Goal: Task Accomplishment & Management: Manage account settings

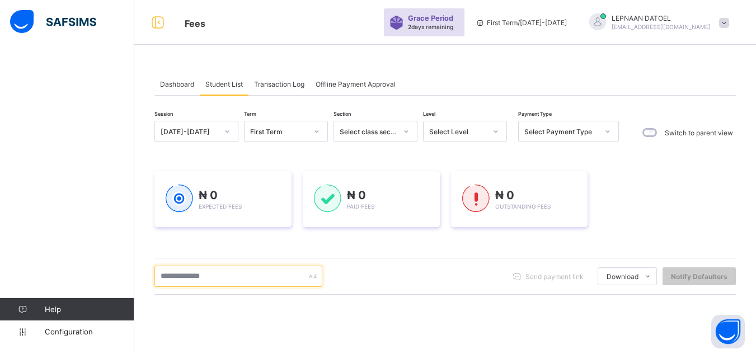
click at [213, 278] on input "text" at bounding box center [239, 276] width 168 height 21
click at [144, 166] on div "Dashboard Student List Transaction Log Offline Payment Approval Student List Mo…" at bounding box center [445, 295] width 622 height 479
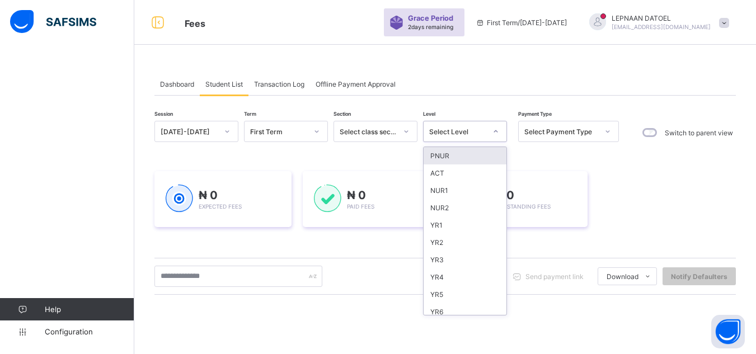
click at [498, 136] on icon at bounding box center [496, 131] width 7 height 11
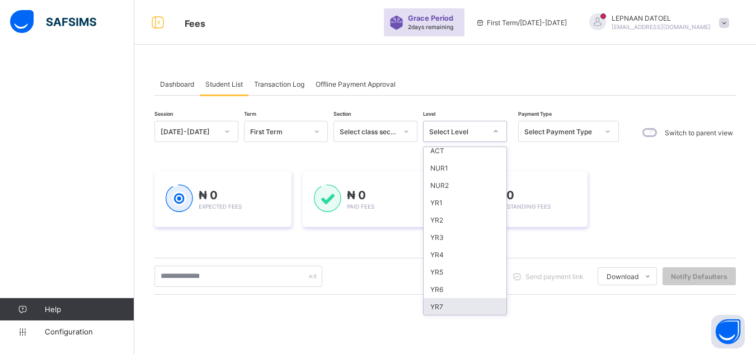
click at [483, 307] on div "YR7" at bounding box center [465, 306] width 83 height 17
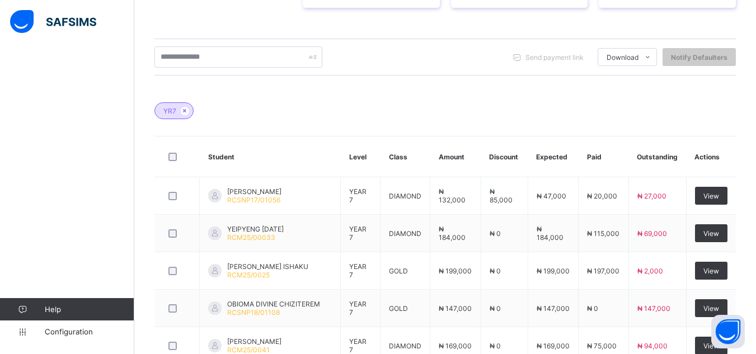
scroll to position [468, 0]
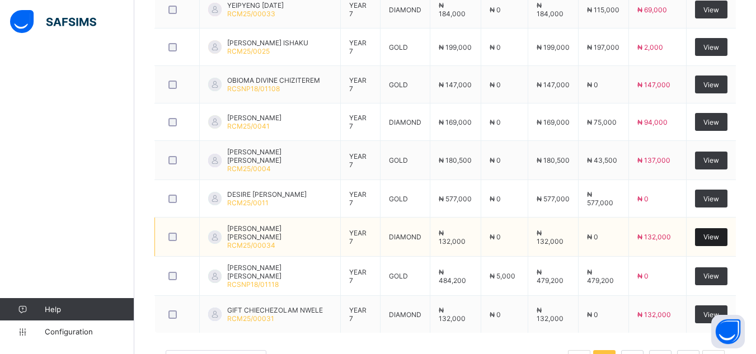
click at [719, 238] on span "View" at bounding box center [712, 237] width 16 height 8
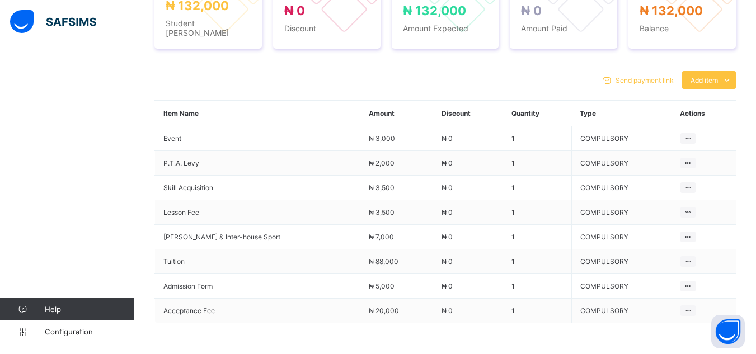
scroll to position [468, 0]
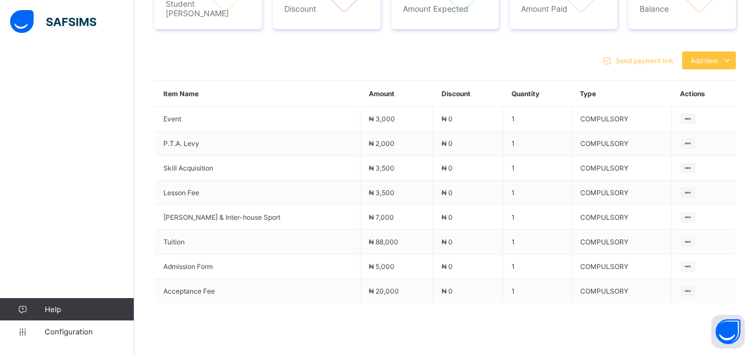
click at [628, 316] on span at bounding box center [446, 331] width 582 height 56
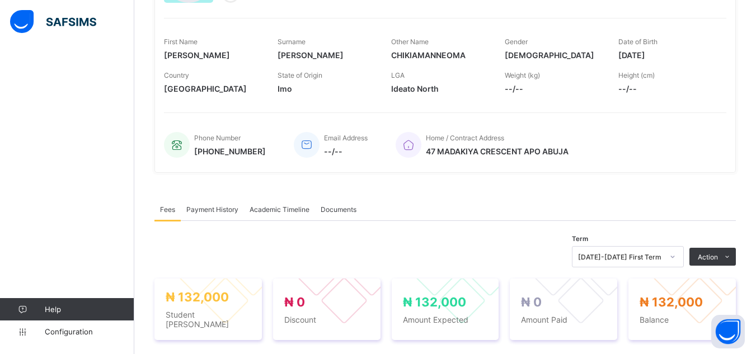
scroll to position [155, 0]
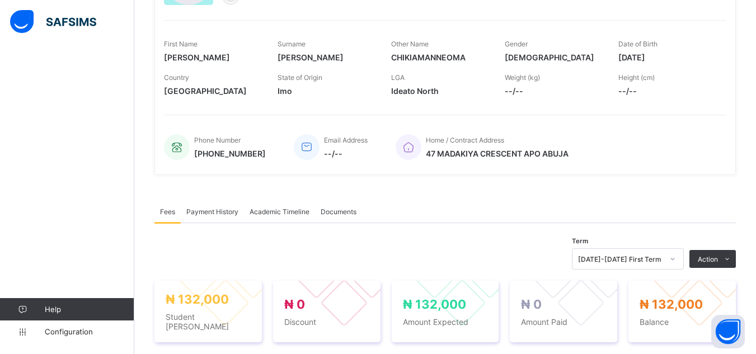
click at [147, 177] on div "× Delete Document This action would delete the document with name: from the sys…" at bounding box center [445, 318] width 622 height 834
click at [138, 179] on div "× Delete Document This action would delete the document with name: from the sys…" at bounding box center [445, 318] width 622 height 834
click at [134, 123] on div "× Delete Document This action would delete the document with name: from the sys…" at bounding box center [445, 318] width 622 height 834
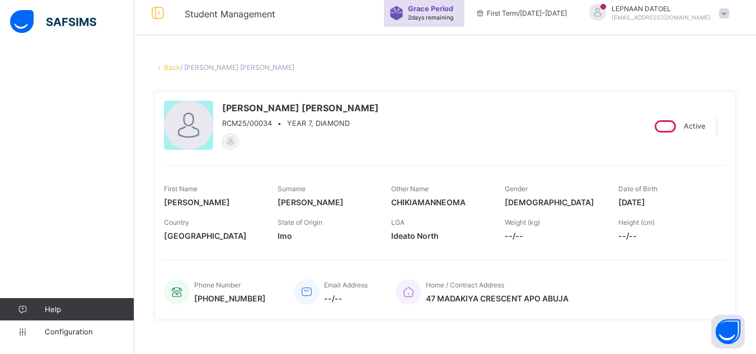
scroll to position [0, 0]
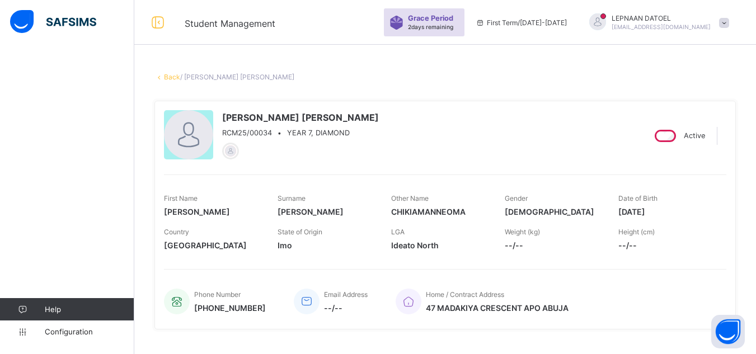
click at [170, 80] on link "Back" at bounding box center [172, 77] width 16 height 8
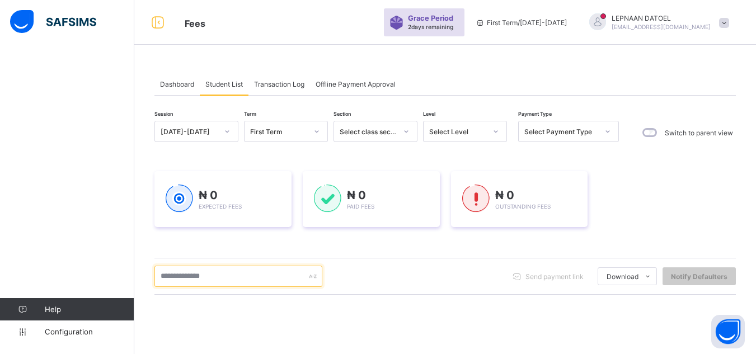
click at [230, 275] on input "text" at bounding box center [239, 276] width 168 height 21
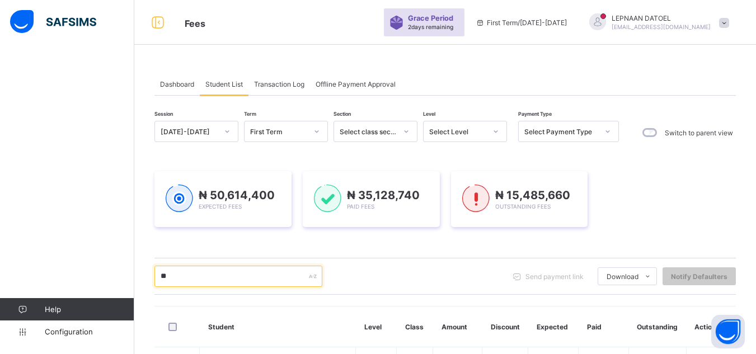
type input "*"
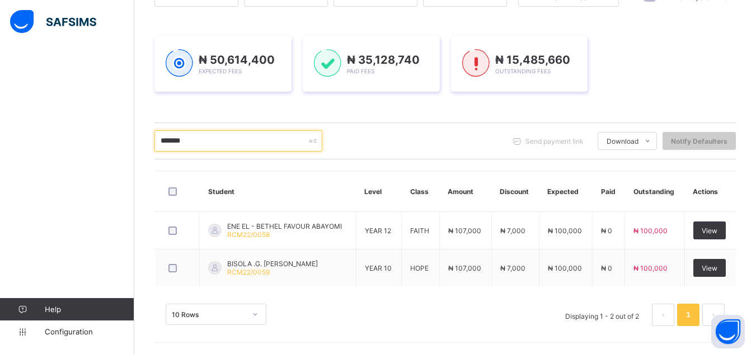
scroll to position [135, 0]
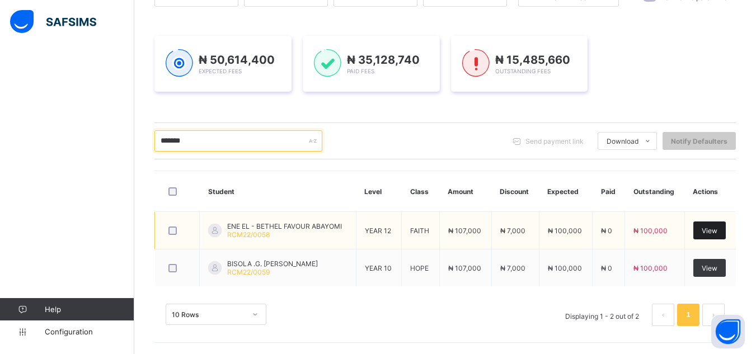
type input "*******"
click at [705, 228] on div "View" at bounding box center [710, 231] width 32 height 18
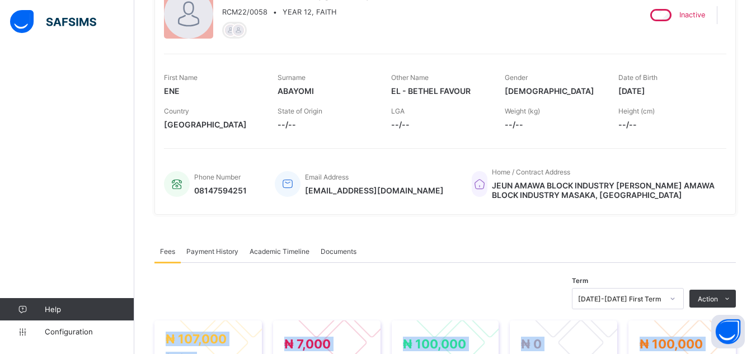
click at [755, 349] on div "× Delete Document This action would delete the document with name: from the sys…" at bounding box center [445, 342] width 622 height 815
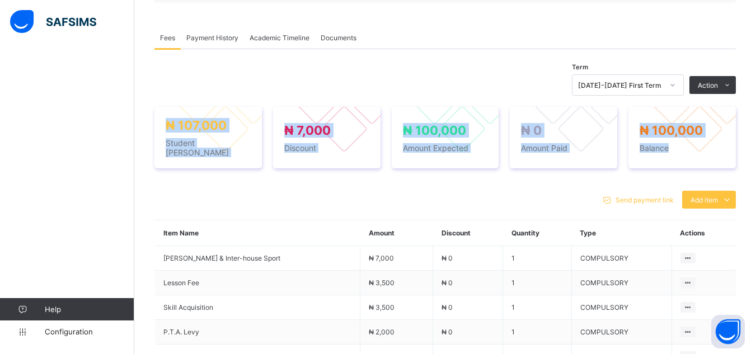
scroll to position [325, 0]
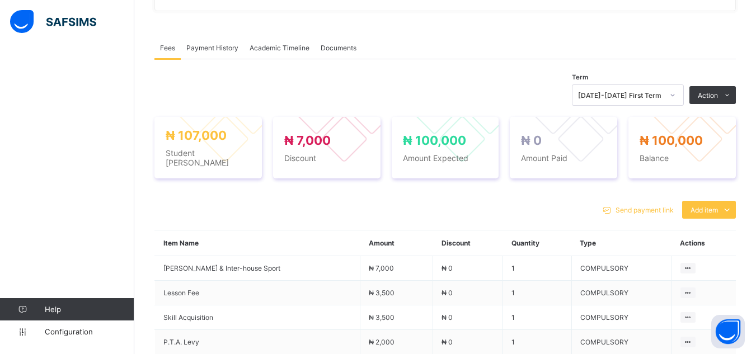
click at [499, 104] on div "Term 2025-2026 First Term Action Receive Payment Manage Discount Send Email Rem…" at bounding box center [446, 95] width 582 height 21
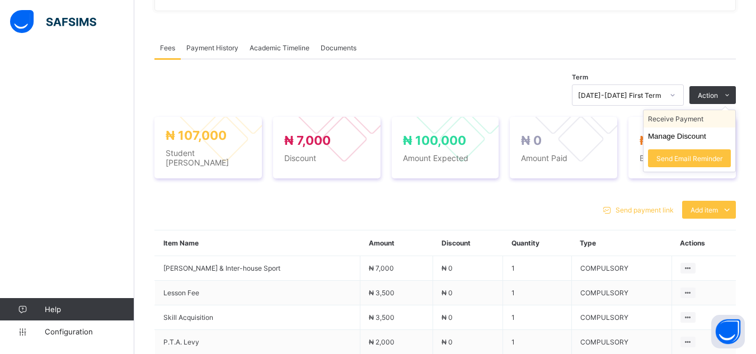
click at [693, 123] on li "Receive Payment" at bounding box center [690, 118] width 92 height 17
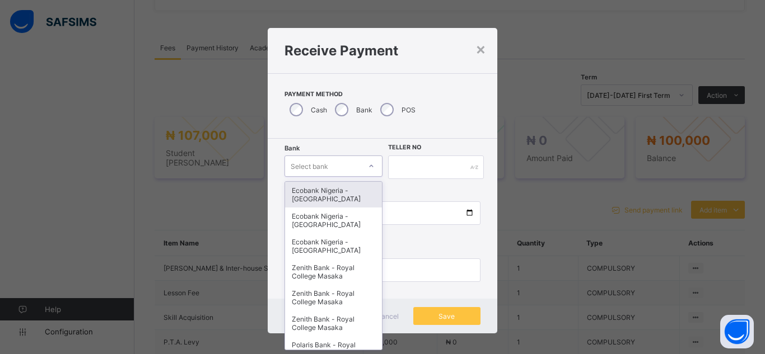
click at [323, 167] on div "Select bank" at bounding box center [310, 166] width 38 height 21
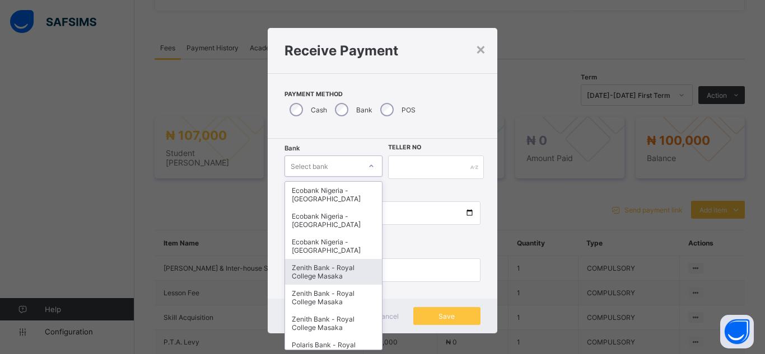
click at [337, 274] on div "Zenith Bank - Royal College Masaka" at bounding box center [333, 272] width 97 height 26
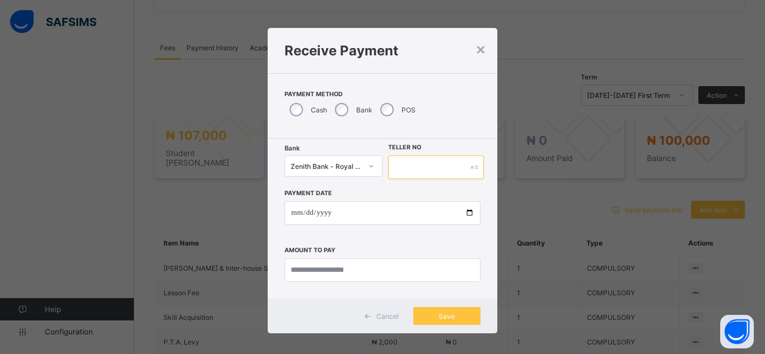
click at [402, 169] on input "text" at bounding box center [436, 168] width 96 height 24
type input "*******"
click at [468, 213] on input "date" at bounding box center [382, 214] width 196 height 24
type input "**********"
click at [300, 272] on input "currency" at bounding box center [382, 271] width 196 height 24
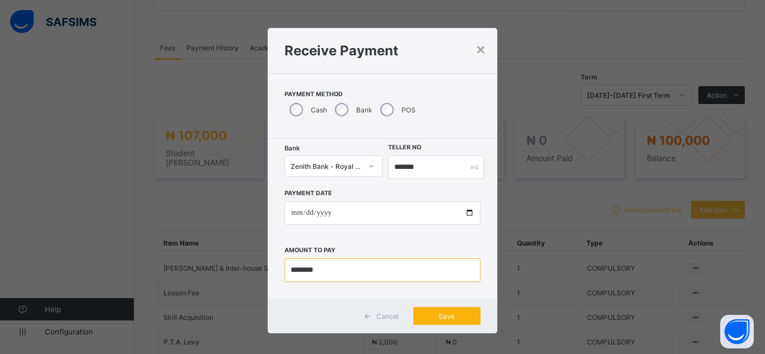
type input "********"
click at [456, 317] on span "Save" at bounding box center [447, 316] width 50 height 8
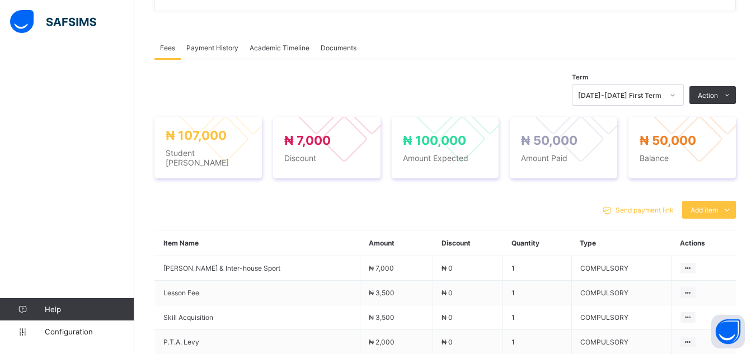
click at [213, 46] on span "Payment History" at bounding box center [212, 48] width 52 height 8
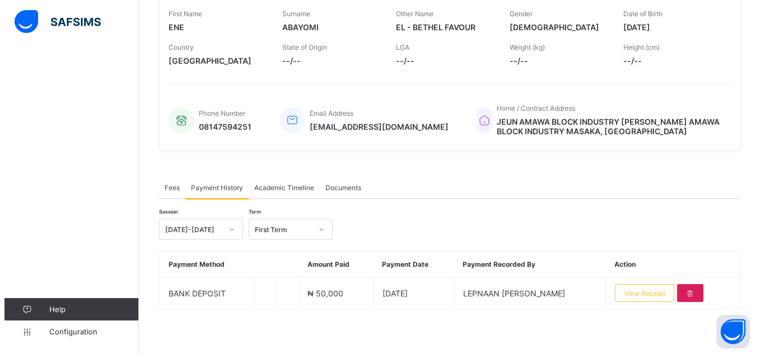
scroll to position [185, 0]
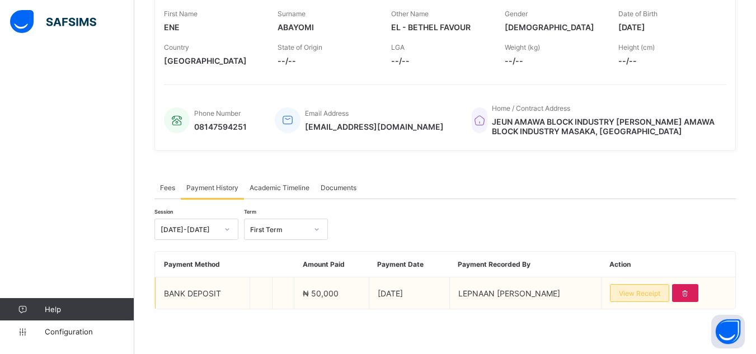
click at [654, 296] on span "View Receipt" at bounding box center [639, 293] width 41 height 8
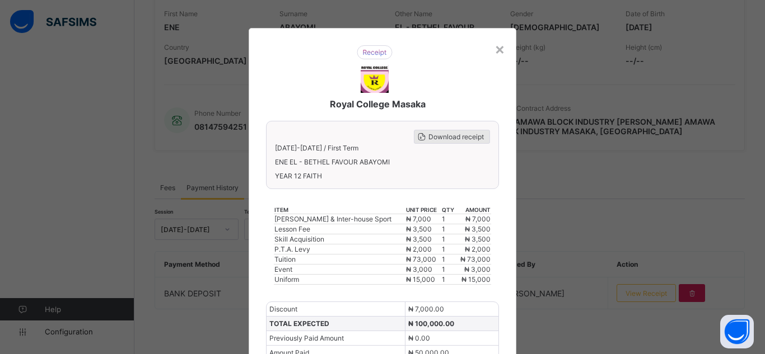
click at [452, 137] on span "Download receipt" at bounding box center [455, 137] width 55 height 8
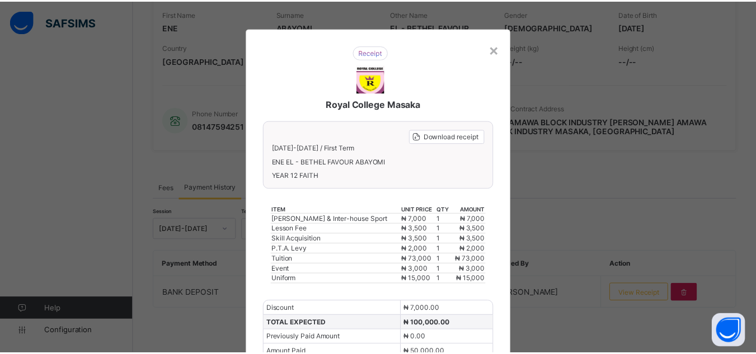
scroll to position [0, 0]
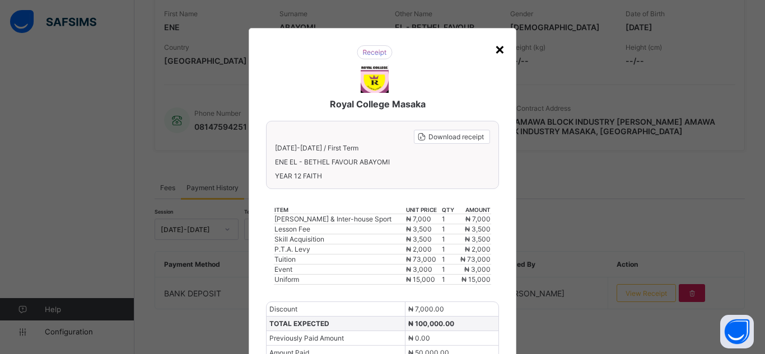
click at [497, 49] on div "×" at bounding box center [499, 48] width 11 height 19
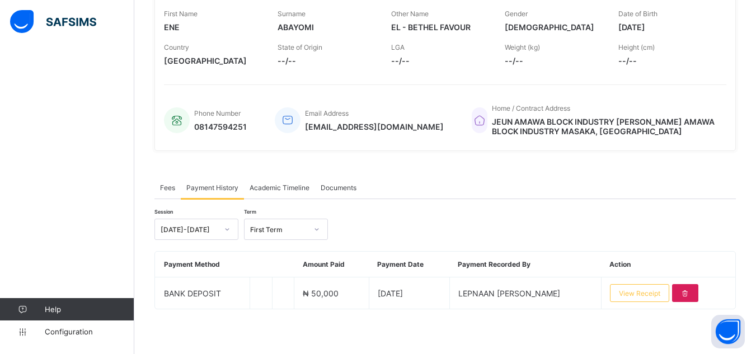
click at [148, 73] on div "× Delete Document This action would delete the document with name: from the sys…" at bounding box center [445, 112] width 622 height 483
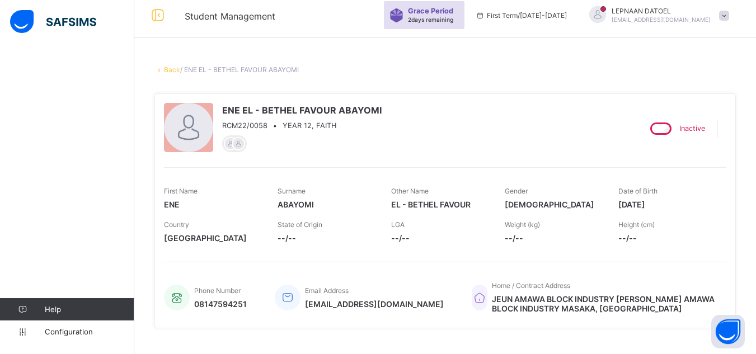
scroll to position [6, 0]
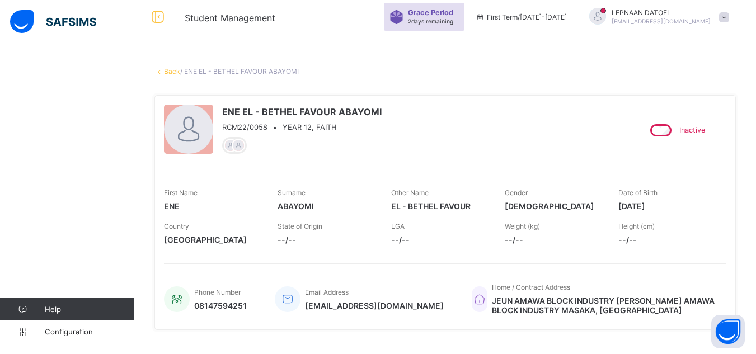
click at [176, 68] on link "Back" at bounding box center [172, 71] width 16 height 8
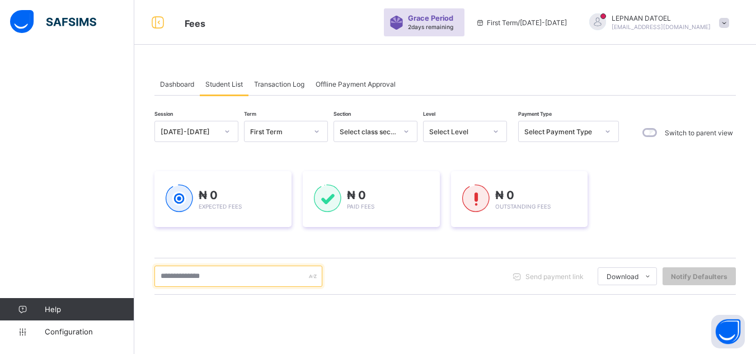
click at [224, 278] on input "text" at bounding box center [239, 276] width 168 height 21
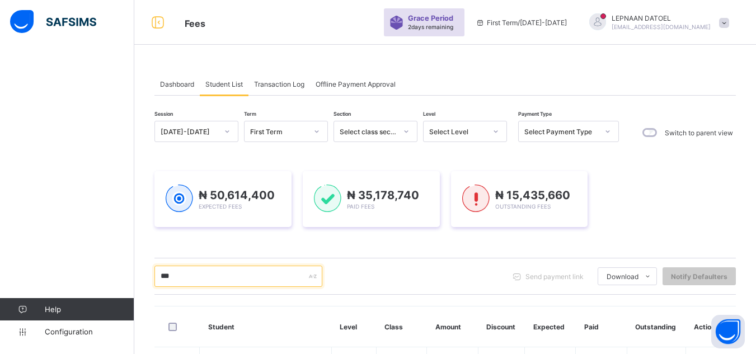
type input "*******"
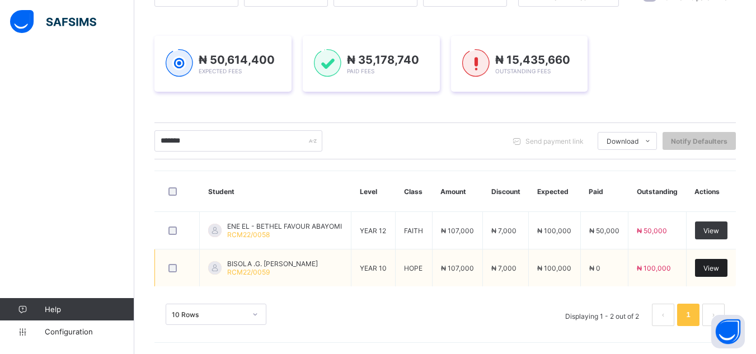
click at [719, 275] on div "View" at bounding box center [711, 268] width 32 height 18
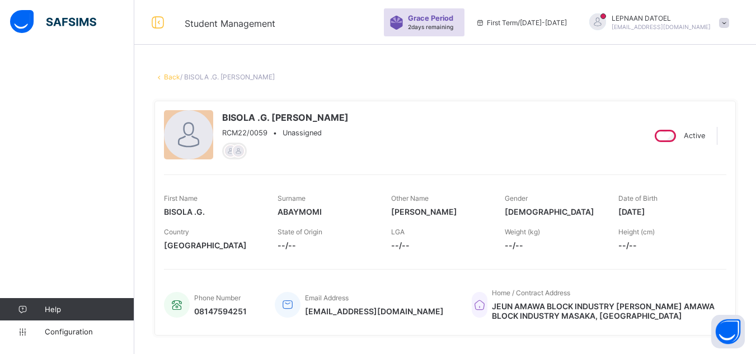
click at [717, 113] on div "Active" at bounding box center [684, 135] width 86 height 51
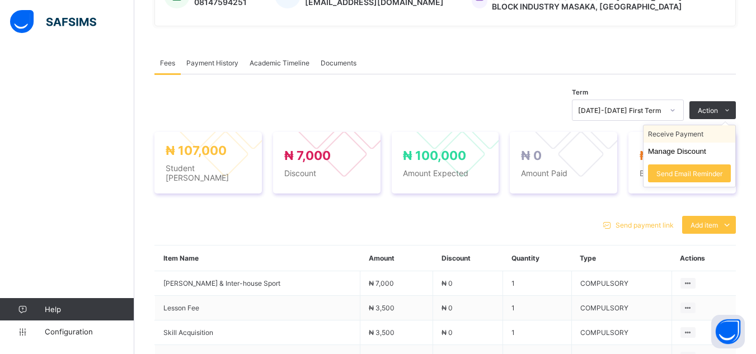
click at [703, 142] on li "Receive Payment" at bounding box center [690, 133] width 92 height 17
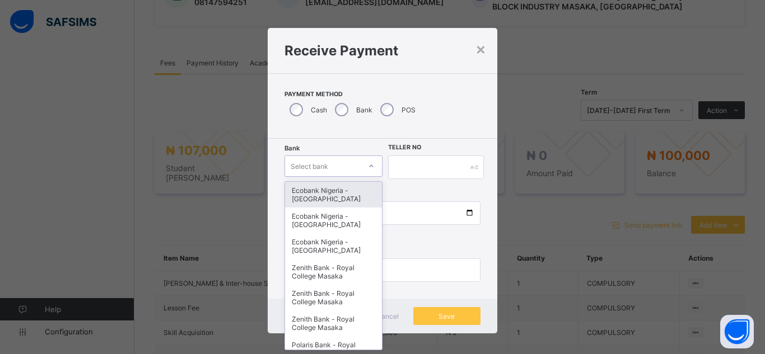
click at [364, 163] on div at bounding box center [371, 166] width 19 height 18
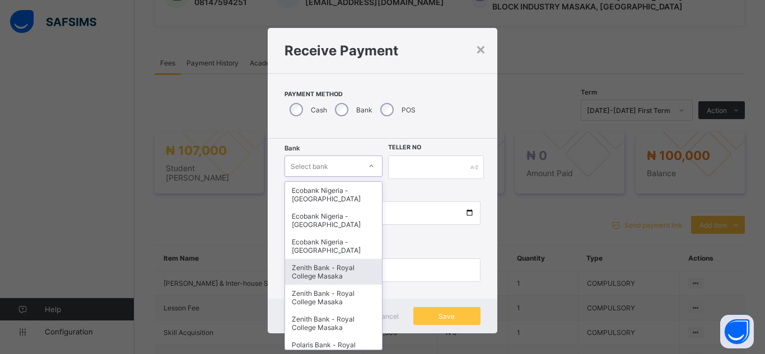
click at [343, 270] on div "Zenith Bank - Royal College Masaka" at bounding box center [333, 272] width 97 height 26
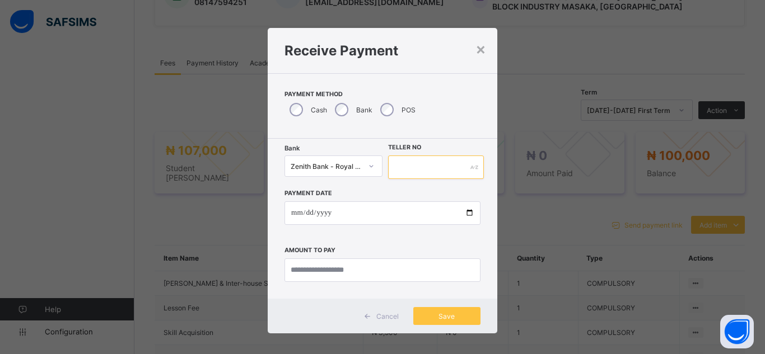
click at [402, 167] on input "text" at bounding box center [436, 168] width 96 height 24
type input "*******"
click at [462, 216] on input "date" at bounding box center [382, 214] width 196 height 24
type input "**********"
click at [321, 274] on input "currency" at bounding box center [382, 271] width 196 height 24
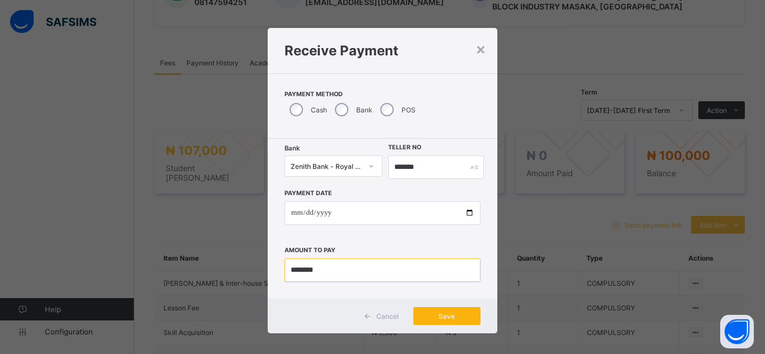
type input "********"
click at [437, 325] on div "Save" at bounding box center [446, 316] width 67 height 18
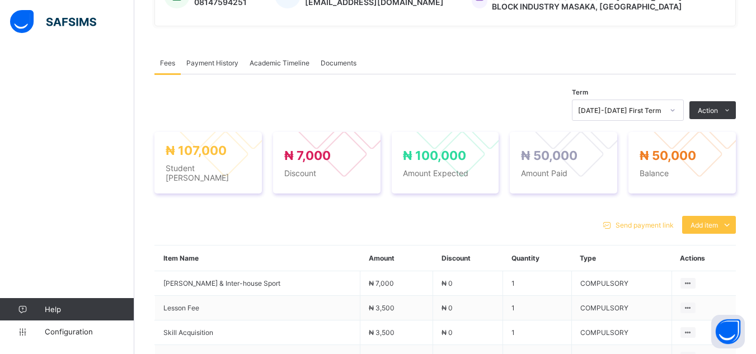
click at [217, 67] on span "Payment History" at bounding box center [212, 63] width 52 height 8
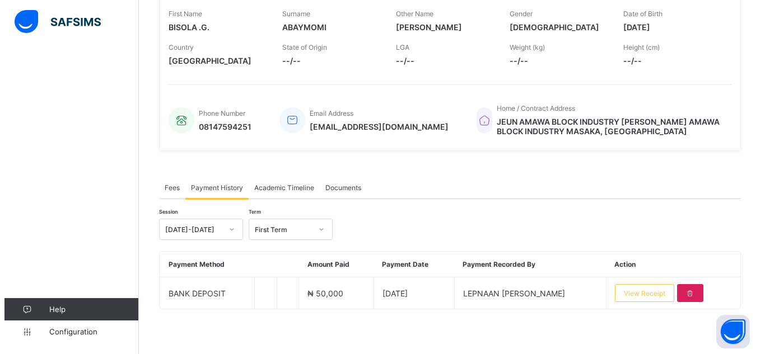
scroll to position [185, 0]
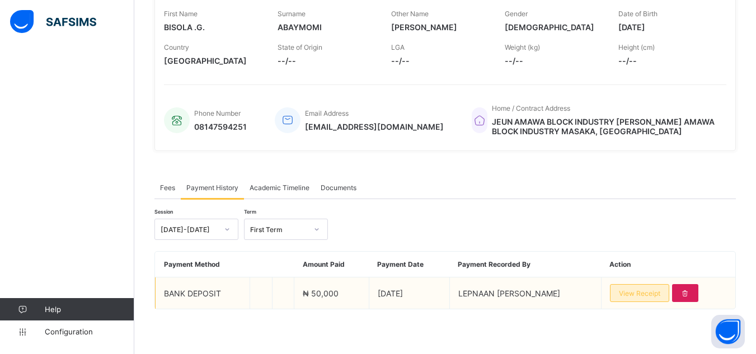
click at [649, 294] on span "View Receipt" at bounding box center [639, 293] width 41 height 8
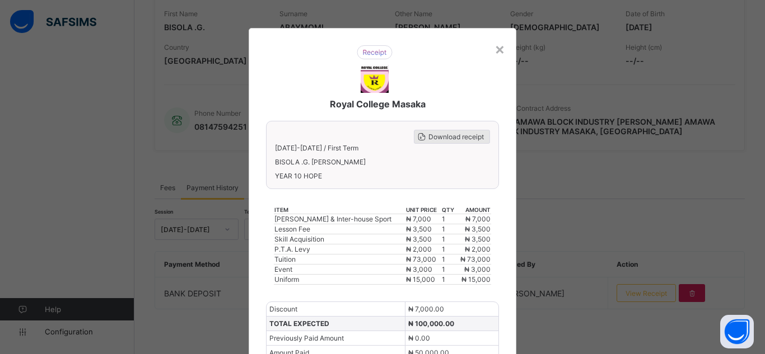
click at [436, 142] on div "Download receipt" at bounding box center [452, 137] width 76 height 14
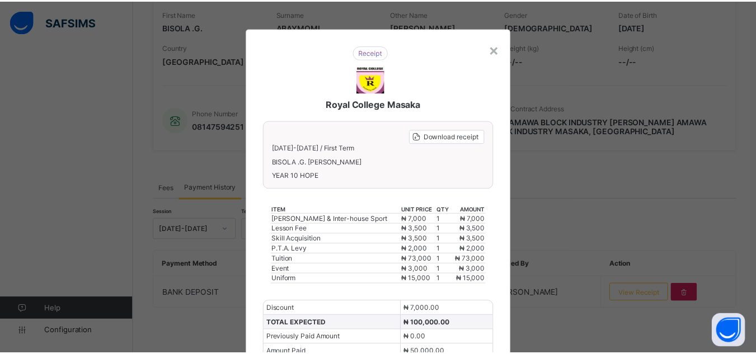
scroll to position [0, 0]
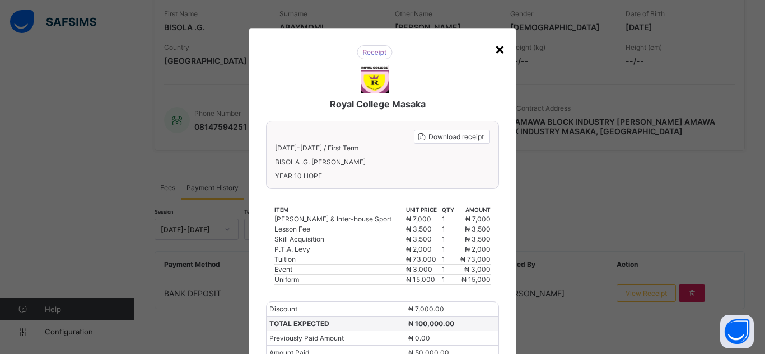
click at [501, 50] on div "×" at bounding box center [499, 48] width 11 height 19
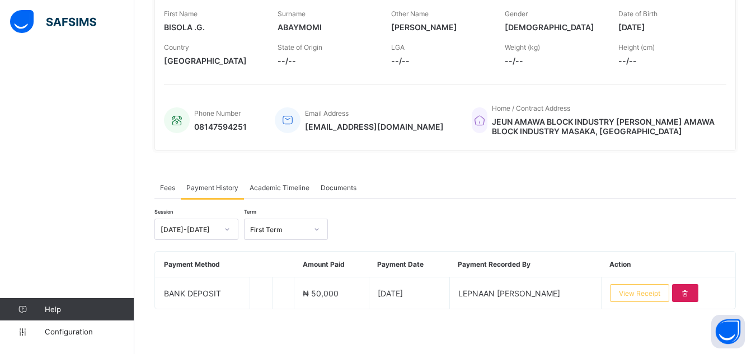
click at [138, 78] on div "× Delete Document This action would delete the document with name: from the sys…" at bounding box center [445, 112] width 622 height 483
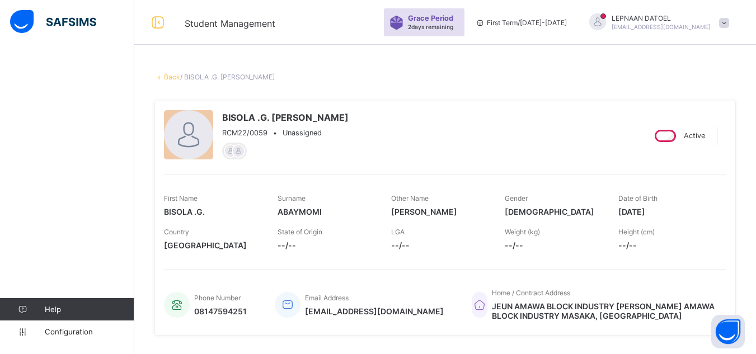
click at [170, 75] on link "Back" at bounding box center [172, 77] width 16 height 8
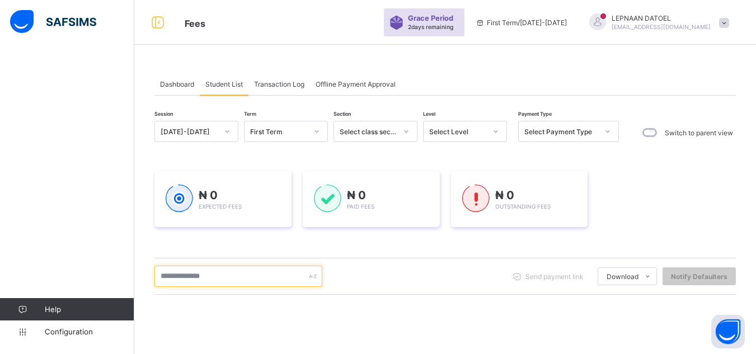
click at [212, 279] on input "text" at bounding box center [239, 276] width 168 height 21
click at [188, 282] on input "text" at bounding box center [239, 276] width 168 height 21
click at [191, 266] on input "*****" at bounding box center [239, 276] width 168 height 21
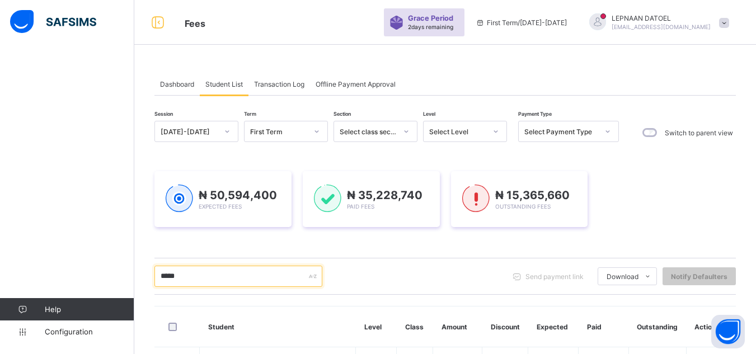
scroll to position [180, 0]
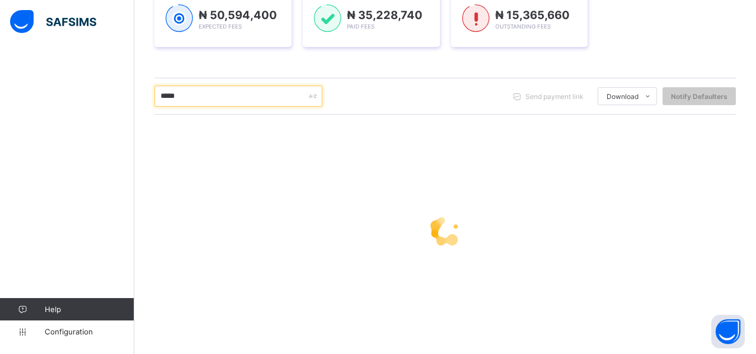
click at [208, 96] on input "*****" at bounding box center [239, 96] width 168 height 21
type input "*"
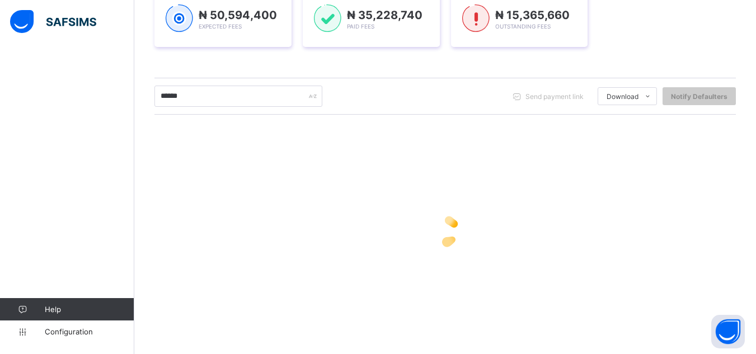
click at [457, 194] on div at bounding box center [446, 231] width 582 height 213
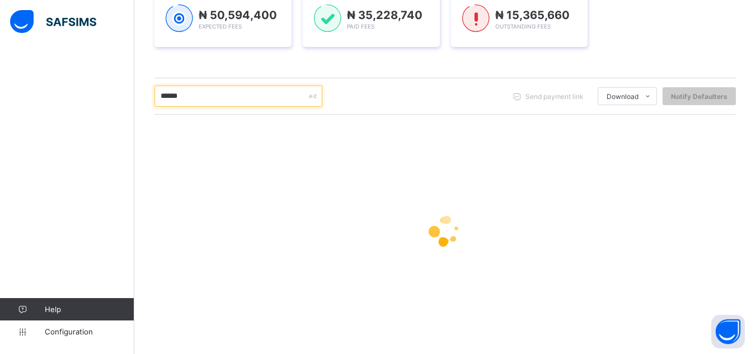
click at [195, 95] on input "******" at bounding box center [239, 96] width 168 height 21
type input "*"
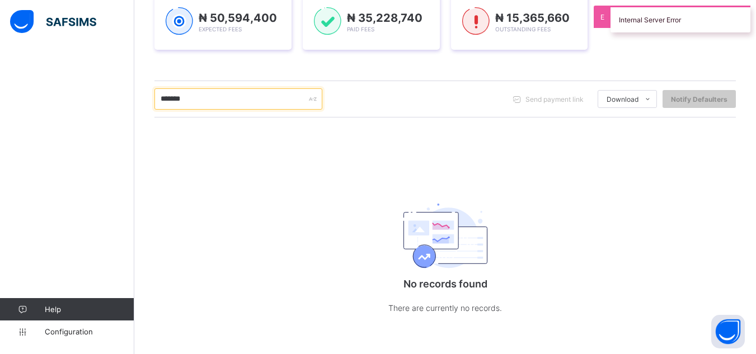
scroll to position [178, 0]
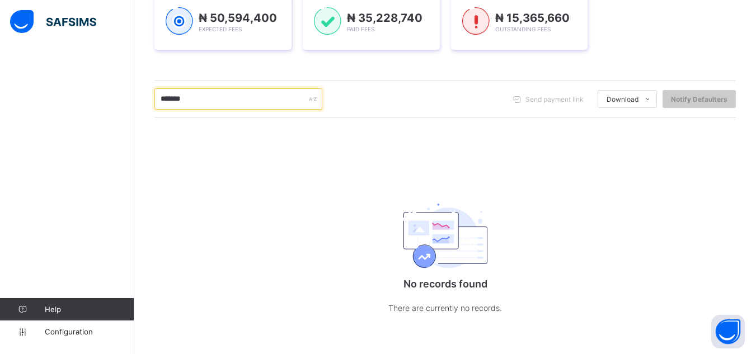
click at [193, 97] on input "*******" at bounding box center [239, 98] width 168 height 21
type input "*"
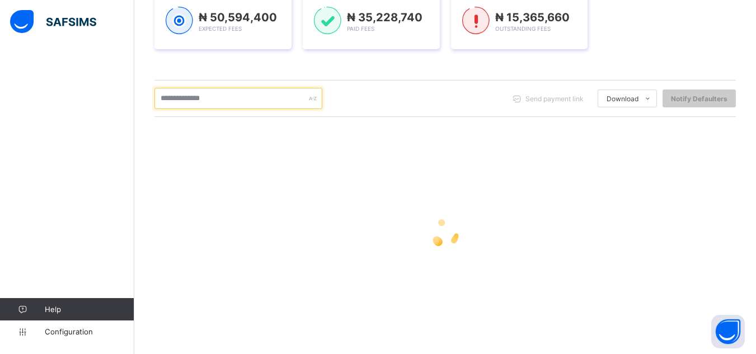
scroll to position [180, 0]
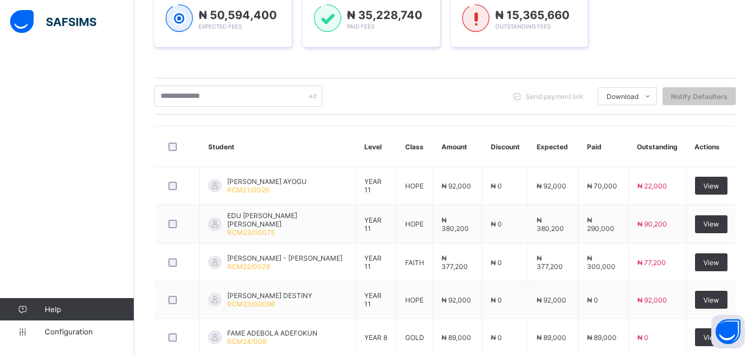
click at [235, 60] on div "₦ 50,594,400 Expected Fees ₦ 35,228,740 Paid Fees ₦ 15,365,660 Outstanding Fees" at bounding box center [446, 19] width 582 height 90
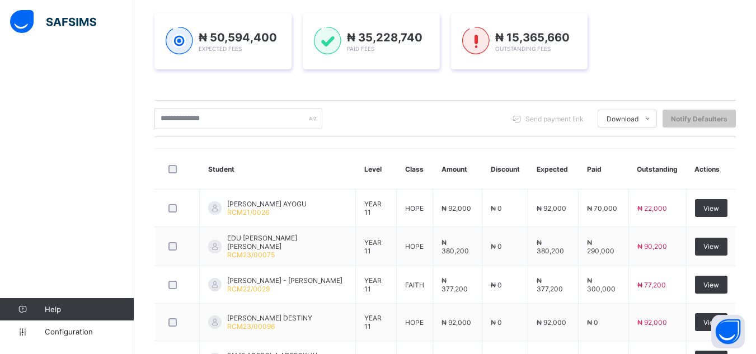
click at [139, 55] on div "Dashboard Student List Transaction Log Offline Payment Approval Student List Mo…" at bounding box center [445, 267] width 622 height 739
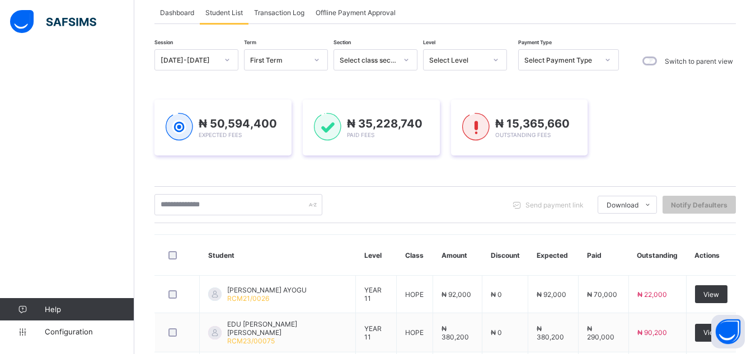
scroll to position [68, 0]
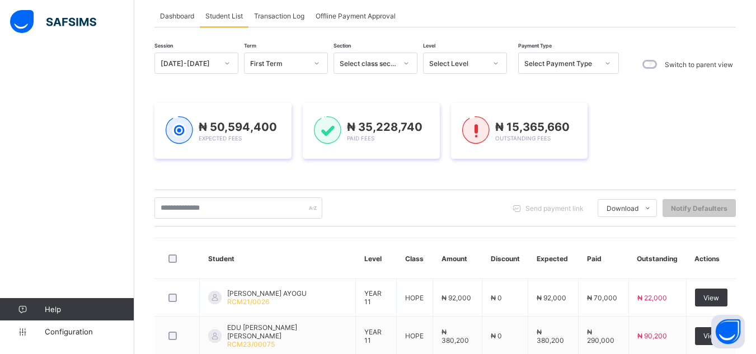
click at [222, 96] on div "₦ 50,594,400 Expected Fees ₦ 35,228,740 Paid Fees ₦ 15,365,660 Outstanding Fees" at bounding box center [446, 131] width 582 height 90
click at [193, 207] on input "text" at bounding box center [239, 208] width 168 height 21
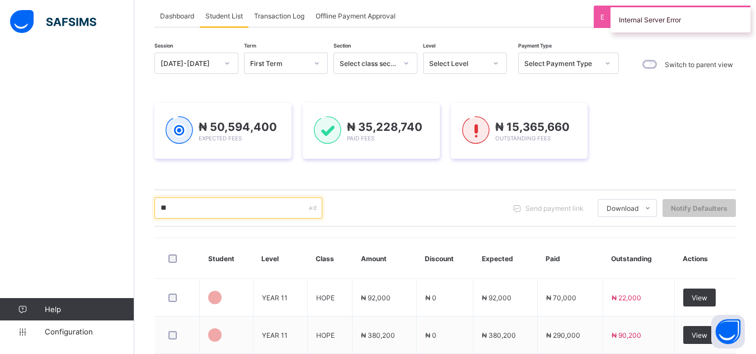
type input "*"
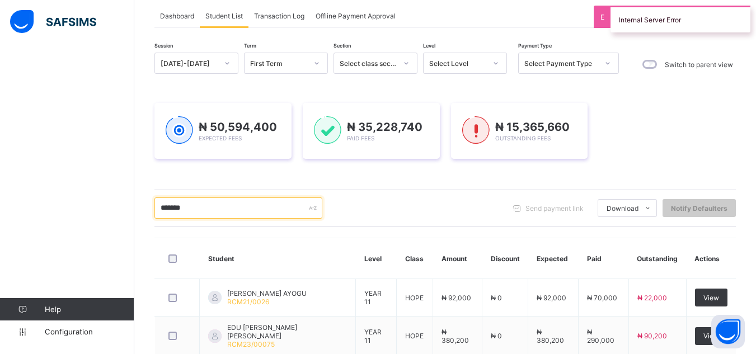
type input "*******"
click at [685, 140] on div "₦ 50,594,400 Expected Fees ₦ 35,228,740 Paid Fees ₦ 15,365,660 Outstanding Fees" at bounding box center [446, 131] width 582 height 56
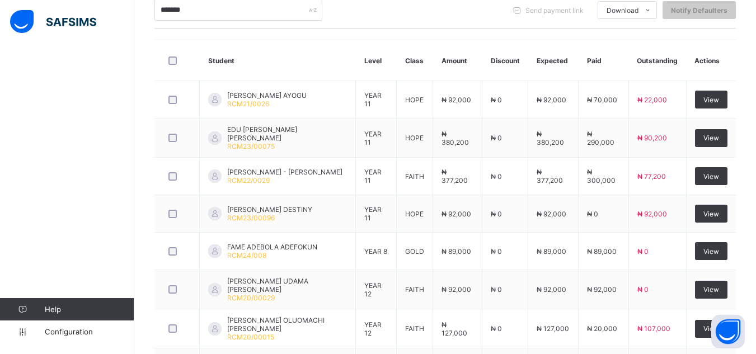
scroll to position [0, 0]
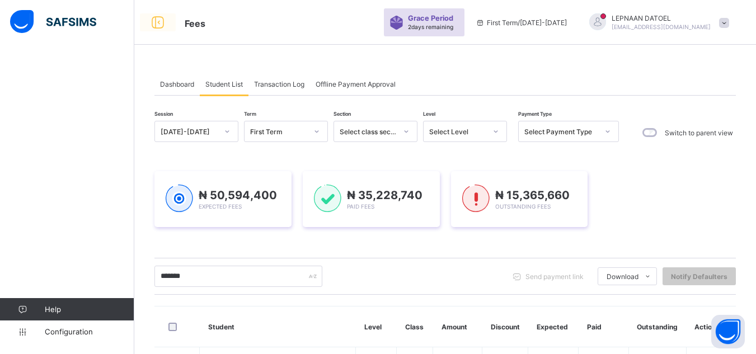
click at [161, 24] on icon at bounding box center [157, 23] width 19 height 16
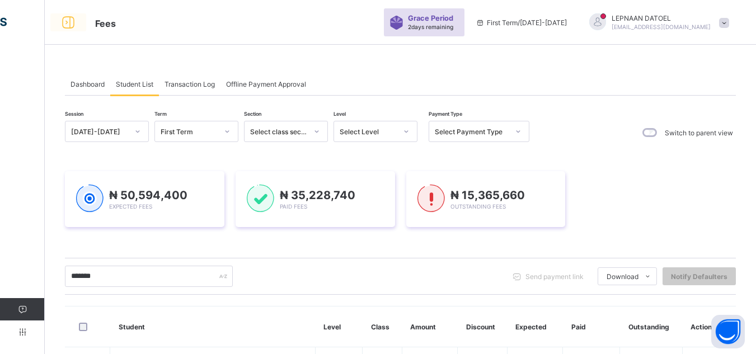
click at [66, 24] on icon at bounding box center [68, 23] width 19 height 16
click at [405, 131] on icon at bounding box center [407, 131] width 4 height 2
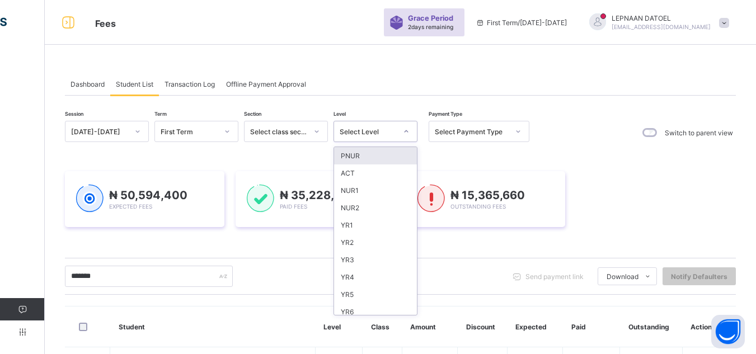
scroll to position [110, 0]
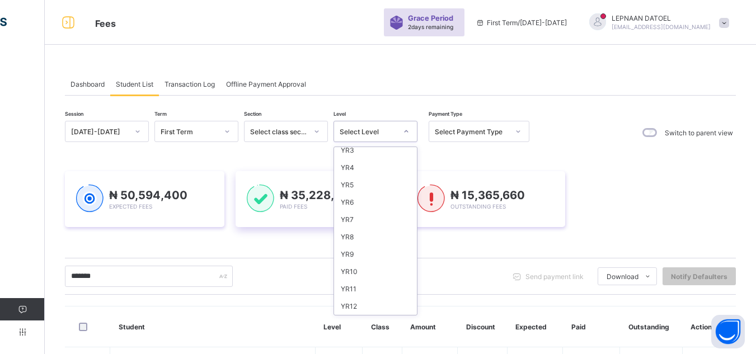
click at [352, 217] on div "YR7" at bounding box center [375, 219] width 83 height 17
click at [347, 202] on span "₦ 35,228,740" at bounding box center [318, 195] width 76 height 13
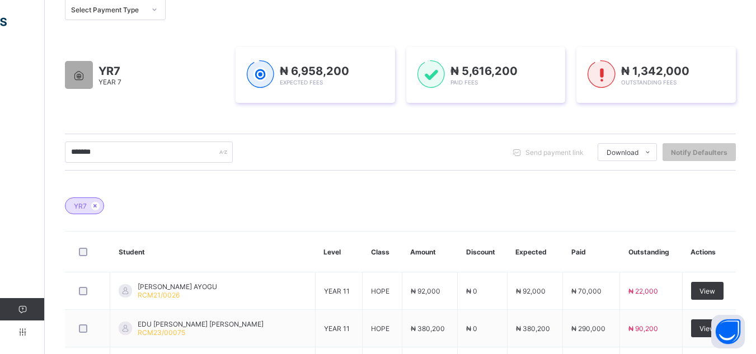
scroll to position [157, 0]
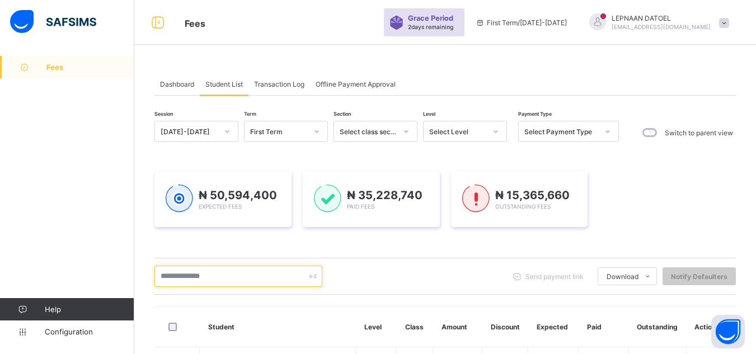
click at [209, 271] on input "text" at bounding box center [239, 276] width 168 height 21
click at [184, 284] on input "text" at bounding box center [239, 276] width 168 height 21
type input "*******"
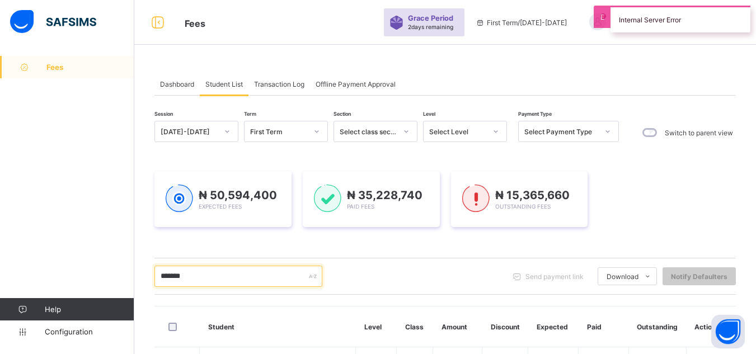
scroll to position [112, 0]
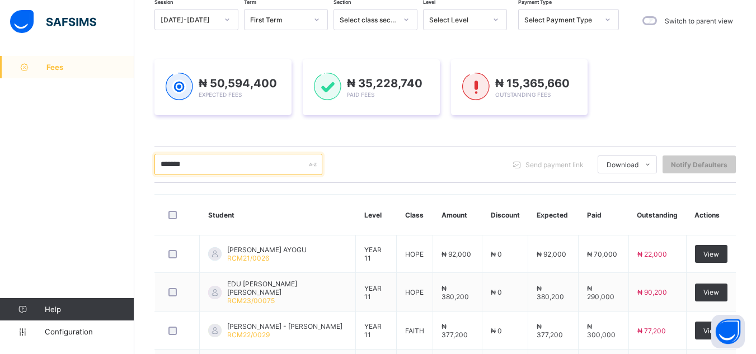
click at [199, 165] on input "*******" at bounding box center [239, 164] width 168 height 21
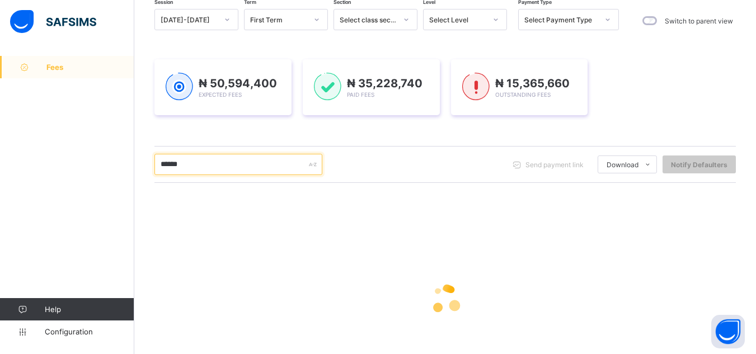
scroll to position [180, 0]
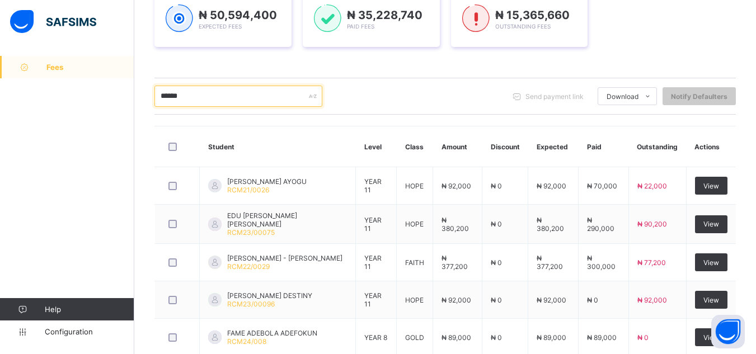
click at [204, 96] on input "******" at bounding box center [239, 96] width 168 height 21
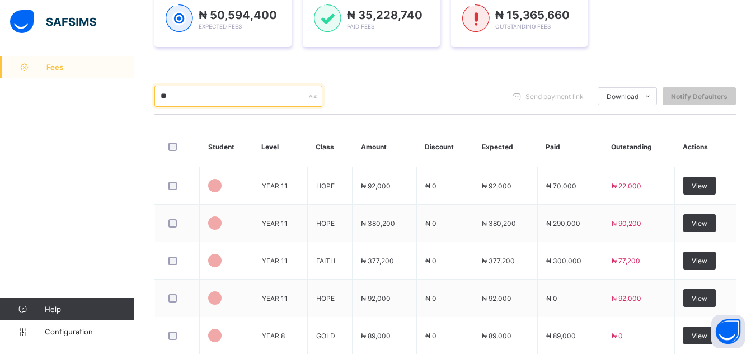
type input "*"
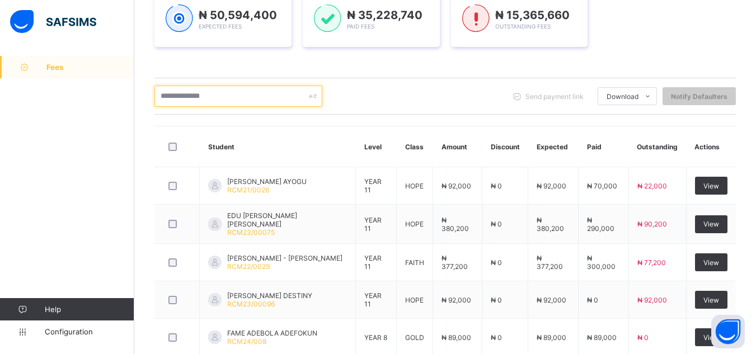
click at [235, 100] on input "text" at bounding box center [239, 96] width 168 height 21
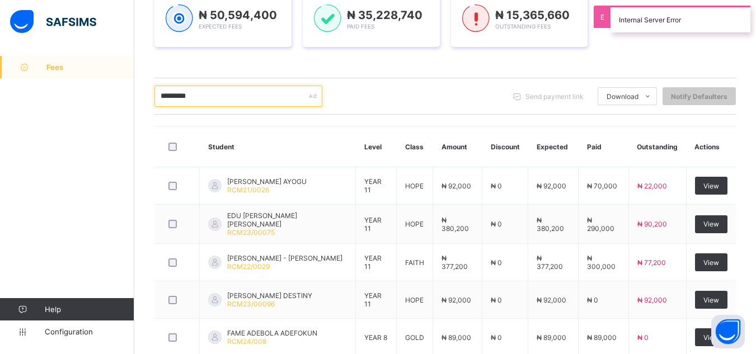
click at [208, 101] on input "********" at bounding box center [239, 96] width 168 height 21
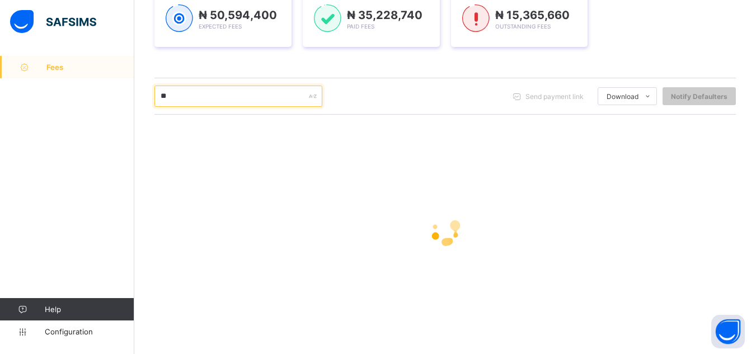
type input "*"
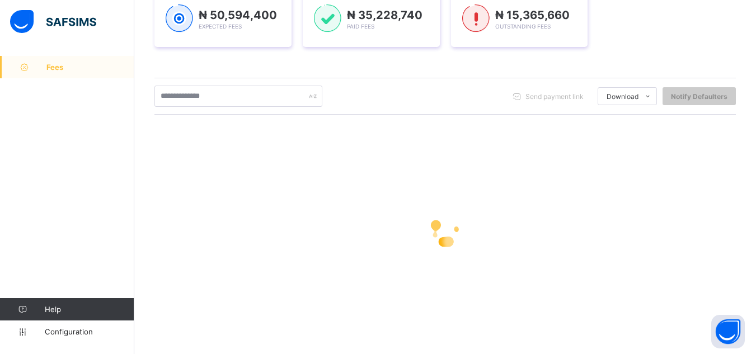
click at [381, 125] on div at bounding box center [446, 231] width 582 height 213
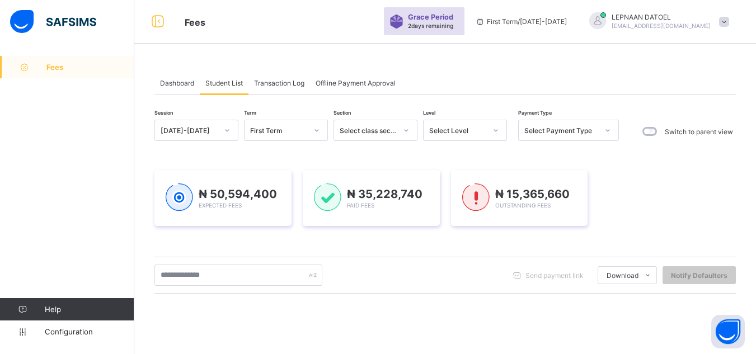
scroll to position [0, 0]
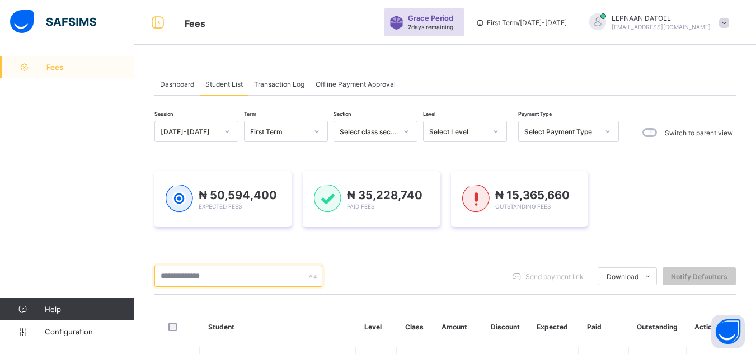
click at [194, 281] on input "text" at bounding box center [239, 276] width 168 height 21
click at [467, 130] on div "Select Level" at bounding box center [457, 132] width 57 height 8
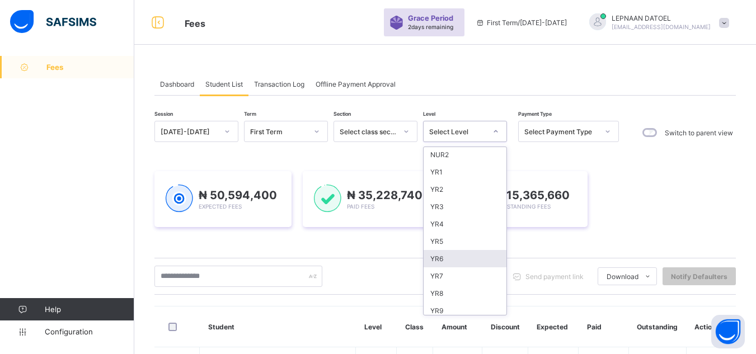
scroll to position [67, 0]
click at [469, 264] on div "YR7" at bounding box center [465, 262] width 83 height 17
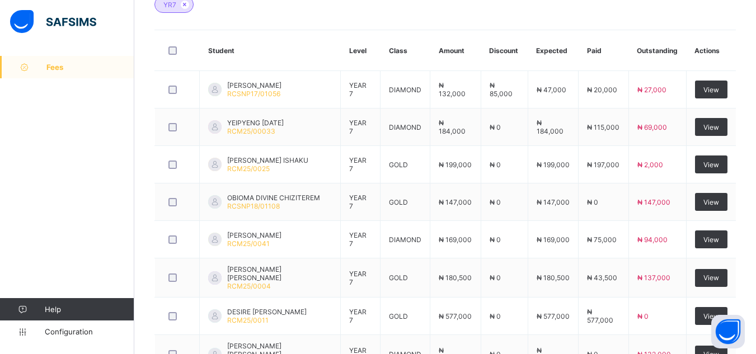
scroll to position [358, 0]
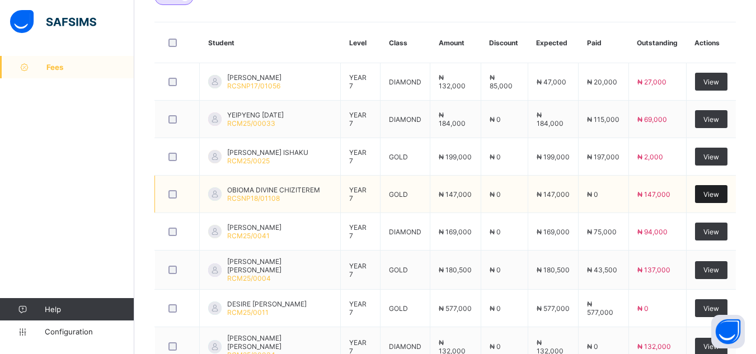
click at [715, 199] on span "View" at bounding box center [712, 194] width 16 height 8
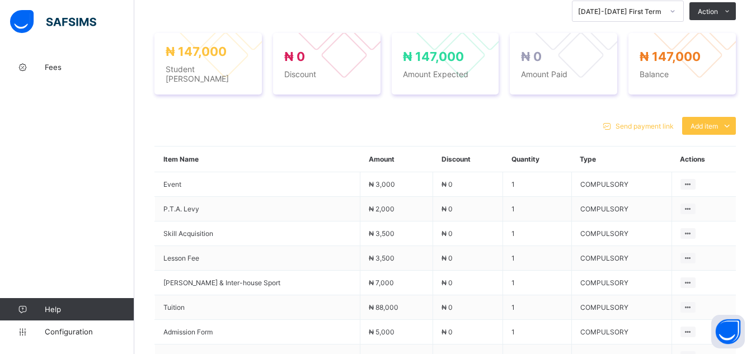
scroll to position [396, 0]
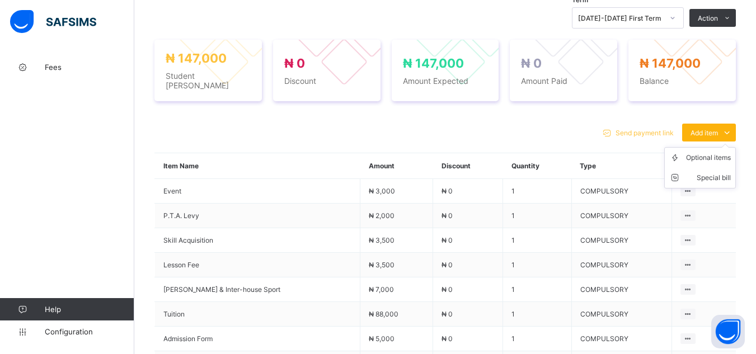
click at [718, 130] on span "Add item" at bounding box center [704, 133] width 27 height 8
click at [720, 152] on div "Optional items" at bounding box center [708, 157] width 45 height 11
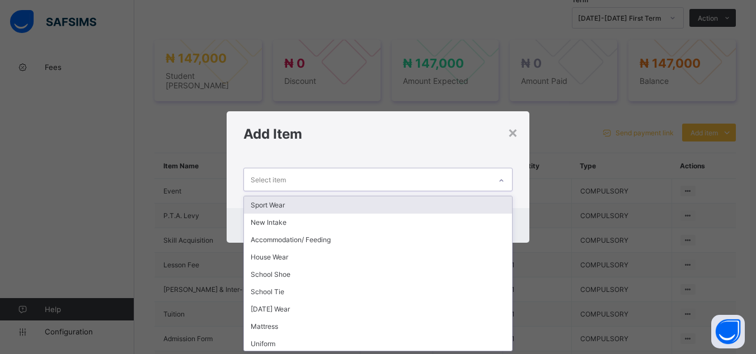
scroll to position [0, 0]
click at [502, 179] on icon at bounding box center [501, 180] width 7 height 11
click at [477, 202] on div "Sport Wear" at bounding box center [378, 205] width 268 height 17
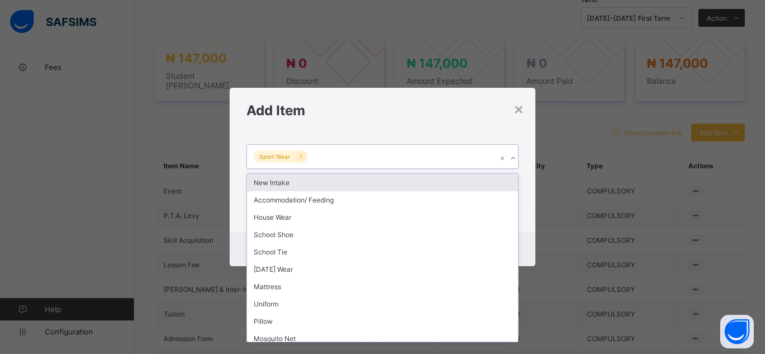
click at [512, 158] on icon at bounding box center [512, 158] width 7 height 11
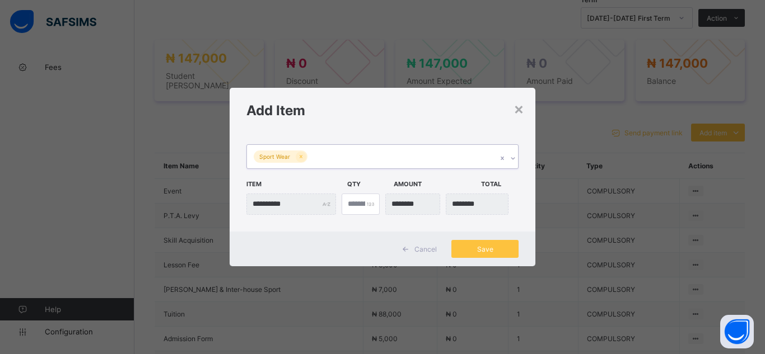
click at [512, 159] on icon at bounding box center [513, 158] width 4 height 2
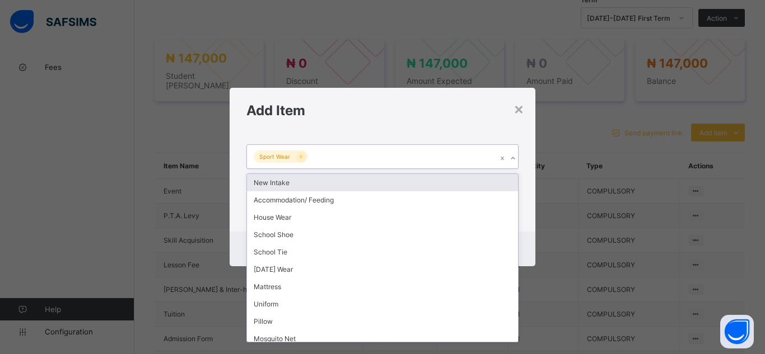
click at [512, 159] on icon at bounding box center [513, 158] width 4 height 2
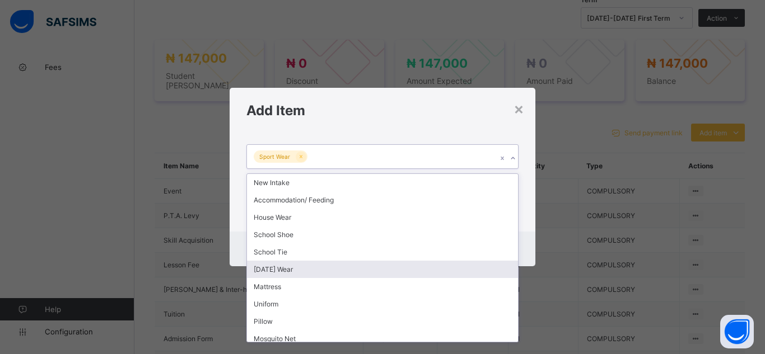
click at [493, 272] on div "[DATE] Wear" at bounding box center [382, 269] width 271 height 17
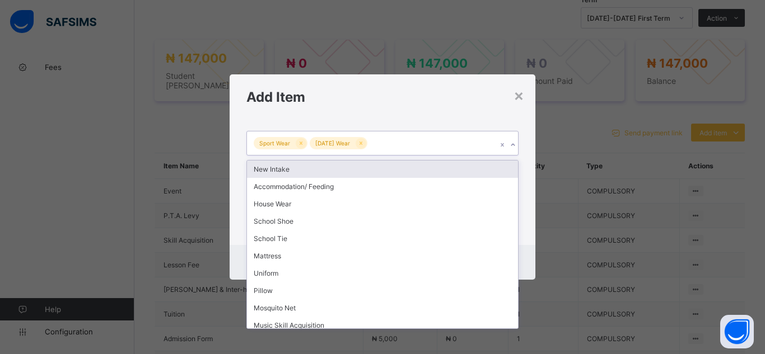
click at [513, 142] on icon at bounding box center [512, 144] width 7 height 11
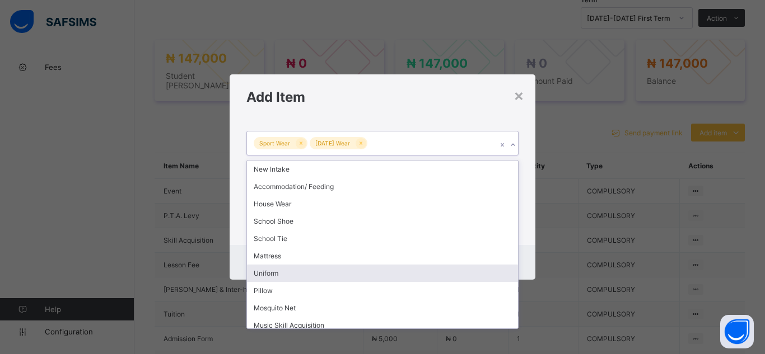
click at [485, 275] on div "Uniform" at bounding box center [382, 273] width 271 height 17
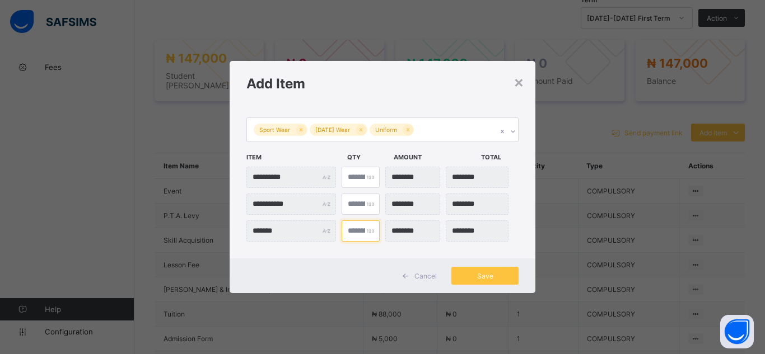
click at [352, 231] on input "*" at bounding box center [361, 231] width 38 height 21
type input "***"
type input "*"
type input "********"
type input "*"
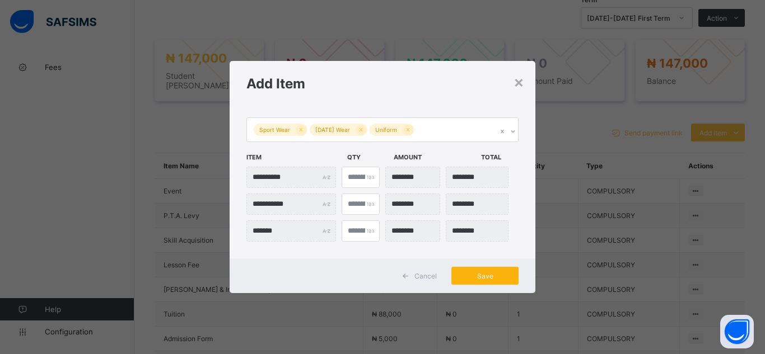
click at [482, 277] on span "Save" at bounding box center [485, 276] width 50 height 8
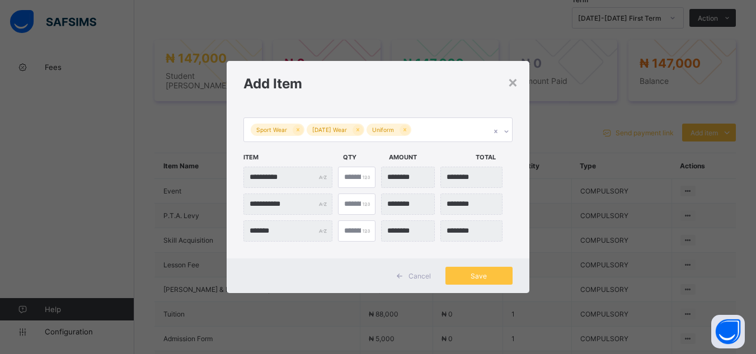
click at [483, 292] on div "Cancel Save" at bounding box center [378, 276] width 302 height 35
click at [483, 277] on span "Save" at bounding box center [479, 276] width 50 height 8
click at [483, 277] on div "Save" at bounding box center [479, 276] width 67 height 18
click at [483, 277] on span "Save" at bounding box center [479, 276] width 50 height 8
click at [483, 277] on div "Save" at bounding box center [479, 276] width 67 height 18
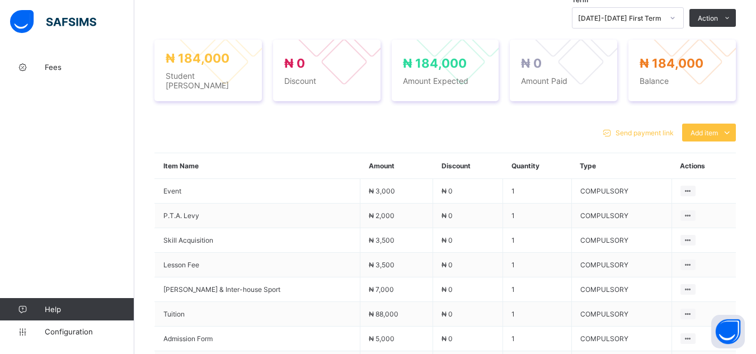
click at [479, 126] on div "Send payment link Add item Optional items Special bill" at bounding box center [446, 133] width 582 height 18
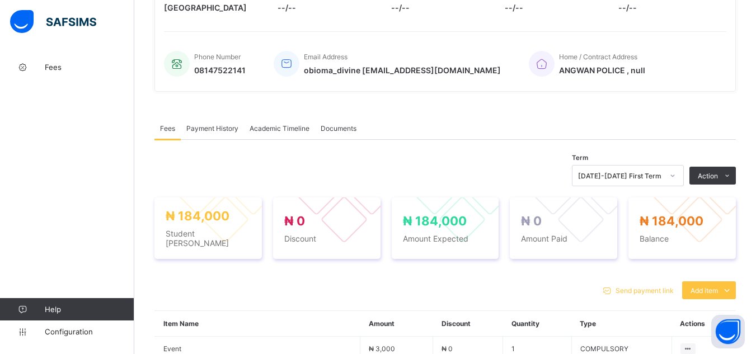
scroll to position [217, 0]
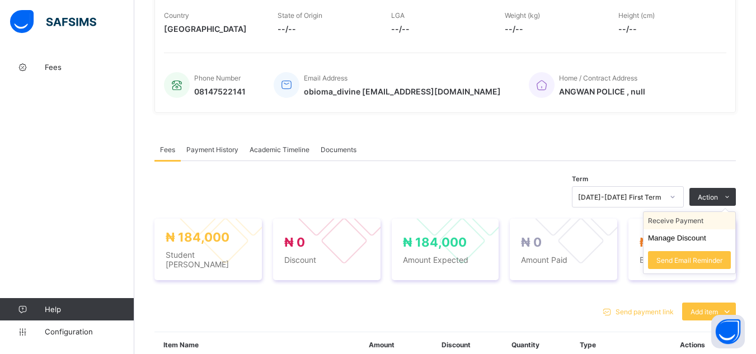
click at [689, 224] on li "Receive Payment" at bounding box center [690, 220] width 92 height 17
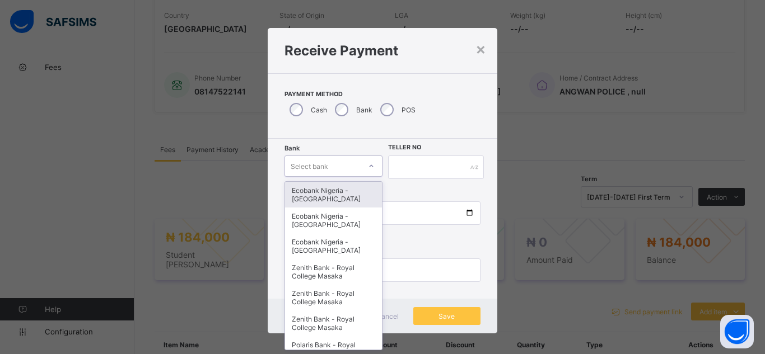
click at [368, 161] on icon at bounding box center [371, 166] width 7 height 11
click at [336, 198] on div "Ecobank Nigeria - Royal College Masaka" at bounding box center [333, 195] width 97 height 26
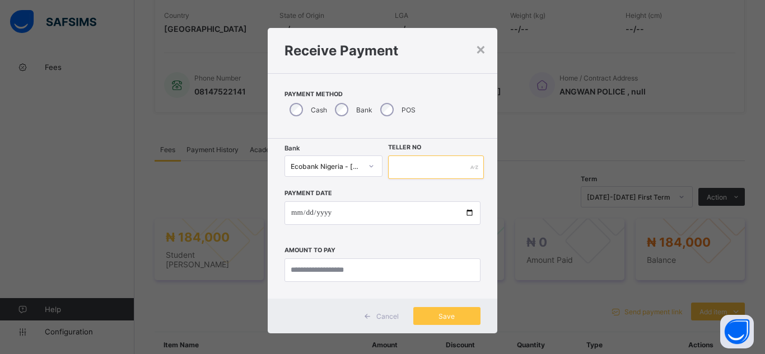
click at [409, 165] on input "text" at bounding box center [436, 168] width 96 height 24
type input "*"
click at [392, 170] on input "text" at bounding box center [436, 168] width 96 height 24
type input "*"
click at [405, 166] on input "**********" at bounding box center [436, 168] width 96 height 24
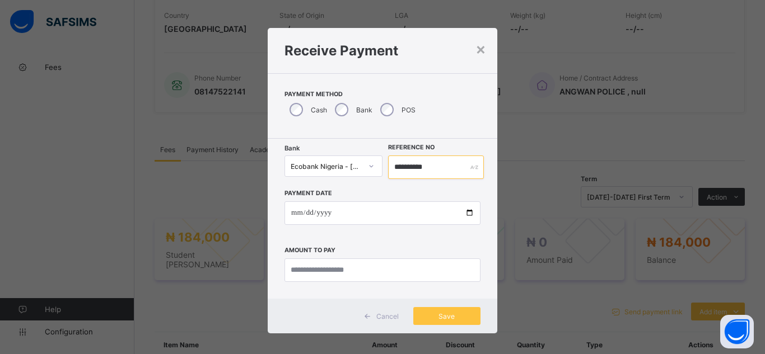
type input "**********"
click at [464, 211] on input "date" at bounding box center [382, 214] width 196 height 24
type input "**********"
click at [310, 269] on input "currency" at bounding box center [382, 271] width 196 height 24
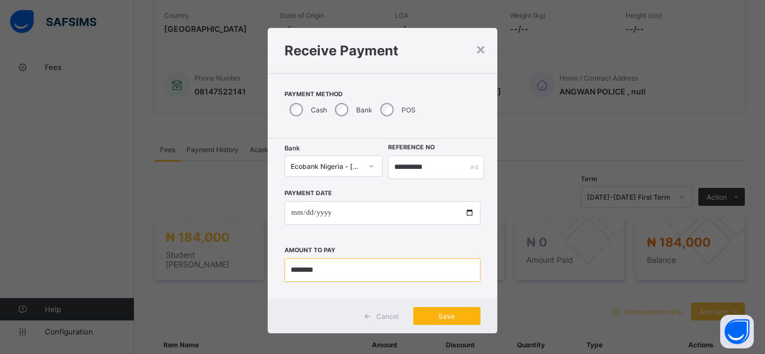
type input "********"
click at [446, 320] on span "Save" at bounding box center [447, 316] width 50 height 8
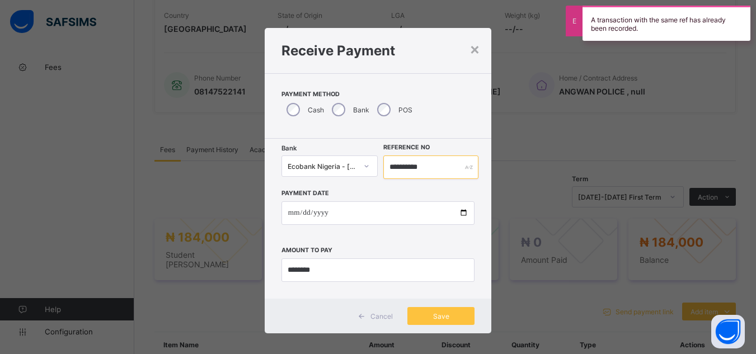
click at [427, 167] on input "**********" at bounding box center [431, 168] width 95 height 24
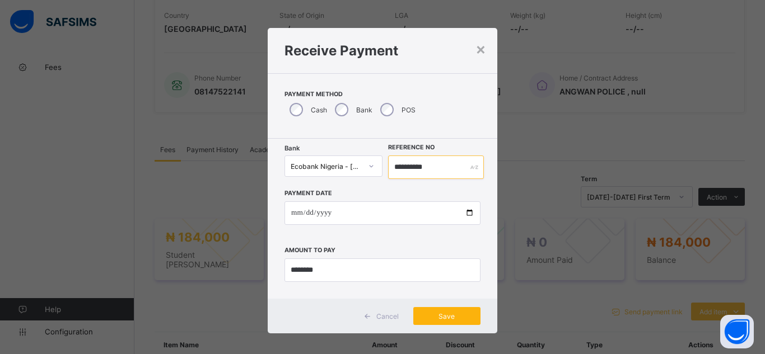
type input "**********"
click at [450, 312] on span "Save" at bounding box center [447, 316] width 50 height 8
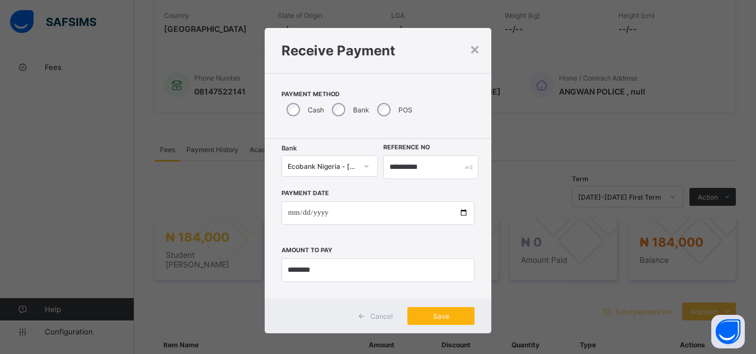
click at [447, 317] on div "Save" at bounding box center [441, 316] width 67 height 18
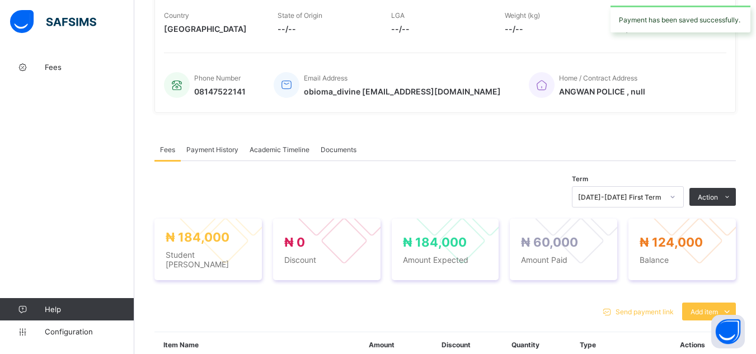
click at [293, 303] on div "Send payment link Add item Optional items Special bill" at bounding box center [446, 312] width 582 height 18
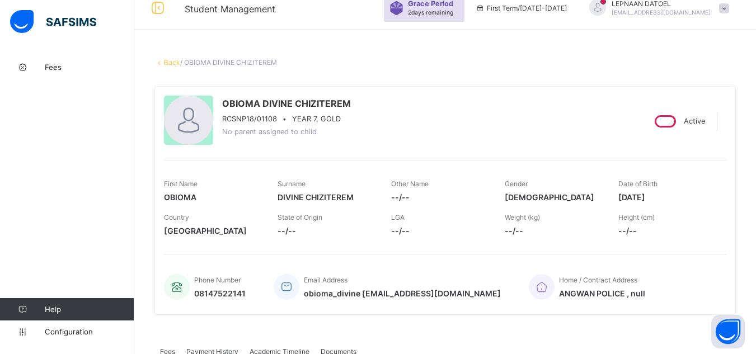
scroll to position [0, 0]
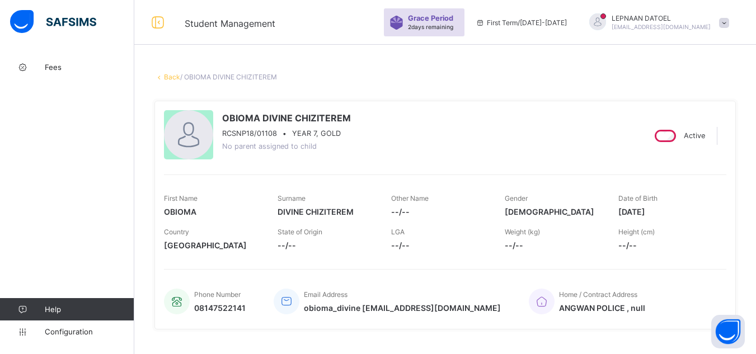
click at [175, 78] on link "Back" at bounding box center [172, 77] width 16 height 8
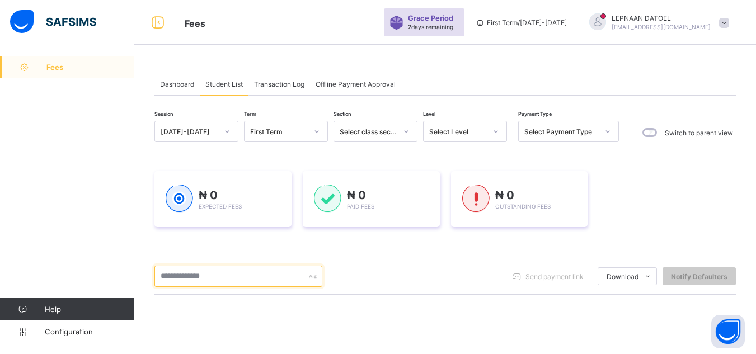
click at [191, 278] on input "text" at bounding box center [239, 276] width 168 height 21
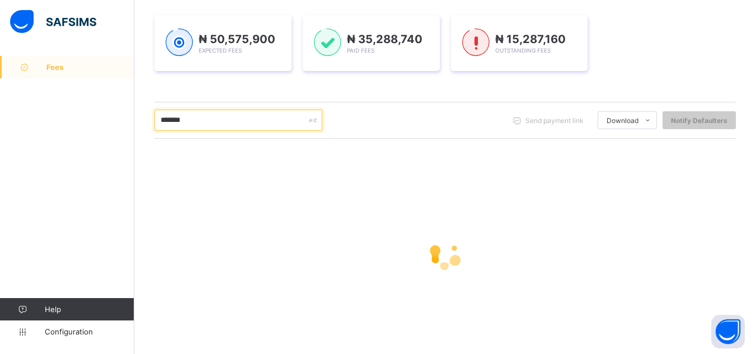
scroll to position [157, 0]
type input "*******"
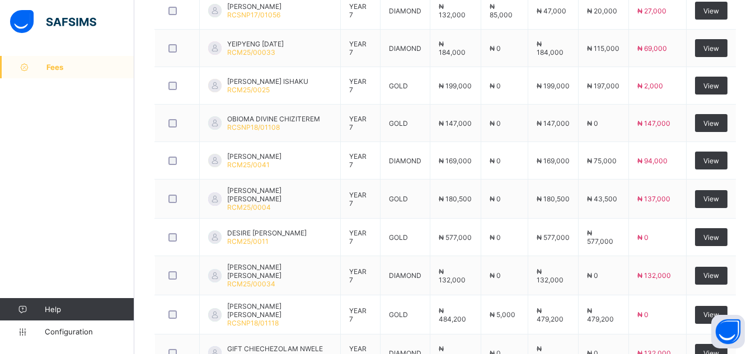
scroll to position [358, 0]
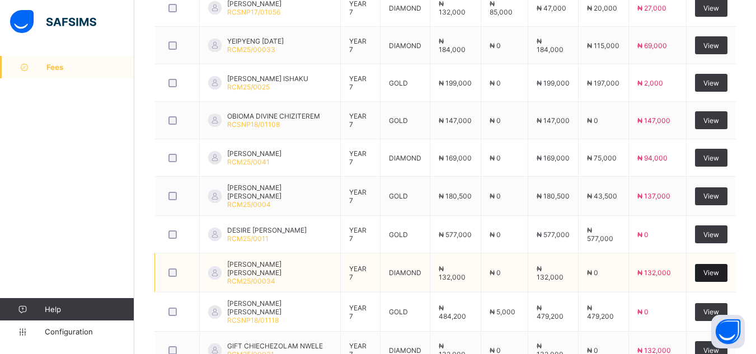
click at [718, 275] on span "View" at bounding box center [712, 273] width 16 height 8
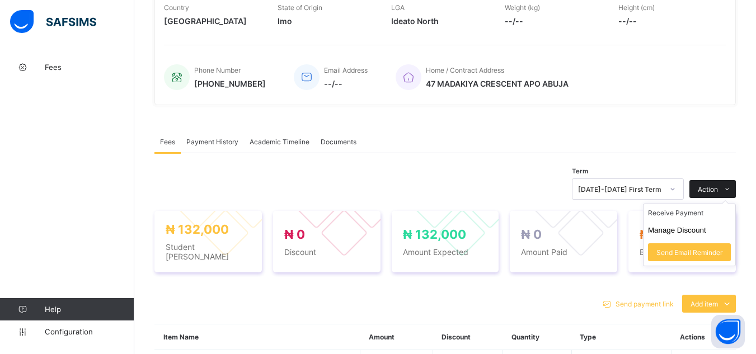
scroll to position [269, 0]
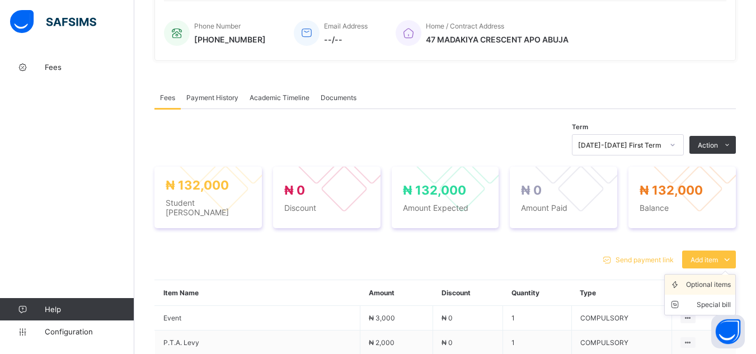
click at [708, 279] on div "Optional items" at bounding box center [708, 284] width 45 height 11
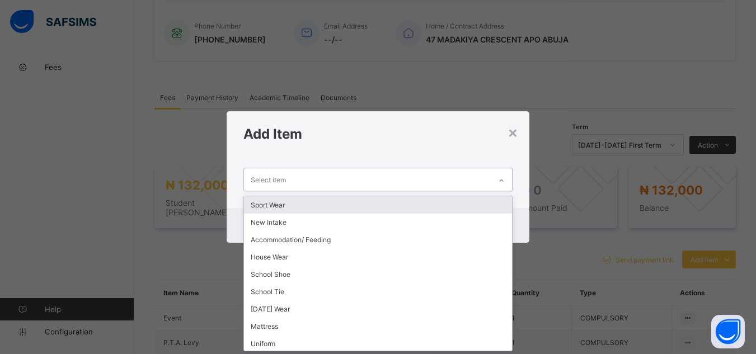
scroll to position [0, 0]
click at [501, 182] on icon at bounding box center [501, 180] width 7 height 11
click at [480, 207] on div "Sport Wear" at bounding box center [378, 205] width 268 height 17
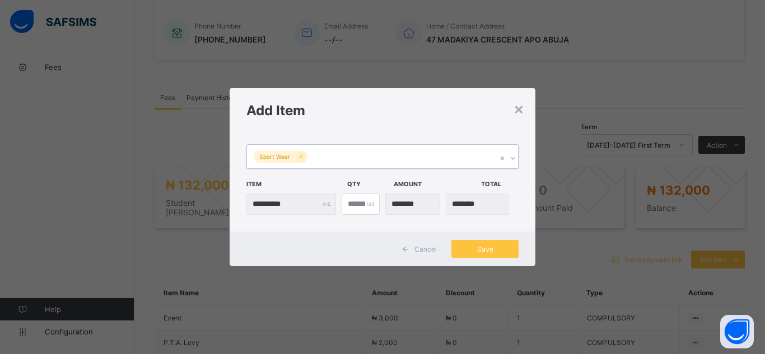
click at [511, 156] on icon at bounding box center [512, 158] width 7 height 11
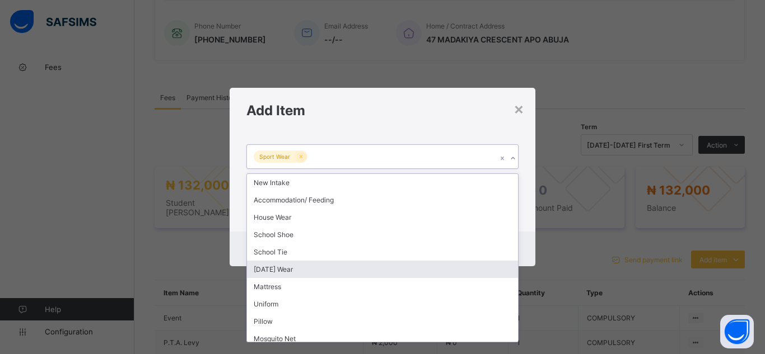
click at [470, 269] on div "[DATE] Wear" at bounding box center [382, 269] width 271 height 17
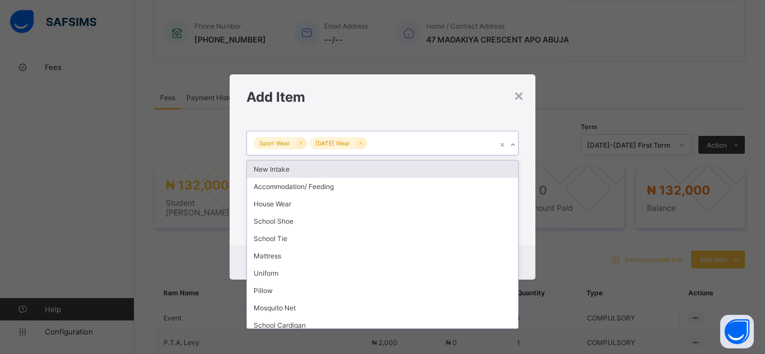
click at [510, 142] on icon at bounding box center [512, 144] width 7 height 11
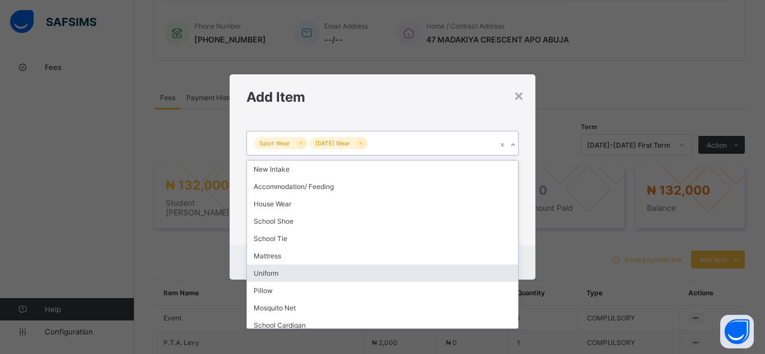
click at [479, 274] on div "Uniform" at bounding box center [382, 273] width 271 height 17
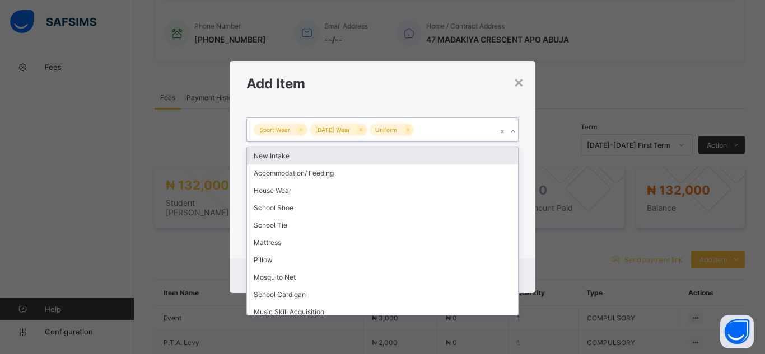
click at [513, 130] on icon at bounding box center [512, 131] width 7 height 11
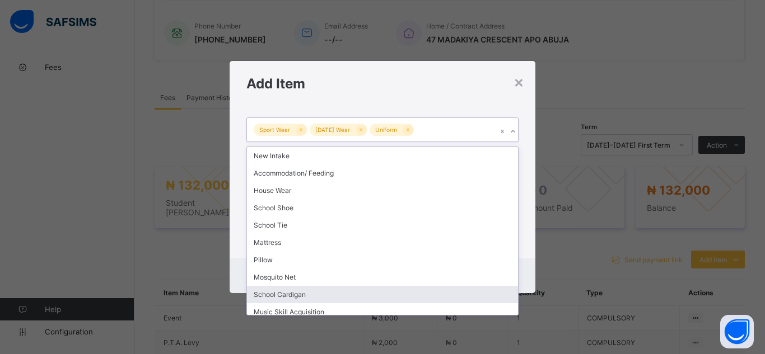
click at [492, 291] on div "School Cardigan" at bounding box center [382, 294] width 271 height 17
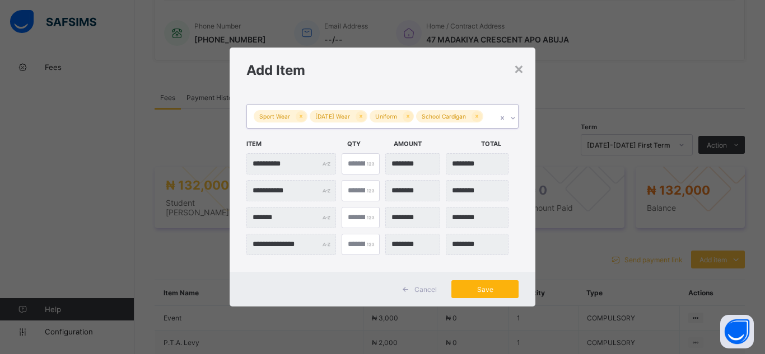
click at [502, 289] on span "Save" at bounding box center [485, 290] width 50 height 8
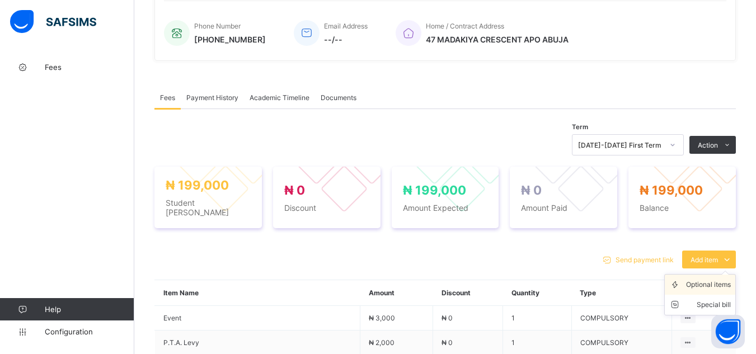
click at [706, 279] on div "Optional items" at bounding box center [708, 284] width 45 height 11
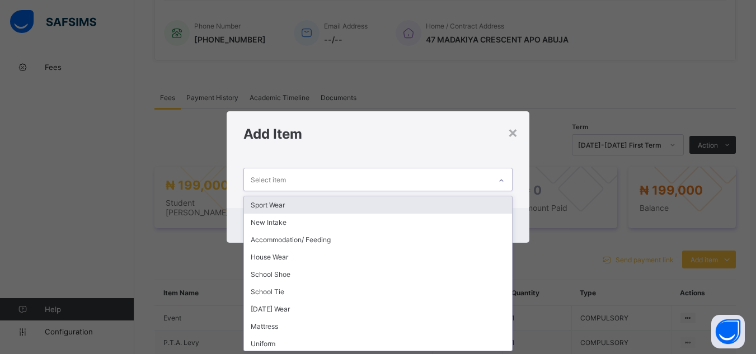
click at [500, 180] on icon at bounding box center [501, 180] width 7 height 11
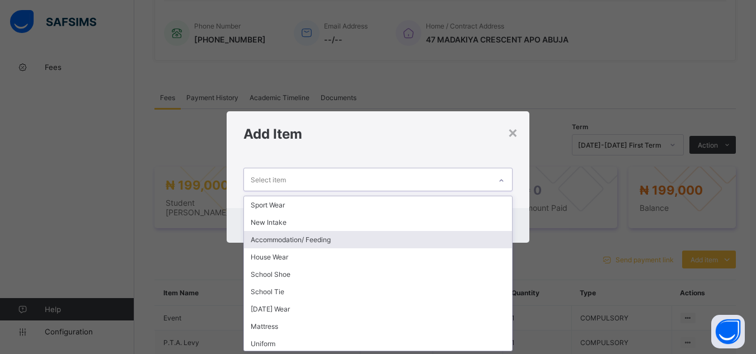
click at [482, 245] on div "Accommodation/ Feeding" at bounding box center [378, 239] width 268 height 17
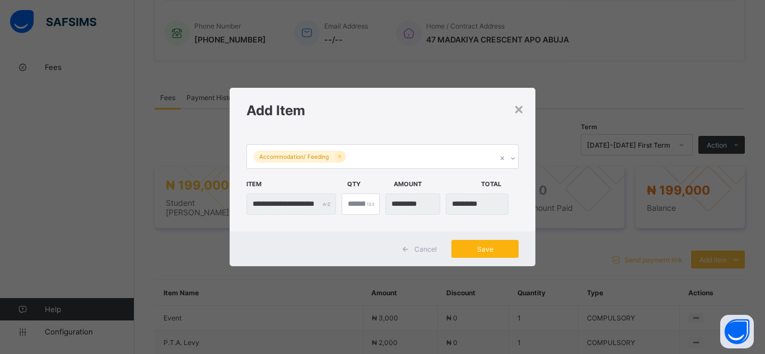
click at [481, 250] on span "Save" at bounding box center [485, 249] width 50 height 8
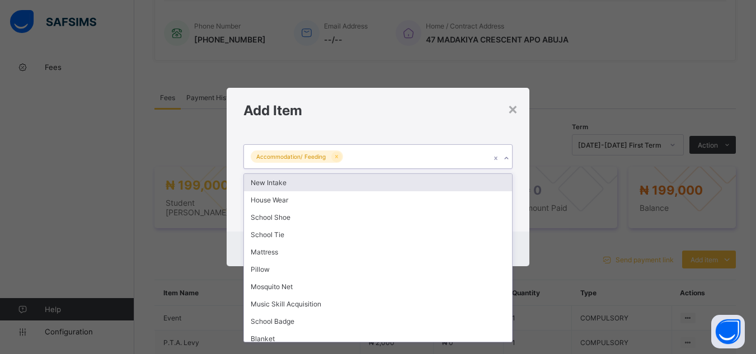
click at [505, 160] on icon at bounding box center [506, 158] width 7 height 11
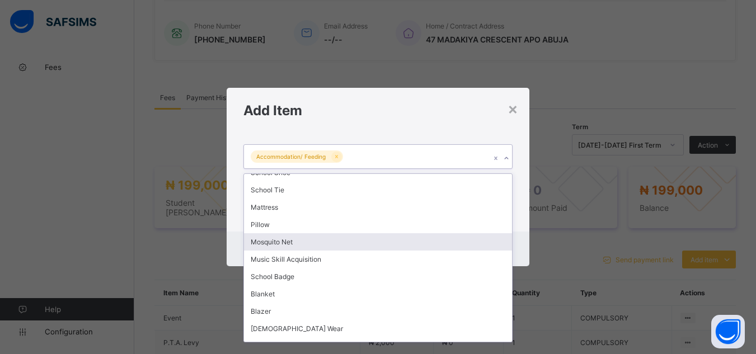
scroll to position [58, 0]
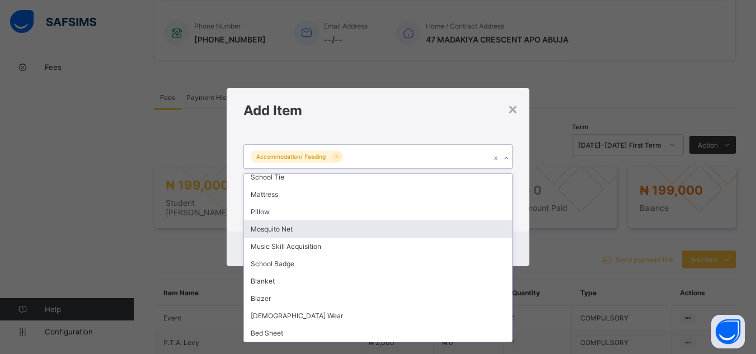
click at [559, 312] on div "**********" at bounding box center [378, 177] width 756 height 354
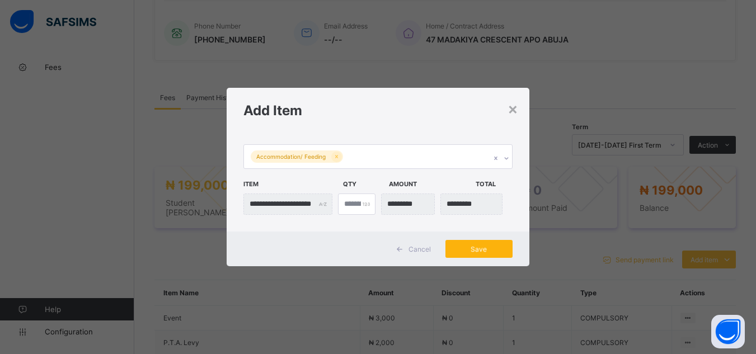
click at [492, 251] on span "Save" at bounding box center [479, 249] width 50 height 8
click at [492, 251] on div "Save" at bounding box center [479, 249] width 67 height 18
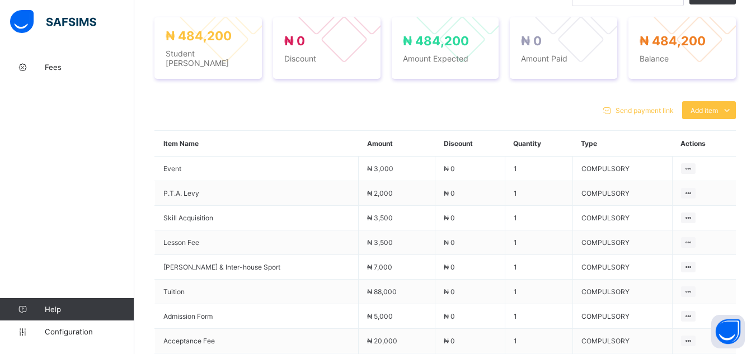
scroll to position [441, 0]
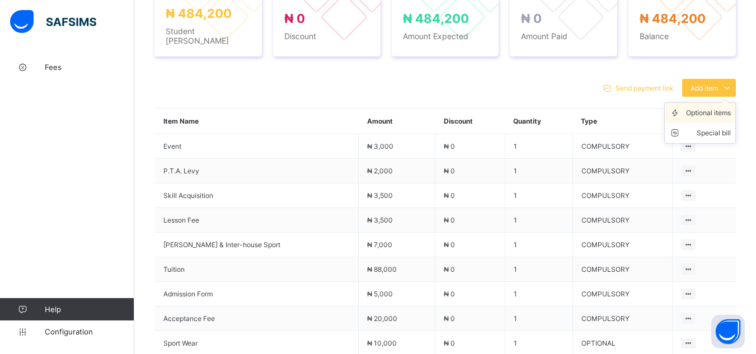
click at [723, 110] on div "Optional items" at bounding box center [708, 112] width 45 height 11
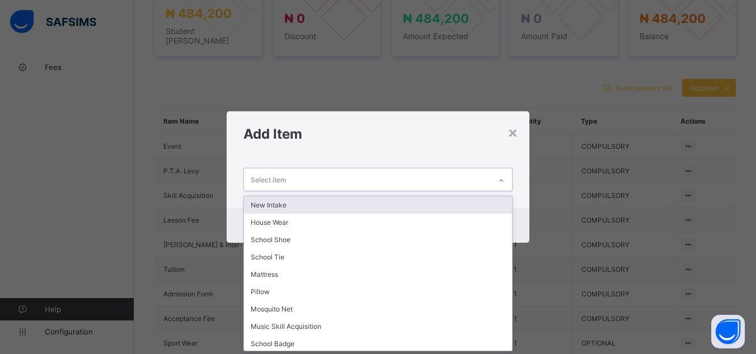
scroll to position [0, 0]
click at [503, 182] on icon at bounding box center [501, 180] width 7 height 11
click at [433, 206] on div "New Intake" at bounding box center [378, 205] width 268 height 17
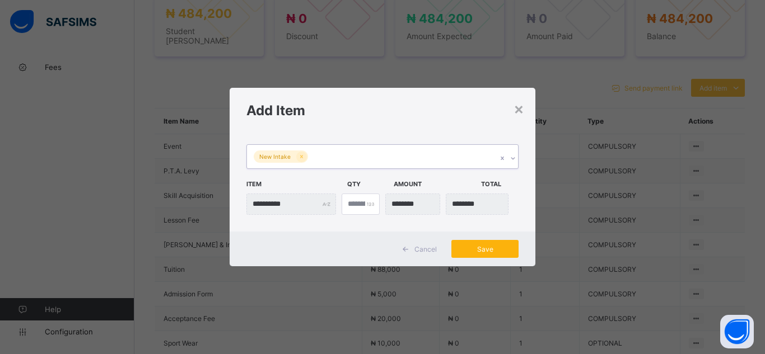
click at [488, 256] on div "Save" at bounding box center [484, 249] width 67 height 18
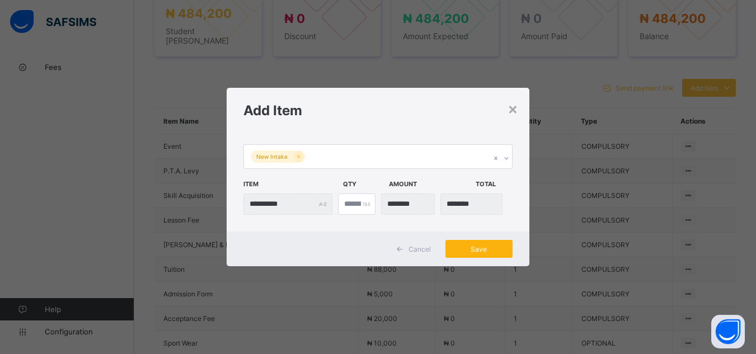
click at [488, 256] on div "Save" at bounding box center [479, 249] width 67 height 18
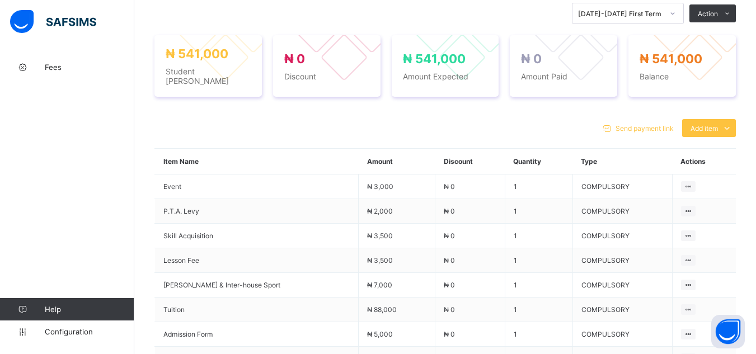
scroll to position [441, 0]
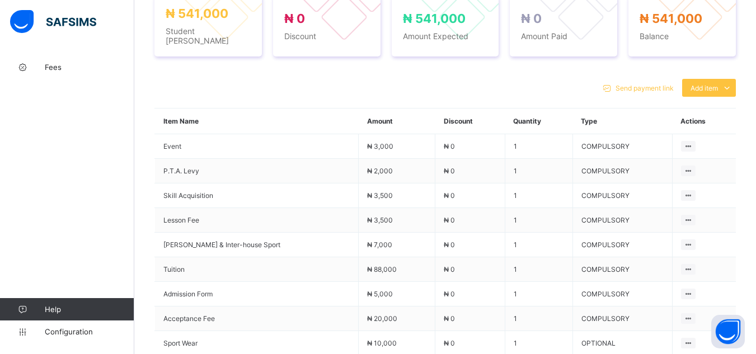
click at [398, 60] on div "₦ 541,000 Student Bill ₦ 0 Discount ₦ 541,000 Amount Expected ₦ 0 Amount Paid ₦…" at bounding box center [446, 26] width 582 height 84
click at [508, 69] on div "Send payment link Add item Optional items Special bill Item Name Amount Discoun…" at bounding box center [446, 300] width 582 height 465
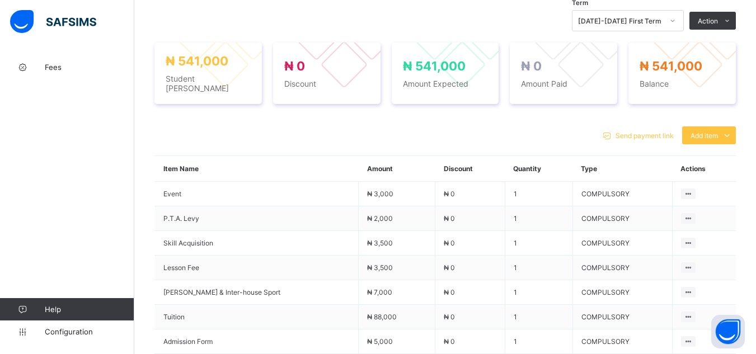
scroll to position [373, 0]
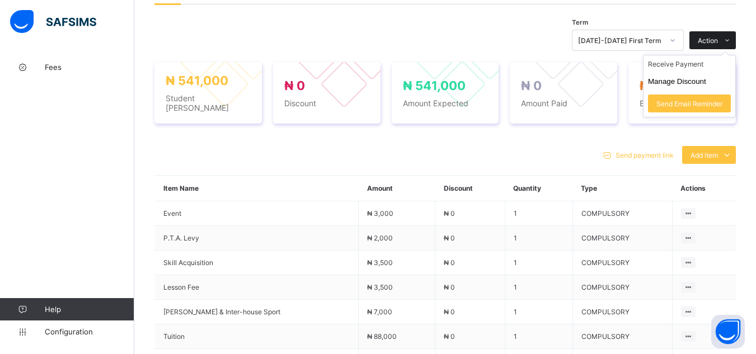
click at [714, 41] on span "Action" at bounding box center [708, 40] width 20 height 8
click at [703, 62] on li "Receive Payment" at bounding box center [690, 63] width 92 height 17
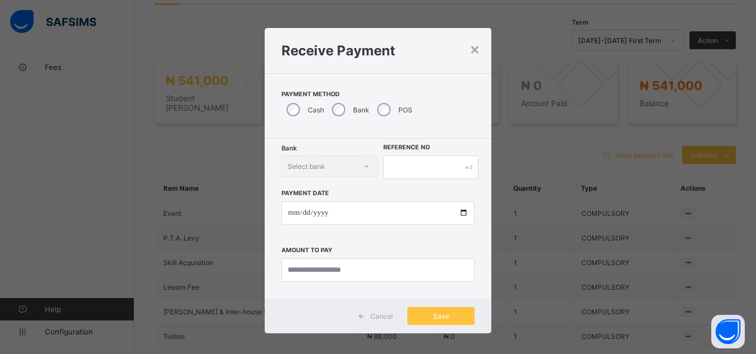
click at [342, 110] on div "Bank" at bounding box center [349, 110] width 45 height 24
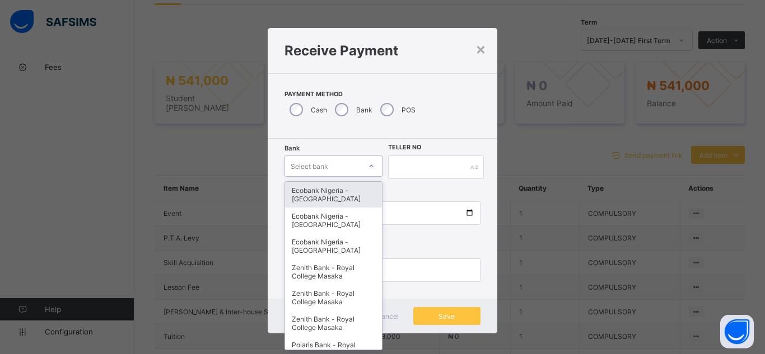
click at [337, 168] on div "Select bank" at bounding box center [323, 166] width 76 height 16
click at [336, 198] on div "Ecobank Nigeria - Royal College Masaka" at bounding box center [333, 195] width 97 height 26
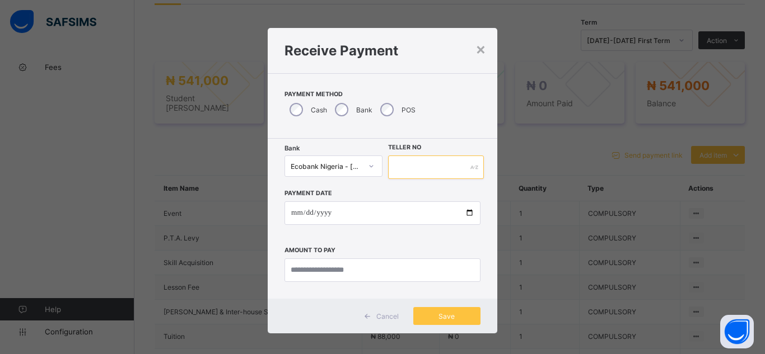
click at [400, 169] on input "text" at bounding box center [436, 168] width 96 height 24
type input "*******"
click at [467, 212] on input "date" at bounding box center [382, 214] width 196 height 24
type input "**********"
click at [327, 271] on input "currency" at bounding box center [382, 271] width 196 height 24
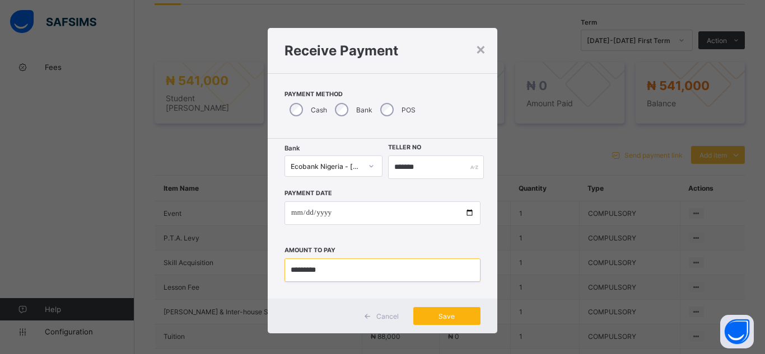
type input "*********"
click at [434, 318] on span "Save" at bounding box center [447, 316] width 50 height 8
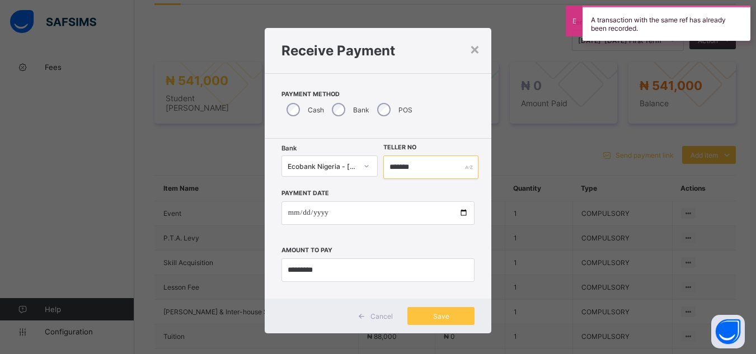
click at [414, 165] on input "*******" at bounding box center [431, 168] width 95 height 24
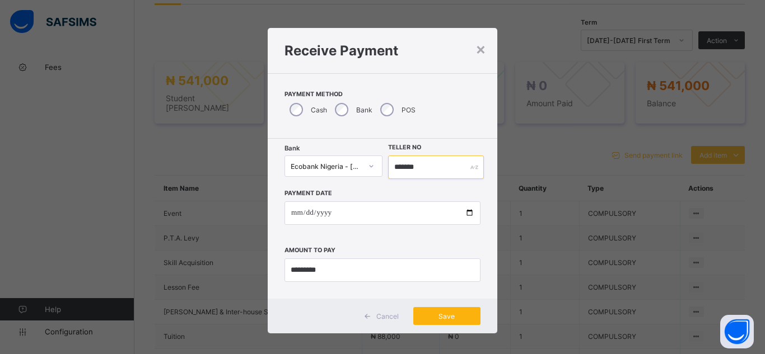
type input "*******"
click at [447, 321] on div "Save" at bounding box center [446, 316] width 67 height 18
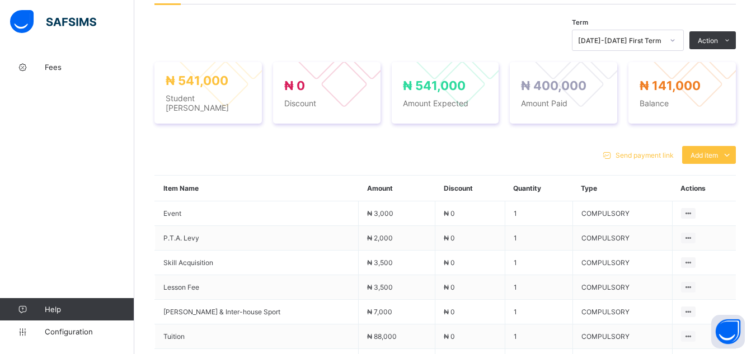
click at [225, 150] on div "Send payment link Add item Optional items Special bill" at bounding box center [446, 155] width 582 height 18
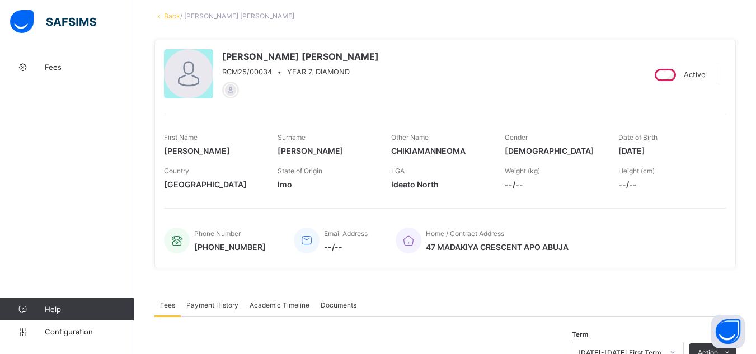
scroll to position [60, 0]
click at [174, 19] on link "Back" at bounding box center [172, 17] width 16 height 8
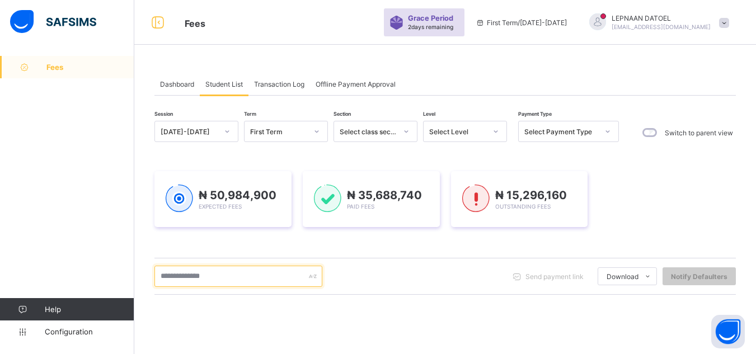
click at [247, 275] on input "text" at bounding box center [239, 276] width 168 height 21
type input "*"
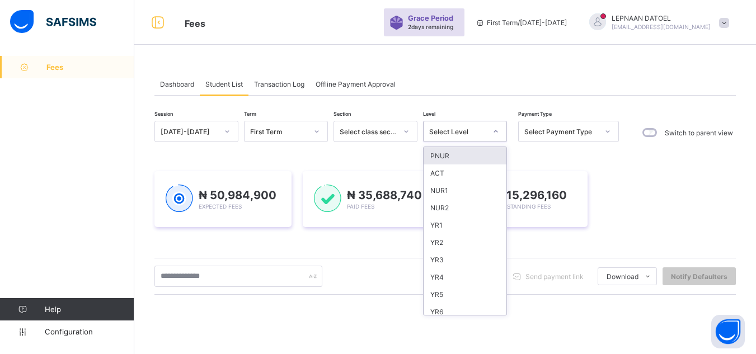
click at [490, 135] on div at bounding box center [496, 132] width 19 height 18
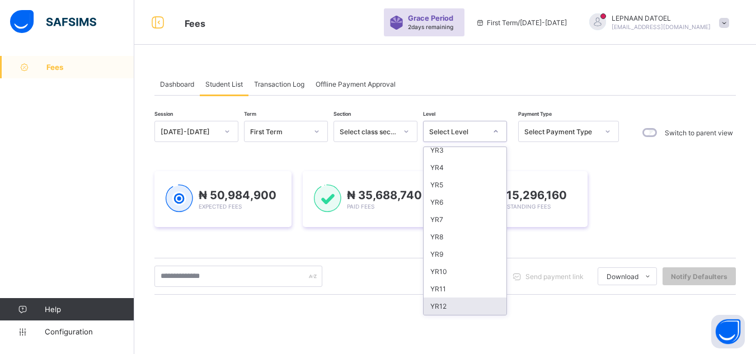
click at [479, 307] on div "YR12" at bounding box center [465, 306] width 83 height 17
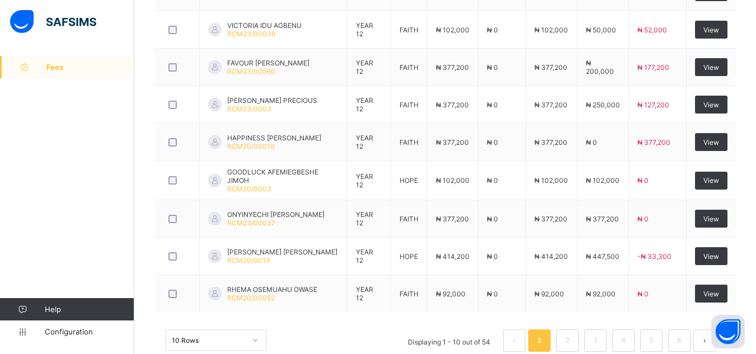
scroll to position [508, 0]
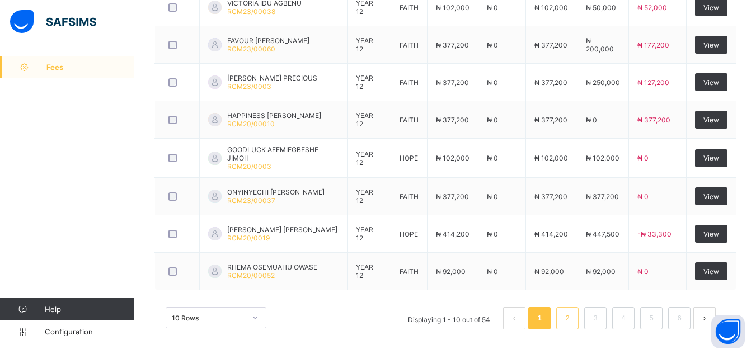
click at [573, 319] on link "2" at bounding box center [567, 318] width 11 height 15
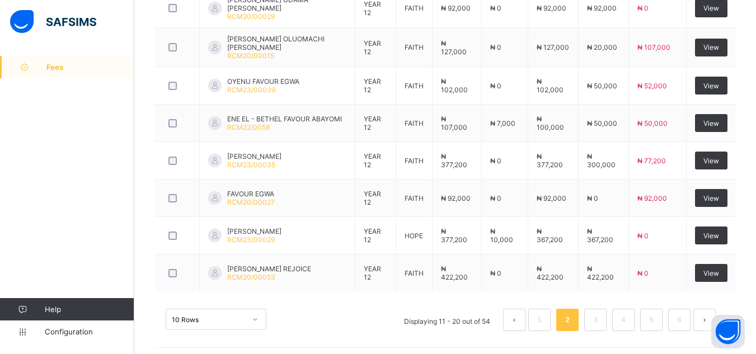
scroll to position [509, 0]
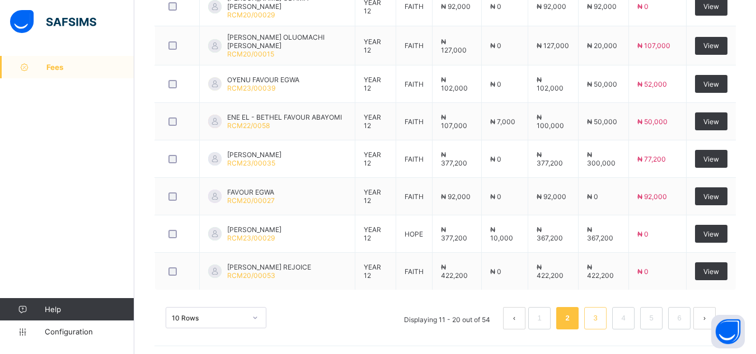
click at [601, 316] on link "3" at bounding box center [595, 318] width 11 height 15
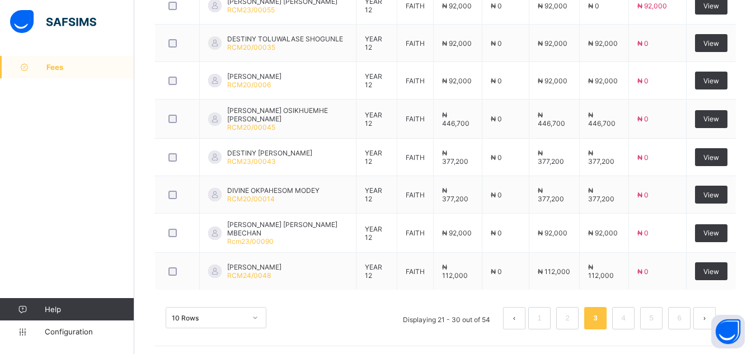
scroll to position [200, 0]
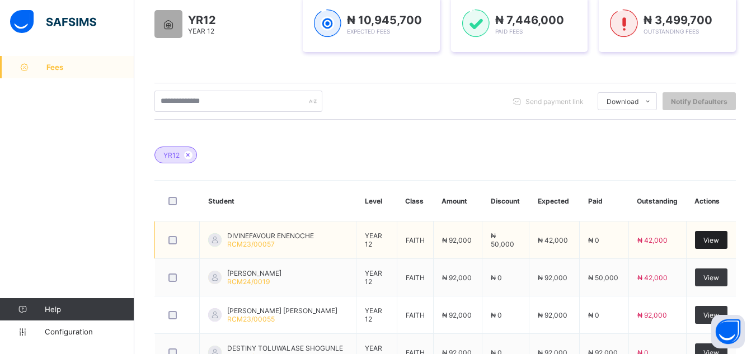
click at [719, 242] on span "View" at bounding box center [712, 240] width 16 height 8
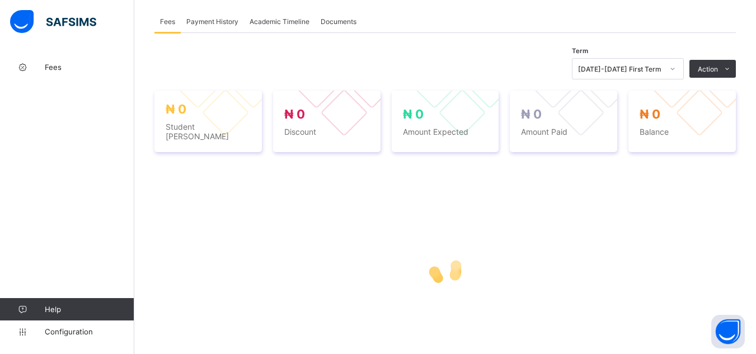
click at [713, 238] on div "**********" at bounding box center [446, 207] width 582 height 349
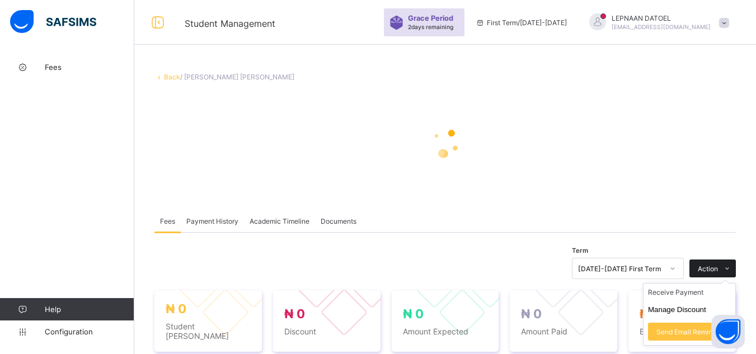
click at [718, 269] on span "Action" at bounding box center [708, 269] width 20 height 8
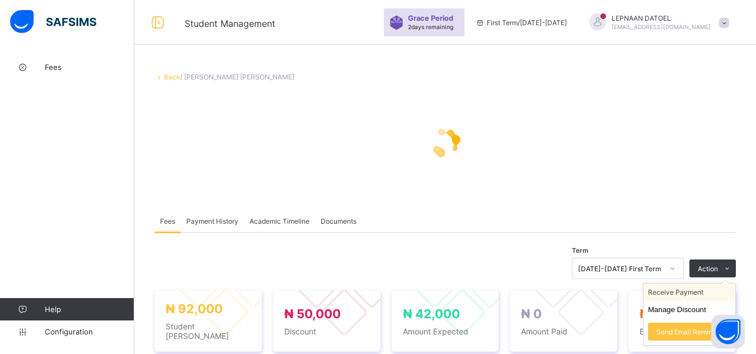
click at [708, 292] on li "Receive Payment" at bounding box center [690, 292] width 92 height 17
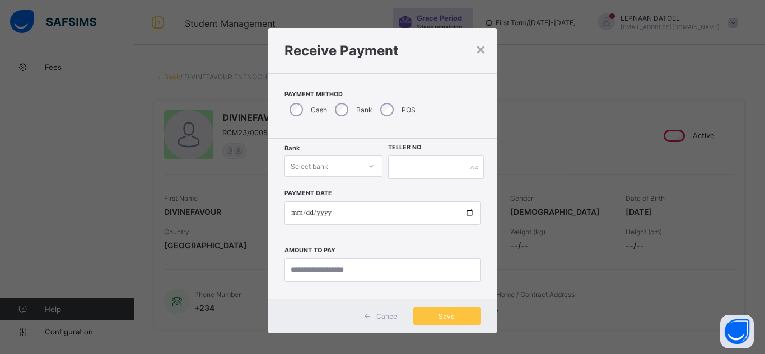
click at [368, 165] on div at bounding box center [371, 166] width 19 height 18
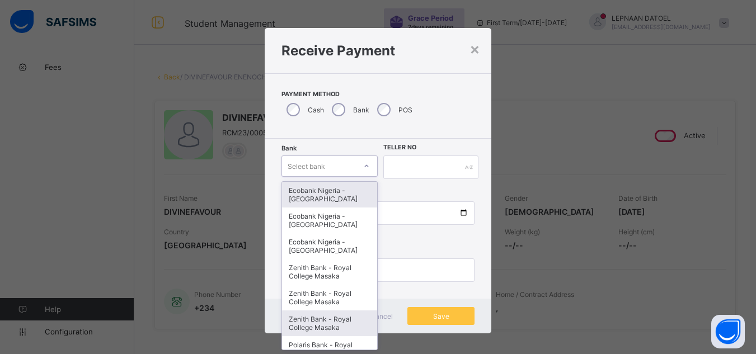
click at [326, 319] on div "Zenith Bank - Royal College Masaka" at bounding box center [330, 324] width 96 height 26
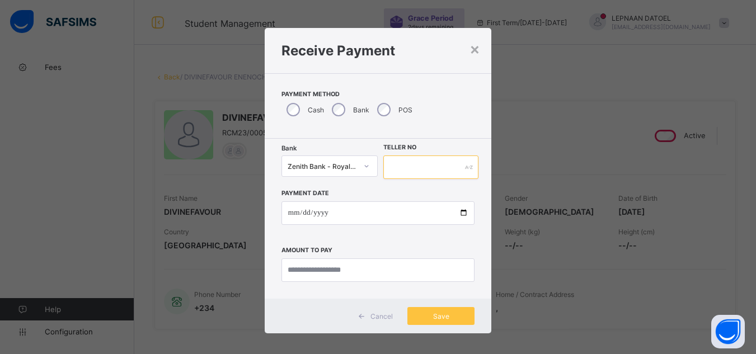
click at [415, 169] on input "text" at bounding box center [431, 168] width 95 height 24
type input "*******"
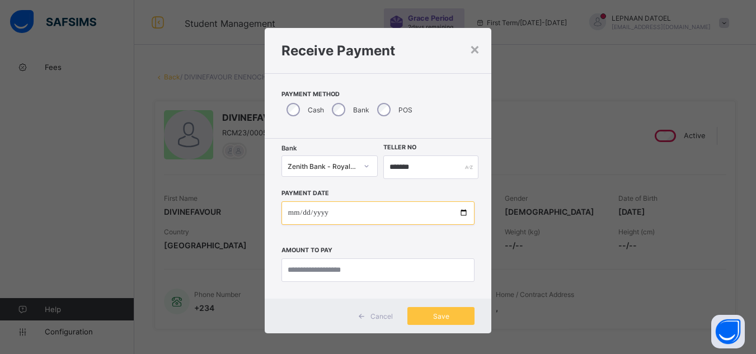
click at [460, 215] on input "date" at bounding box center [378, 214] width 193 height 24
type input "**********"
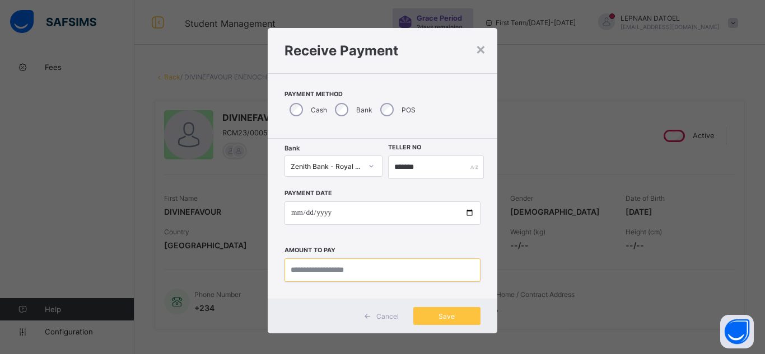
click at [326, 268] on input "currency" at bounding box center [382, 271] width 196 height 24
type input "********"
click at [464, 213] on input "**********" at bounding box center [382, 214] width 196 height 24
type input "**********"
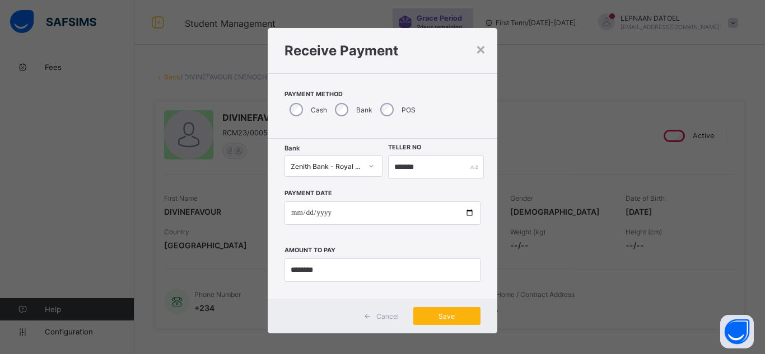
click at [448, 313] on span "Save" at bounding box center [447, 316] width 50 height 8
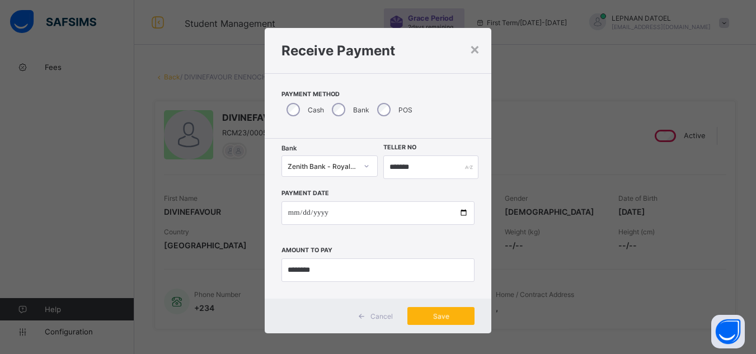
click at [441, 315] on div "Save" at bounding box center [441, 316] width 67 height 18
click at [441, 318] on span "Save" at bounding box center [441, 316] width 50 height 8
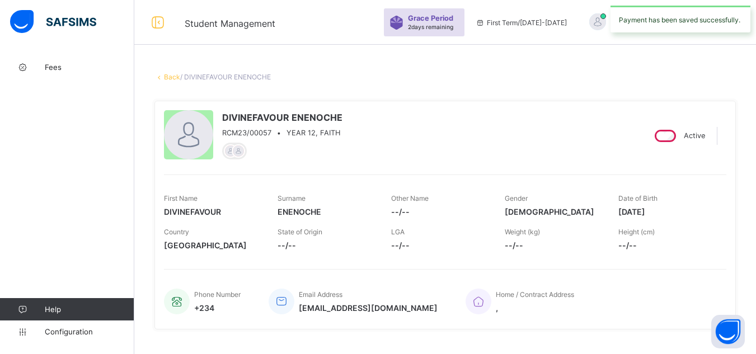
click at [438, 318] on div "Email Address divinefavour_enenoche_0669@public.com" at bounding box center [353, 301] width 169 height 37
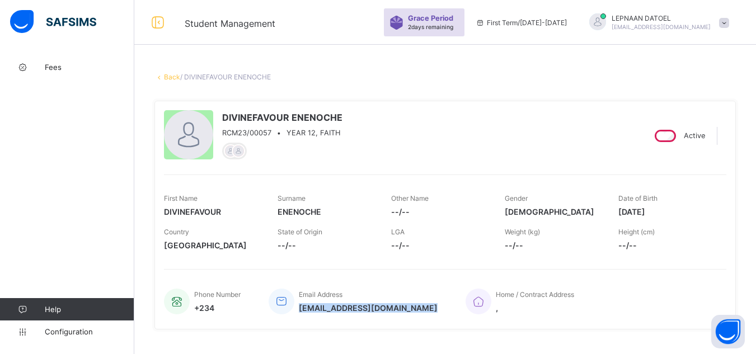
click at [172, 77] on link "Back" at bounding box center [172, 77] width 16 height 8
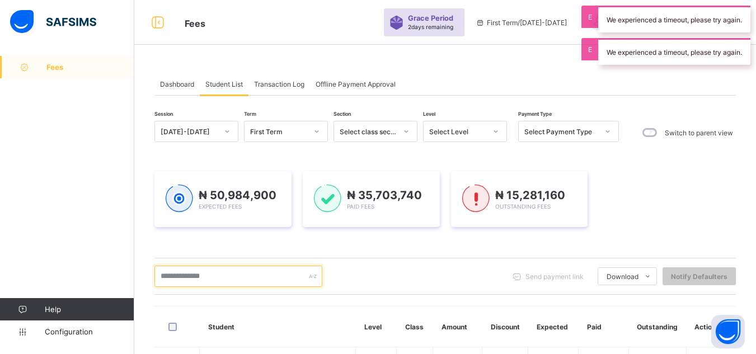
click at [204, 276] on input "text" at bounding box center [239, 276] width 168 height 21
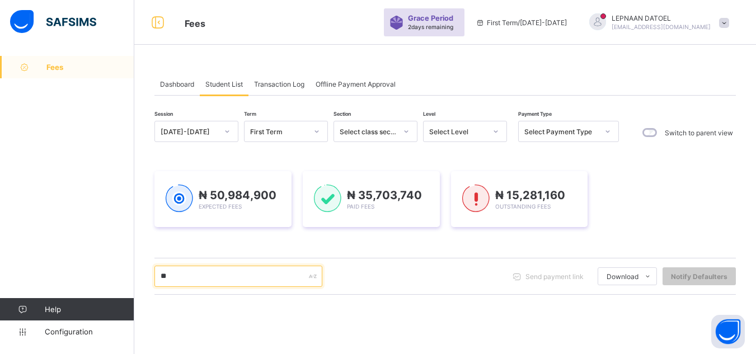
type input "*"
click at [466, 129] on div "Select Level" at bounding box center [457, 132] width 57 height 8
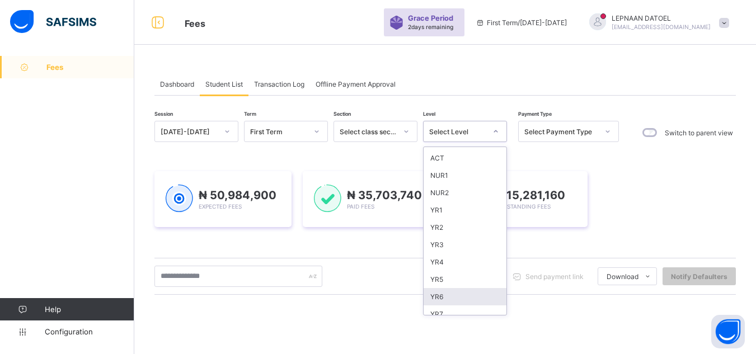
scroll to position [22, 0]
click at [487, 311] on div "YR7" at bounding box center [465, 306] width 83 height 17
click at [466, 287] on div "Send payment link Download Students Payment Students Payment Status Student Ite…" at bounding box center [446, 276] width 582 height 21
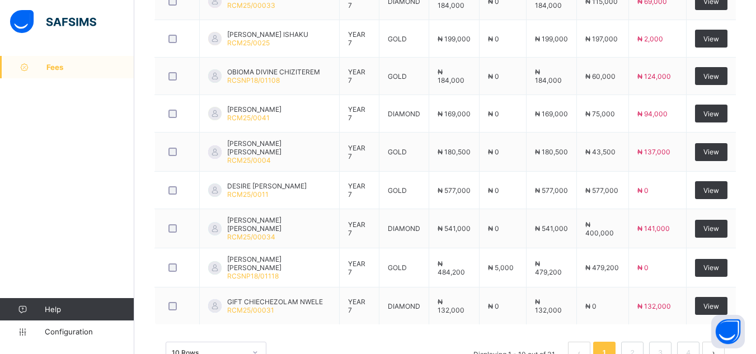
scroll to position [493, 0]
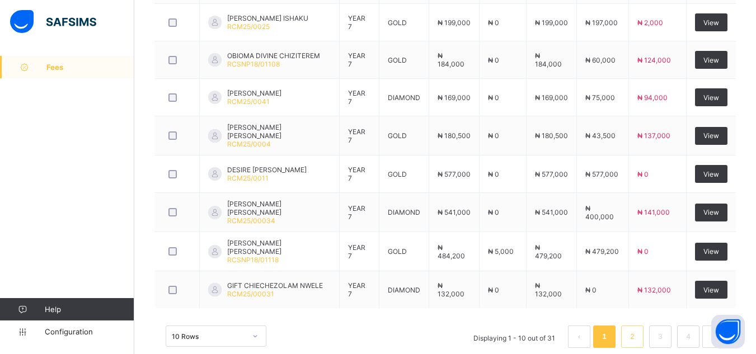
click at [636, 336] on link "2" at bounding box center [632, 337] width 11 height 15
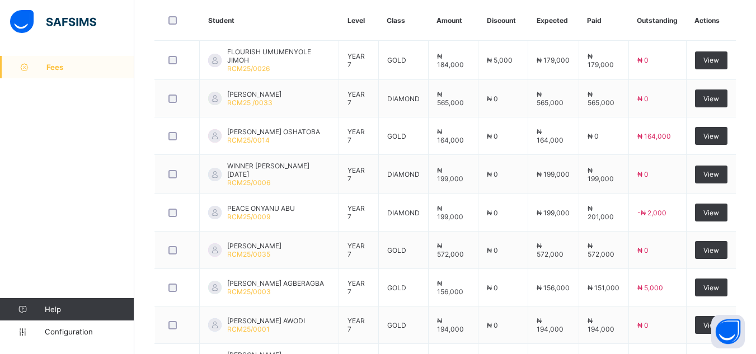
scroll to position [509, 0]
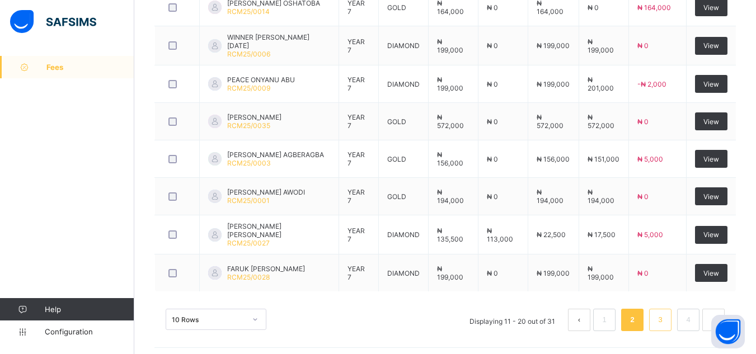
click at [666, 313] on link "3" at bounding box center [660, 320] width 11 height 15
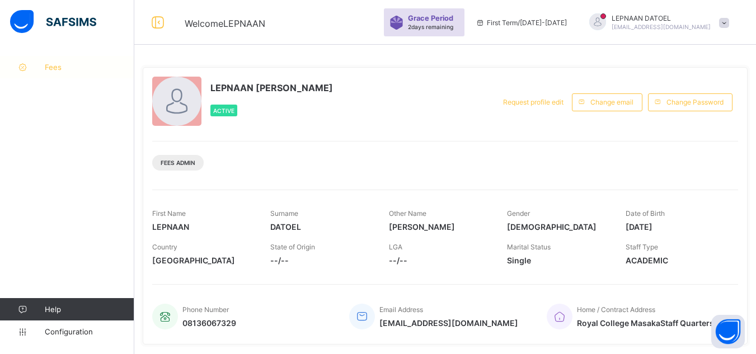
click at [102, 72] on link "Fees" at bounding box center [67, 67] width 134 height 22
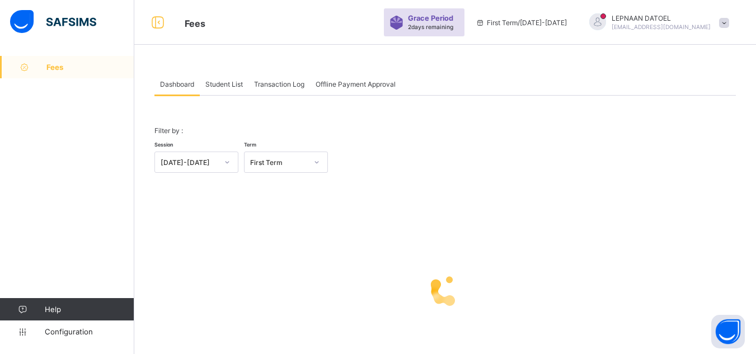
click at [220, 93] on div "Student List" at bounding box center [224, 84] width 49 height 22
click at [225, 85] on span "Student List" at bounding box center [224, 84] width 38 height 8
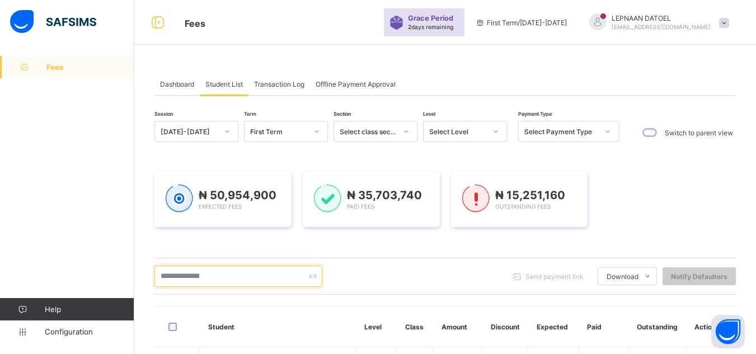
click at [191, 272] on input "text" at bounding box center [239, 276] width 168 height 21
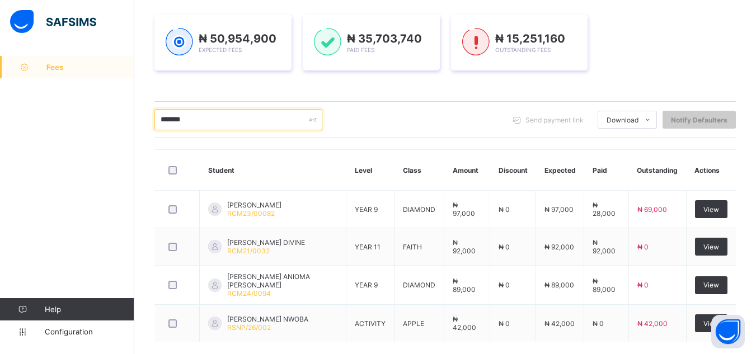
scroll to position [179, 0]
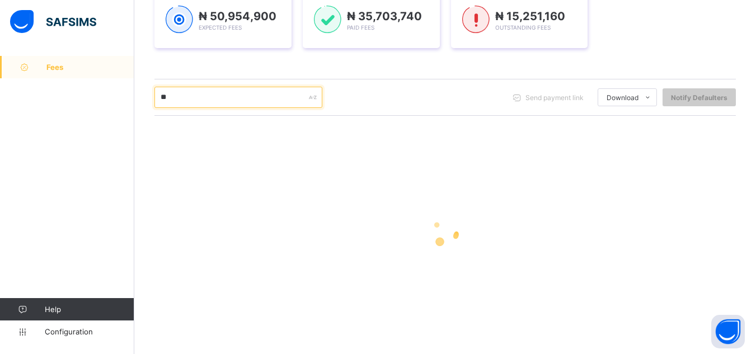
type input "*"
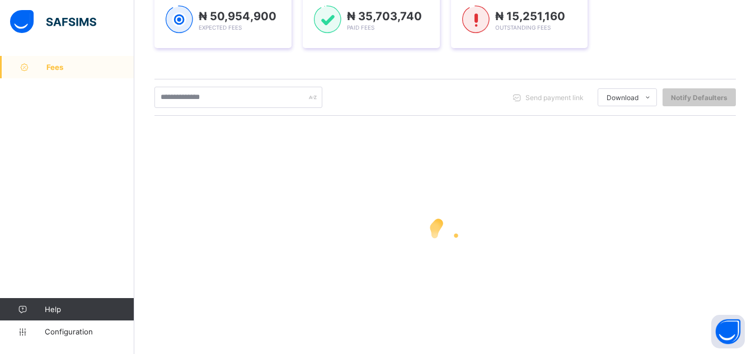
click at [318, 59] on div "₦ 50,954,900 Expected Fees ₦ 35,703,740 Paid Fees ₦ 15,251,160 Outstanding Fees" at bounding box center [446, 20] width 582 height 90
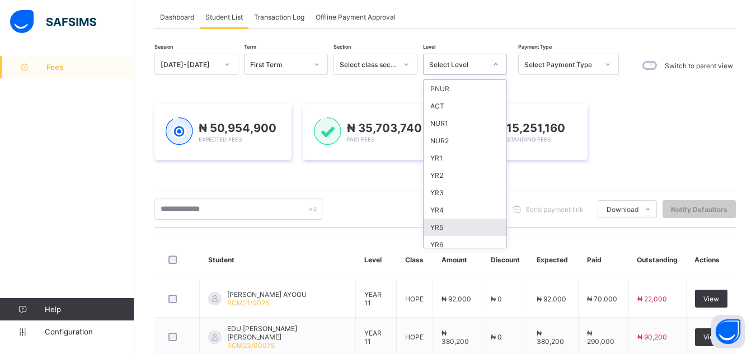
scroll to position [22, 0]
click at [483, 242] on div "YR7" at bounding box center [465, 239] width 83 height 17
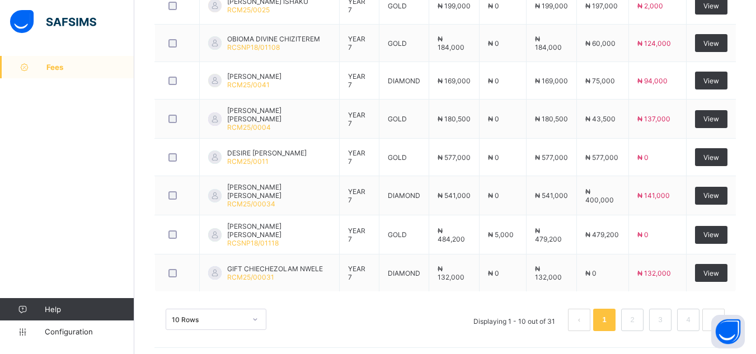
scroll to position [513, 0]
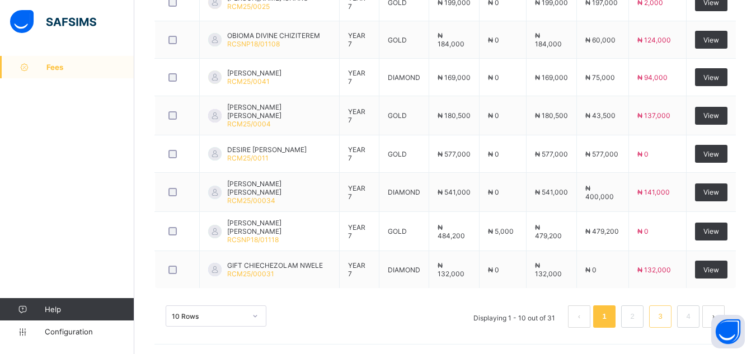
click at [665, 314] on link "3" at bounding box center [660, 317] width 11 height 15
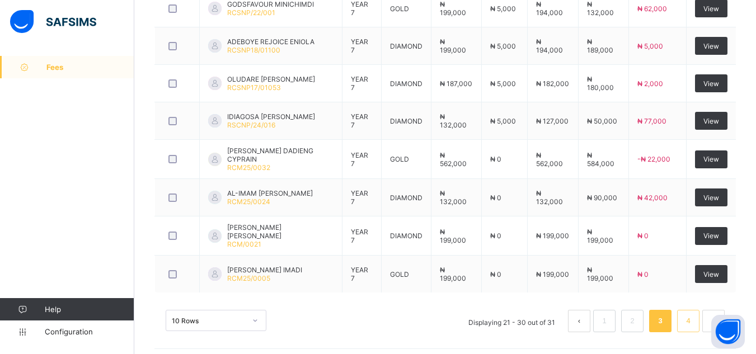
scroll to position [509, 0]
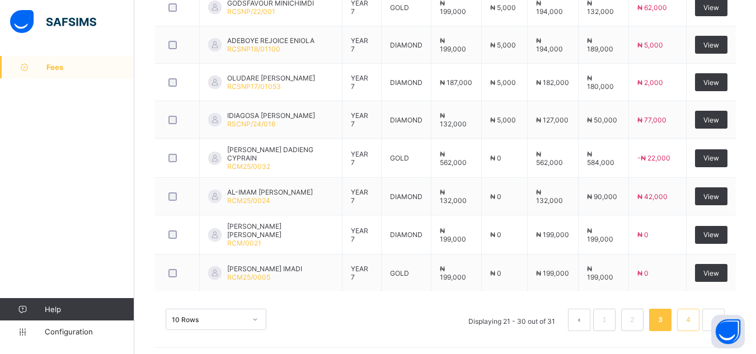
click at [690, 319] on li "4" at bounding box center [688, 320] width 22 height 22
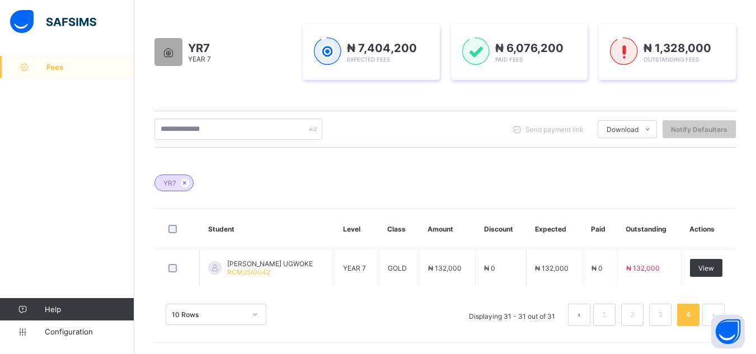
scroll to position [172, 0]
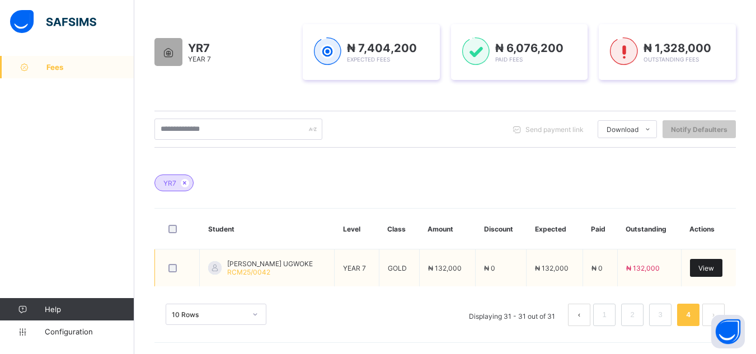
click at [720, 266] on div "View" at bounding box center [706, 268] width 32 height 18
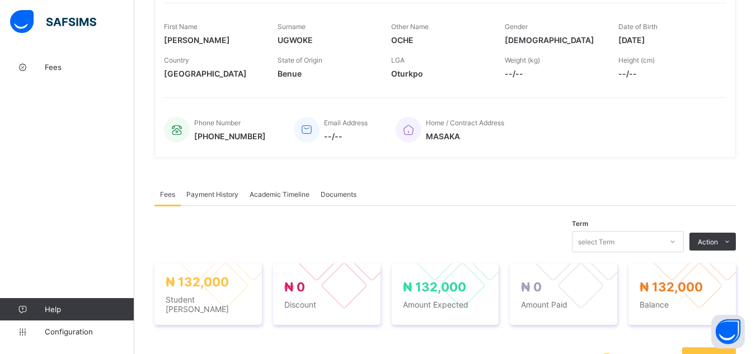
scroll to position [194, 0]
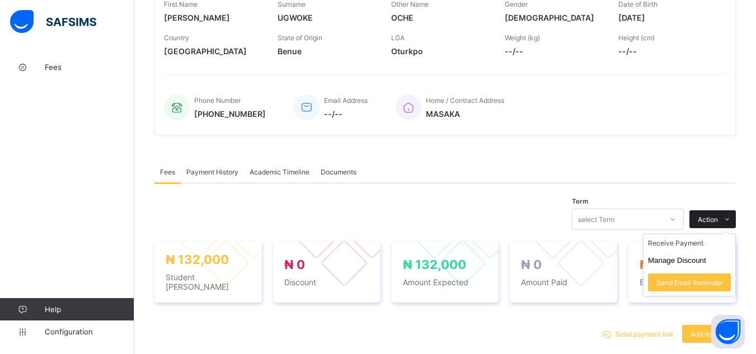
click at [730, 221] on span at bounding box center [727, 220] width 18 height 18
click at [707, 260] on button "Manage Discount" at bounding box center [677, 260] width 58 height 8
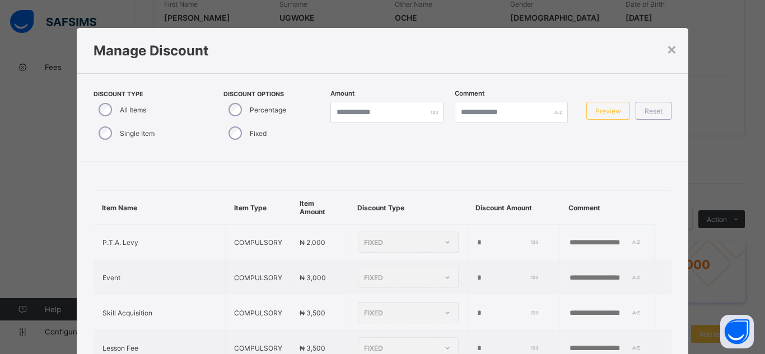
click at [95, 137] on div "Single Item" at bounding box center [125, 133] width 64 height 24
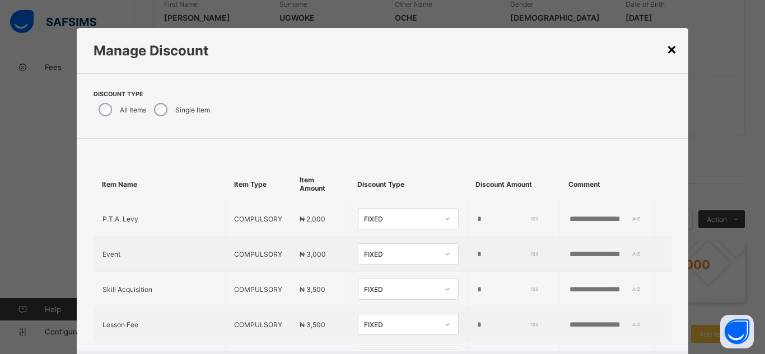
click at [667, 52] on div "×" at bounding box center [671, 48] width 11 height 19
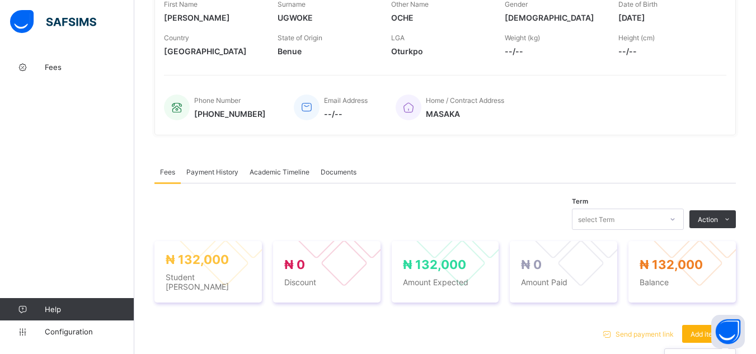
click at [698, 330] on span "Add item" at bounding box center [704, 334] width 27 height 8
click at [697, 354] on div "Optional items" at bounding box center [708, 359] width 45 height 11
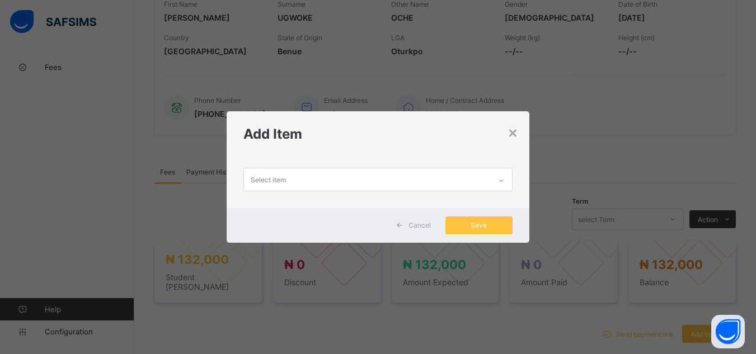
scroll to position [0, 0]
click at [501, 183] on icon at bounding box center [501, 180] width 7 height 11
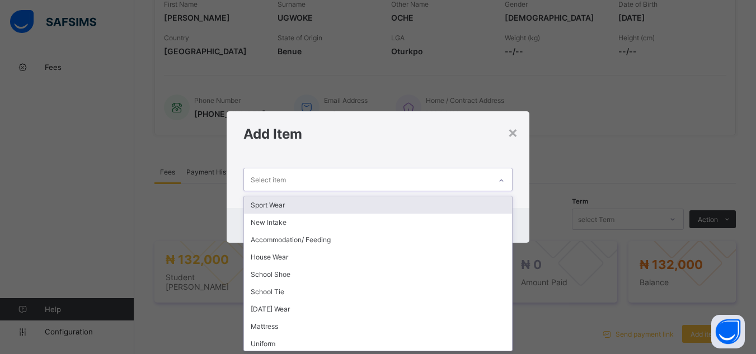
click at [452, 203] on div "Sport Wear" at bounding box center [378, 205] width 268 height 17
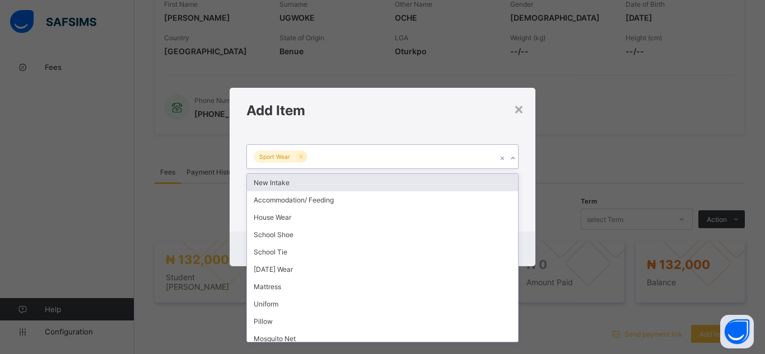
click at [509, 159] on icon at bounding box center [512, 158] width 7 height 11
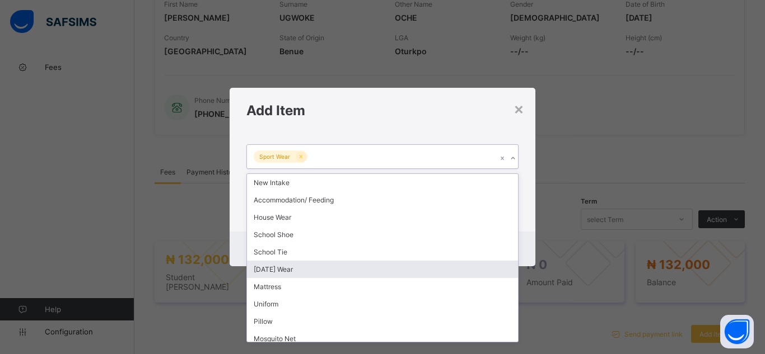
click at [454, 273] on div "[DATE] Wear" at bounding box center [382, 269] width 271 height 17
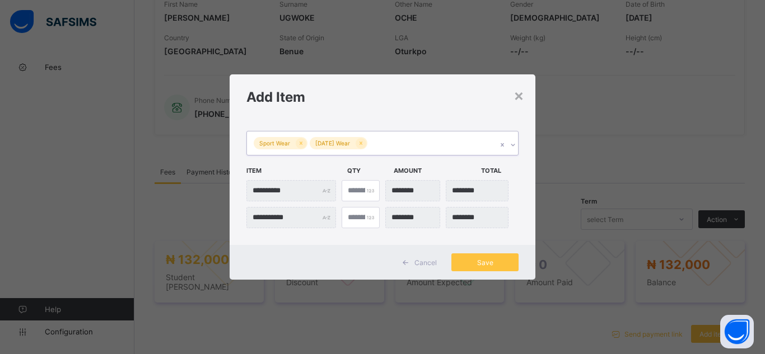
click at [515, 147] on icon at bounding box center [512, 144] width 7 height 11
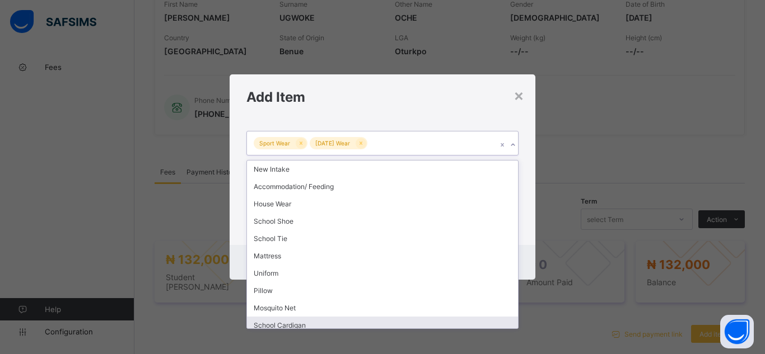
click at [478, 321] on div "School Cardigan" at bounding box center [382, 325] width 271 height 17
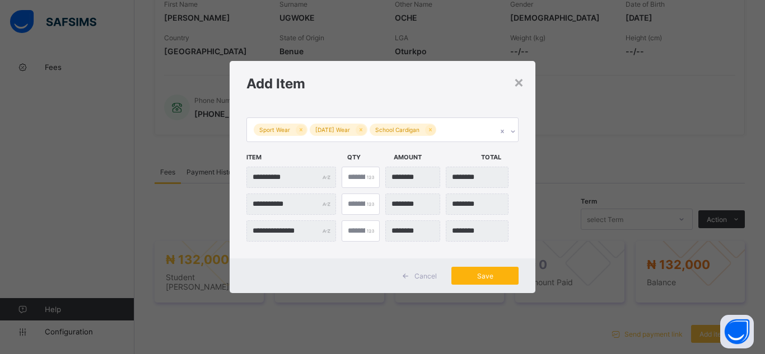
click at [501, 277] on span "Save" at bounding box center [485, 276] width 50 height 8
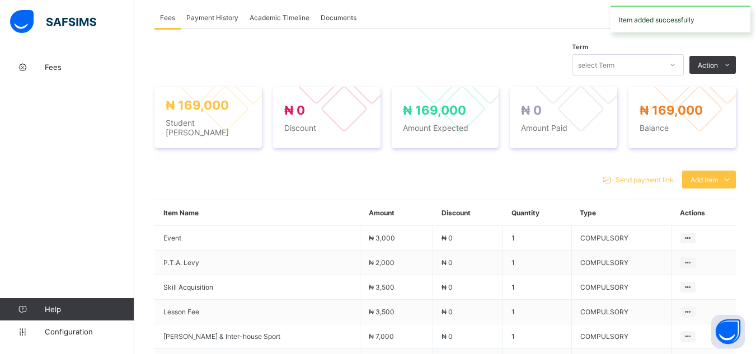
scroll to position [358, 0]
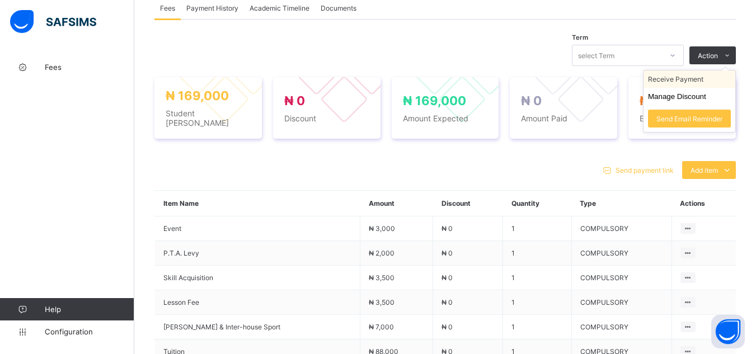
click at [709, 85] on li "Receive Payment" at bounding box center [690, 79] width 92 height 17
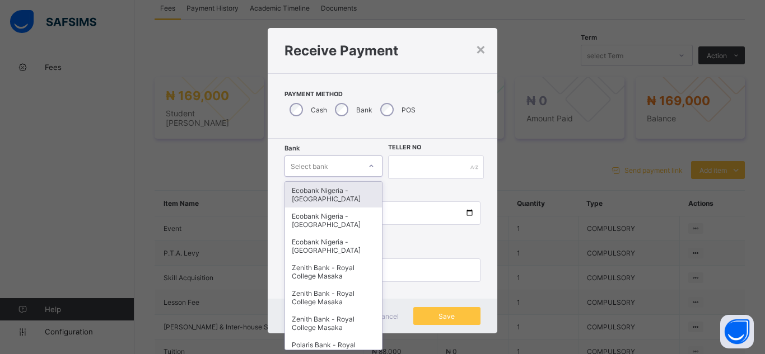
click at [320, 167] on div "Select bank" at bounding box center [310, 166] width 38 height 21
click at [324, 201] on div "Ecobank Nigeria - [GEOGRAPHIC_DATA]" at bounding box center [333, 195] width 97 height 26
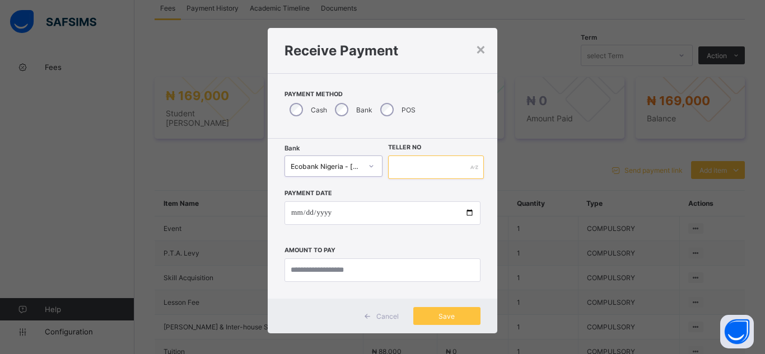
click at [396, 167] on input "text" at bounding box center [436, 168] width 96 height 24
type input "*******"
click at [464, 213] on input "date" at bounding box center [382, 214] width 196 height 24
type input "**********"
click at [332, 270] on input "currency" at bounding box center [382, 271] width 196 height 24
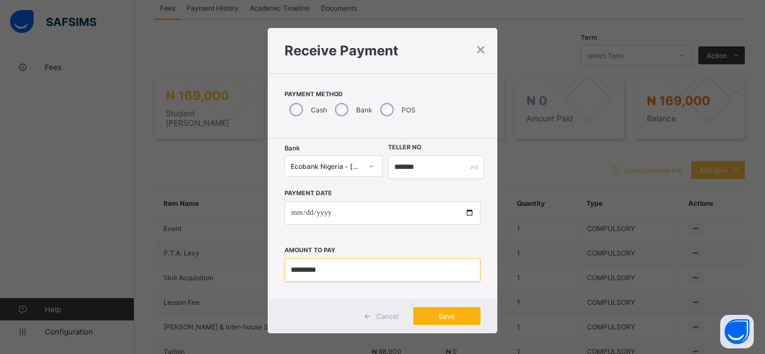
type input "*********"
click at [436, 319] on span "Save" at bounding box center [447, 316] width 50 height 8
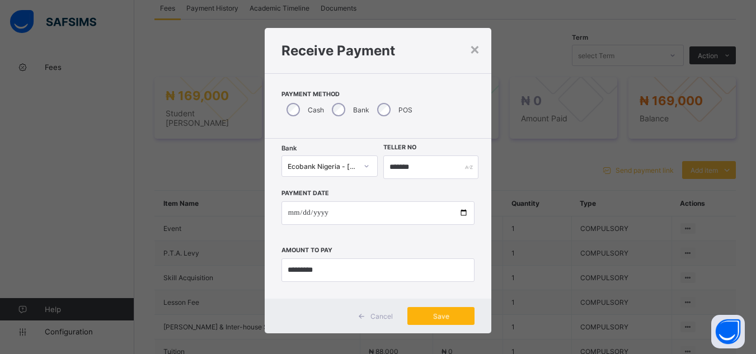
click at [449, 317] on span "Save" at bounding box center [441, 316] width 50 height 8
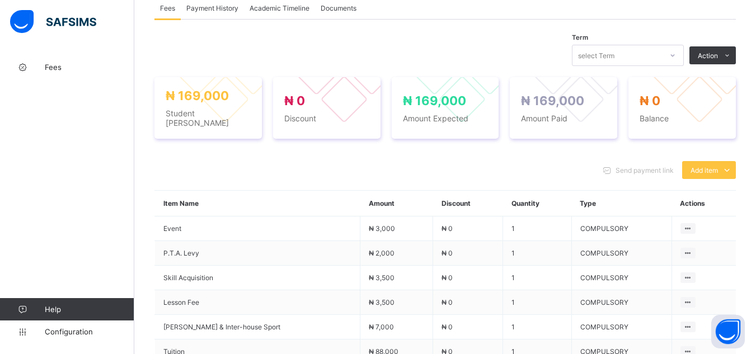
click at [184, 161] on div "Send payment link Add item Optional items Special bill" at bounding box center [446, 170] width 582 height 18
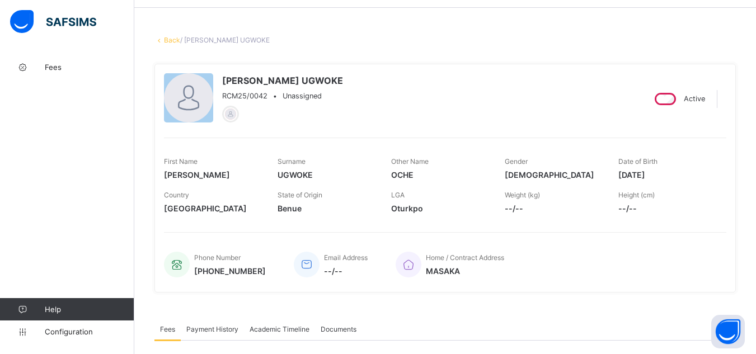
scroll to position [22, 0]
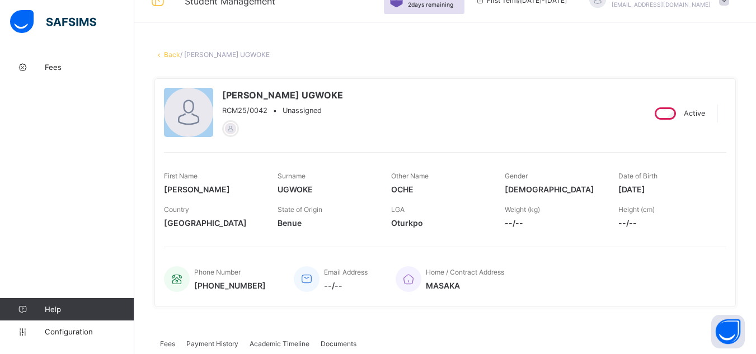
click at [167, 52] on link "Back" at bounding box center [172, 54] width 16 height 8
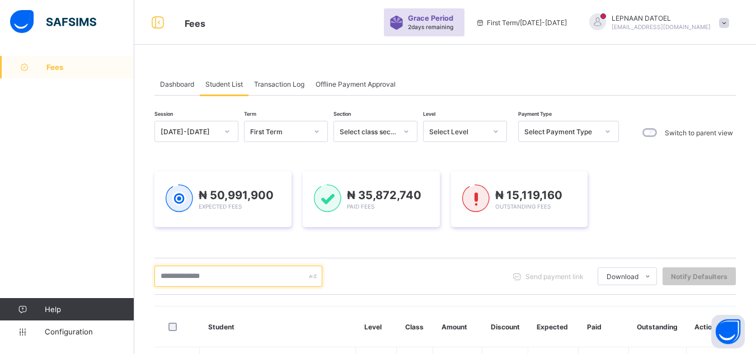
click at [207, 274] on input "text" at bounding box center [239, 276] width 168 height 21
click at [205, 282] on input "text" at bounding box center [239, 276] width 168 height 21
click at [180, 282] on input "text" at bounding box center [239, 276] width 168 height 21
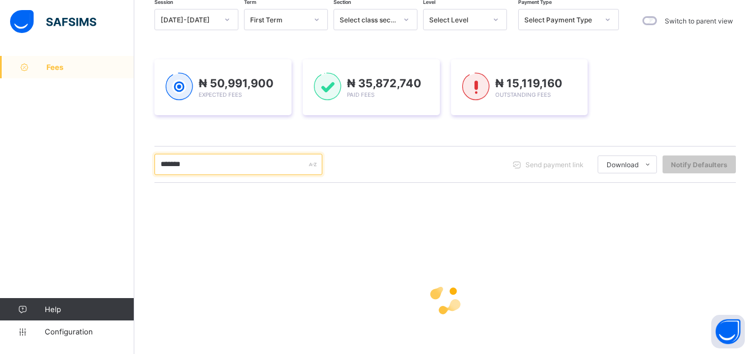
scroll to position [135, 0]
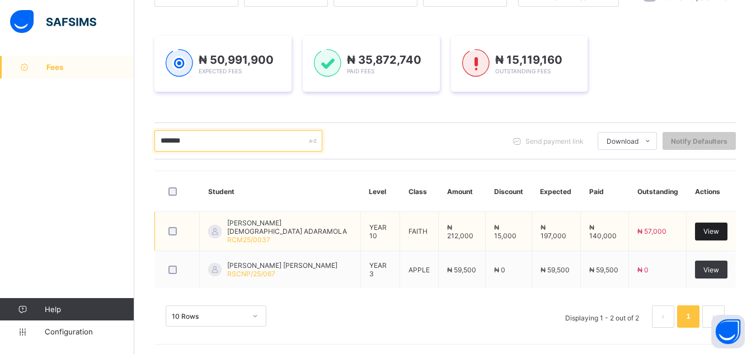
type input "*******"
click at [705, 237] on div "View" at bounding box center [711, 232] width 32 height 18
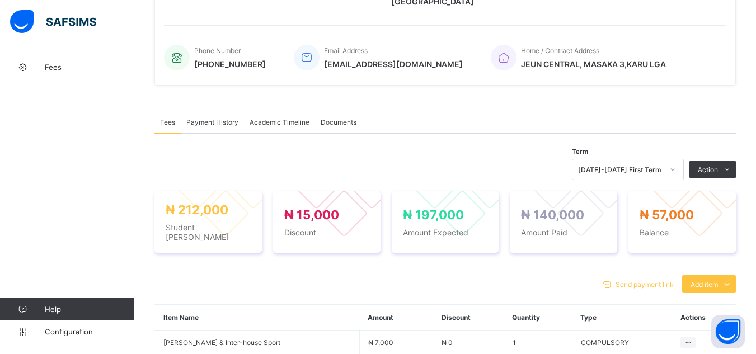
scroll to position [231, 0]
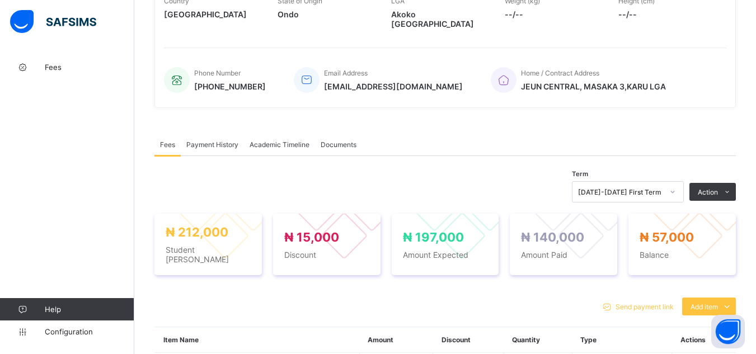
click at [416, 145] on div "Fees Payment History Academic Timeline Documents" at bounding box center [446, 144] width 582 height 23
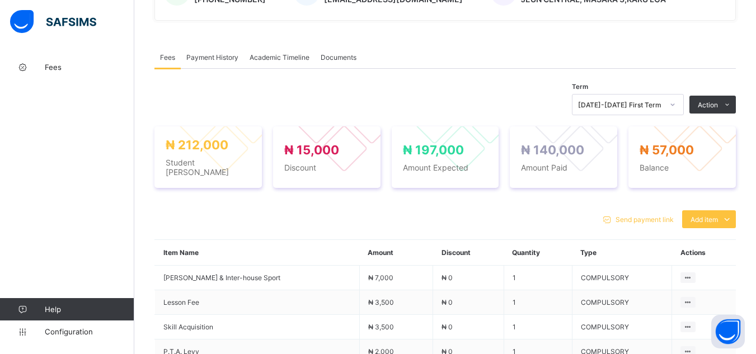
scroll to position [366, 0]
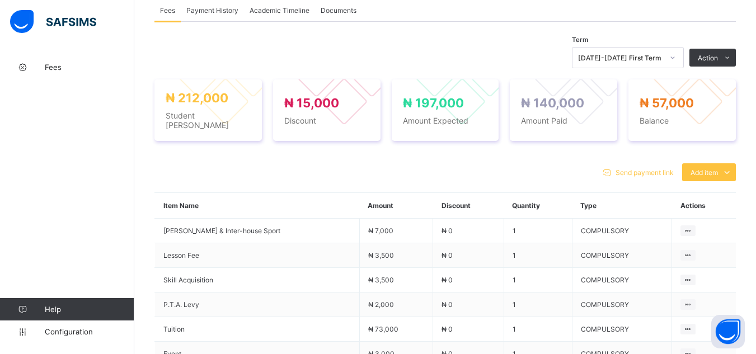
click at [214, 6] on span "Payment History" at bounding box center [212, 10] width 52 height 8
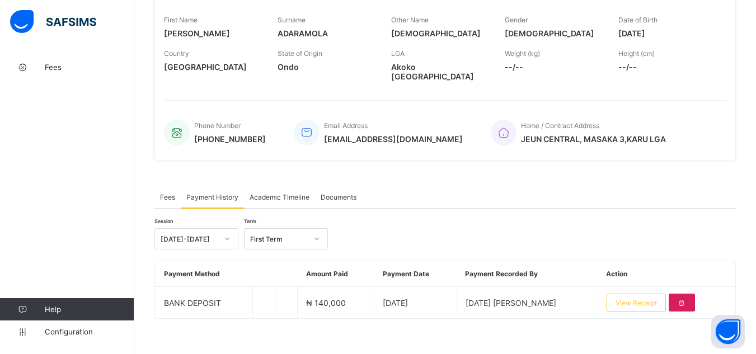
click at [165, 193] on span "Fees" at bounding box center [167, 197] width 15 height 8
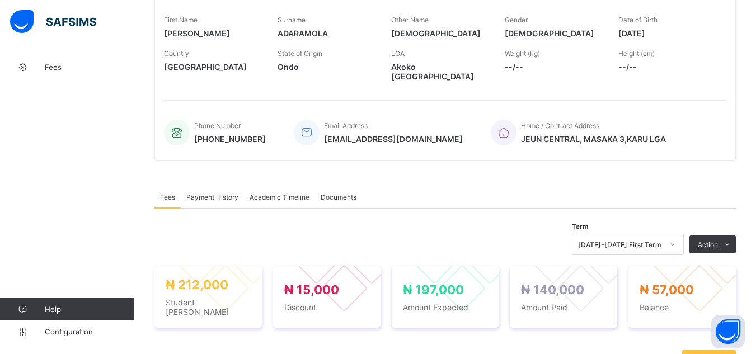
scroll to position [366, 0]
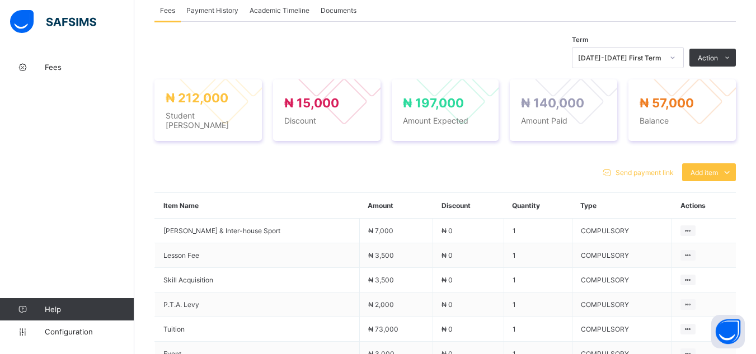
click at [454, 163] on div "Send payment link Add item Optional items Special bill" at bounding box center [446, 172] width 582 height 18
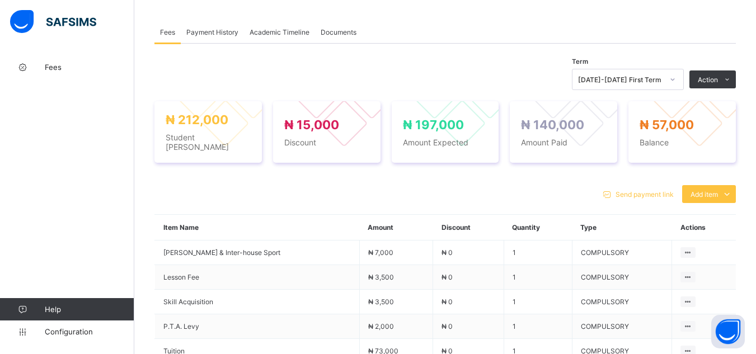
scroll to position [343, 0]
click at [708, 191] on span "Add item" at bounding box center [704, 195] width 27 height 8
click at [705, 214] on div "Optional items" at bounding box center [708, 219] width 45 height 11
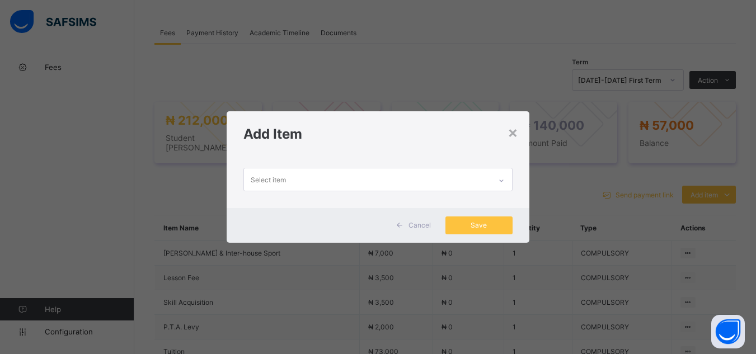
scroll to position [0, 0]
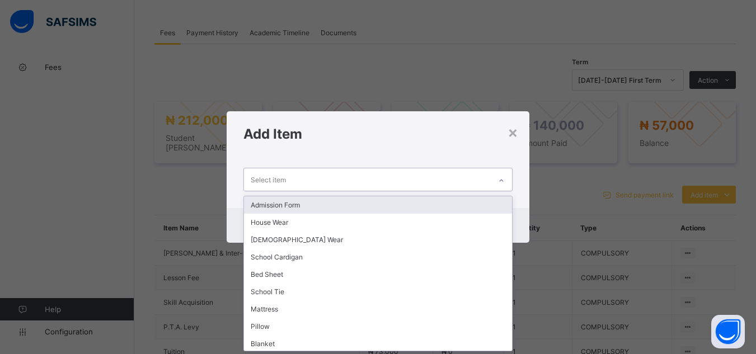
click at [502, 178] on icon at bounding box center [501, 180] width 7 height 11
click at [432, 209] on div "Admission Form" at bounding box center [378, 205] width 268 height 17
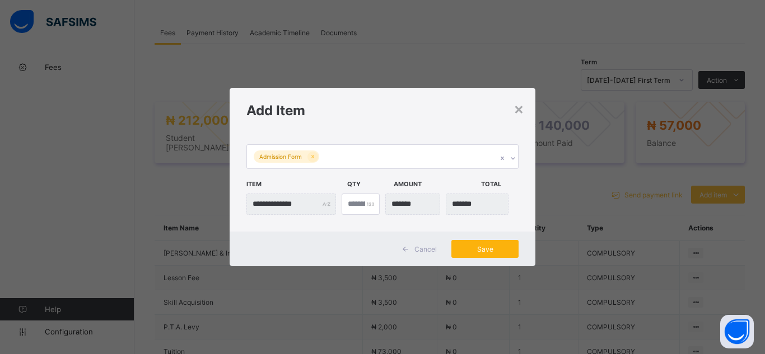
click at [480, 252] on span "Save" at bounding box center [485, 249] width 50 height 8
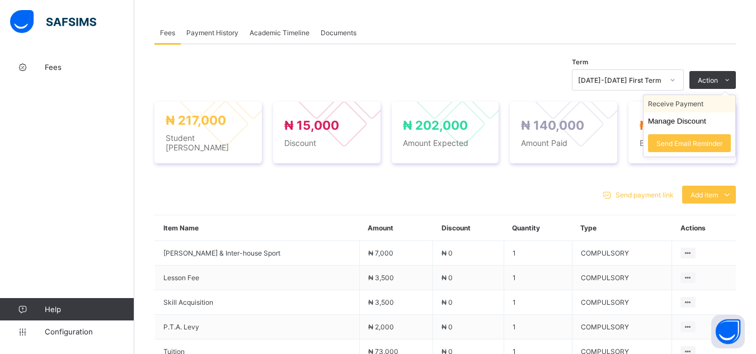
click at [708, 95] on li "Receive Payment" at bounding box center [690, 103] width 92 height 17
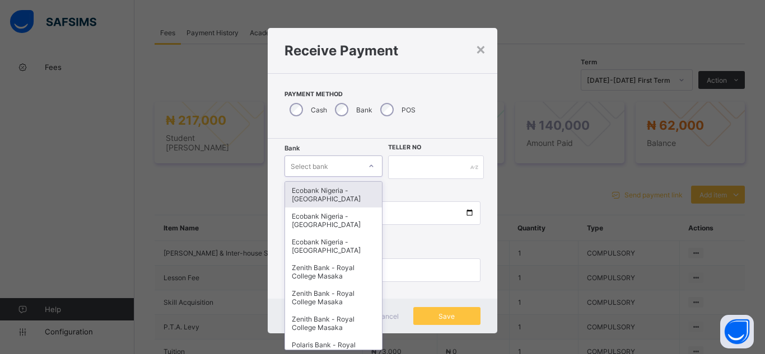
click at [342, 165] on div "Select bank" at bounding box center [323, 166] width 76 height 16
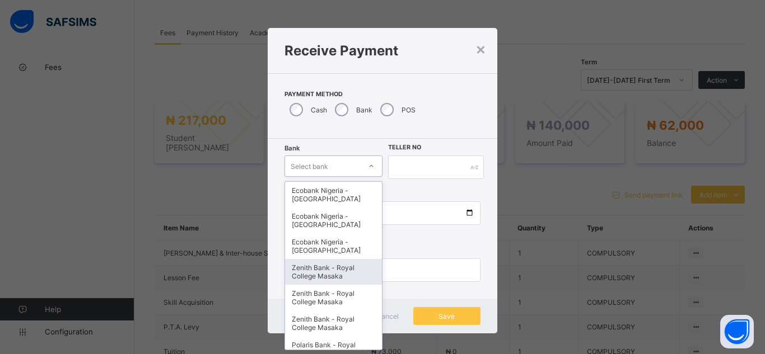
click at [327, 275] on div "Zenith Bank - Royal College Masaka" at bounding box center [333, 272] width 97 height 26
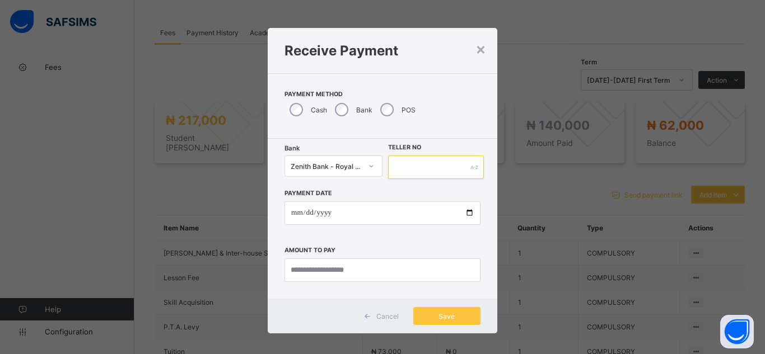
click at [398, 169] on input "text" at bounding box center [436, 168] width 96 height 24
type input "*******"
click at [468, 213] on input "date" at bounding box center [382, 214] width 196 height 24
type input "**********"
click at [358, 273] on input "currency" at bounding box center [382, 271] width 196 height 24
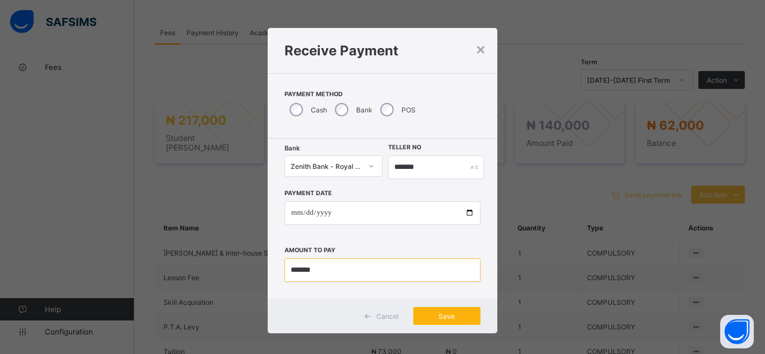
type input "*******"
click at [452, 316] on span "Save" at bounding box center [447, 316] width 50 height 8
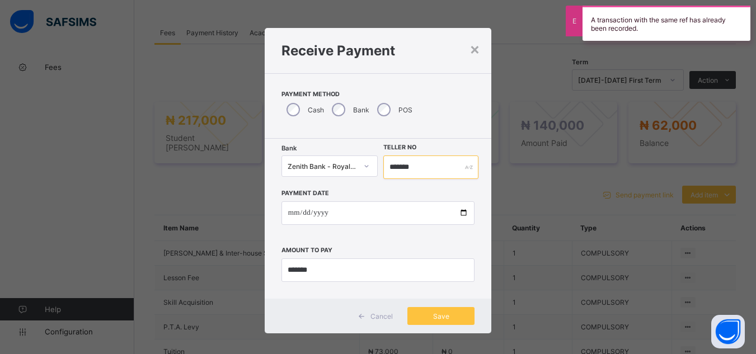
click at [414, 165] on input "*******" at bounding box center [431, 168] width 95 height 24
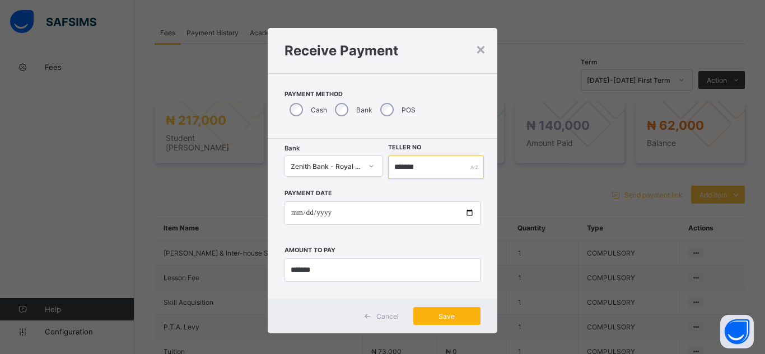
type input "*******"
click at [442, 324] on div "Save" at bounding box center [446, 316] width 67 height 18
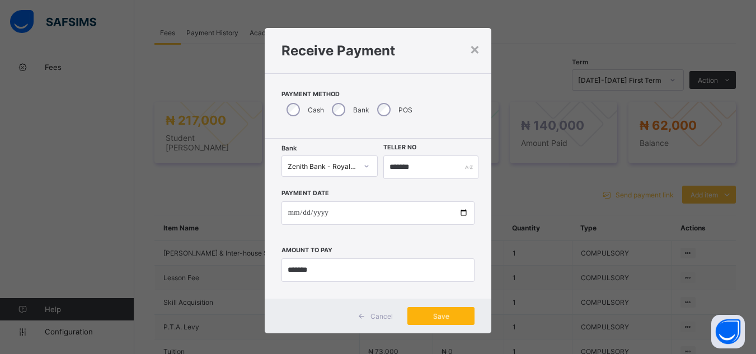
click at [442, 318] on span "Save" at bounding box center [441, 316] width 50 height 8
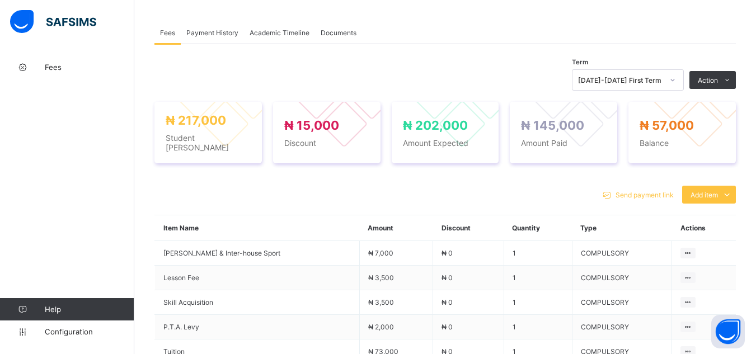
click at [148, 60] on div "× Delete Document This action would delete the document with name: from the sys…" at bounding box center [445, 208] width 622 height 991
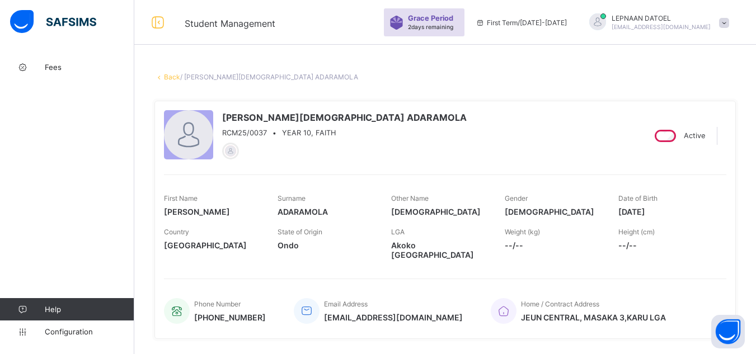
click at [170, 75] on link "Back" at bounding box center [172, 77] width 16 height 8
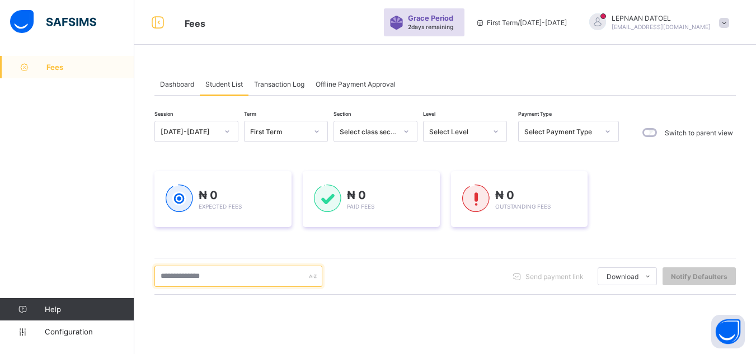
click at [242, 284] on input "text" at bounding box center [239, 276] width 168 height 21
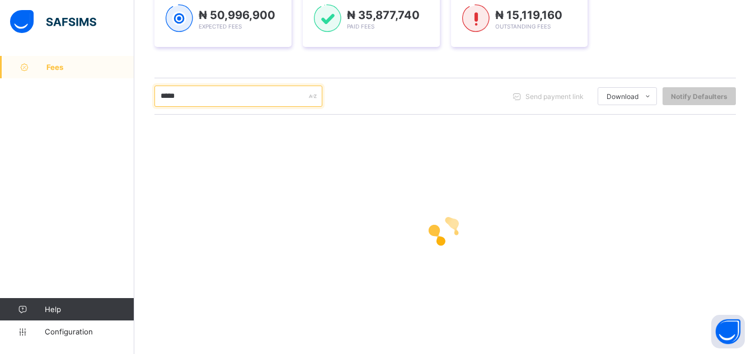
scroll to position [135, 0]
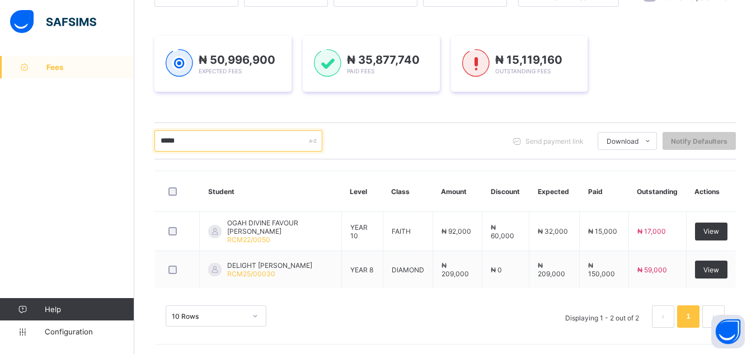
type input "*****"
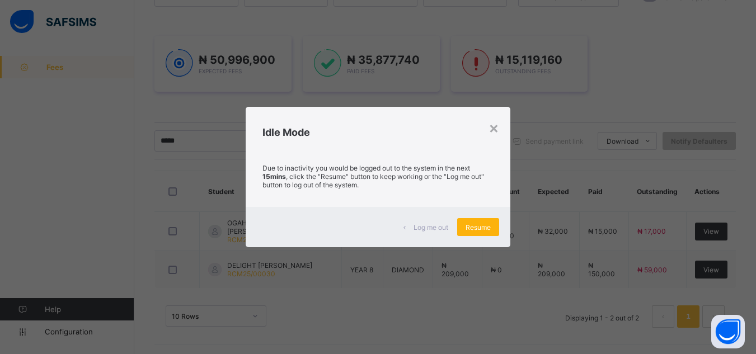
click at [490, 231] on span "Resume" at bounding box center [478, 227] width 25 height 8
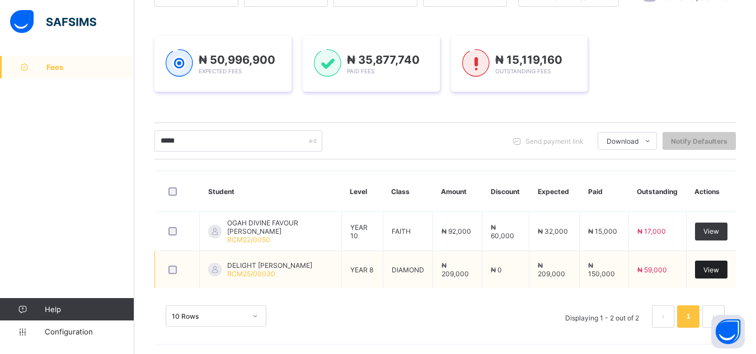
click at [717, 269] on span "View" at bounding box center [712, 270] width 16 height 8
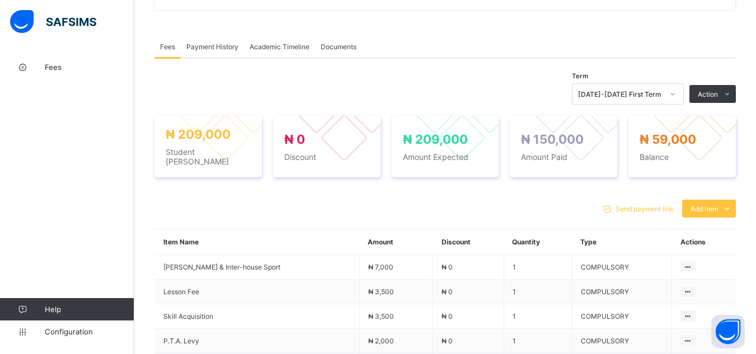
scroll to position [336, 0]
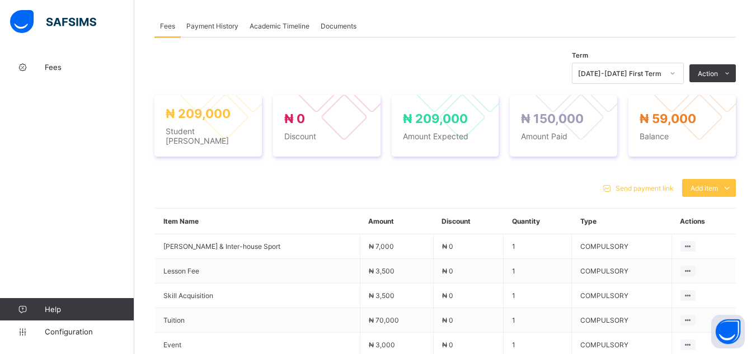
drag, startPoint x: 759, startPoint y: 348, endPoint x: 455, endPoint y: 181, distance: 347.1
click at [455, 181] on div "Send payment link Add item Optional items Special bill" at bounding box center [446, 188] width 582 height 18
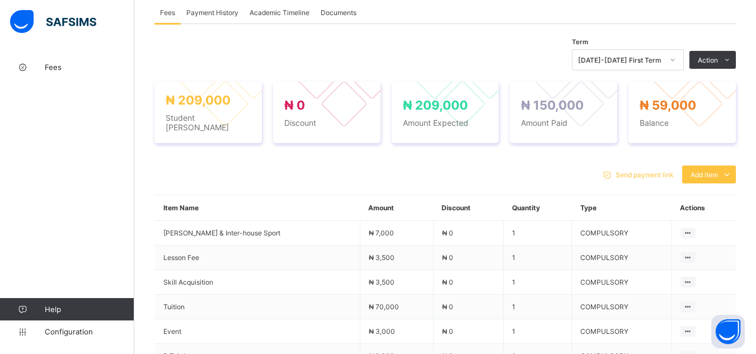
scroll to position [366, 0]
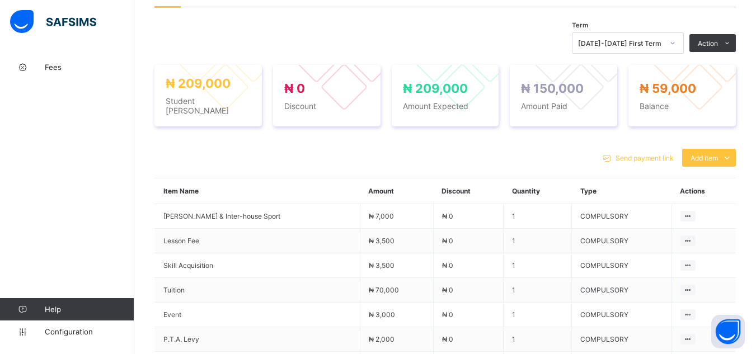
click at [156, 161] on div "Send payment link Add item Optional items Special bill" at bounding box center [446, 158] width 582 height 18
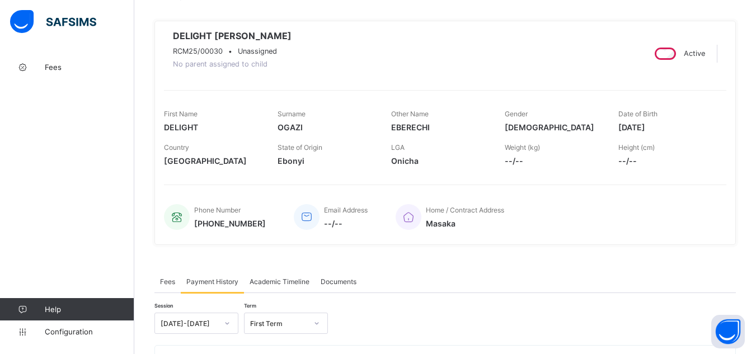
scroll to position [54, 0]
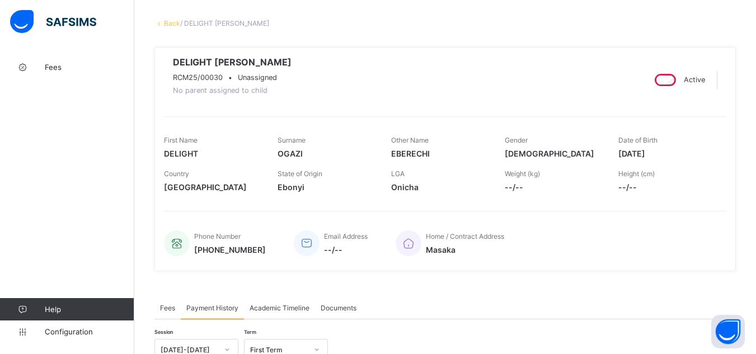
click at [175, 25] on link "Back" at bounding box center [172, 23] width 16 height 8
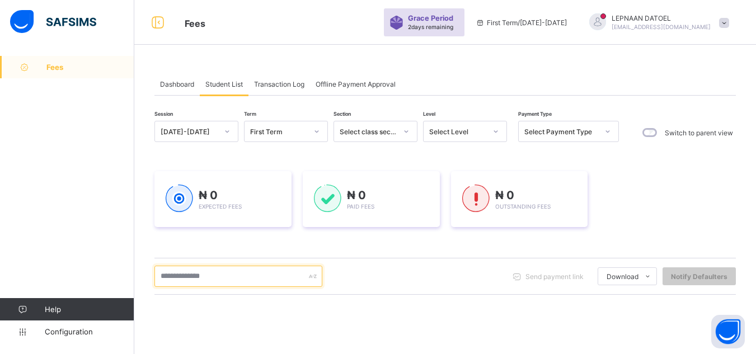
click at [178, 284] on input "text" at bounding box center [239, 276] width 168 height 21
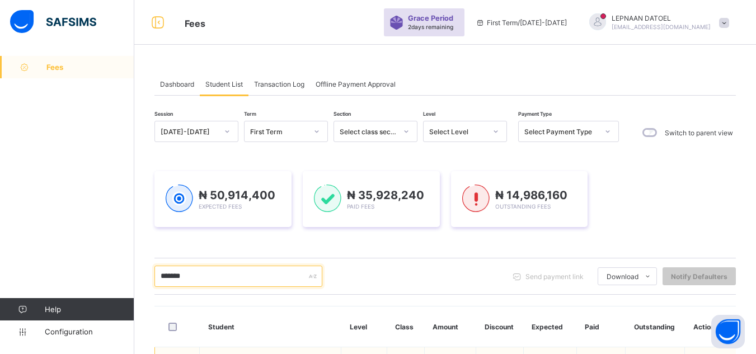
scroll to position [135, 0]
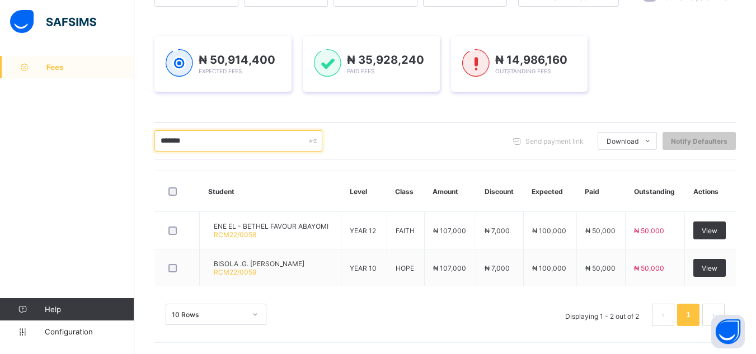
click at [220, 146] on input "*******" at bounding box center [239, 140] width 168 height 21
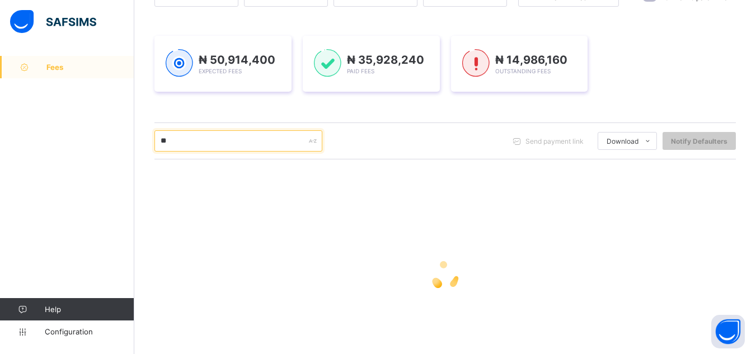
type input "*"
click at [166, 142] on input "text" at bounding box center [239, 140] width 168 height 21
type input "*****"
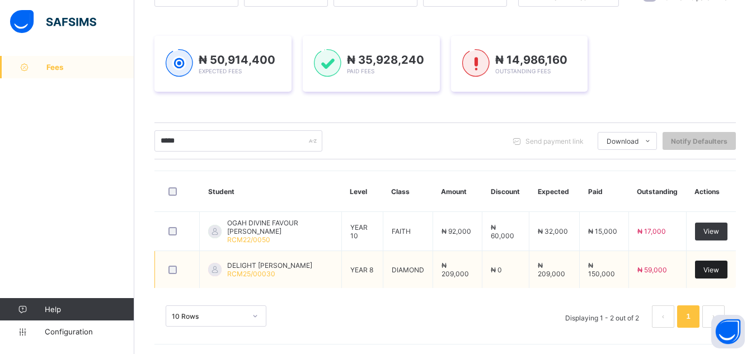
click at [719, 266] on span "View" at bounding box center [712, 270] width 16 height 8
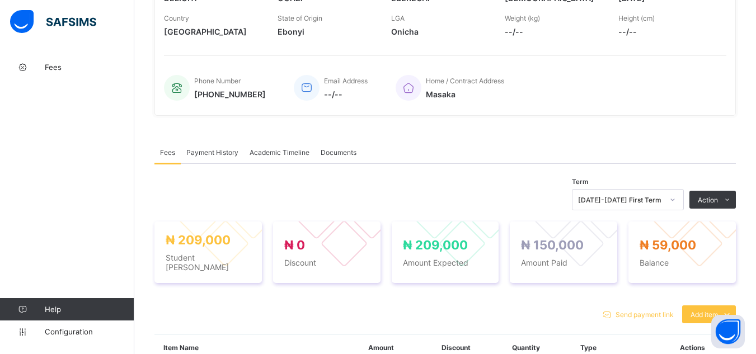
scroll to position [187, 0]
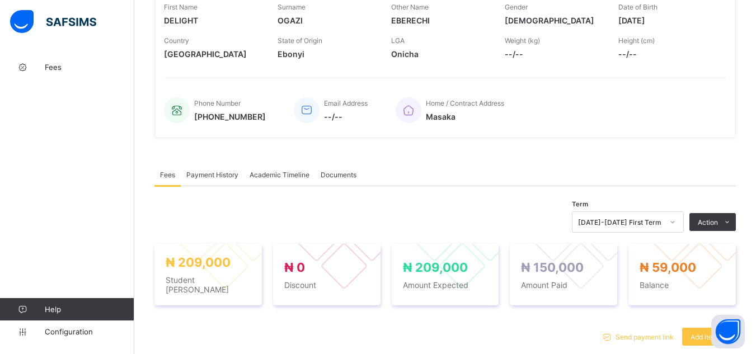
click at [226, 178] on span "Payment History" at bounding box center [212, 175] width 52 height 8
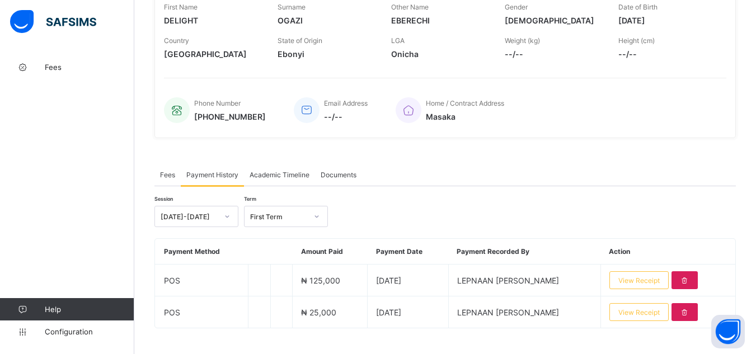
click at [156, 116] on div "DELIGHT EBERECHI OGAZI RCM25/00030 • YEAR 8, DIAMOND No parent assigned to chil…" at bounding box center [446, 26] width 582 height 225
click at [142, 119] on div "× Delete Document This action would delete the document with name: from the sys…" at bounding box center [445, 121] width 622 height 504
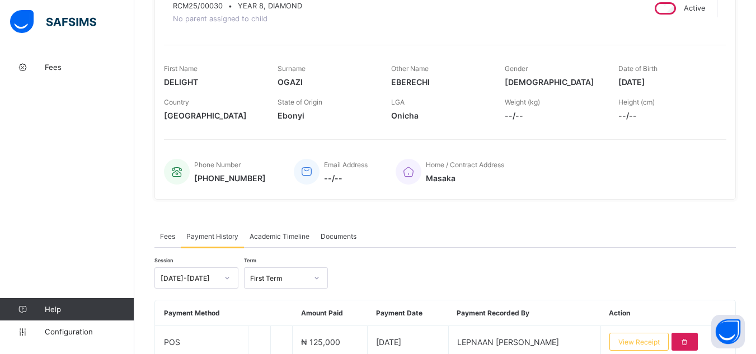
scroll to position [0, 0]
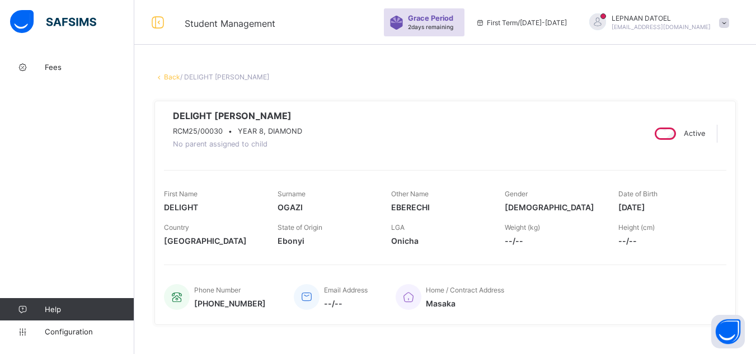
click at [177, 76] on link "Back" at bounding box center [172, 77] width 16 height 8
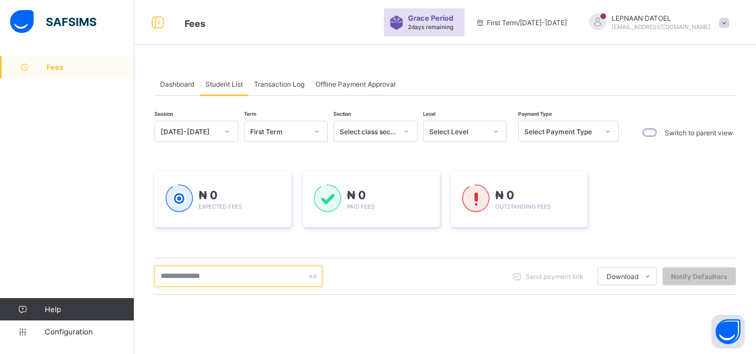
click at [222, 278] on input "text" at bounding box center [239, 276] width 168 height 21
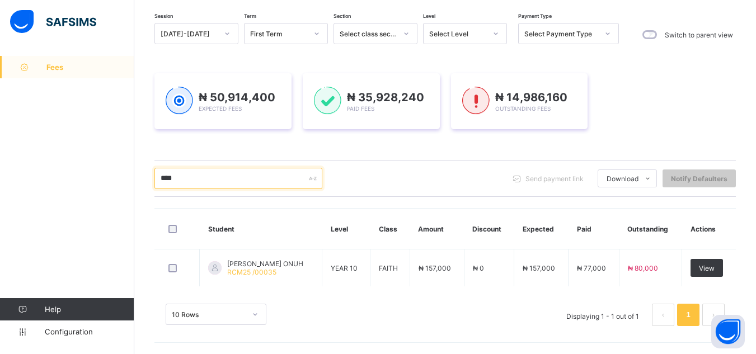
scroll to position [98, 0]
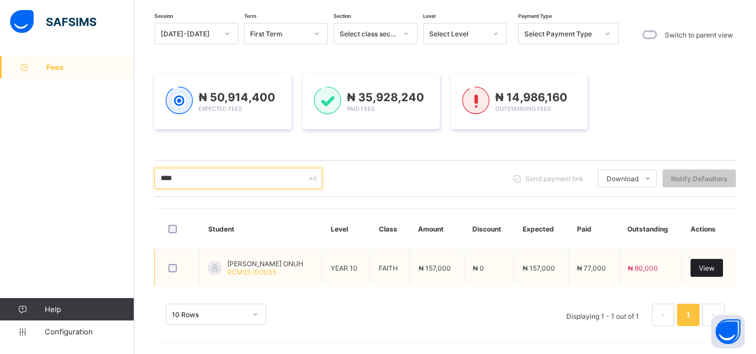
type input "****"
click at [715, 267] on span "View" at bounding box center [707, 268] width 16 height 8
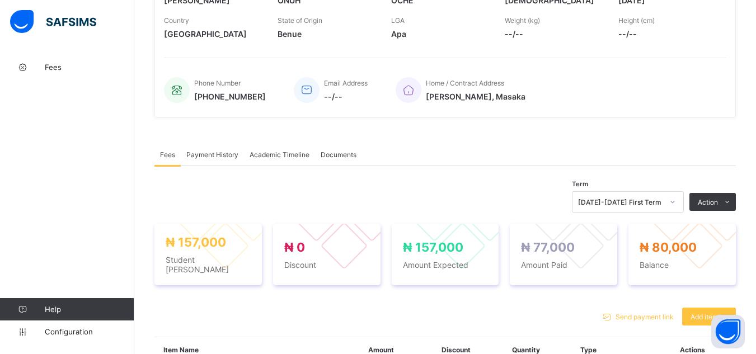
scroll to position [224, 0]
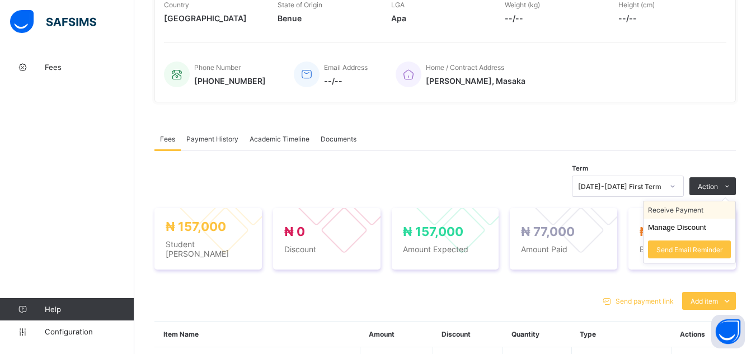
click at [705, 215] on li "Receive Payment" at bounding box center [690, 210] width 92 height 17
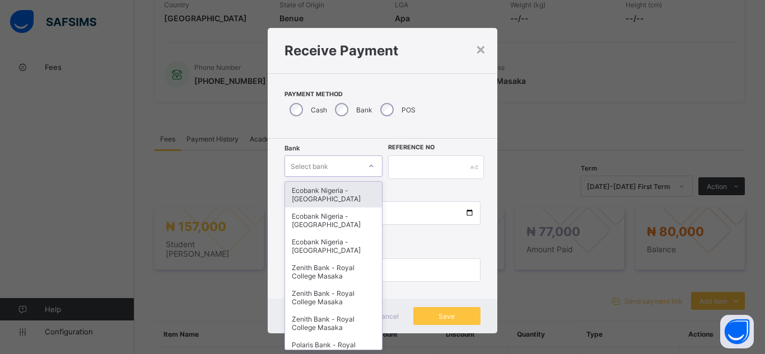
click at [329, 165] on div "Select bank" at bounding box center [323, 166] width 76 height 16
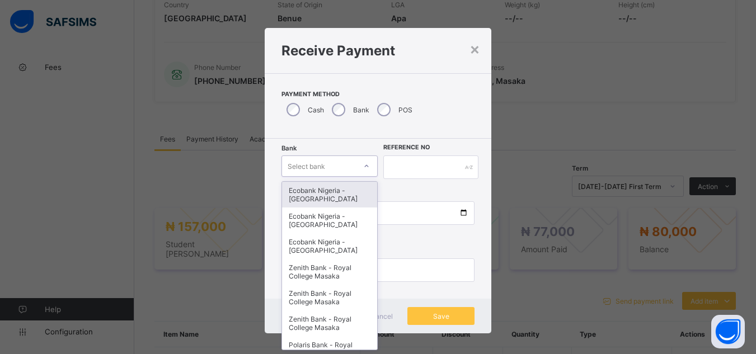
click at [333, 196] on div "Ecobank Nigeria - Royal College Masaka" at bounding box center [330, 195] width 96 height 26
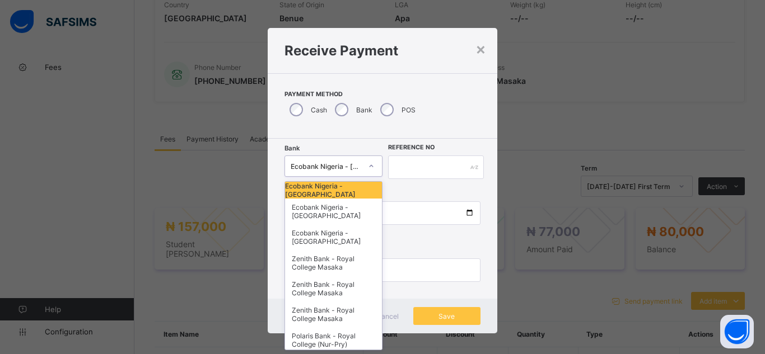
click at [362, 168] on div at bounding box center [371, 166] width 19 height 18
click at [342, 276] on div "Zenith Bank - Royal College Masaka" at bounding box center [333, 263] width 97 height 26
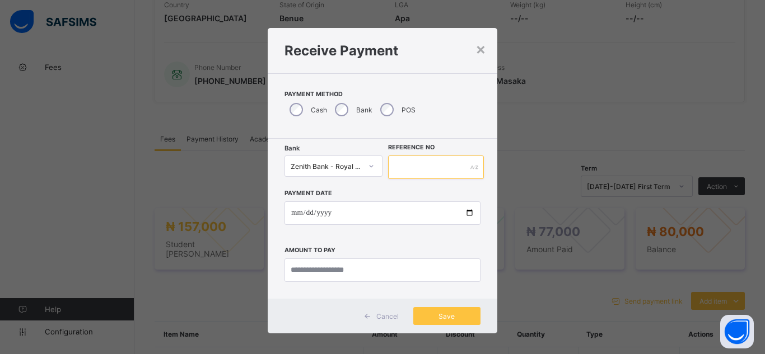
click at [400, 163] on input "text" at bounding box center [436, 168] width 96 height 24
type input "**********"
click at [466, 214] on input "date" at bounding box center [382, 214] width 196 height 24
type input "**********"
click at [322, 269] on input "currency" at bounding box center [382, 271] width 196 height 24
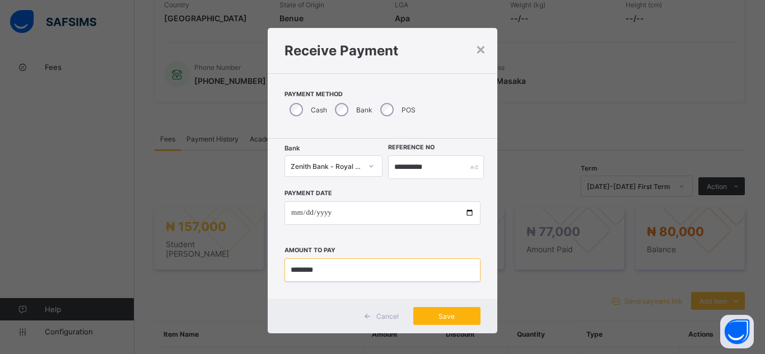
type input "********"
click at [453, 315] on span "Save" at bounding box center [447, 316] width 50 height 8
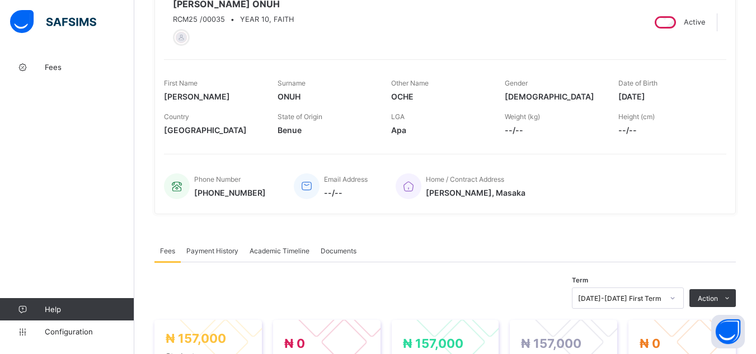
scroll to position [90, 0]
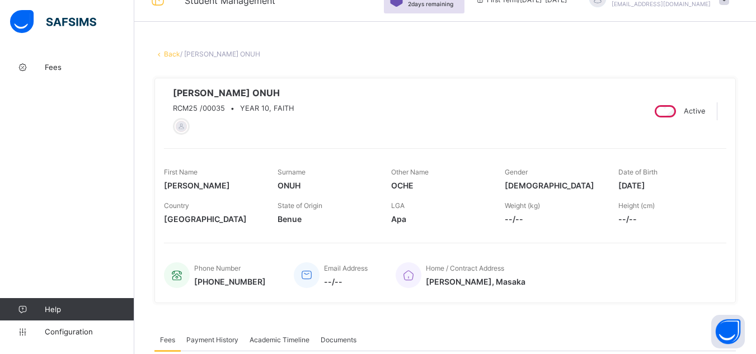
scroll to position [22, 0]
click at [166, 54] on link "Back" at bounding box center [172, 54] width 16 height 8
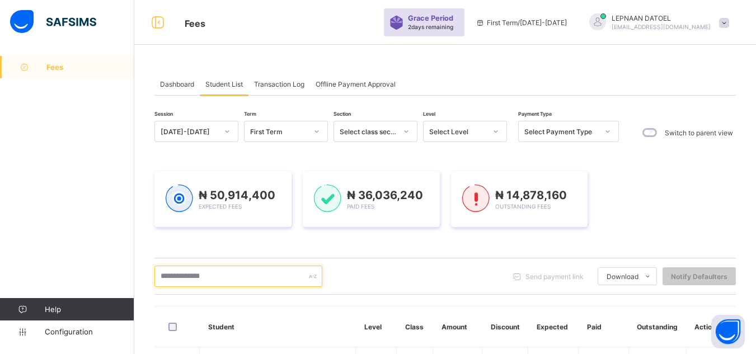
click at [179, 275] on input "text" at bounding box center [239, 276] width 168 height 21
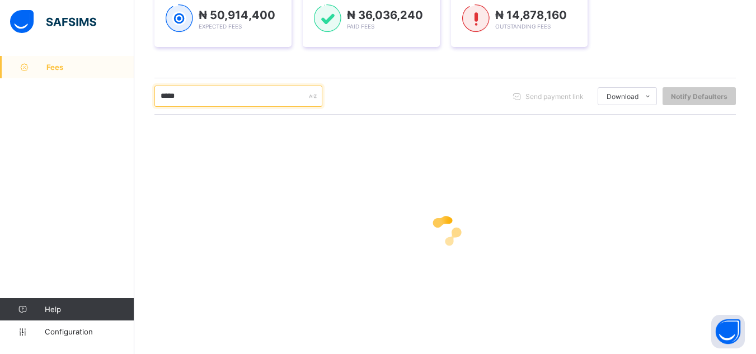
type input "*****"
click at [646, 250] on div at bounding box center [446, 231] width 582 height 45
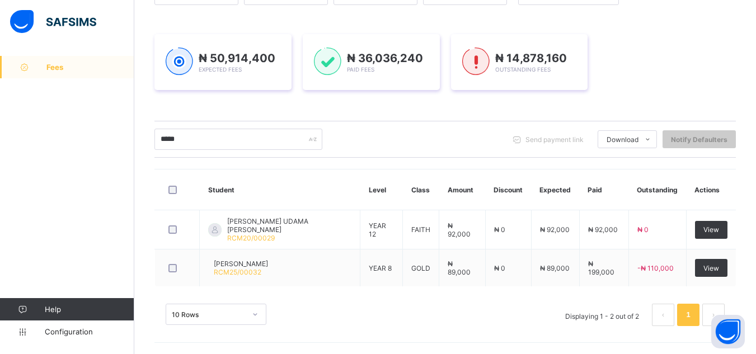
scroll to position [135, 0]
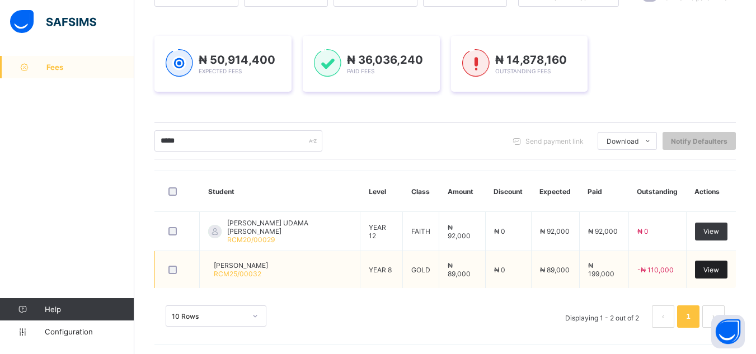
click at [714, 273] on div "View" at bounding box center [711, 270] width 32 height 18
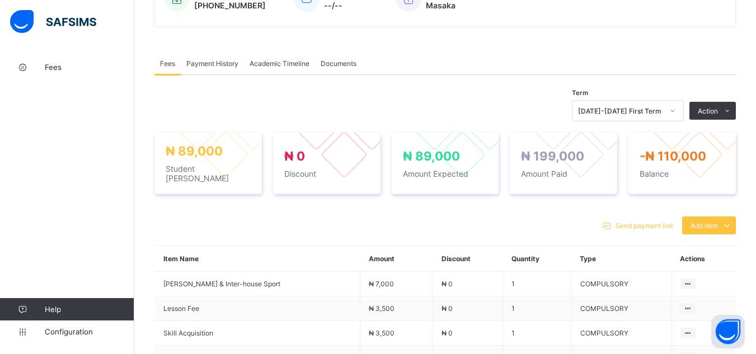
scroll to position [321, 0]
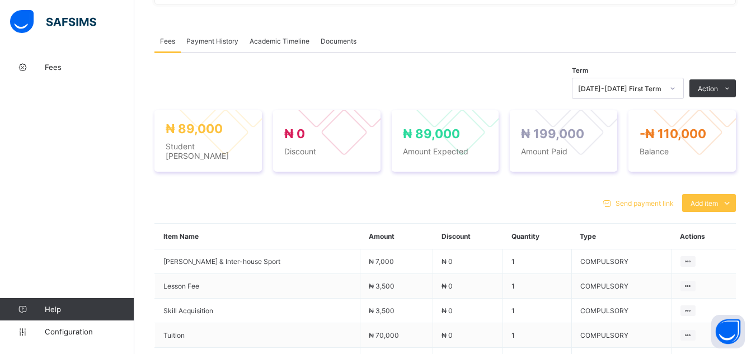
click at [218, 43] on span "Payment History" at bounding box center [212, 41] width 52 height 8
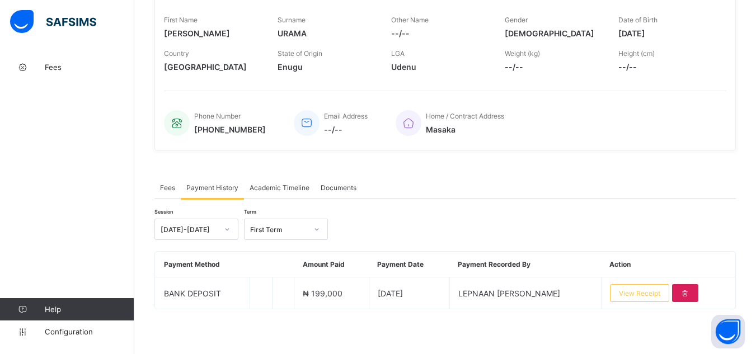
scroll to position [179, 0]
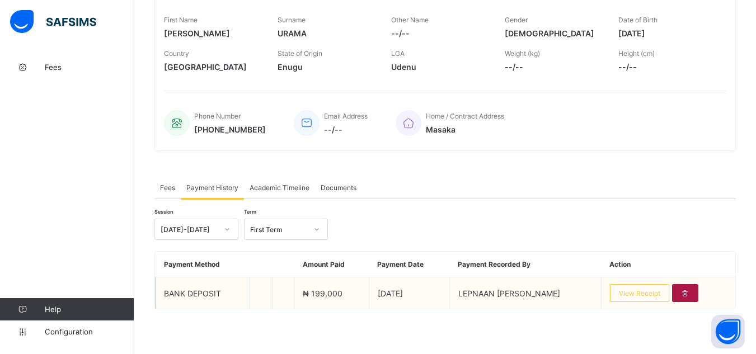
click at [690, 297] on icon at bounding box center [686, 293] width 10 height 8
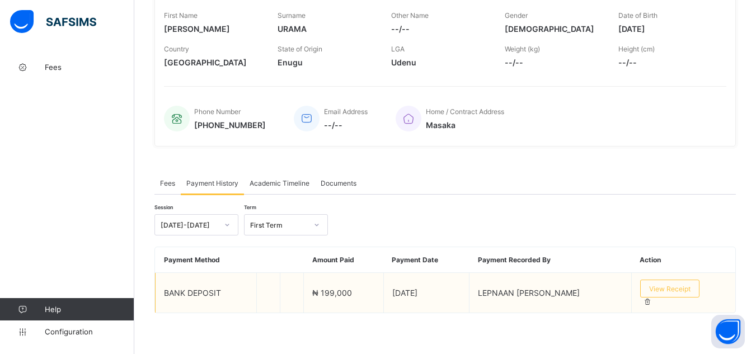
click at [692, 298] on div at bounding box center [685, 302] width 84 height 8
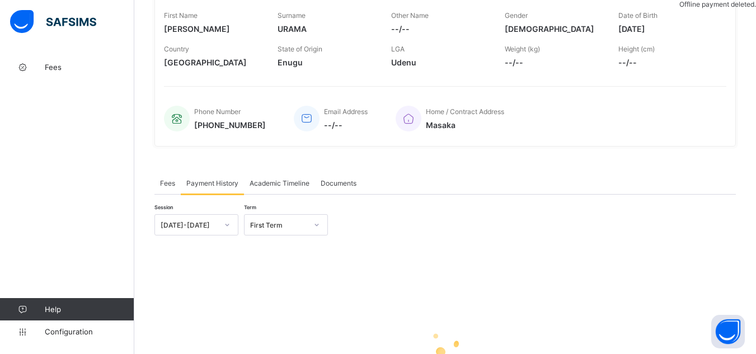
scroll to position [311, 0]
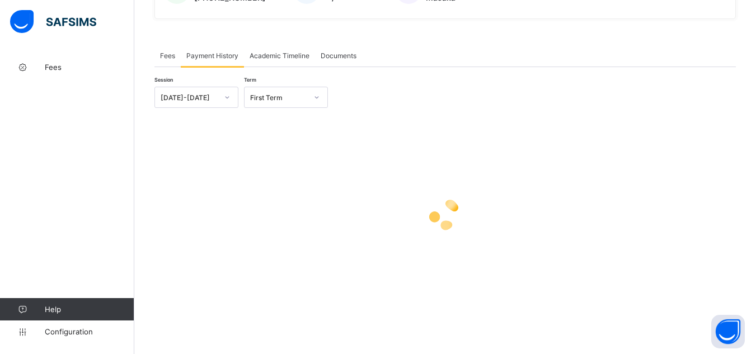
click at [166, 60] on div "Fees" at bounding box center [168, 55] width 26 height 22
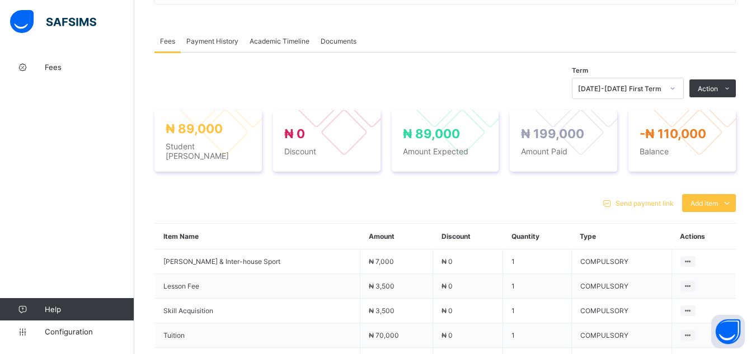
click at [149, 102] on div "× Delete Document This action would delete the document with name: from the sys…" at bounding box center [445, 125] width 622 height 780
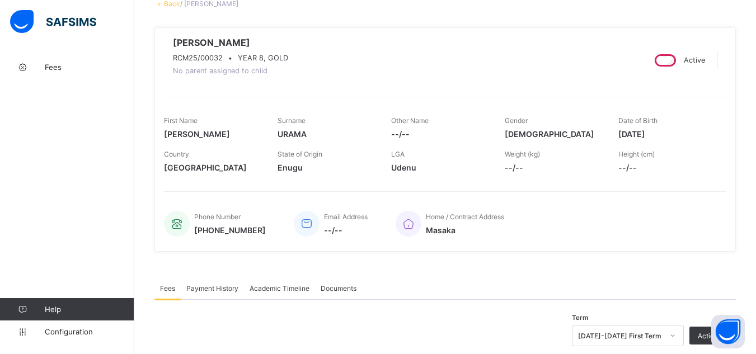
scroll to position [52, 0]
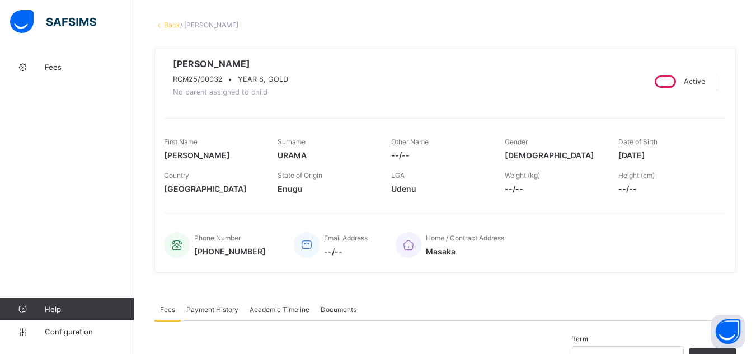
click at [166, 26] on link "Back" at bounding box center [172, 25] width 16 height 8
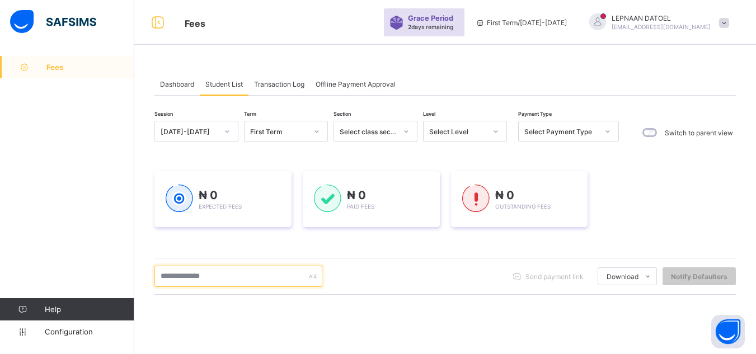
click at [195, 278] on input "text" at bounding box center [239, 276] width 168 height 21
type input "*****"
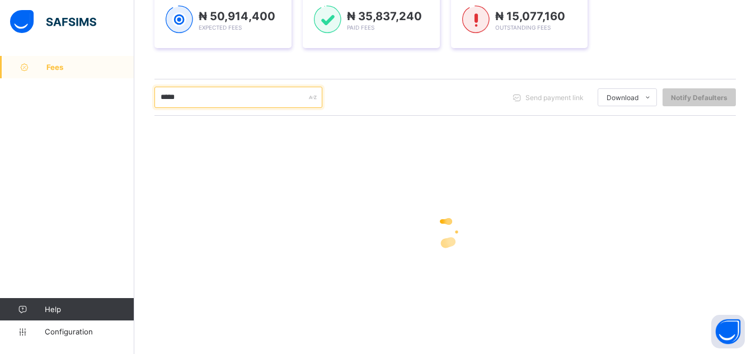
scroll to position [135, 0]
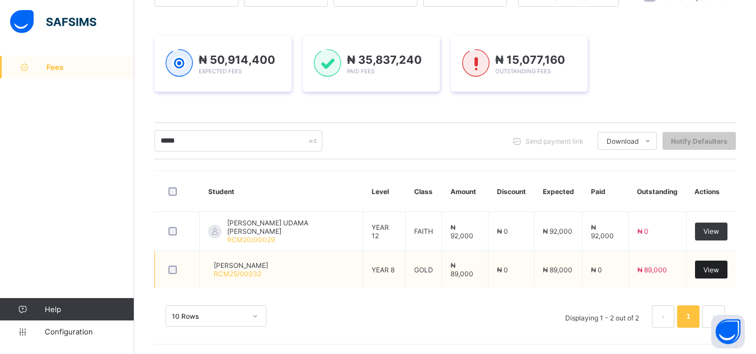
click at [716, 266] on span "View" at bounding box center [712, 270] width 16 height 8
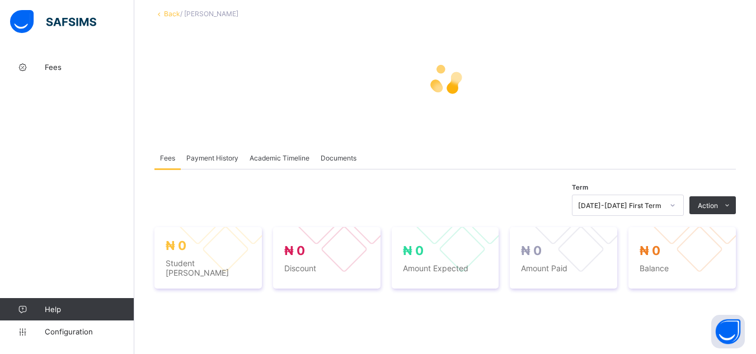
scroll to position [67, 0]
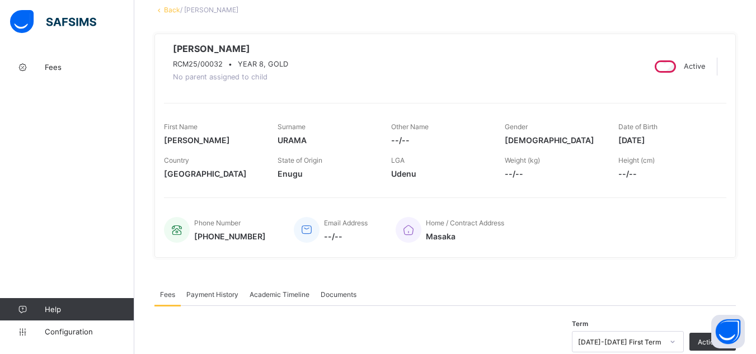
click at [547, 258] on div "EMMANUELLA URAMA RCM25/00032 • YEAR 8, GOLD No parent assigned to child Active …" at bounding box center [446, 146] width 582 height 225
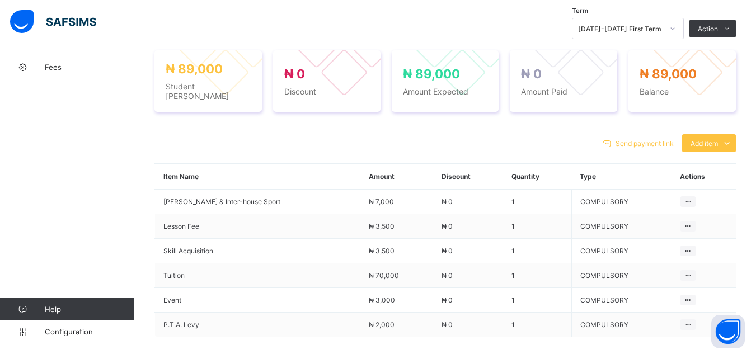
scroll to position [403, 0]
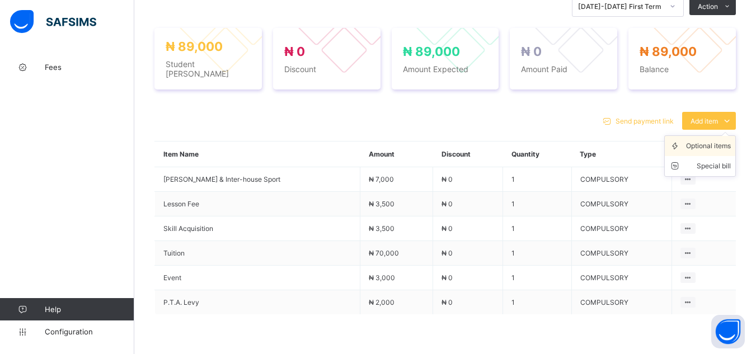
click at [703, 144] on div "Optional items" at bounding box center [708, 146] width 45 height 11
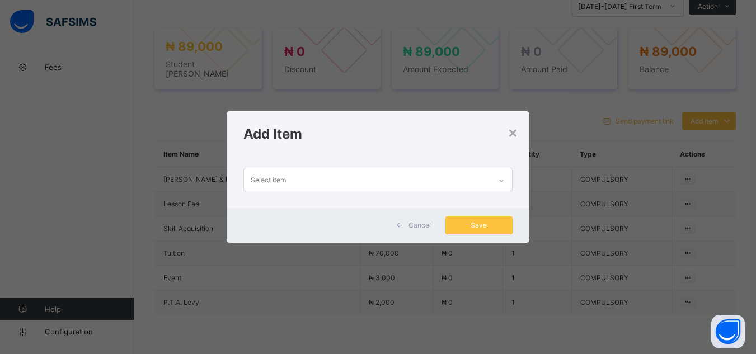
click at [503, 179] on icon at bounding box center [501, 180] width 7 height 11
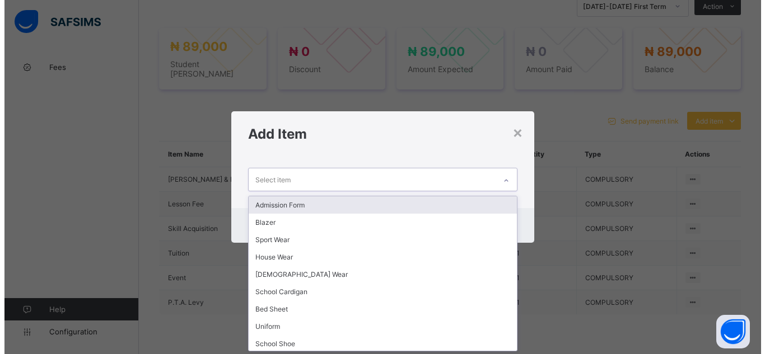
scroll to position [0, 0]
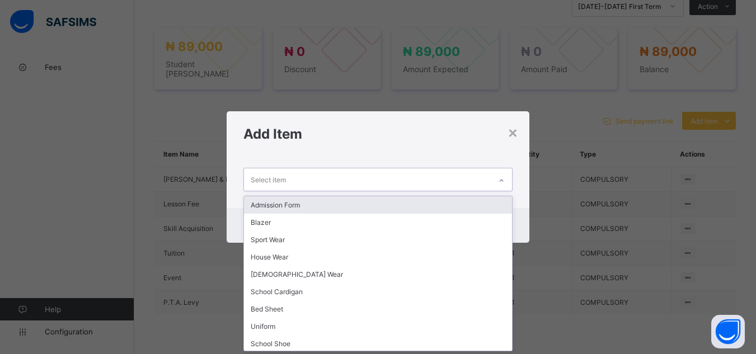
click at [473, 201] on div "Admission Form" at bounding box center [378, 205] width 268 height 17
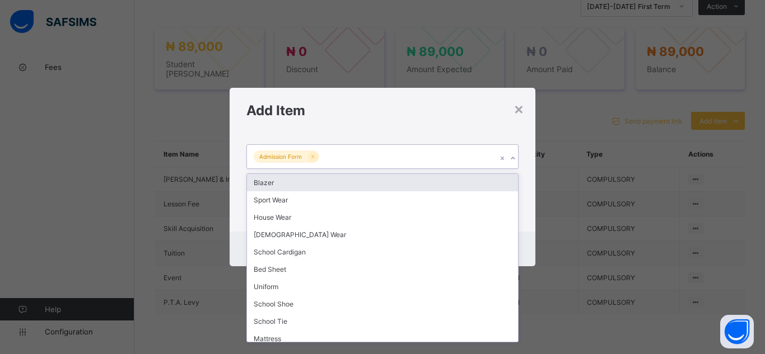
click at [513, 159] on icon at bounding box center [512, 158] width 7 height 11
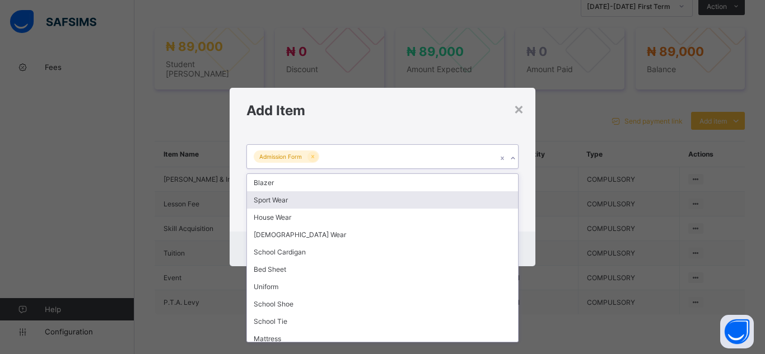
click at [470, 202] on div "Sport Wear" at bounding box center [382, 199] width 271 height 17
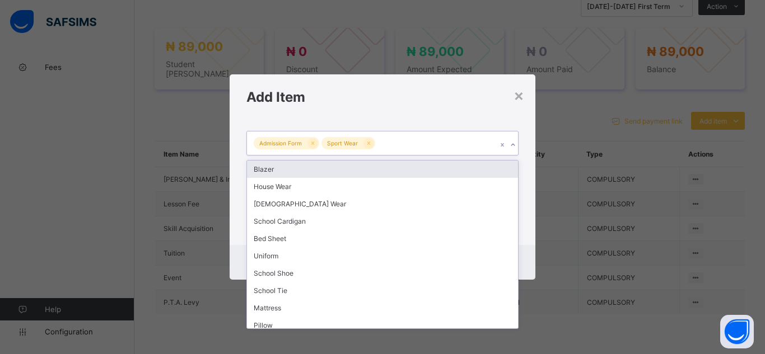
click at [513, 144] on icon at bounding box center [512, 144] width 7 height 11
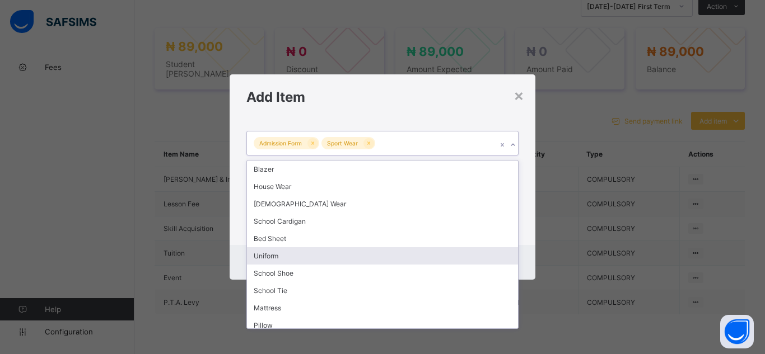
click at [322, 261] on div "Uniform" at bounding box center [382, 255] width 271 height 17
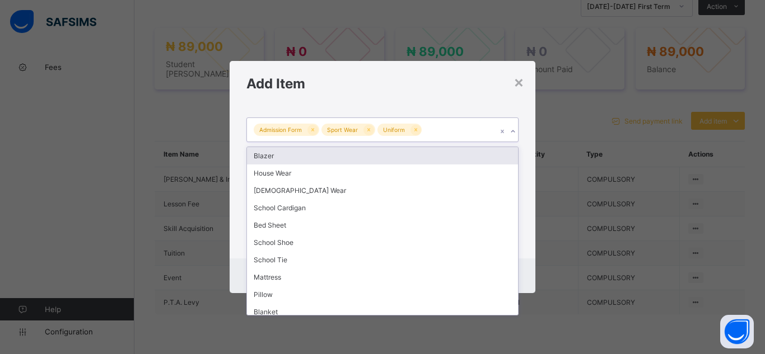
click at [515, 133] on icon at bounding box center [512, 131] width 7 height 11
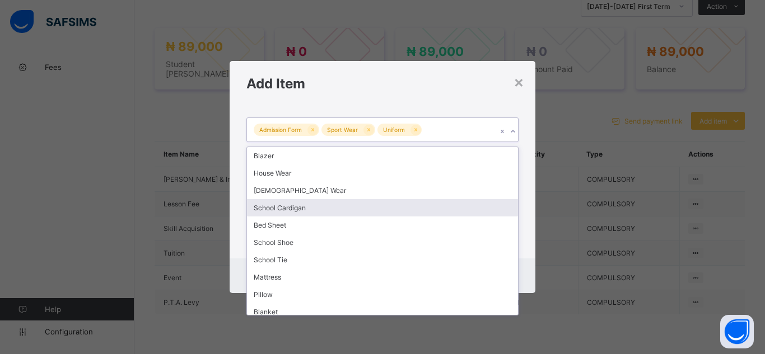
click at [310, 210] on div "School Cardigan" at bounding box center [382, 207] width 271 height 17
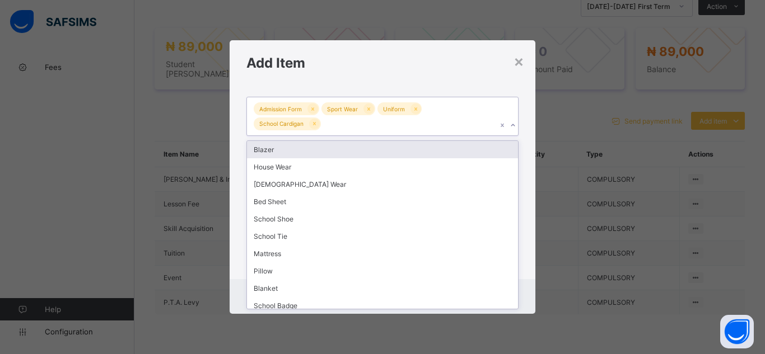
click at [513, 123] on icon at bounding box center [512, 125] width 7 height 11
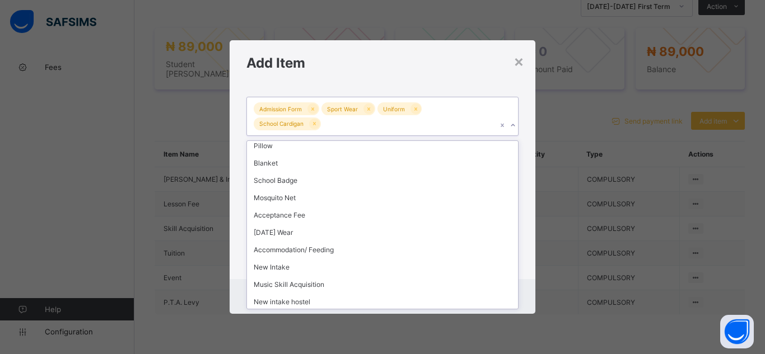
scroll to position [127, 0]
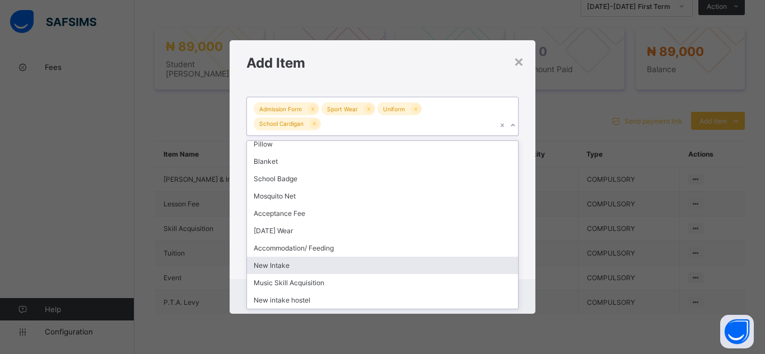
click at [434, 265] on div "New Intake" at bounding box center [382, 265] width 271 height 17
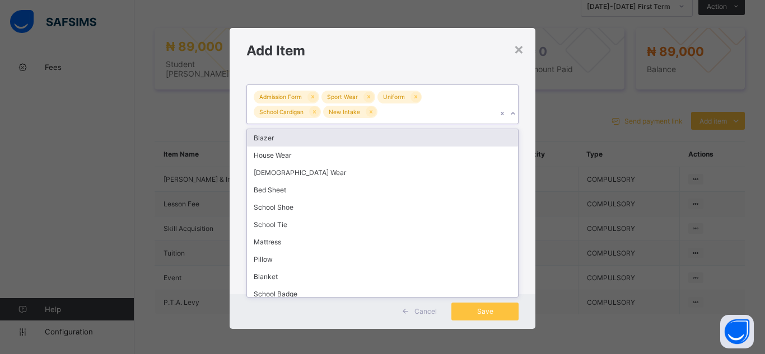
click at [511, 111] on icon at bounding box center [512, 113] width 7 height 11
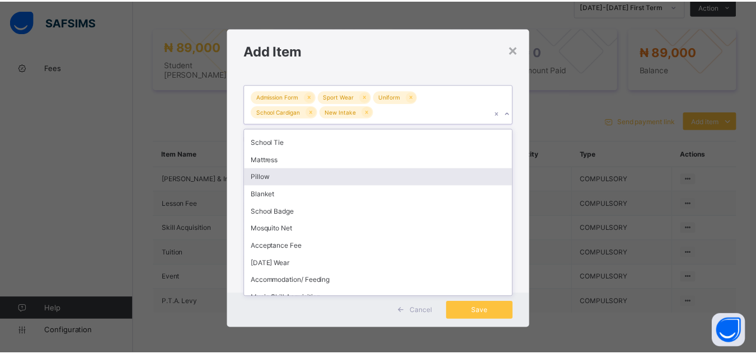
scroll to position [90, 0]
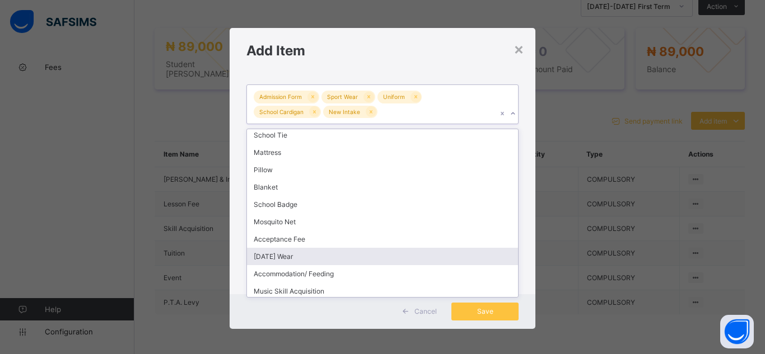
click at [487, 260] on div "[DATE] Wear" at bounding box center [382, 256] width 271 height 17
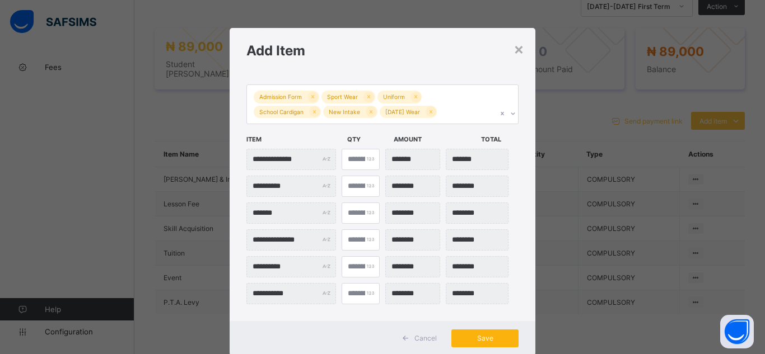
click at [488, 343] on div "Save" at bounding box center [484, 339] width 67 height 18
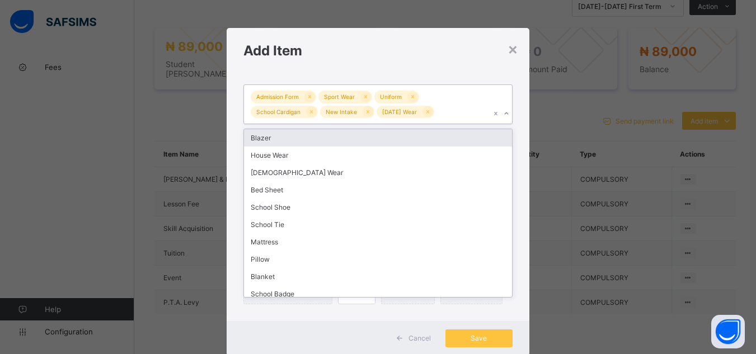
click at [504, 116] on icon at bounding box center [506, 113] width 7 height 11
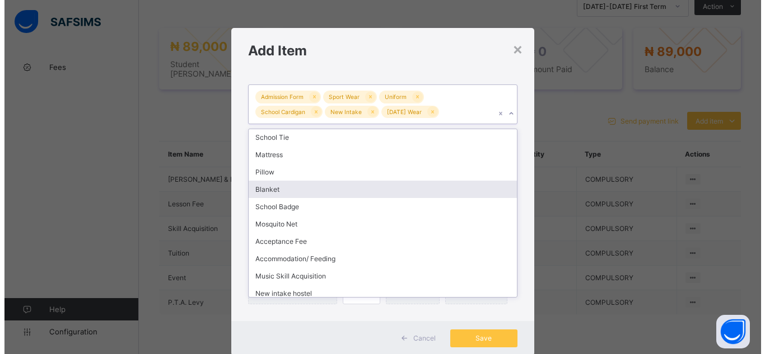
scroll to position [92, 0]
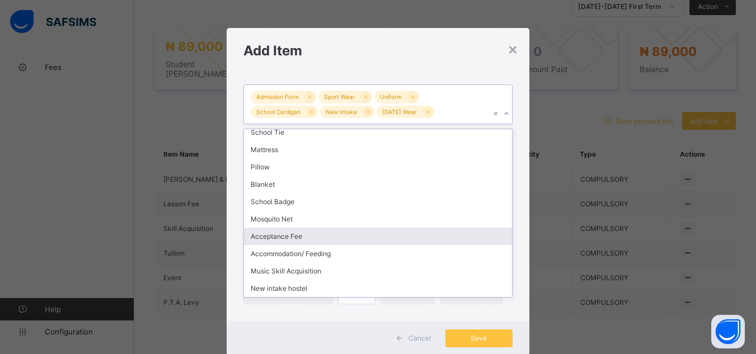
click at [429, 239] on div "Acceptance Fee" at bounding box center [378, 236] width 268 height 17
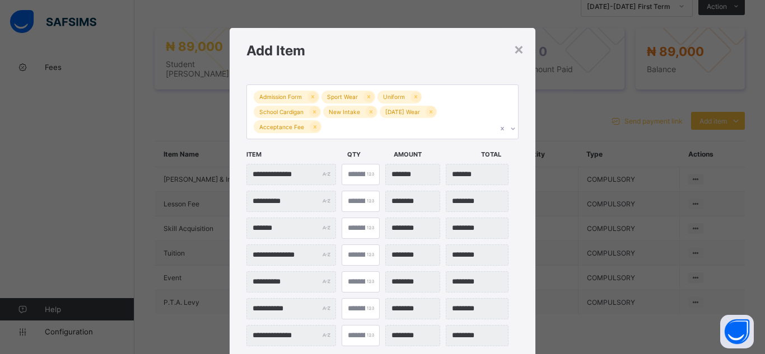
click at [517, 321] on div "**********" at bounding box center [383, 218] width 306 height 290
click at [515, 218] on div "******* *" at bounding box center [382, 228] width 272 height 21
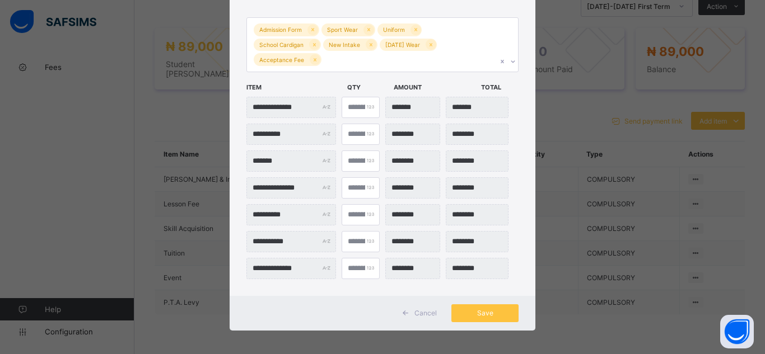
scroll to position [72, 0]
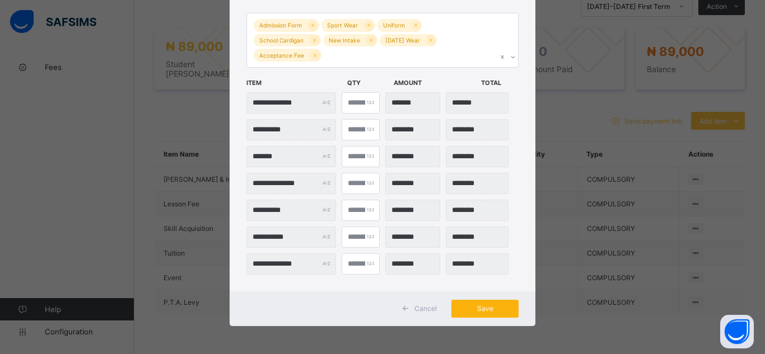
click at [475, 307] on div "Save" at bounding box center [484, 309] width 67 height 18
click at [483, 310] on div "Save" at bounding box center [484, 309] width 67 height 18
click at [483, 310] on span "Save" at bounding box center [485, 309] width 50 height 8
click at [500, 309] on span "Save" at bounding box center [485, 309] width 50 height 8
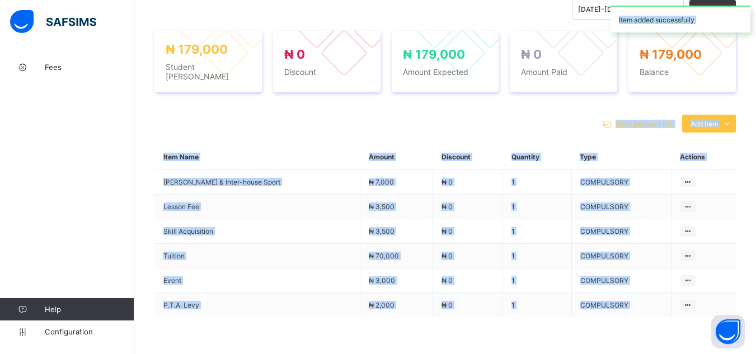
scroll to position [403, 0]
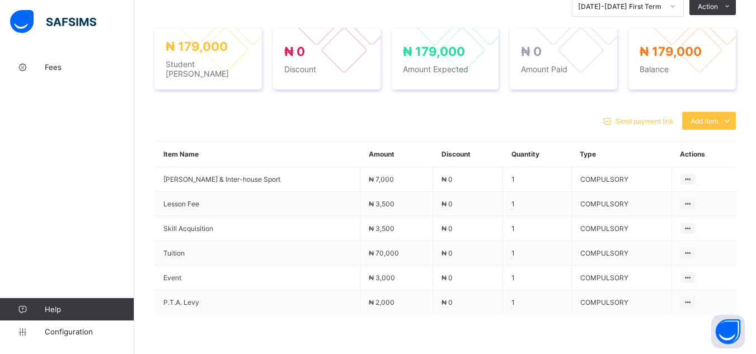
click at [428, 109] on div "Send payment link Add item Optional items Special bill Item Name Amount Discoun…" at bounding box center [446, 247] width 582 height 293
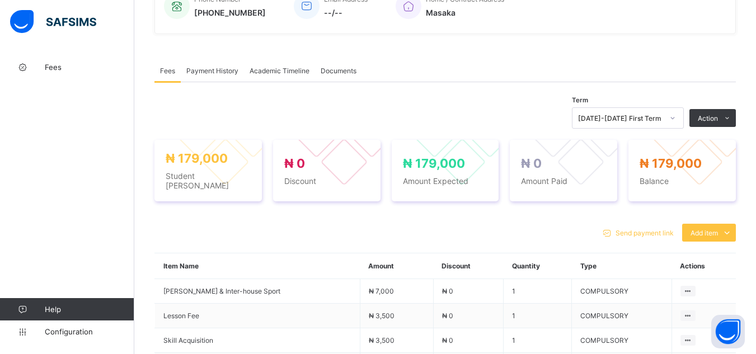
scroll to position [261, 0]
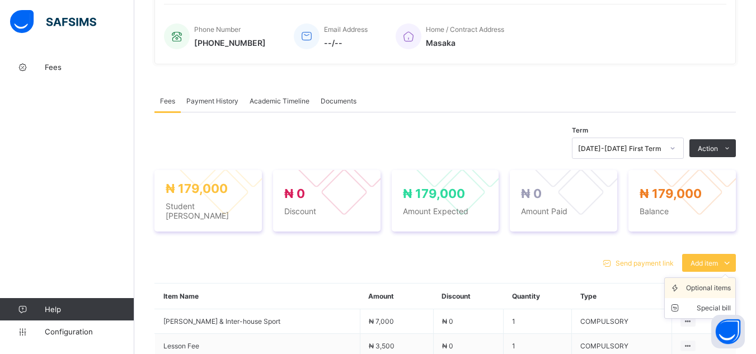
click at [714, 287] on div "Optional items" at bounding box center [708, 288] width 45 height 11
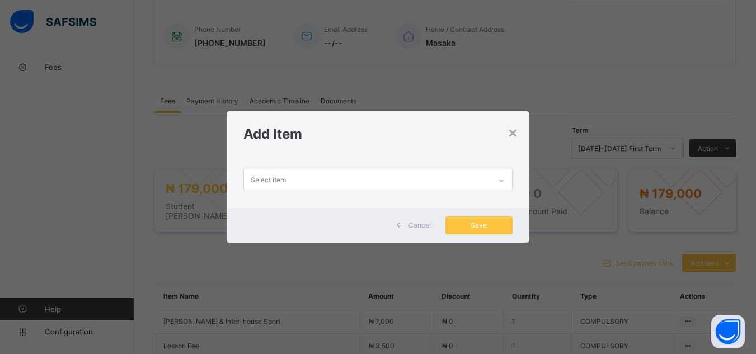
scroll to position [0, 0]
click at [505, 182] on icon at bounding box center [501, 180] width 7 height 11
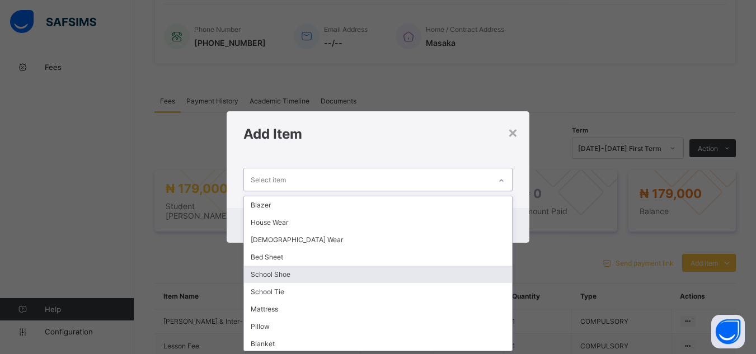
click at [447, 274] on div "School Shoe" at bounding box center [378, 274] width 268 height 17
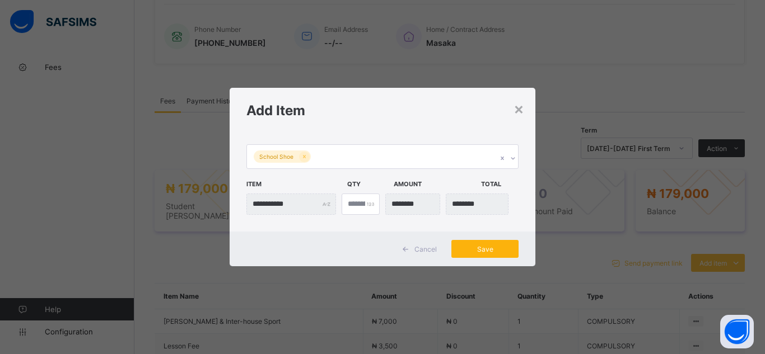
click at [490, 249] on span "Save" at bounding box center [485, 249] width 50 height 8
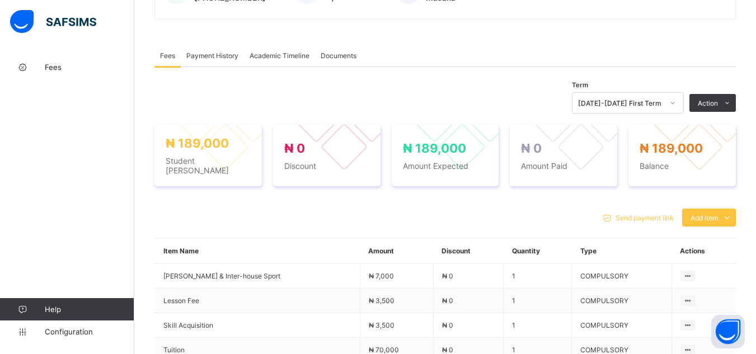
scroll to position [306, 0]
click at [709, 241] on div "Optional items" at bounding box center [708, 243] width 45 height 11
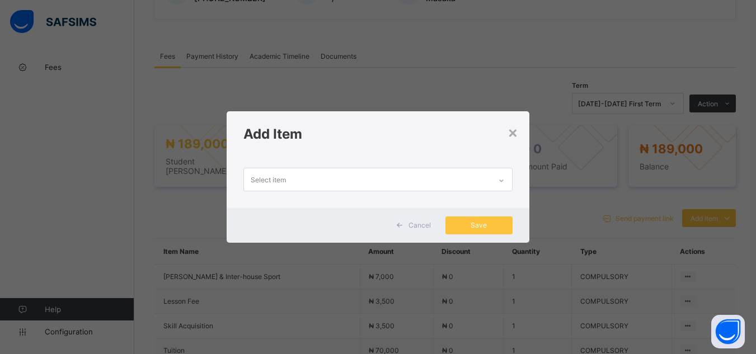
scroll to position [0, 0]
click at [500, 179] on icon at bounding box center [501, 180] width 7 height 11
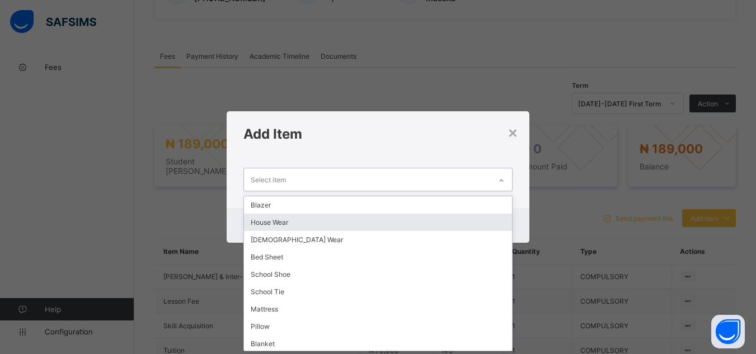
scroll to position [22, 0]
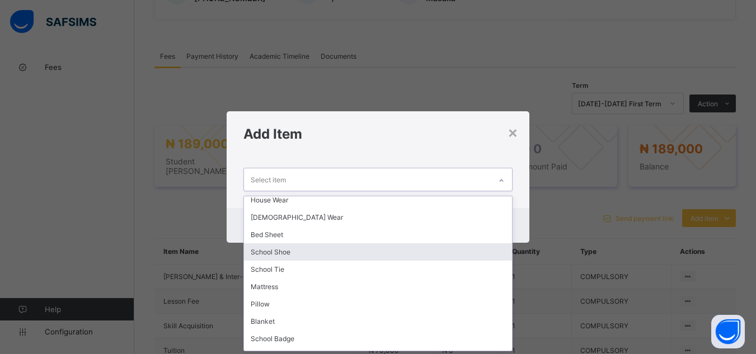
click at [452, 253] on div "School Shoe" at bounding box center [378, 252] width 268 height 17
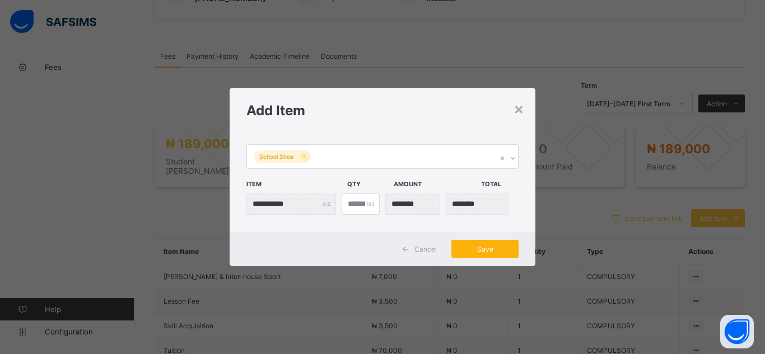
click at [484, 247] on span "Save" at bounding box center [485, 249] width 50 height 8
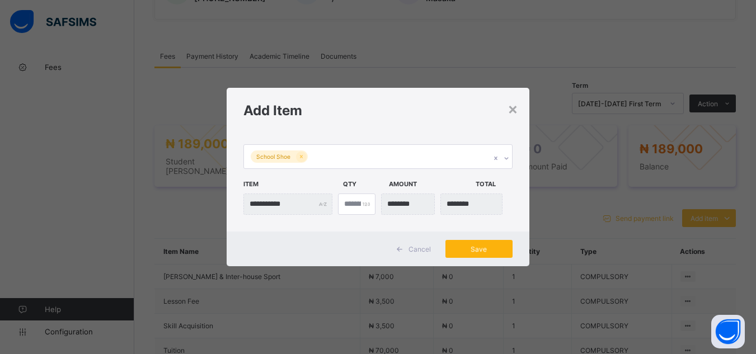
click at [489, 250] on span "Save" at bounding box center [479, 249] width 50 height 8
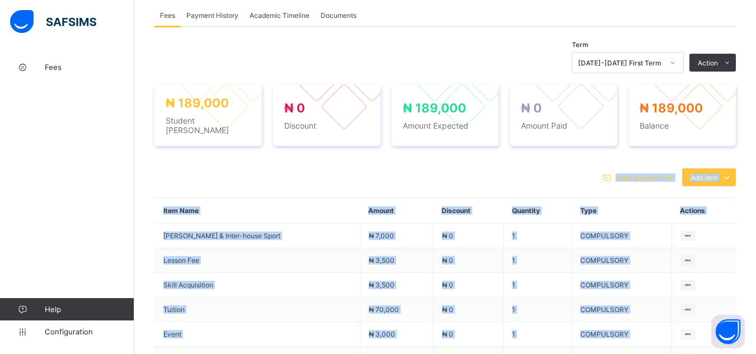
scroll to position [373, 0]
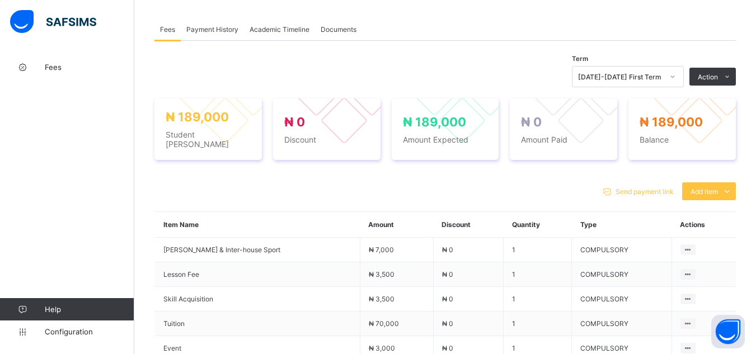
scroll to position [328, 0]
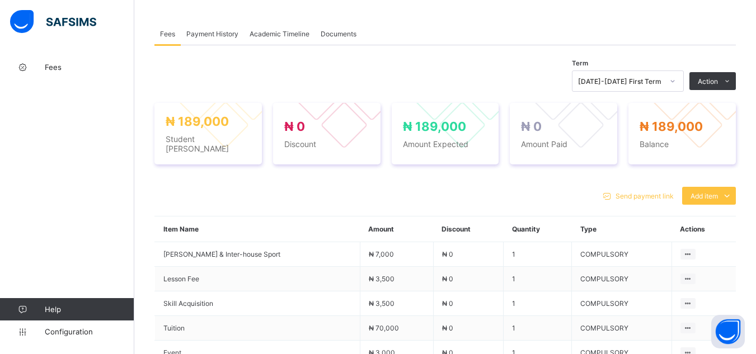
click at [149, 72] on div "× Delete Document This action would delete the document with name: from the sys…" at bounding box center [445, 204] width 622 height 952
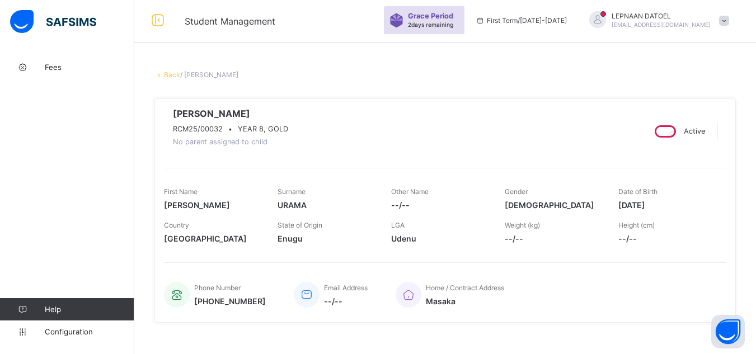
scroll to position [0, 0]
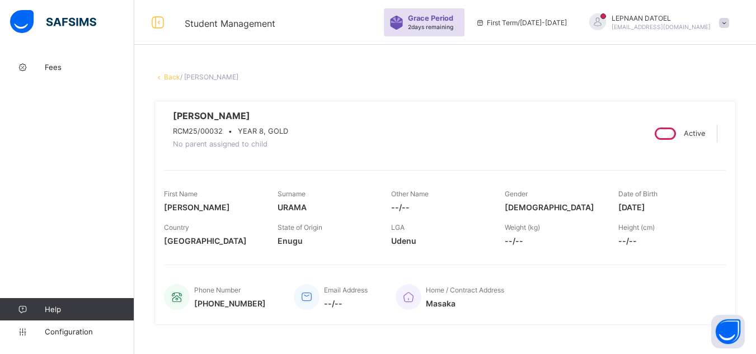
click at [172, 74] on link "Back" at bounding box center [172, 77] width 16 height 8
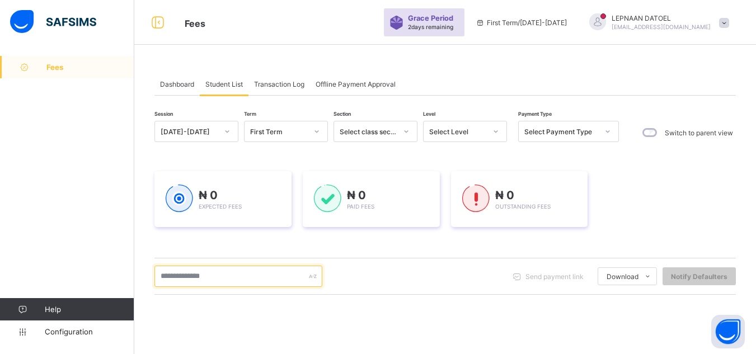
click at [182, 278] on input "text" at bounding box center [239, 276] width 168 height 21
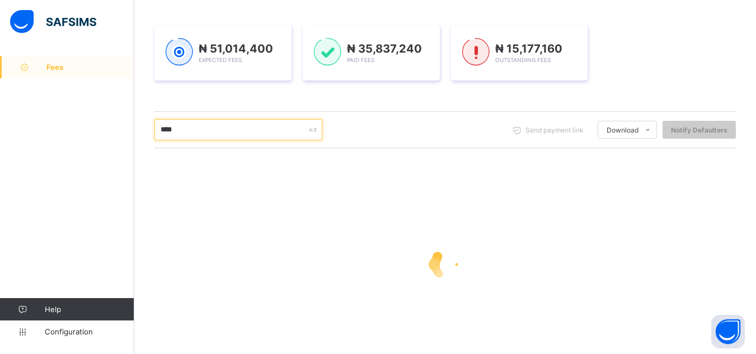
scroll to position [157, 0]
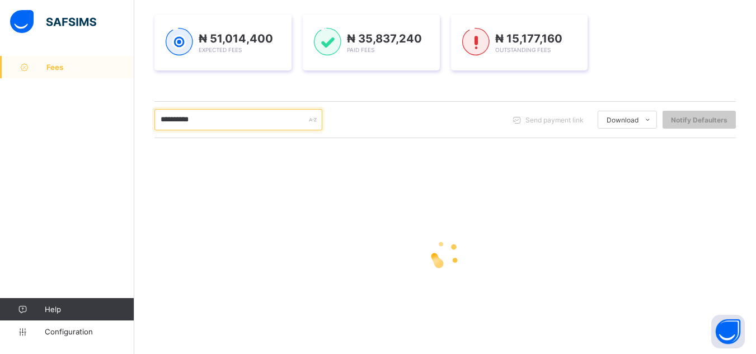
click at [199, 122] on input "**********" at bounding box center [239, 119] width 168 height 21
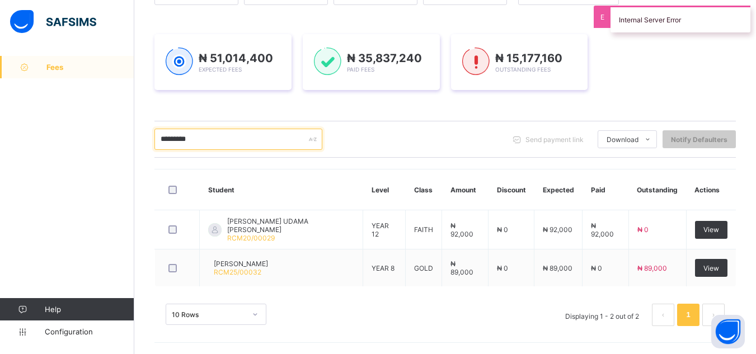
scroll to position [135, 0]
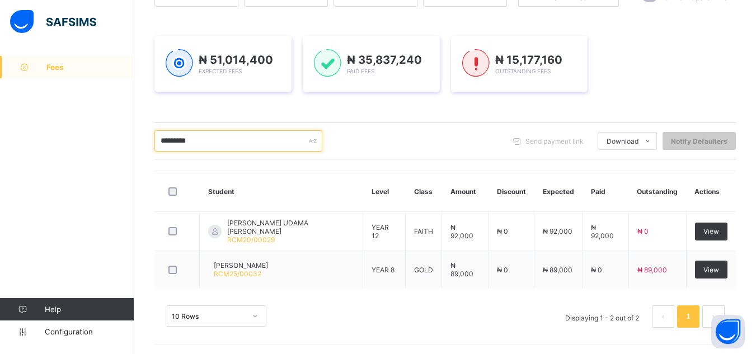
click at [199, 140] on input "*********" at bounding box center [239, 140] width 168 height 21
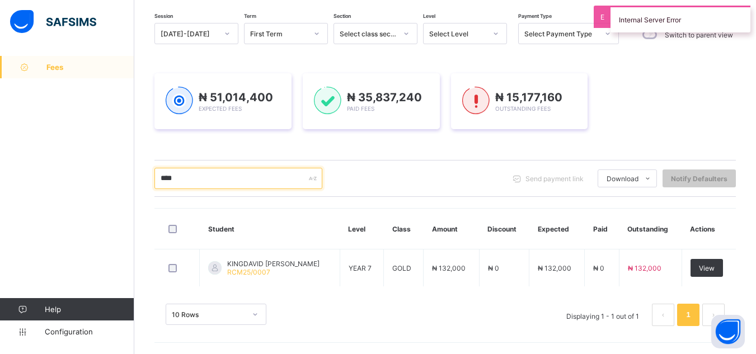
scroll to position [98, 0]
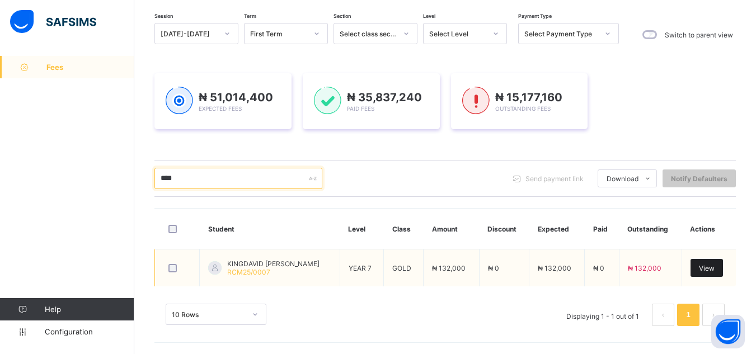
type input "****"
click at [707, 269] on span "View" at bounding box center [707, 268] width 16 height 8
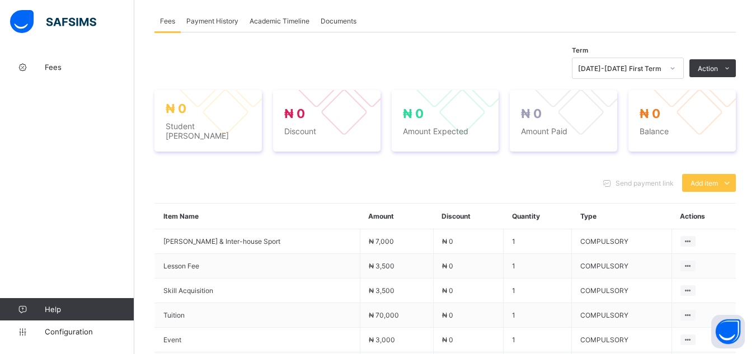
scroll to position [358, 0]
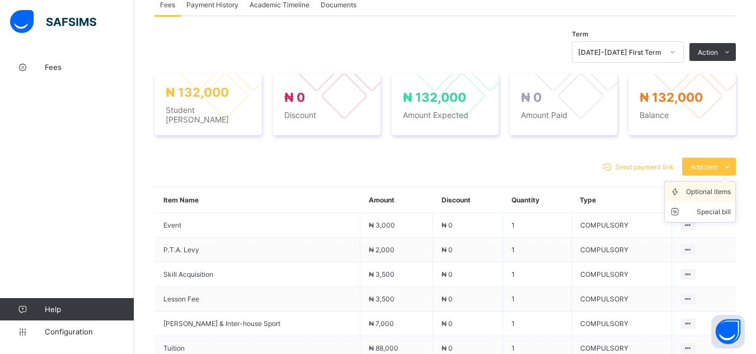
click at [714, 193] on div "Optional items" at bounding box center [708, 191] width 45 height 11
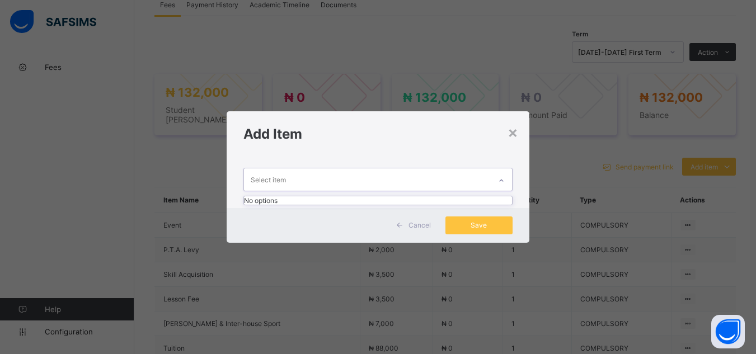
click at [503, 181] on icon at bounding box center [501, 180] width 7 height 11
click at [515, 130] on div "×" at bounding box center [513, 132] width 11 height 19
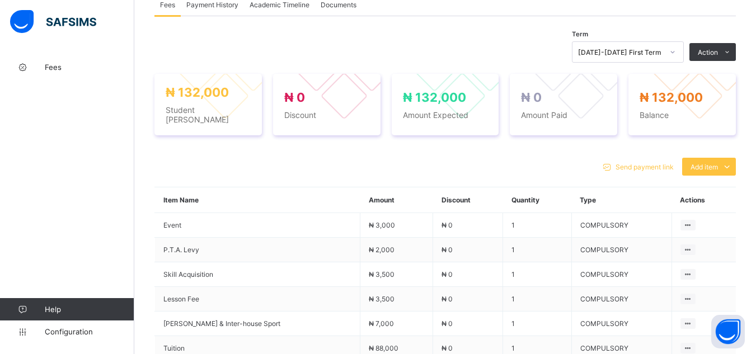
click at [223, 9] on span "Payment History" at bounding box center [212, 5] width 52 height 8
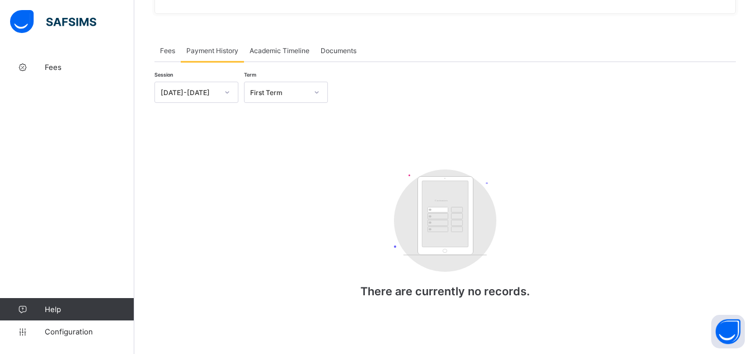
scroll to position [316, 0]
click at [170, 49] on span "Fees" at bounding box center [167, 50] width 15 height 8
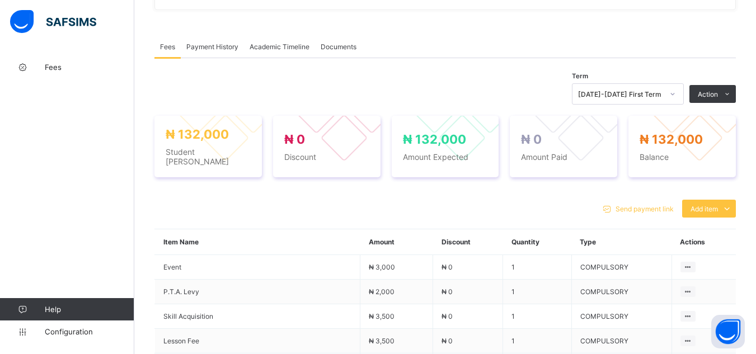
scroll to position [358, 0]
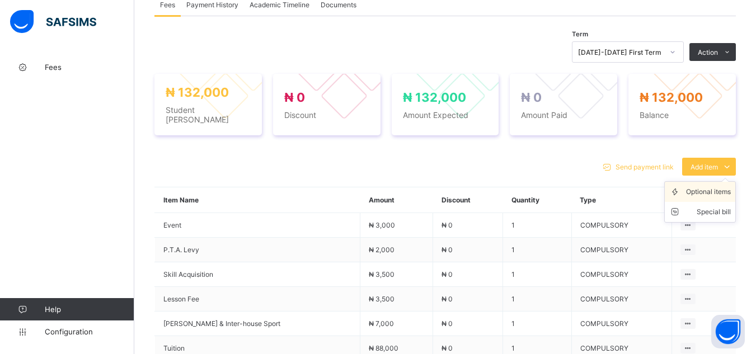
click at [715, 193] on div "Optional items" at bounding box center [708, 191] width 45 height 11
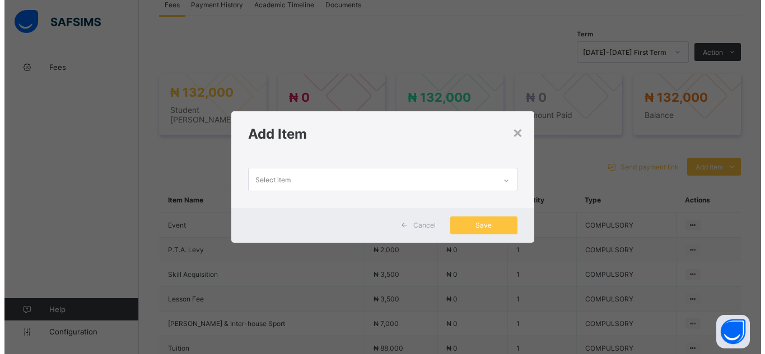
scroll to position [0, 0]
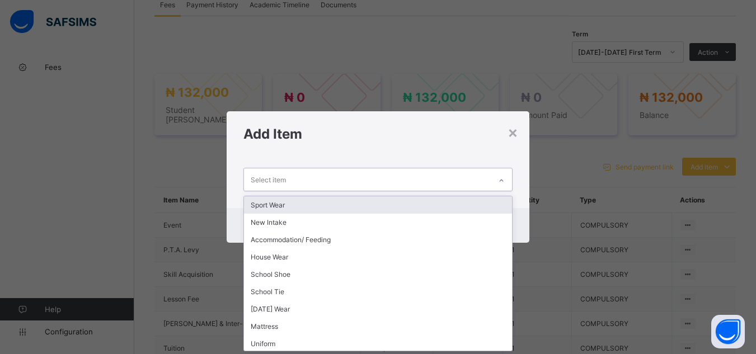
click at [500, 177] on icon at bounding box center [501, 180] width 7 height 11
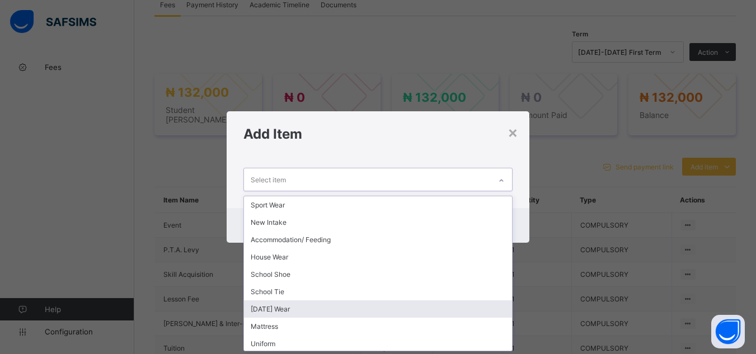
click at [436, 314] on div "[DATE] Wear" at bounding box center [378, 309] width 268 height 17
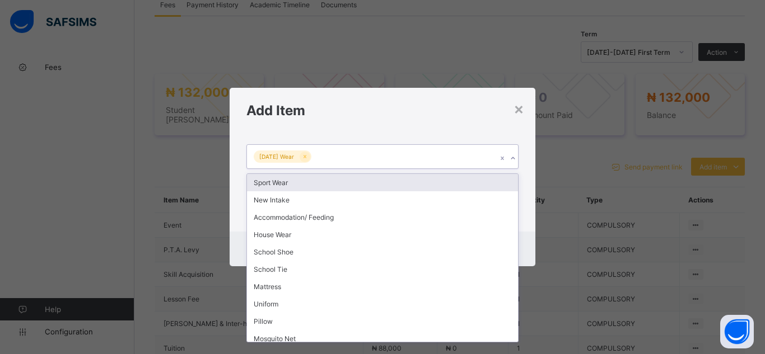
click at [510, 160] on icon at bounding box center [512, 158] width 7 height 11
click at [464, 186] on div "Sport Wear" at bounding box center [382, 182] width 271 height 17
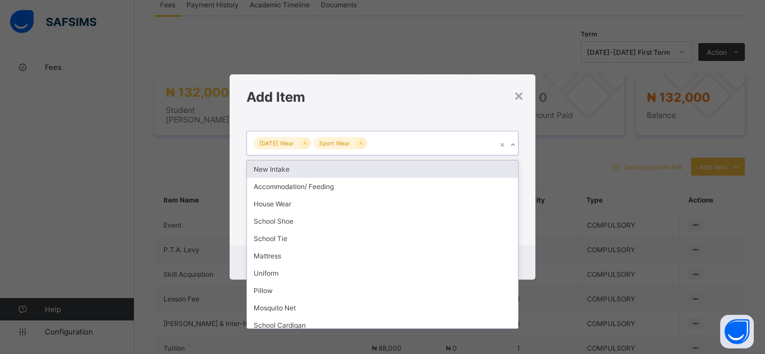
click at [513, 144] on icon at bounding box center [512, 144] width 7 height 11
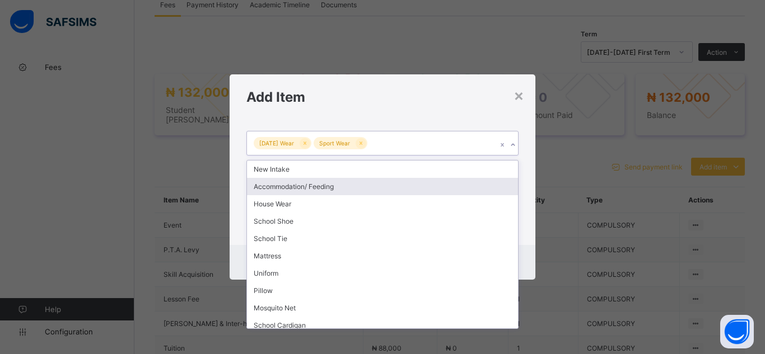
click at [431, 192] on div "Accommodation/ Feeding" at bounding box center [382, 186] width 271 height 17
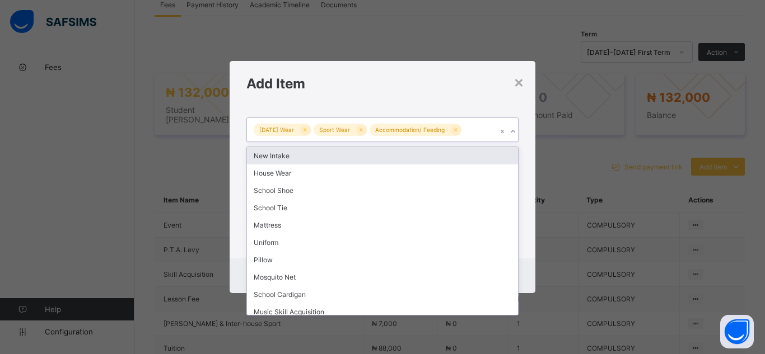
click at [515, 130] on icon at bounding box center [512, 131] width 7 height 11
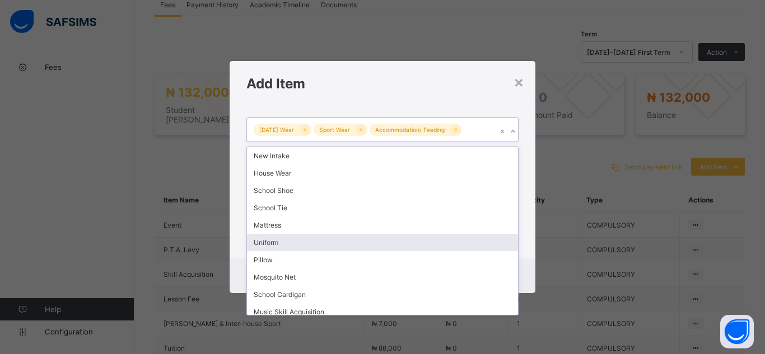
click at [458, 247] on div "Uniform" at bounding box center [382, 242] width 271 height 17
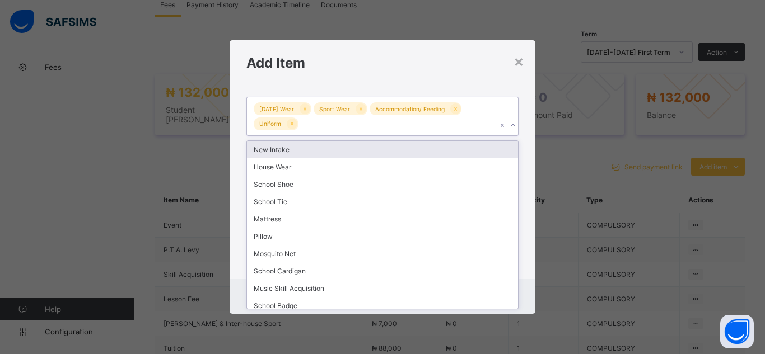
click at [512, 128] on icon at bounding box center [512, 125] width 7 height 11
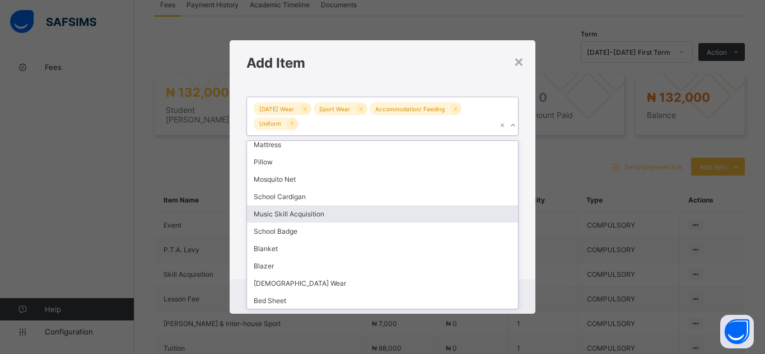
scroll to position [75, 0]
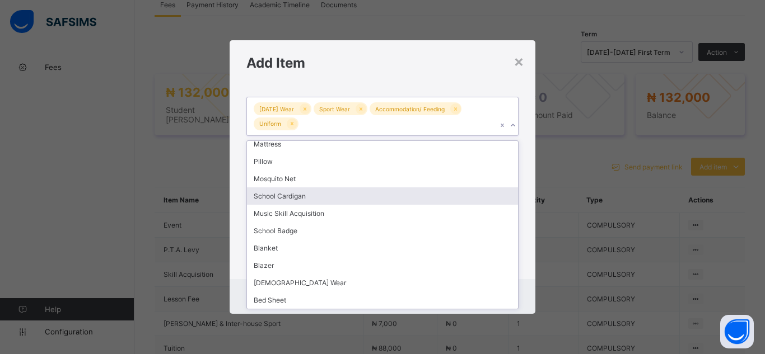
click at [431, 197] on div "School Cardigan" at bounding box center [382, 196] width 271 height 17
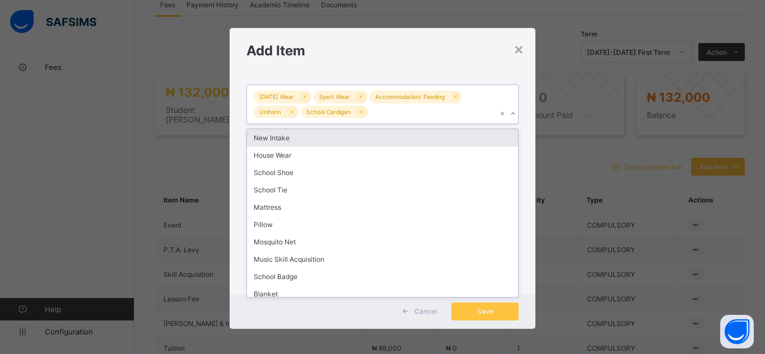
click at [509, 114] on icon at bounding box center [512, 113] width 7 height 11
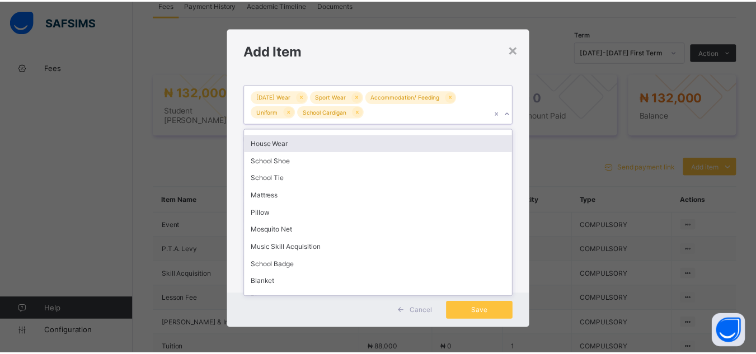
scroll to position [0, 0]
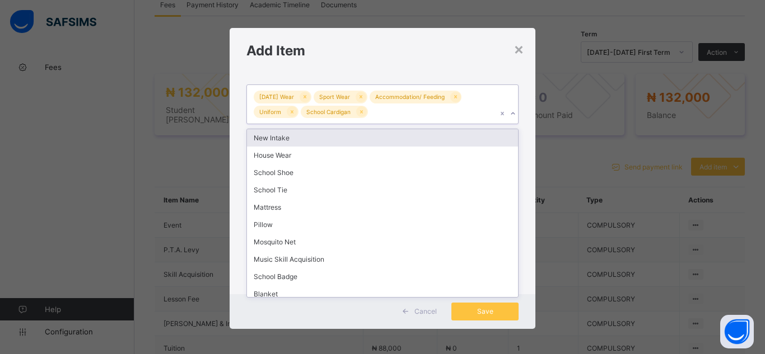
click at [378, 139] on div "New Intake" at bounding box center [382, 137] width 271 height 17
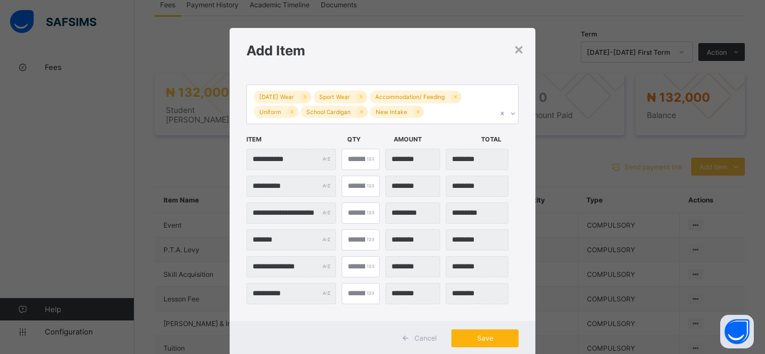
click at [475, 339] on span "Save" at bounding box center [485, 338] width 50 height 8
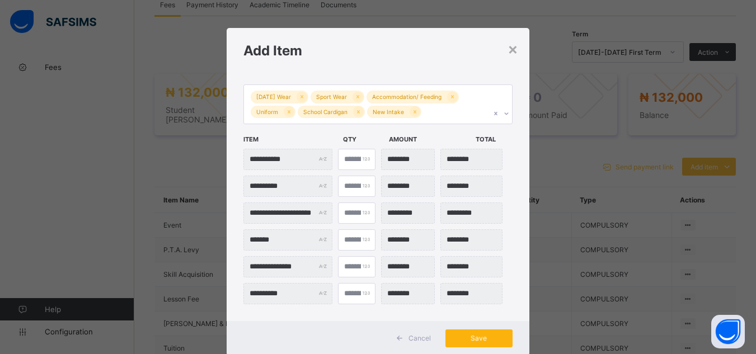
click at [475, 342] on span "Save" at bounding box center [479, 338] width 50 height 8
click at [495, 339] on span "Save" at bounding box center [479, 338] width 50 height 8
click at [495, 339] on div "Save" at bounding box center [479, 339] width 67 height 18
click at [495, 339] on span "Save" at bounding box center [479, 338] width 50 height 8
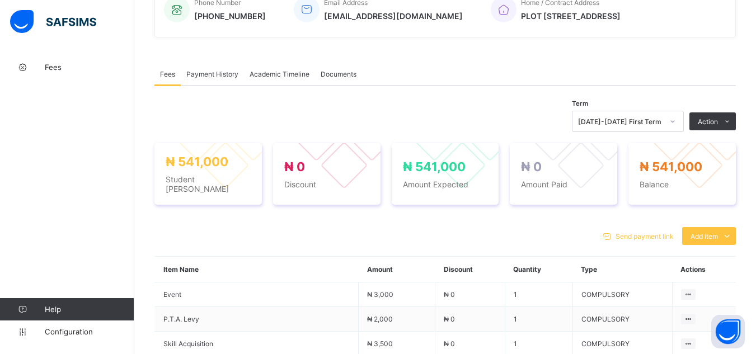
scroll to position [214, 0]
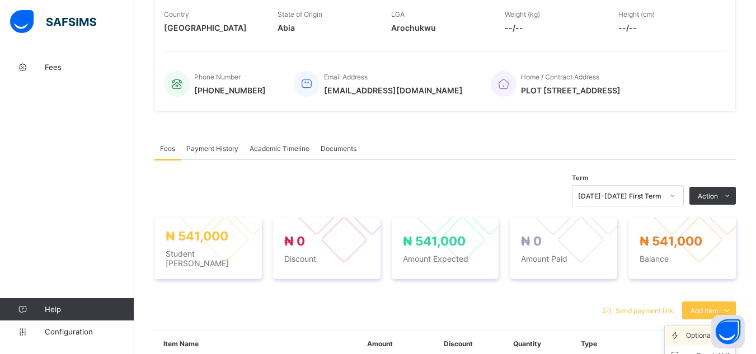
click at [686, 335] on icon at bounding box center [678, 335] width 17 height 11
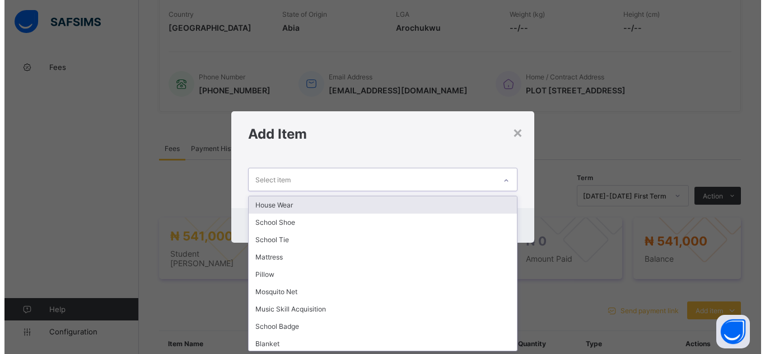
scroll to position [0, 0]
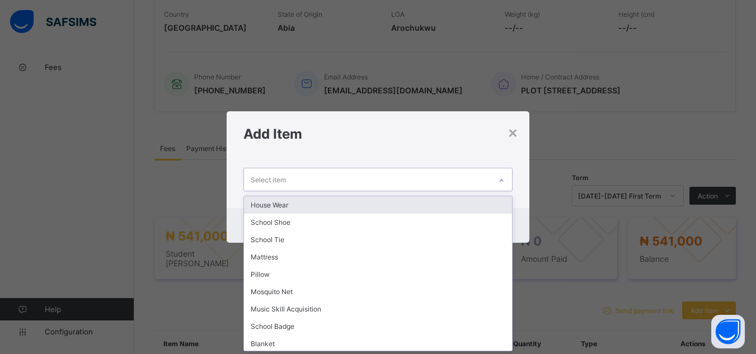
click at [505, 181] on icon at bounding box center [501, 180] width 7 height 11
click at [437, 202] on div "House Wear" at bounding box center [378, 205] width 268 height 17
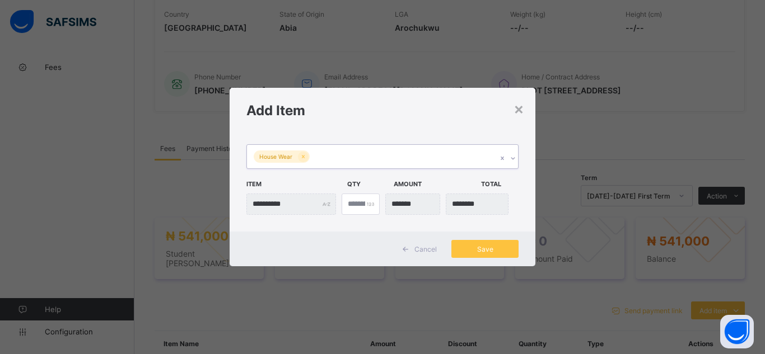
click at [511, 160] on icon at bounding box center [512, 158] width 7 height 11
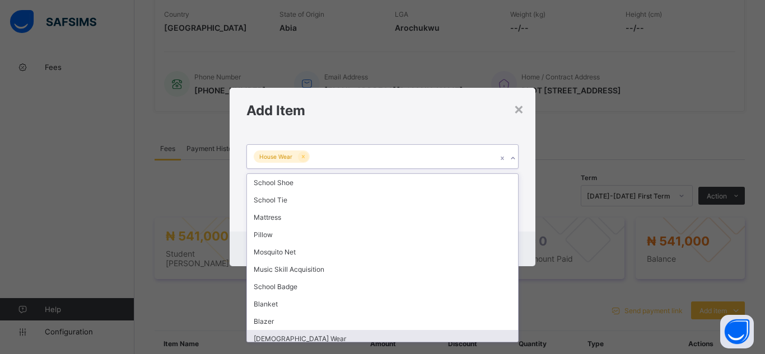
click at [480, 337] on div "[DEMOGRAPHIC_DATA] Wear" at bounding box center [382, 338] width 271 height 17
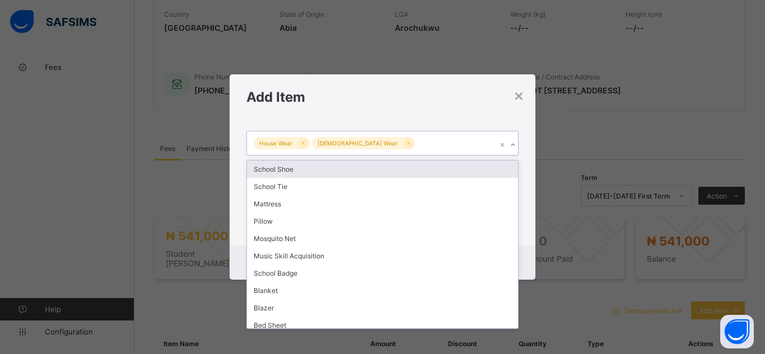
click at [515, 143] on icon at bounding box center [512, 144] width 7 height 11
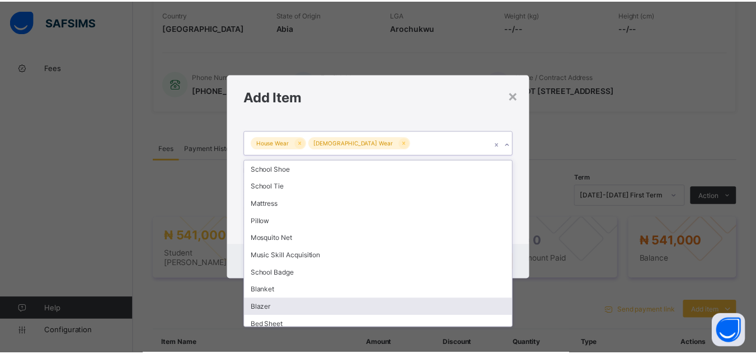
scroll to position [6, 0]
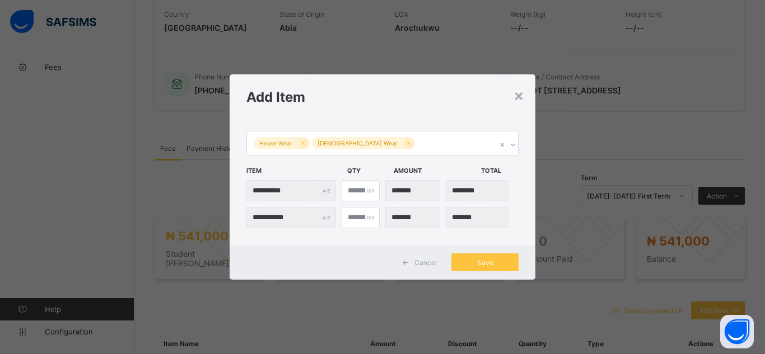
click at [532, 230] on div "**********" at bounding box center [383, 182] width 306 height 125
click at [479, 266] on span "Save" at bounding box center [485, 263] width 50 height 8
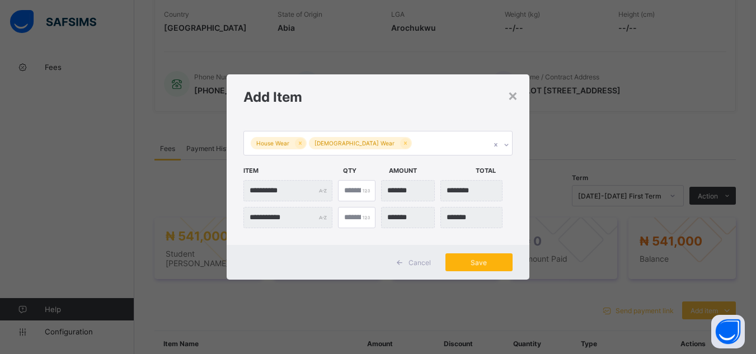
click at [480, 264] on span "Save" at bounding box center [479, 263] width 50 height 8
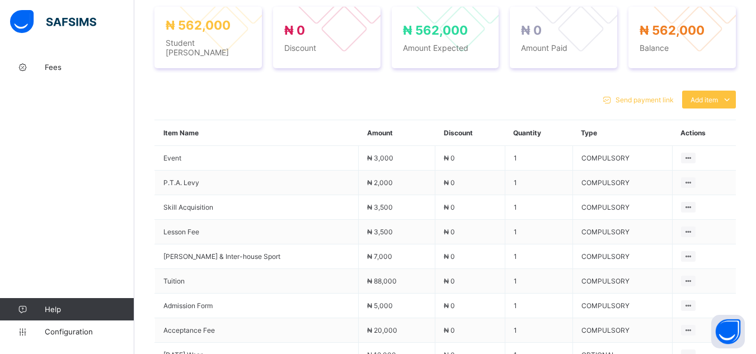
scroll to position [420, 0]
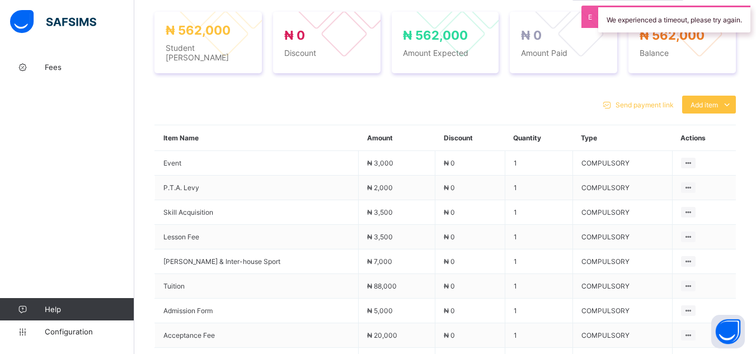
click at [639, 87] on div "Send payment link Add item Optional items Special bill Item Name Amount Discoun…" at bounding box center [446, 354] width 582 height 539
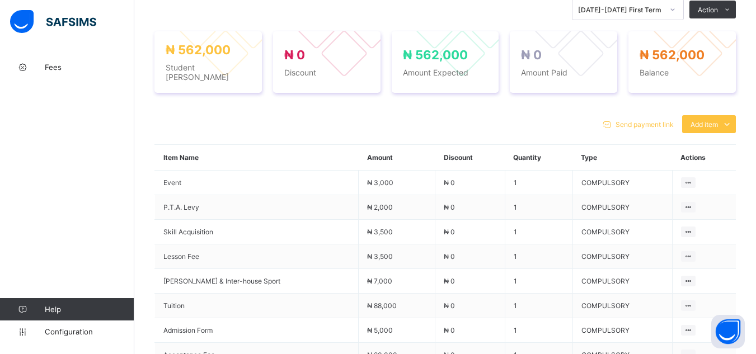
scroll to position [398, 0]
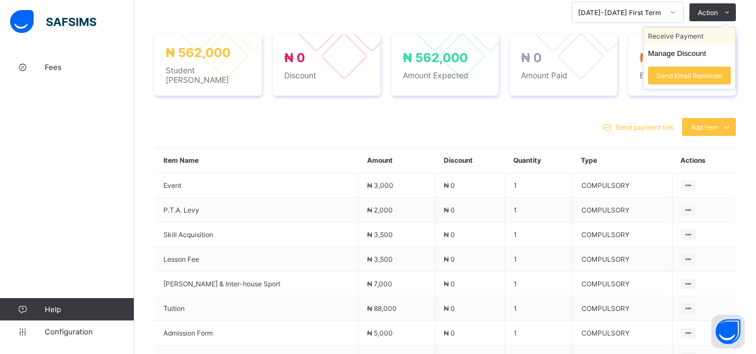
click at [700, 43] on li "Receive Payment" at bounding box center [690, 35] width 92 height 17
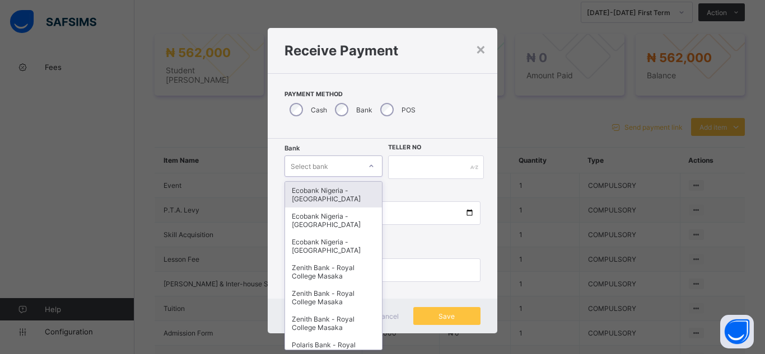
click at [339, 167] on div "Select bank" at bounding box center [323, 166] width 76 height 16
click at [339, 195] on div "Ecobank Nigeria - Royal College Masaka" at bounding box center [333, 195] width 97 height 26
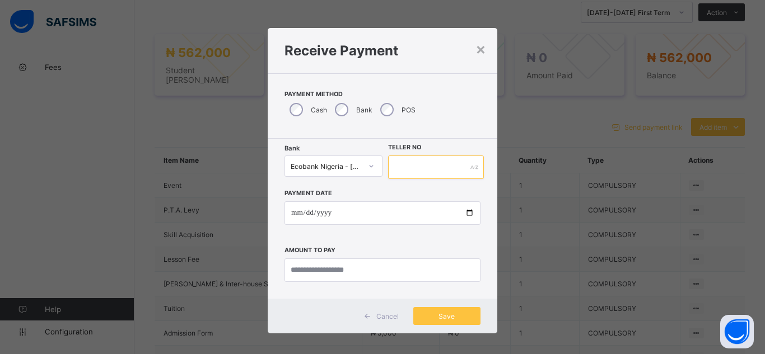
click at [399, 166] on input "text" at bounding box center [436, 168] width 96 height 24
type input "*******"
click at [465, 212] on input "date" at bounding box center [382, 214] width 196 height 24
click at [468, 216] on input "**********" at bounding box center [382, 214] width 196 height 24
type input "**********"
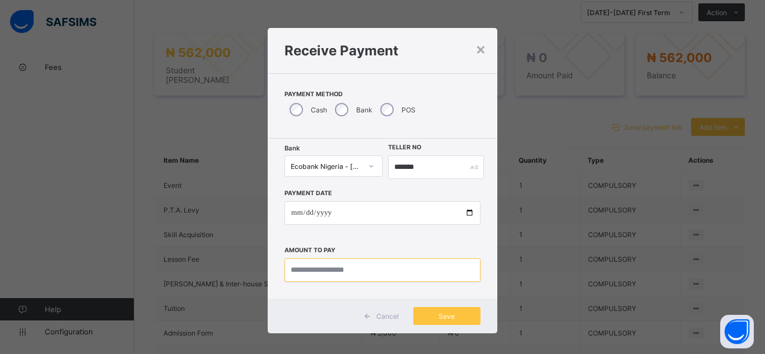
click at [316, 272] on input "currency" at bounding box center [382, 271] width 196 height 24
type input "*********"
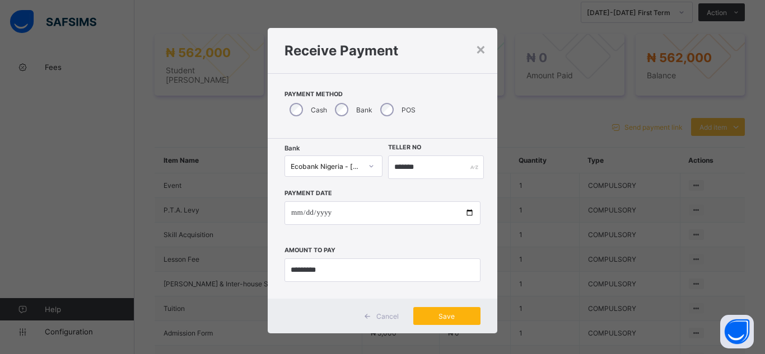
click at [434, 317] on span "Save" at bounding box center [447, 316] width 50 height 8
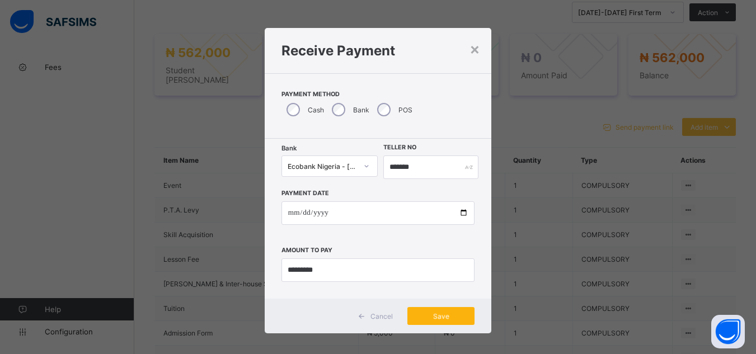
click at [434, 317] on span "Save" at bounding box center [441, 316] width 50 height 8
click at [453, 317] on span "Save" at bounding box center [441, 316] width 50 height 8
click at [453, 317] on div "Save" at bounding box center [441, 316] width 67 height 18
click at [452, 317] on span "Save" at bounding box center [441, 316] width 50 height 8
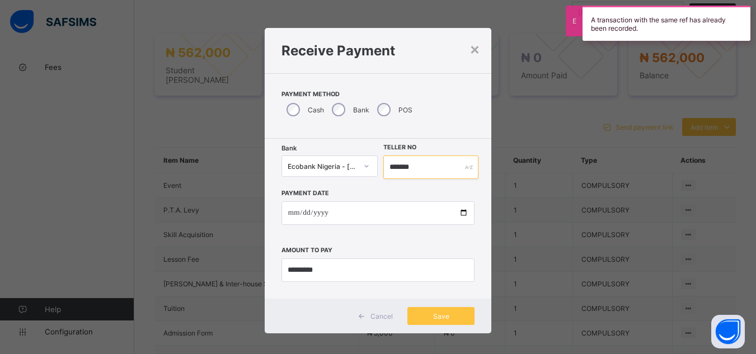
click at [414, 167] on input "*******" at bounding box center [431, 168] width 95 height 24
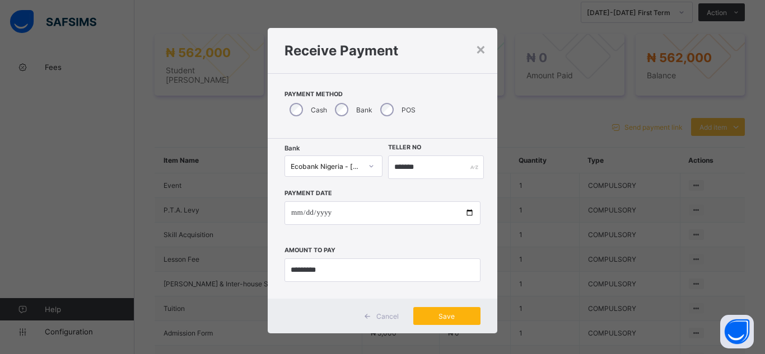
click at [452, 319] on span "Save" at bounding box center [447, 316] width 50 height 8
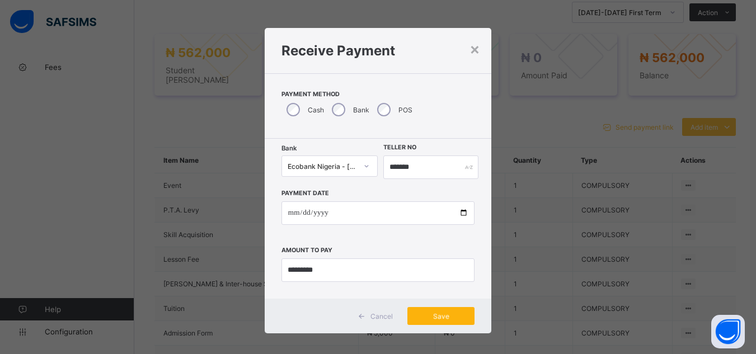
click at [446, 320] on div "Save" at bounding box center [441, 316] width 67 height 18
click at [447, 320] on span "Save" at bounding box center [441, 316] width 50 height 8
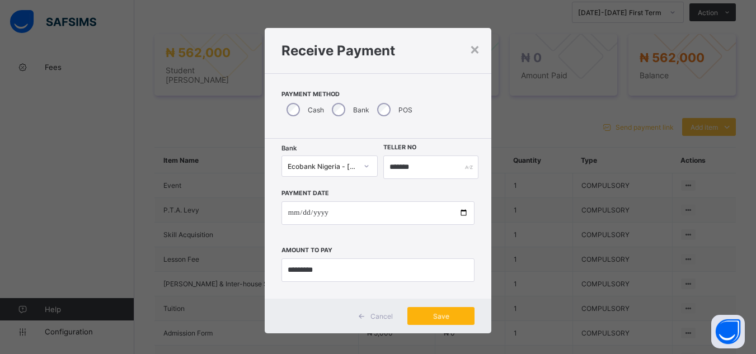
click at [447, 320] on span "Save" at bounding box center [441, 316] width 50 height 8
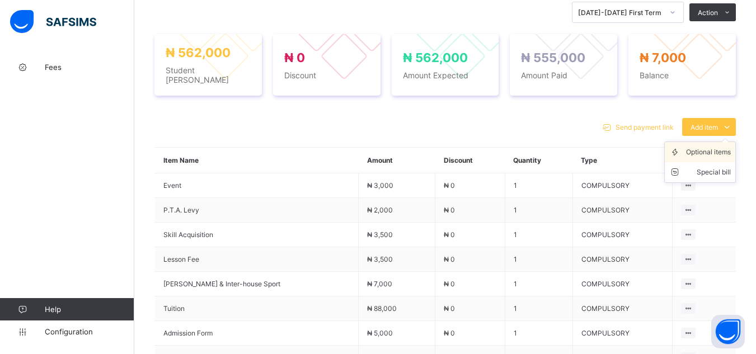
click at [705, 149] on div "Optional items" at bounding box center [708, 152] width 45 height 11
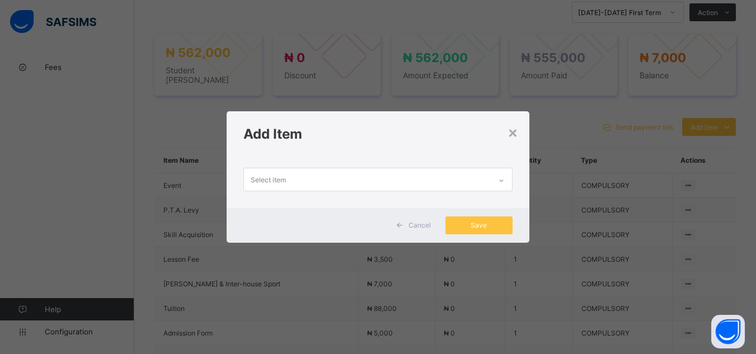
scroll to position [0, 0]
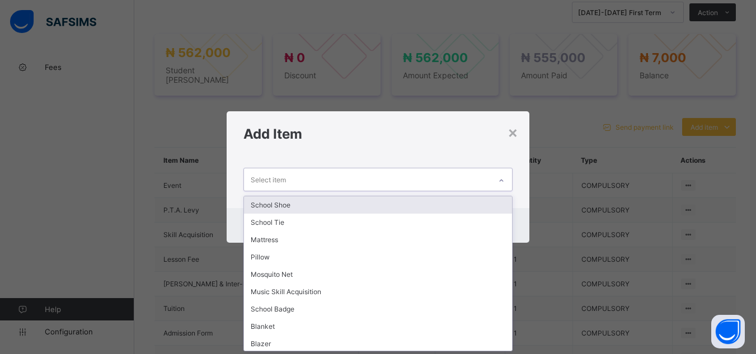
click at [351, 176] on div "Select item" at bounding box center [367, 180] width 246 height 22
click at [517, 129] on div "×" at bounding box center [513, 132] width 11 height 19
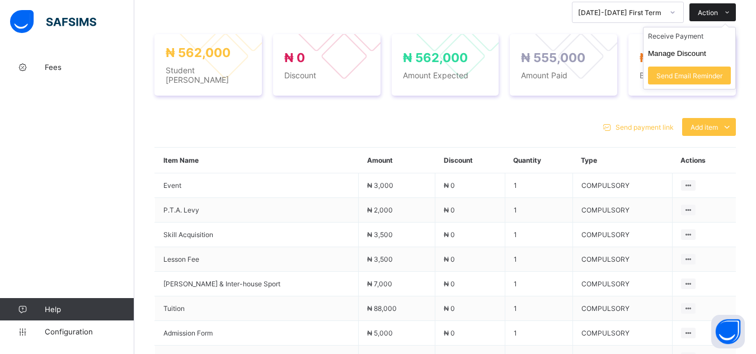
click at [718, 17] on span "Action" at bounding box center [708, 12] width 20 height 8
click at [679, 39] on li "Receive Payment" at bounding box center [690, 35] width 92 height 17
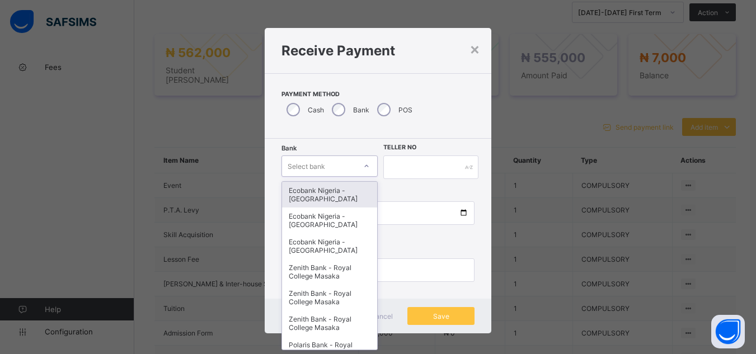
click at [326, 167] on div "Select bank" at bounding box center [319, 166] width 74 height 16
click at [334, 200] on div "Ecobank Nigeria - Royal College Masaka" at bounding box center [330, 195] width 96 height 26
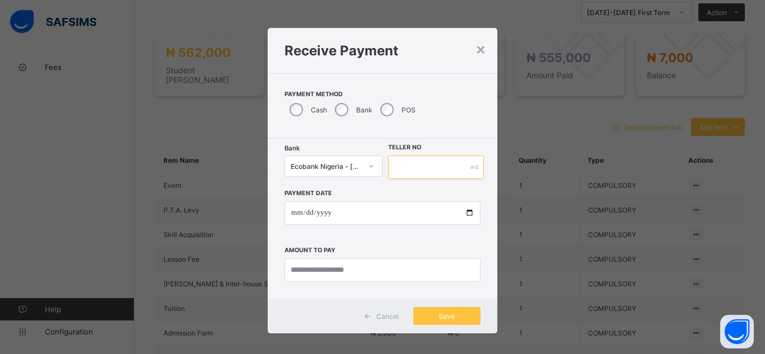
click at [407, 165] on input "text" at bounding box center [436, 168] width 96 height 24
type input "*******"
click at [466, 211] on input "date" at bounding box center [382, 214] width 196 height 24
type input "**********"
click at [309, 269] on input "currency" at bounding box center [382, 271] width 196 height 24
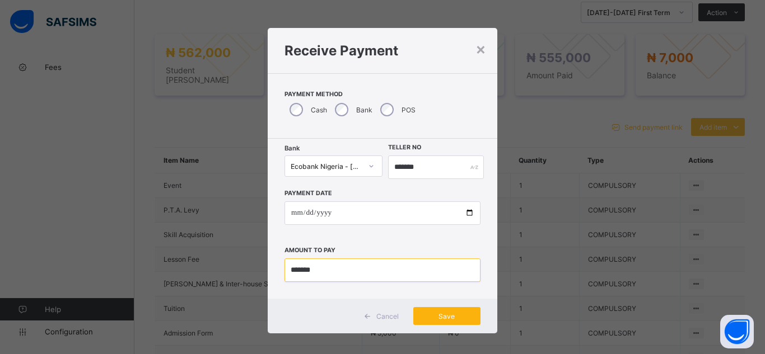
type input "*******"
click at [443, 314] on span "Save" at bounding box center [447, 316] width 50 height 8
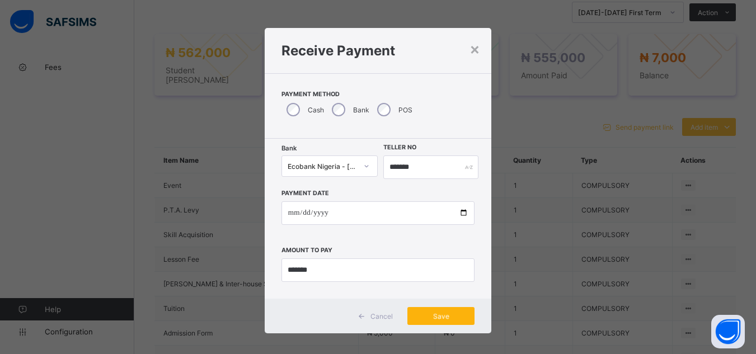
click at [449, 316] on div "Save" at bounding box center [441, 316] width 67 height 18
click at [451, 315] on span "Save" at bounding box center [441, 316] width 50 height 8
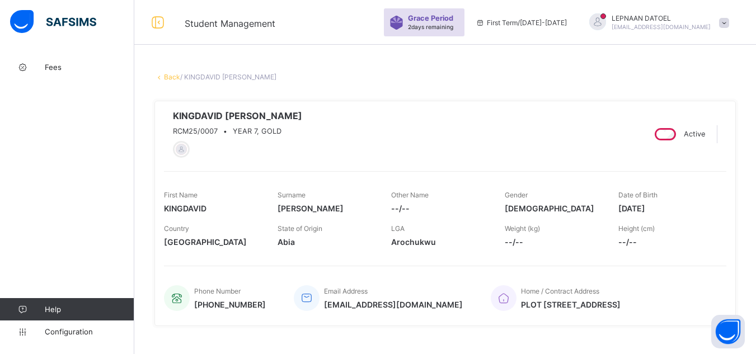
click at [167, 77] on link "Back" at bounding box center [172, 77] width 16 height 8
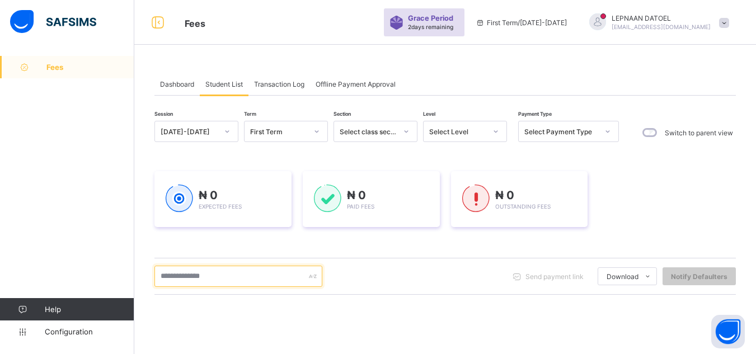
click at [189, 281] on input "text" at bounding box center [239, 276] width 168 height 21
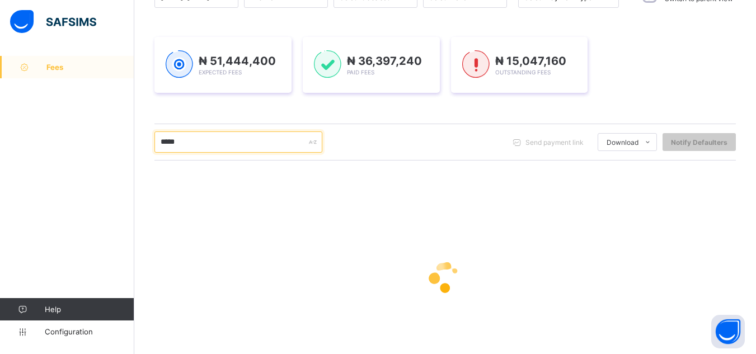
type input "*****"
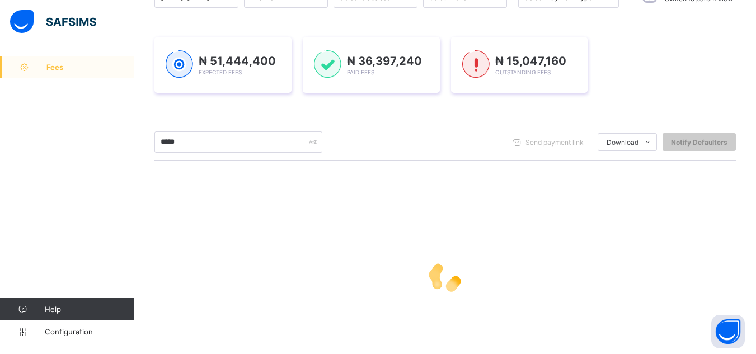
click at [471, 235] on div at bounding box center [446, 277] width 582 height 213
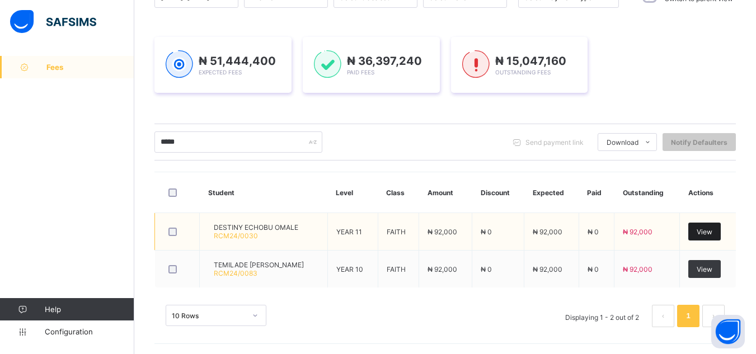
click at [704, 233] on div "View" at bounding box center [705, 232] width 32 height 18
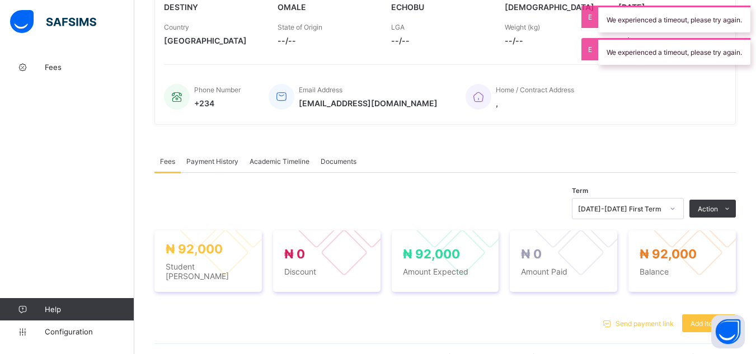
scroll to position [239, 0]
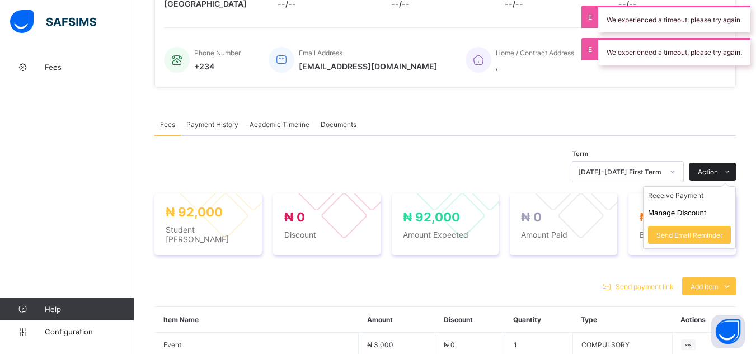
click at [713, 174] on span "Action" at bounding box center [708, 172] width 20 height 8
click at [702, 202] on li "Receive Payment" at bounding box center [690, 195] width 92 height 17
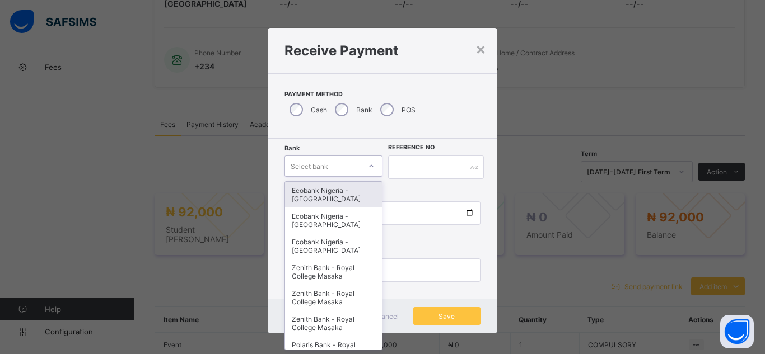
click at [361, 166] on div at bounding box center [371, 166] width 21 height 20
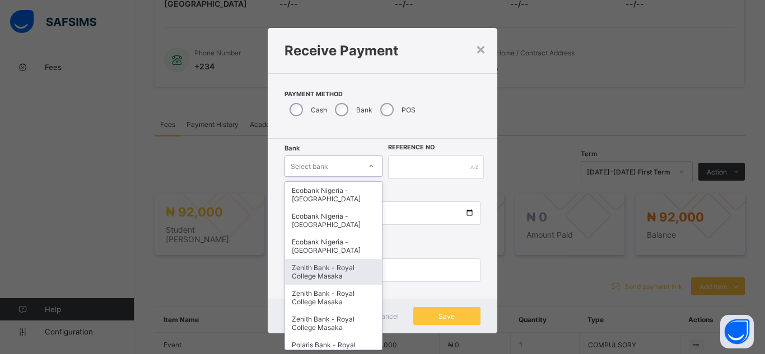
click at [336, 278] on div "Zenith Bank - Royal College Masaka" at bounding box center [333, 272] width 97 height 26
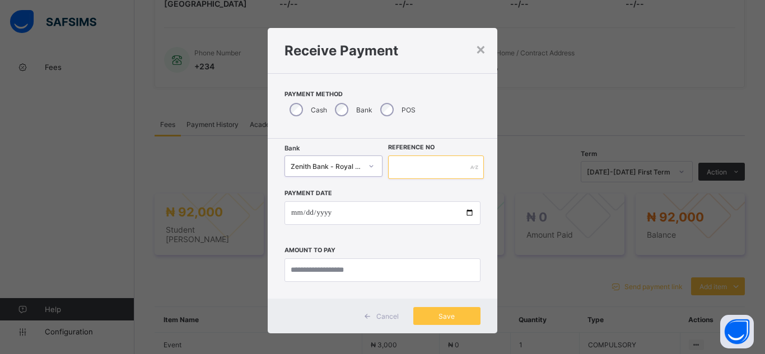
click at [396, 165] on input "text" at bounding box center [436, 168] width 96 height 24
type input "**********"
click at [468, 214] on input "date" at bounding box center [382, 214] width 196 height 24
type input "**********"
click at [336, 279] on input "currency" at bounding box center [382, 271] width 196 height 24
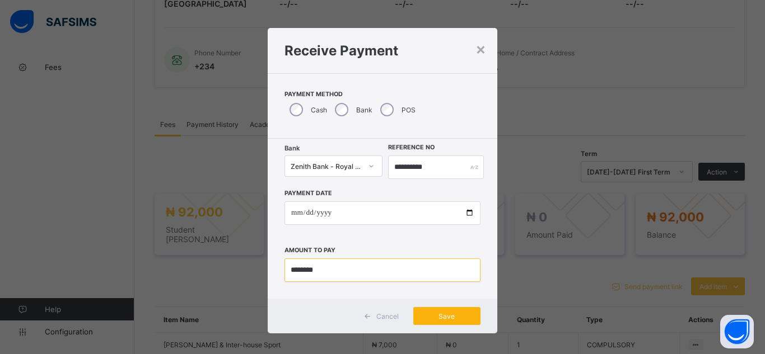
type input "********"
click at [451, 320] on span "Save" at bounding box center [447, 316] width 50 height 8
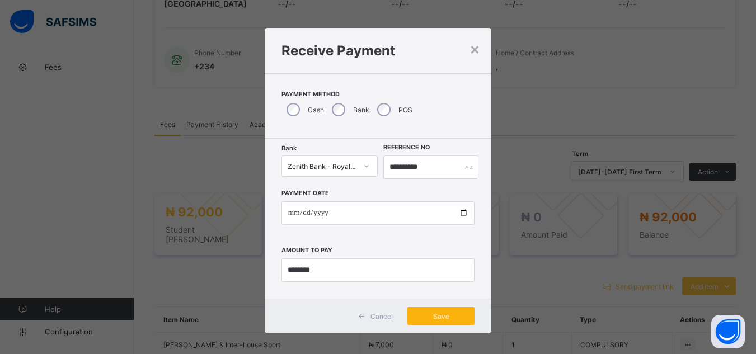
click at [439, 320] on span "Save" at bounding box center [441, 316] width 50 height 8
click at [439, 320] on div "Save" at bounding box center [441, 316] width 67 height 18
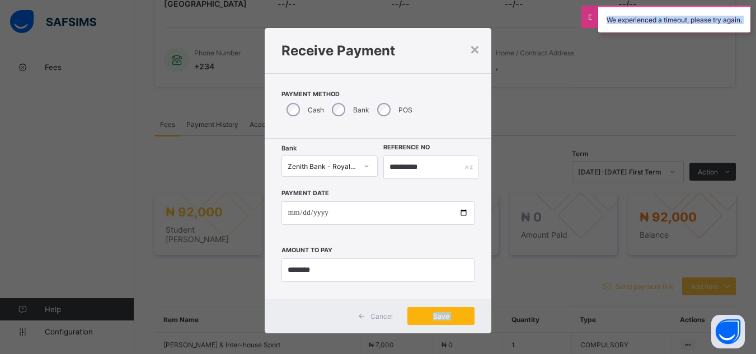
click at [470, 315] on div "Save" at bounding box center [441, 316] width 67 height 18
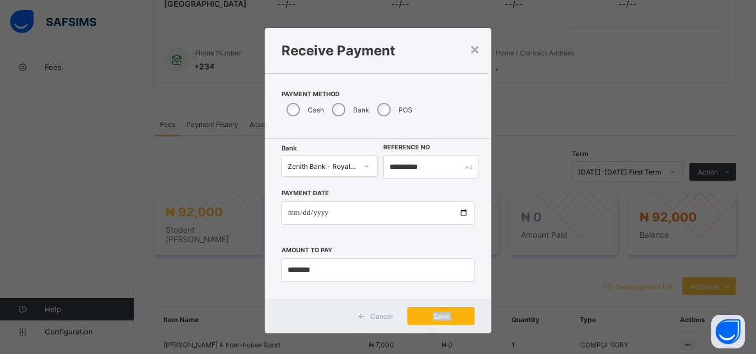
click at [446, 310] on div "Save" at bounding box center [441, 316] width 67 height 18
click at [446, 331] on div "Cancel Save" at bounding box center [378, 316] width 227 height 35
click at [449, 313] on span "Save" at bounding box center [441, 316] width 50 height 8
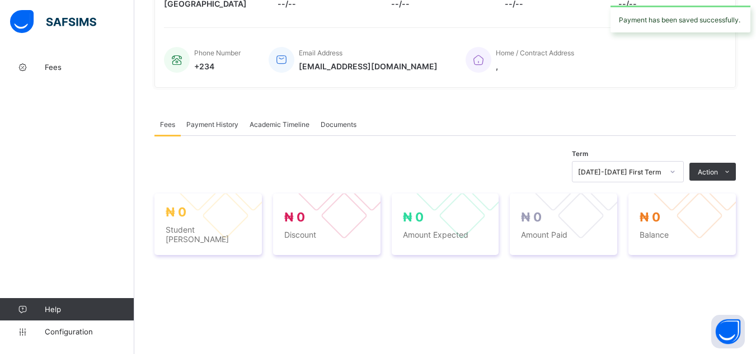
click at [138, 120] on div "× Delete Document This action would delete the document with name: from the sys…" at bounding box center [445, 167] width 622 height 701
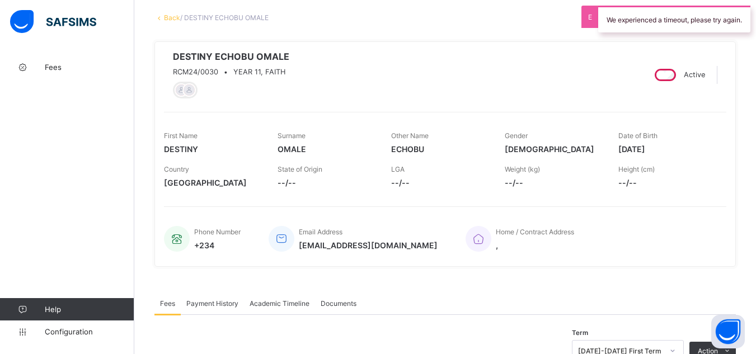
scroll to position [37, 0]
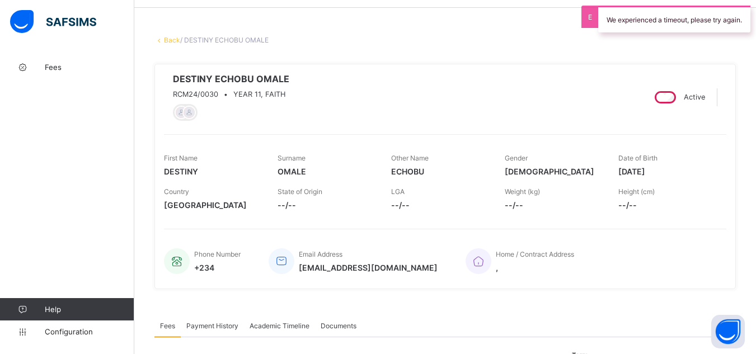
click at [171, 40] on link "Back" at bounding box center [172, 40] width 16 height 8
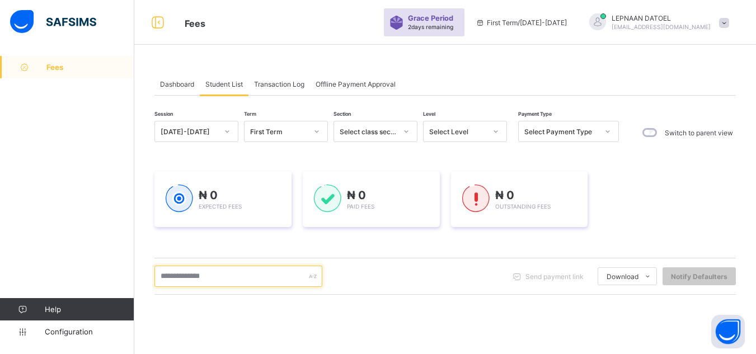
click at [205, 283] on input "text" at bounding box center [239, 276] width 168 height 21
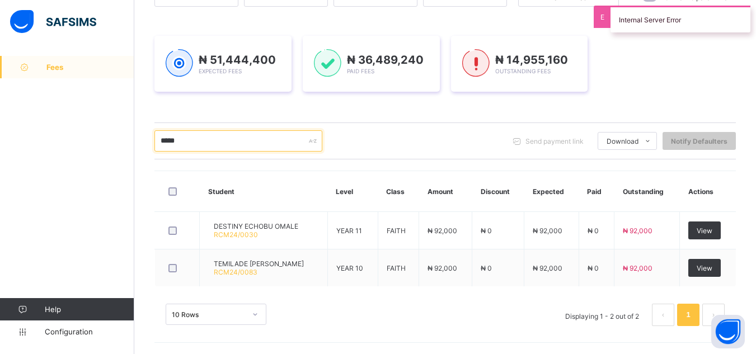
scroll to position [135, 0]
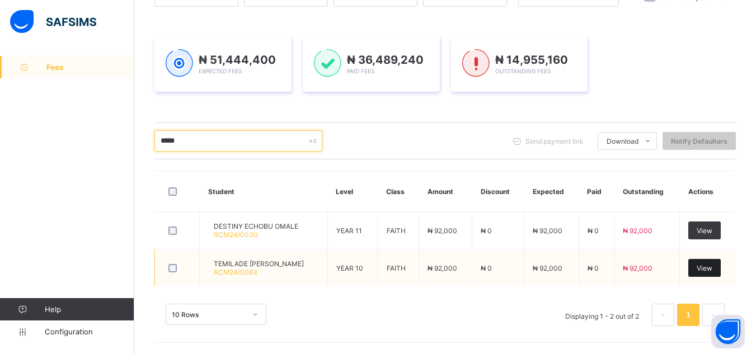
type input "*****"
click at [713, 271] on span "View" at bounding box center [705, 268] width 16 height 8
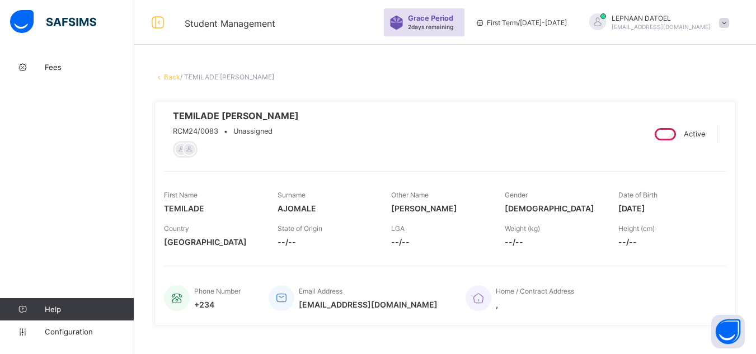
scroll to position [172, 0]
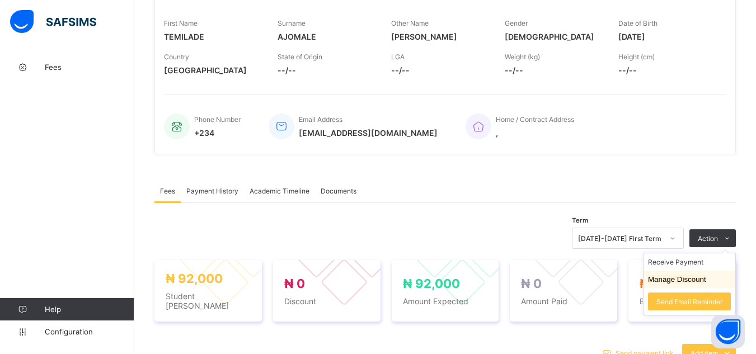
click at [713, 287] on li "Manage Discount" at bounding box center [690, 279] width 92 height 17
click at [694, 284] on button "Manage Discount" at bounding box center [677, 279] width 58 height 8
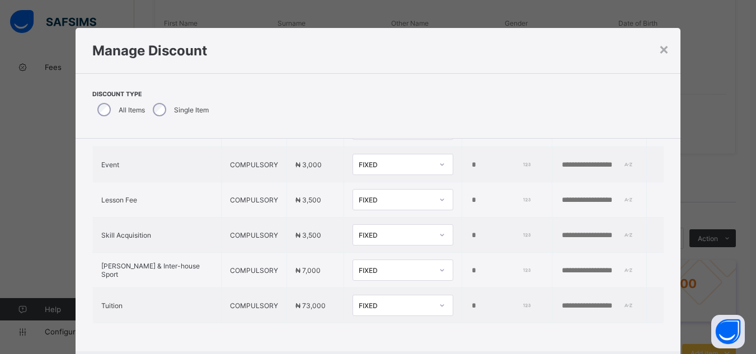
scroll to position [98, 0]
click at [471, 302] on input "*" at bounding box center [500, 306] width 59 height 9
type input "*****"
click at [561, 302] on input "text" at bounding box center [599, 306] width 77 height 9
type input "*********"
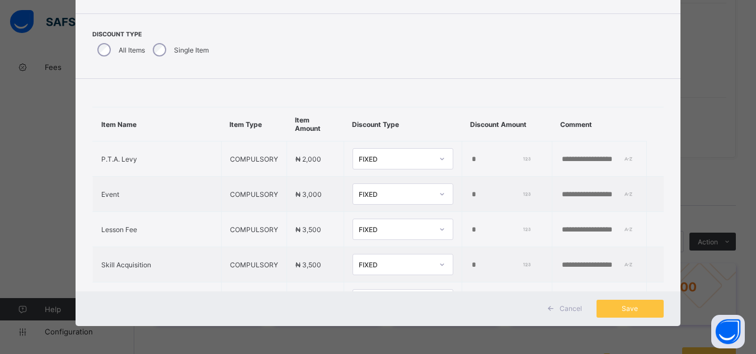
scroll to position [98, 0]
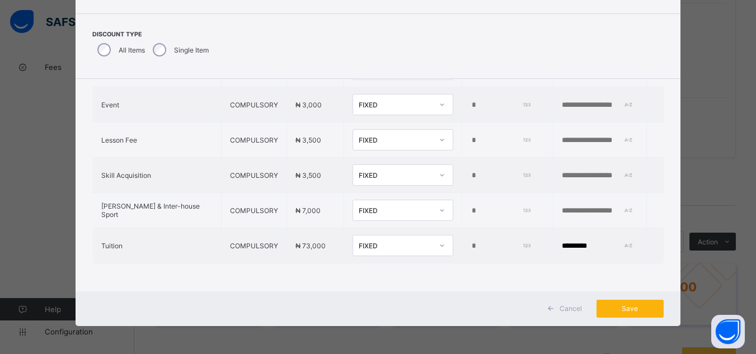
click at [639, 308] on span "Save" at bounding box center [630, 309] width 50 height 8
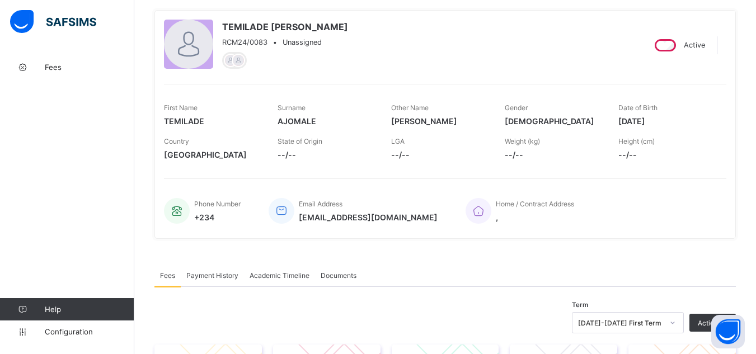
scroll to position [0, 0]
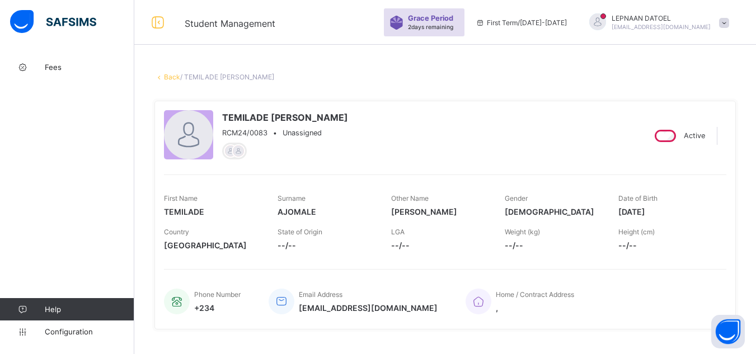
click at [169, 76] on link "Back" at bounding box center [172, 77] width 16 height 8
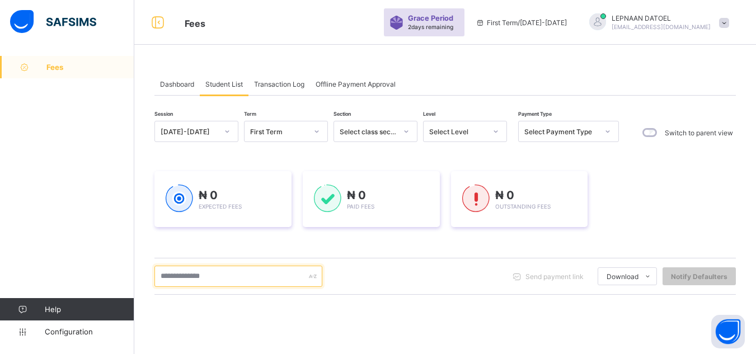
click at [190, 273] on input "text" at bounding box center [239, 276] width 168 height 21
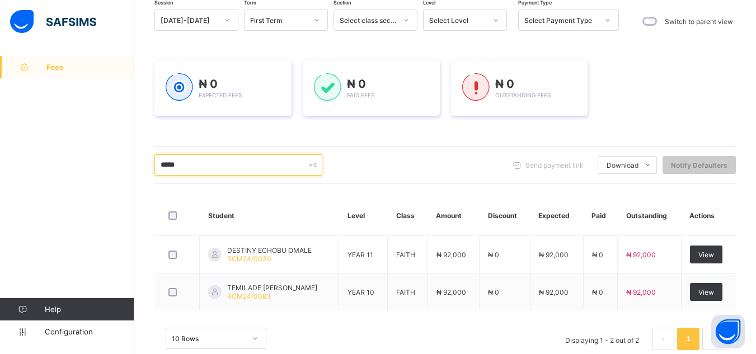
scroll to position [112, 0]
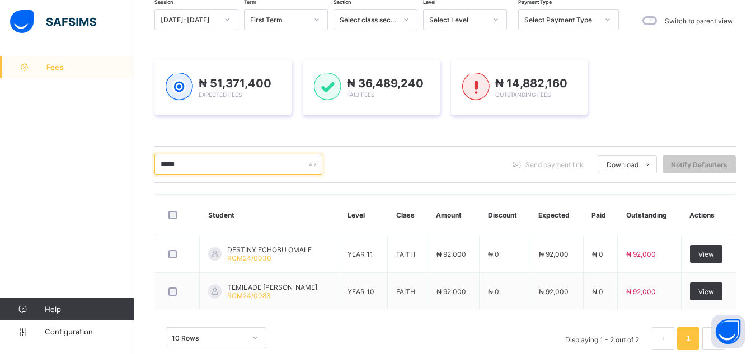
click at [203, 171] on input "*****" at bounding box center [239, 164] width 168 height 21
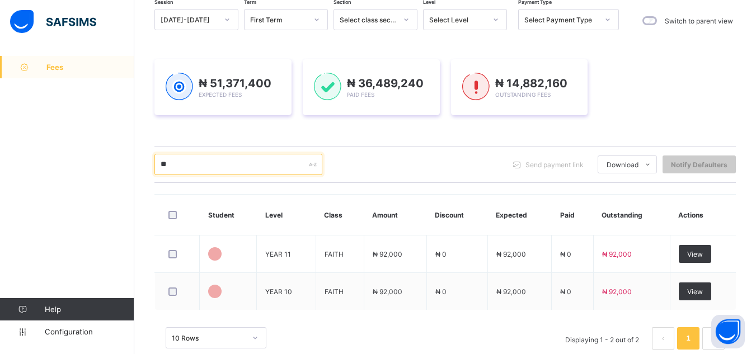
type input "*"
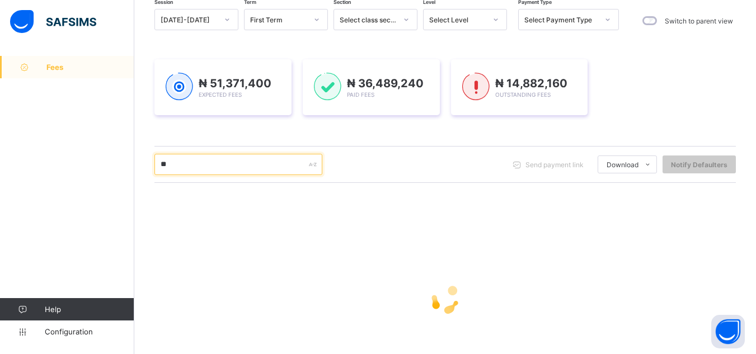
type input "*"
type input "*****"
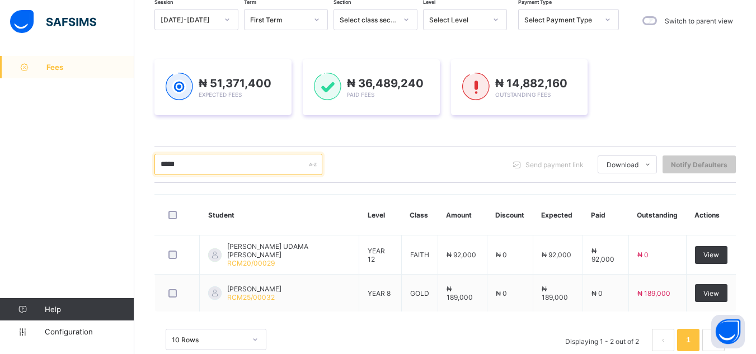
scroll to position [135, 0]
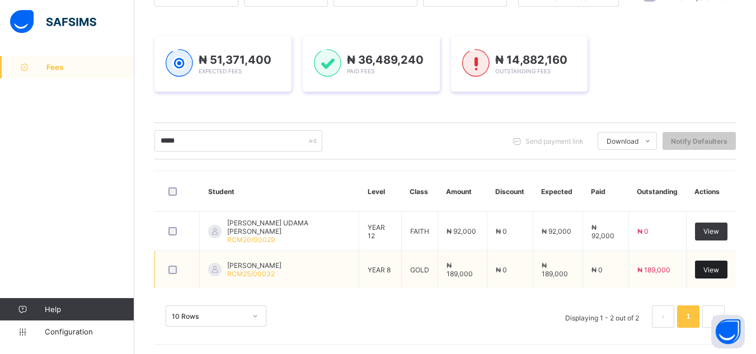
click at [719, 270] on span "View" at bounding box center [712, 270] width 16 height 8
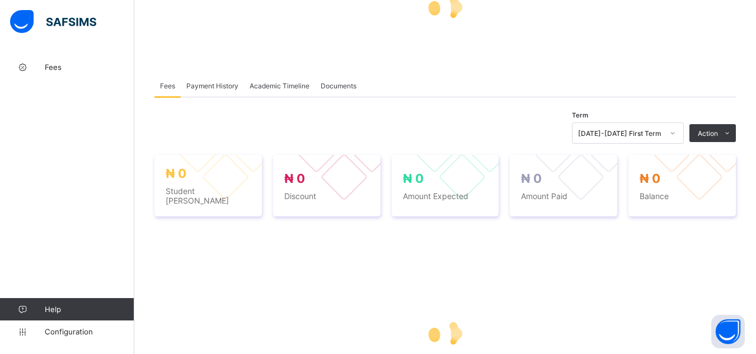
click at [714, 138] on span "Action" at bounding box center [708, 133] width 20 height 8
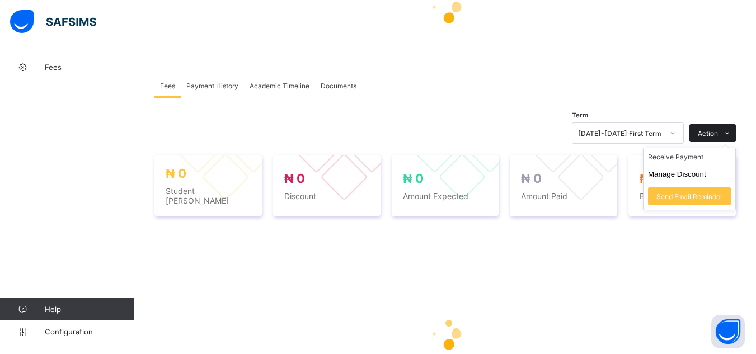
drag, startPoint x: 723, startPoint y: 270, endPoint x: 714, endPoint y: 270, distance: 9.5
click at [714, 138] on span "Action" at bounding box center [708, 133] width 20 height 8
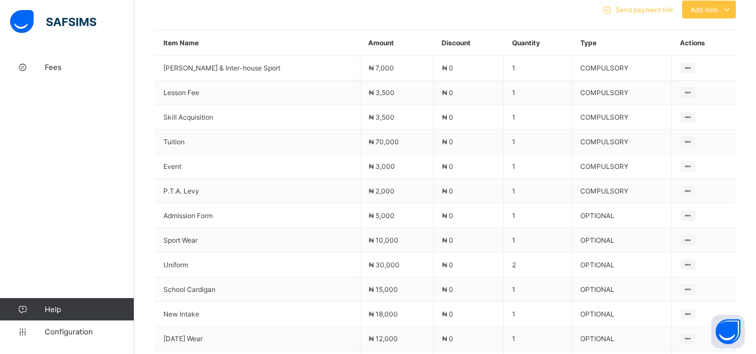
scroll to position [508, 0]
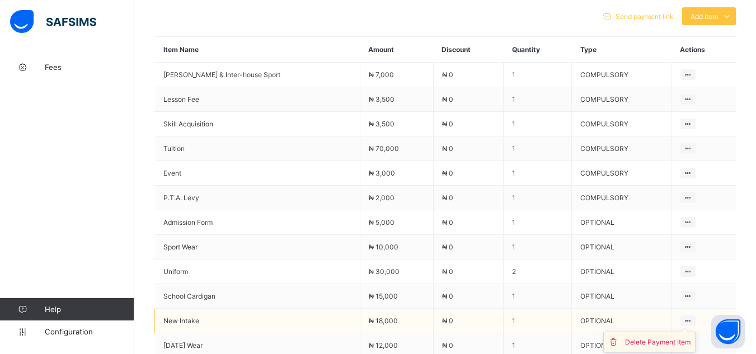
click at [670, 342] on div "Delete Payment Item" at bounding box center [658, 342] width 66 height 11
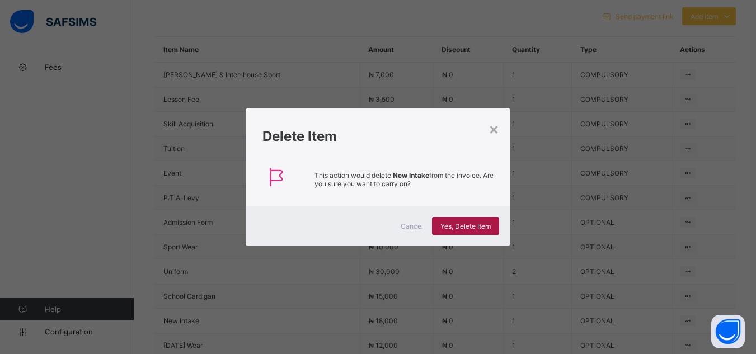
click at [470, 225] on span "Yes, Delete Item" at bounding box center [466, 226] width 50 height 8
click at [491, 127] on div "×" at bounding box center [494, 128] width 11 height 19
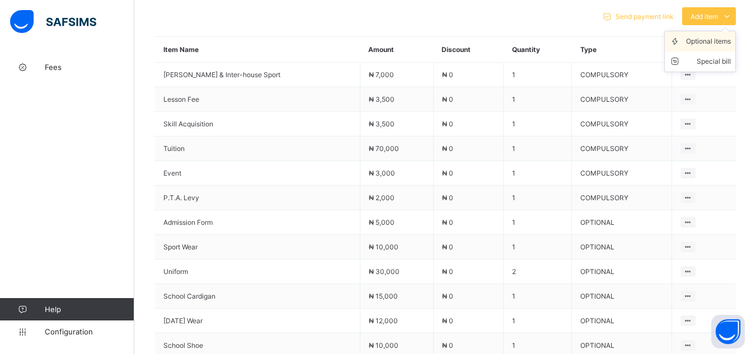
click at [705, 44] on div "Optional items" at bounding box center [708, 41] width 45 height 11
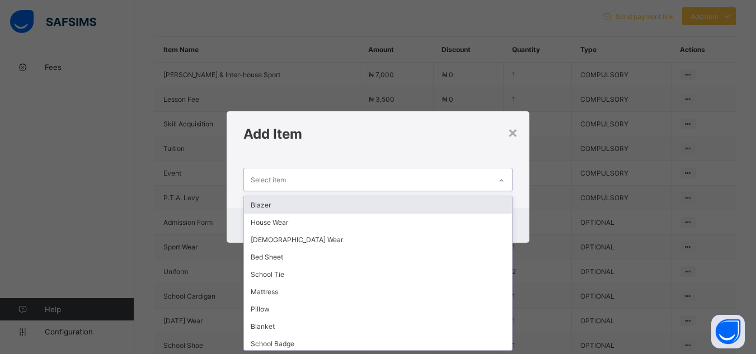
scroll to position [0, 0]
click at [504, 181] on icon at bounding box center [501, 180] width 7 height 11
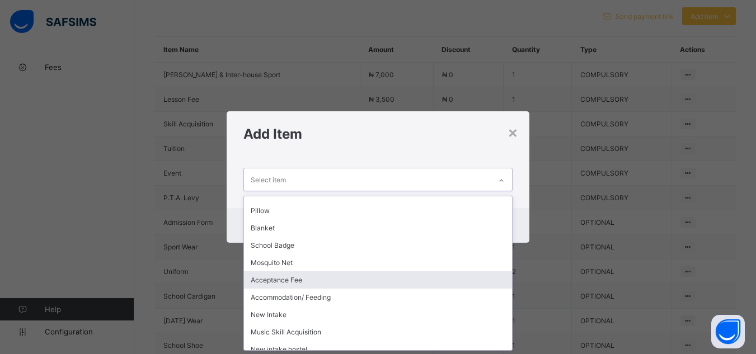
scroll to position [106, 0]
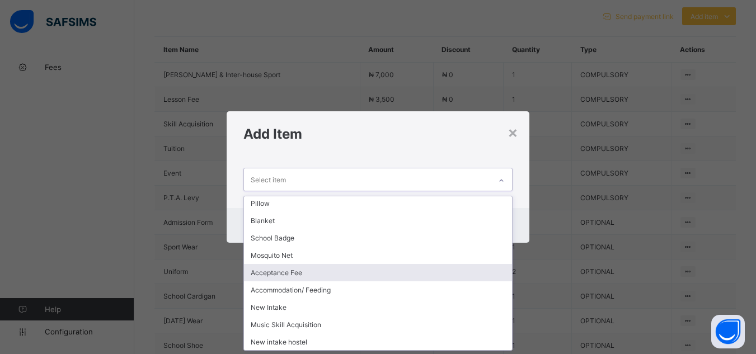
click at [286, 274] on div "Acceptance Fee" at bounding box center [378, 272] width 268 height 17
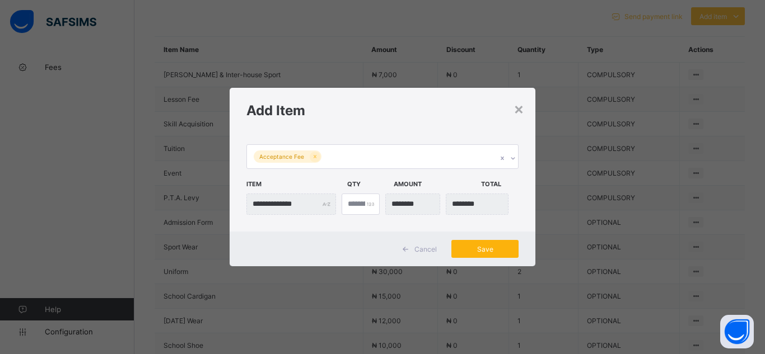
click at [480, 249] on span "Save" at bounding box center [485, 249] width 50 height 8
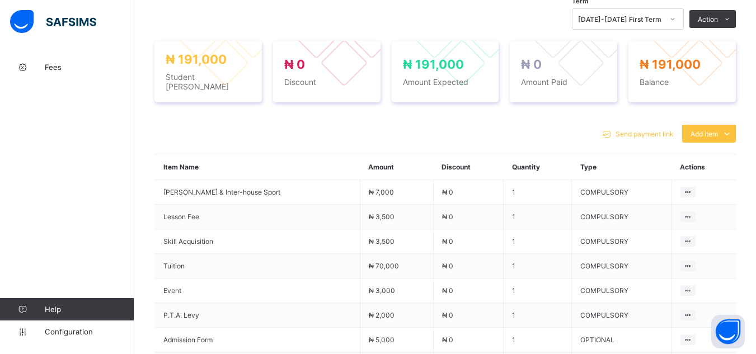
scroll to position [388, 0]
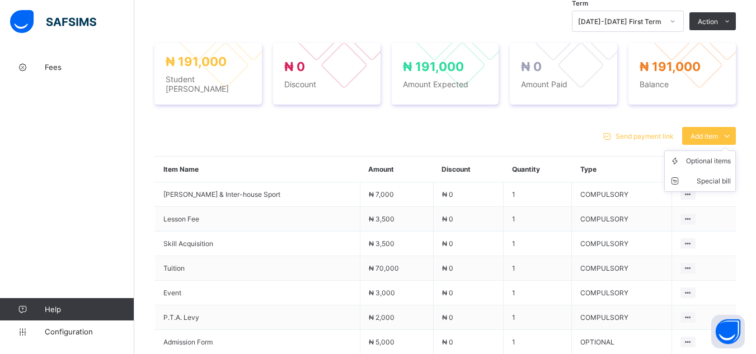
click at [717, 151] on ul "Optional items Special bill" at bounding box center [701, 171] width 72 height 41
click at [721, 163] on div "Optional items" at bounding box center [708, 161] width 45 height 11
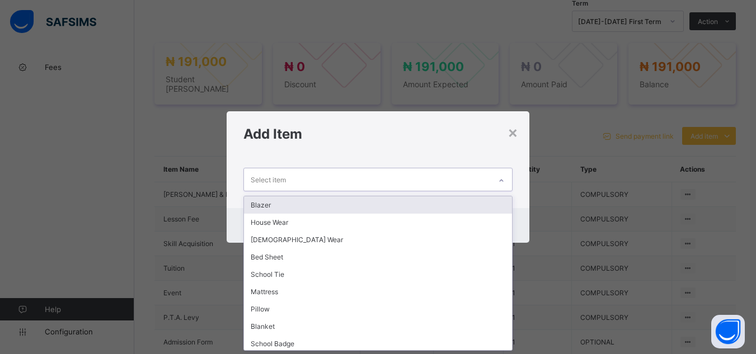
click at [502, 179] on icon at bounding box center [501, 180] width 7 height 11
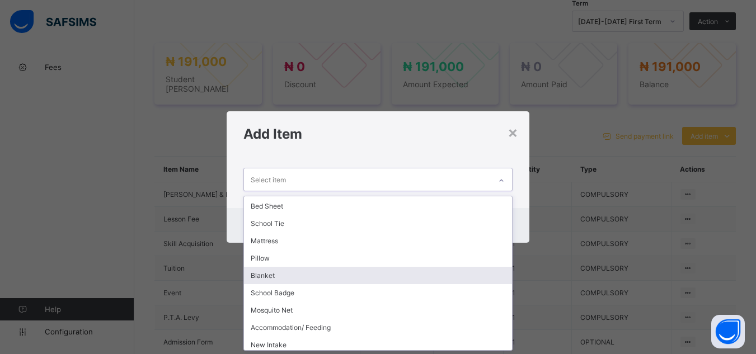
scroll to position [88, 0]
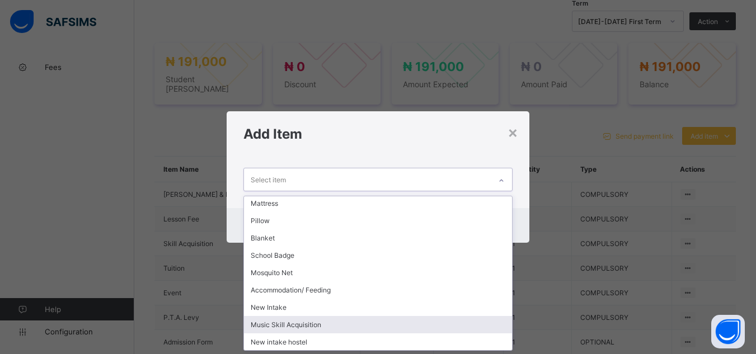
click at [410, 331] on div "Music Skill Acquisition" at bounding box center [378, 324] width 268 height 17
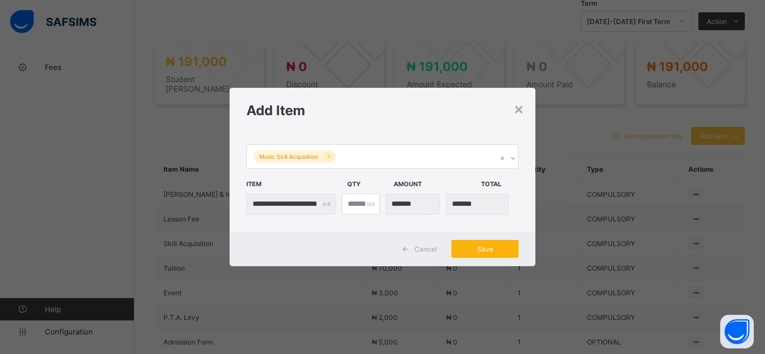
click at [484, 250] on span "Save" at bounding box center [485, 249] width 50 height 8
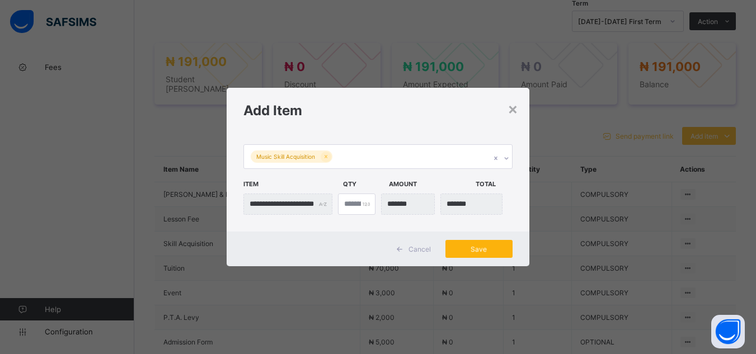
click at [484, 250] on div "Save" at bounding box center [479, 249] width 67 height 18
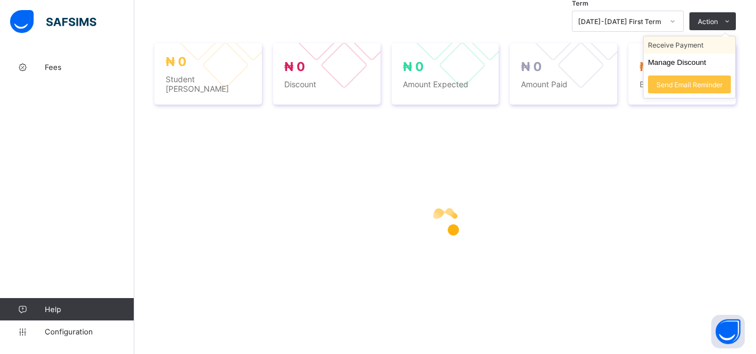
click at [707, 54] on li "Receive Payment" at bounding box center [690, 44] width 92 height 17
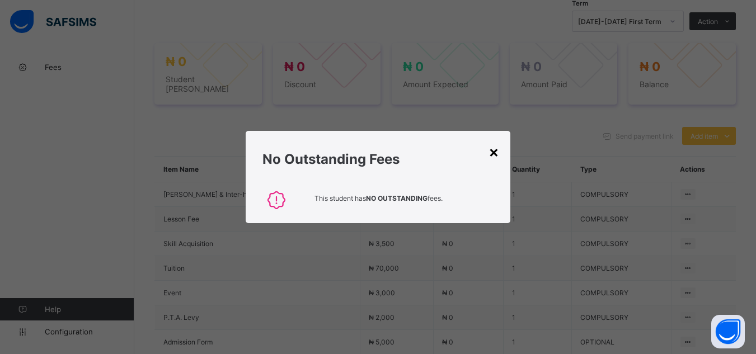
click at [494, 154] on div "×" at bounding box center [494, 151] width 11 height 19
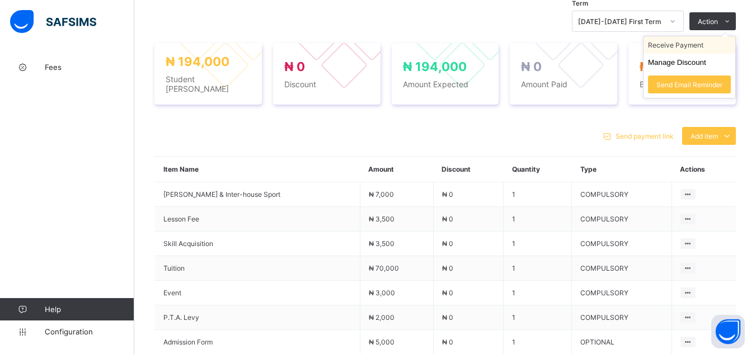
click at [706, 49] on li "Receive Payment" at bounding box center [690, 44] width 92 height 17
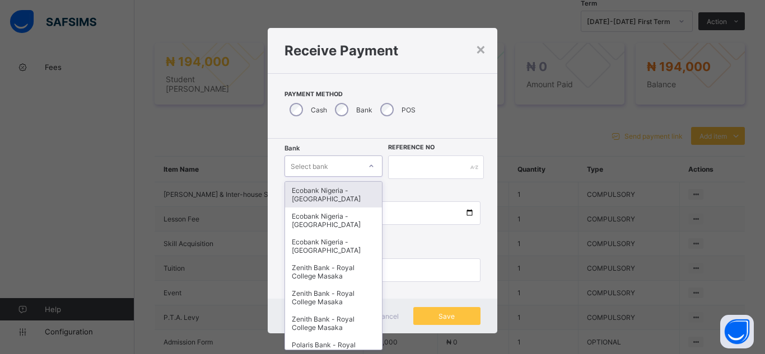
click at [334, 169] on div "Select bank" at bounding box center [323, 166] width 76 height 16
click at [328, 194] on div "Ecobank Nigeria - [GEOGRAPHIC_DATA]" at bounding box center [333, 195] width 97 height 26
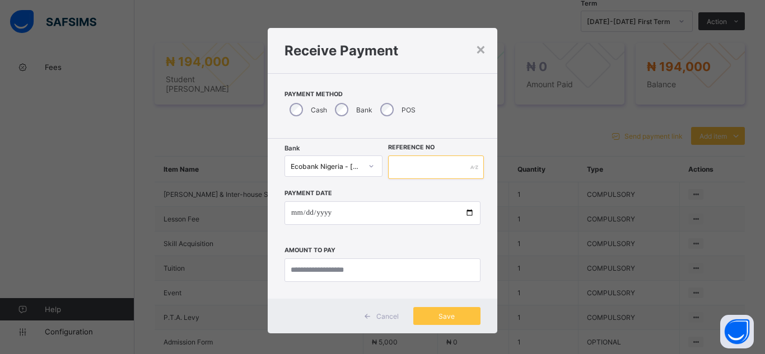
click at [439, 175] on input "text" at bounding box center [436, 168] width 96 height 24
type input "*********"
click at [466, 212] on input "date" at bounding box center [382, 214] width 196 height 24
type input "**********"
click at [311, 270] on input "currency" at bounding box center [382, 271] width 196 height 24
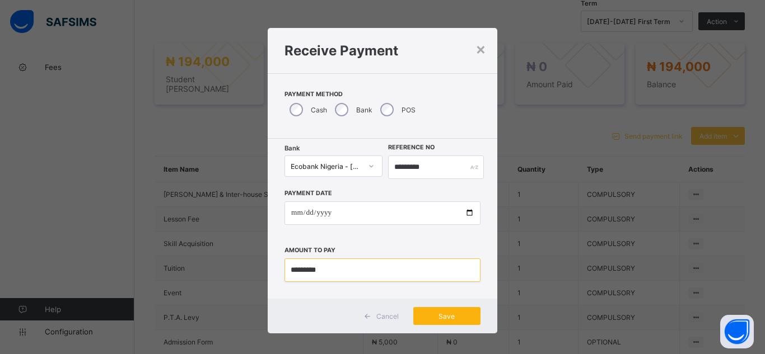
type input "*********"
click at [441, 316] on span "Save" at bounding box center [447, 316] width 50 height 8
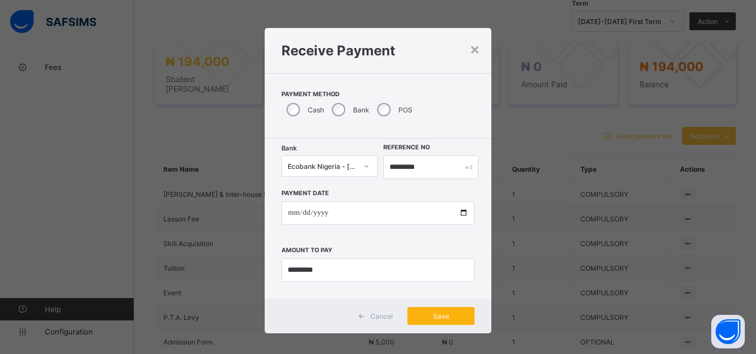
click at [441, 316] on div "Save" at bounding box center [441, 316] width 67 height 18
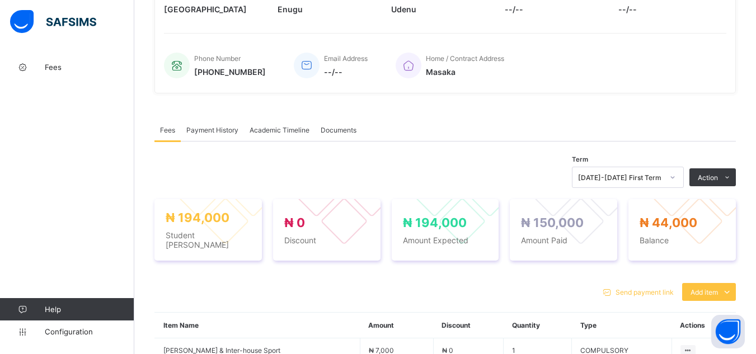
scroll to position [231, 0]
click at [700, 315] on div "Optional items" at bounding box center [708, 317] width 45 height 11
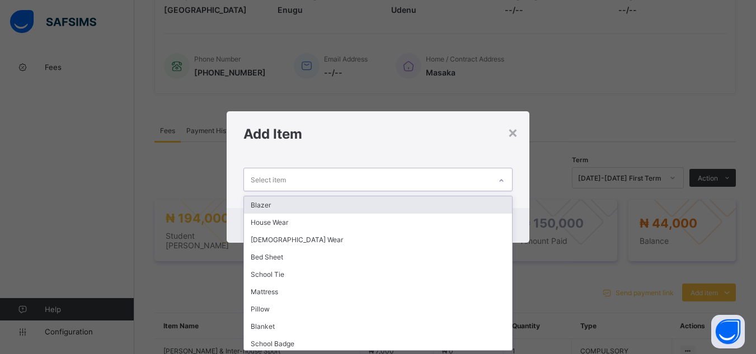
click at [503, 183] on icon at bounding box center [501, 180] width 7 height 11
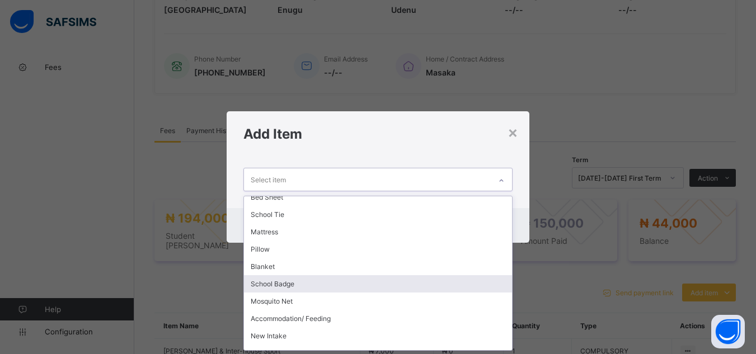
scroll to position [71, 0]
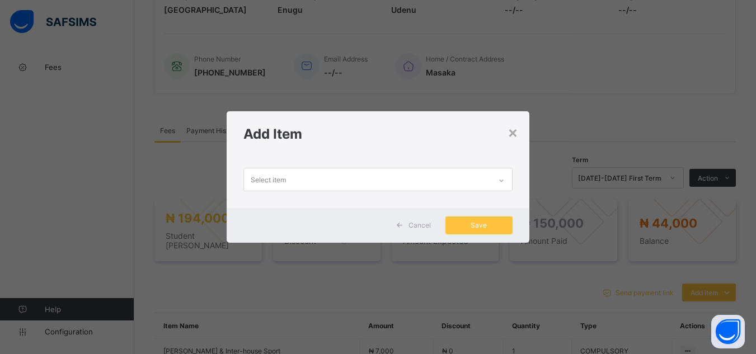
click at [564, 324] on div "× Add Item Select item Cancel Save" at bounding box center [378, 177] width 756 height 354
click at [518, 138] on div "×" at bounding box center [513, 132] width 11 height 19
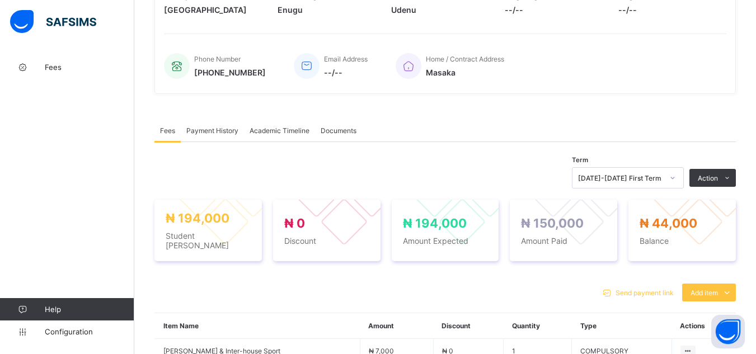
click at [487, 285] on div "Send payment link Add item Optional items Special bill" at bounding box center [446, 293] width 582 height 18
click at [251, 285] on div "Send payment link Add item Optional items Special bill" at bounding box center [446, 293] width 582 height 18
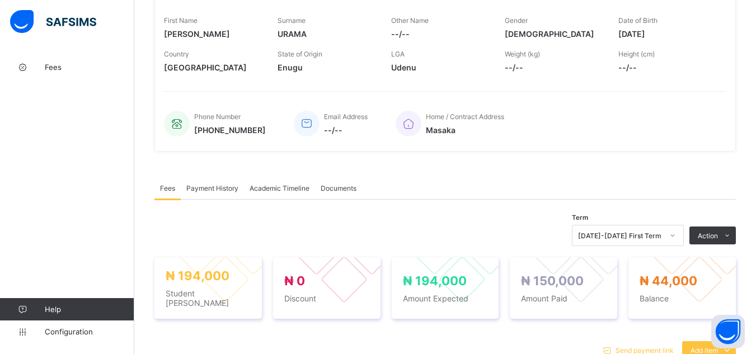
scroll to position [7, 0]
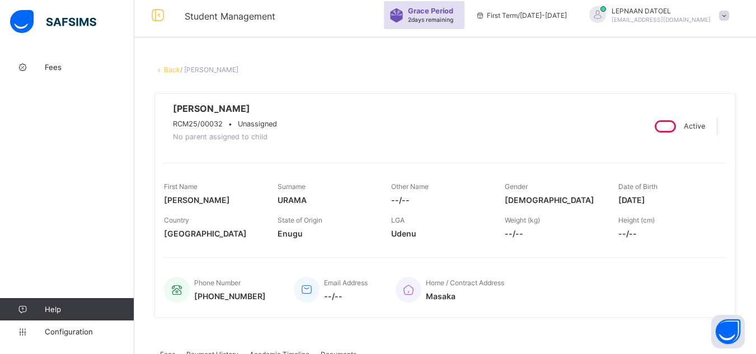
click at [171, 70] on link "Back" at bounding box center [172, 70] width 16 height 8
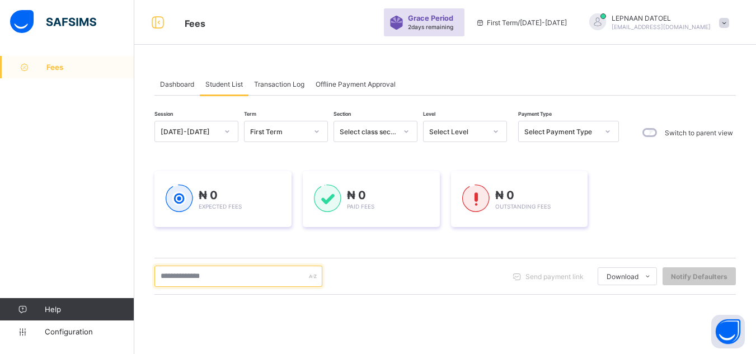
click at [195, 272] on input "text" at bounding box center [239, 276] width 168 height 21
type input "*"
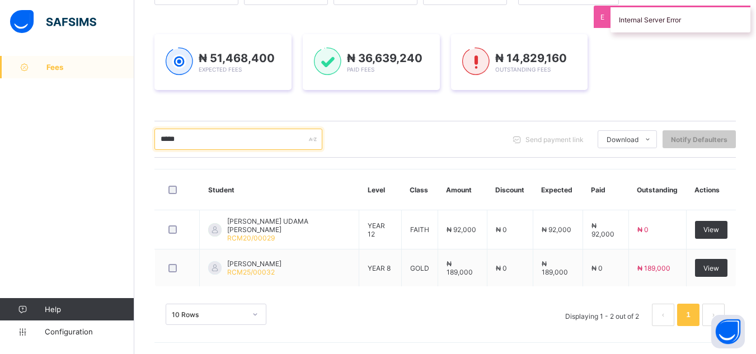
scroll to position [135, 0]
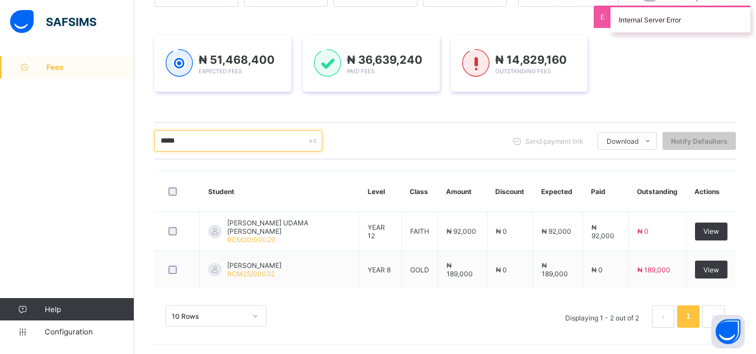
click at [181, 141] on input "*****" at bounding box center [239, 140] width 168 height 21
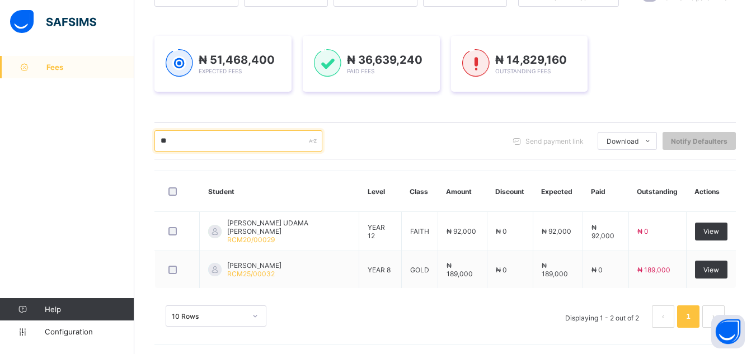
type input "*"
click at [181, 141] on input "*****" at bounding box center [239, 140] width 168 height 21
type input "*"
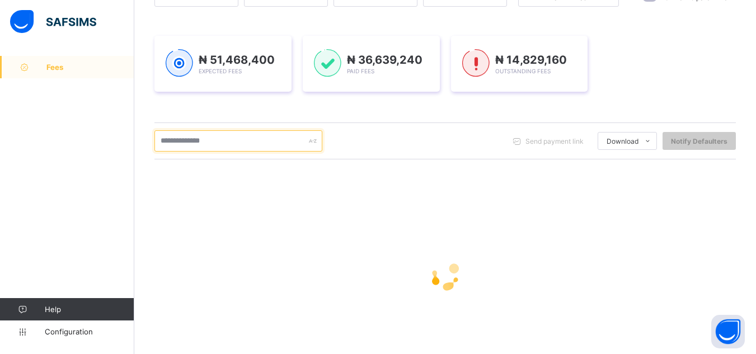
scroll to position [180, 0]
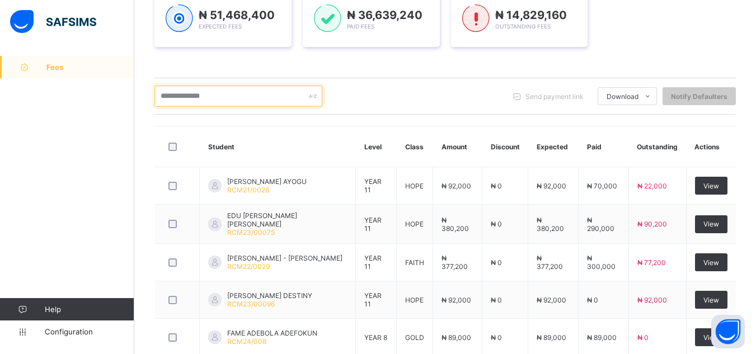
click at [200, 92] on input "text" at bounding box center [239, 96] width 168 height 21
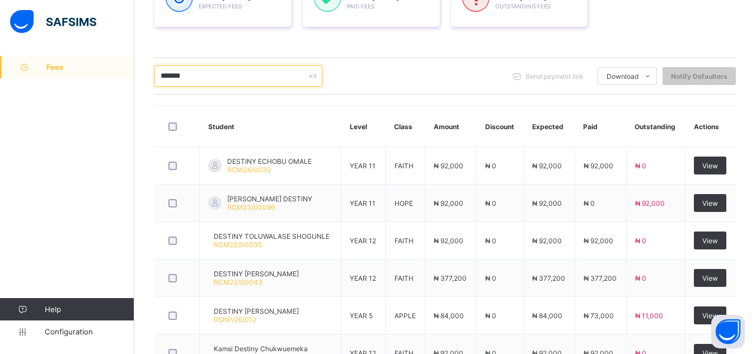
scroll to position [203, 0]
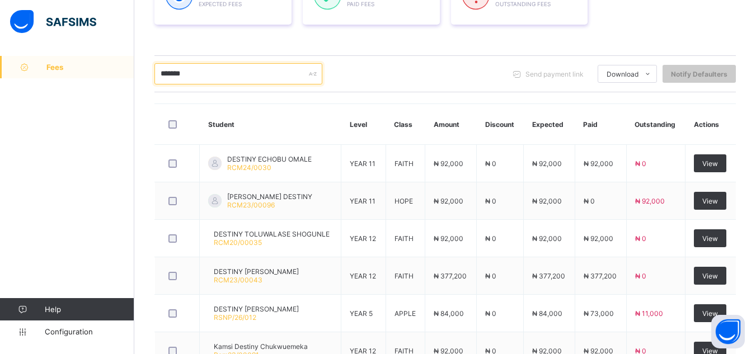
click at [203, 72] on input "*******" at bounding box center [239, 73] width 168 height 21
type input "*"
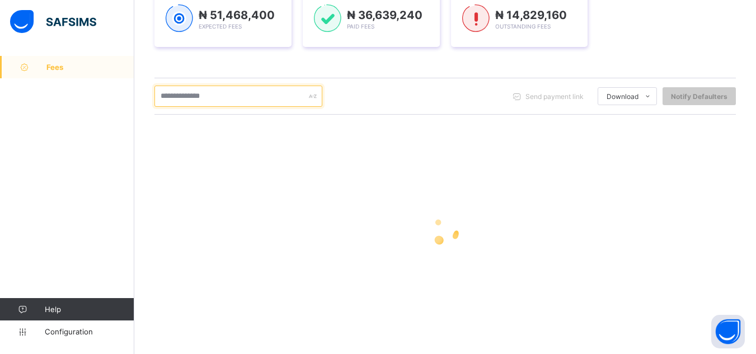
scroll to position [180, 0]
click at [190, 100] on input "text" at bounding box center [239, 96] width 168 height 21
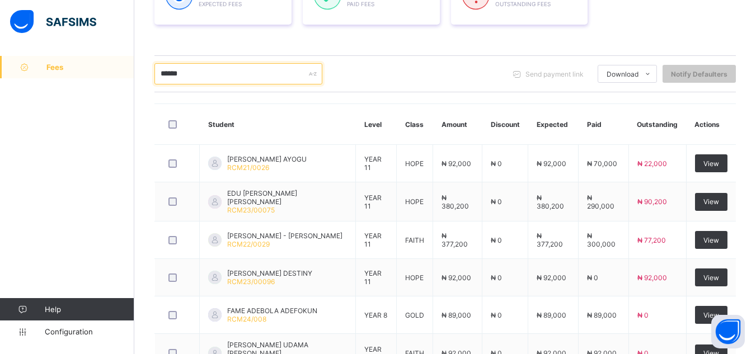
scroll to position [359, 0]
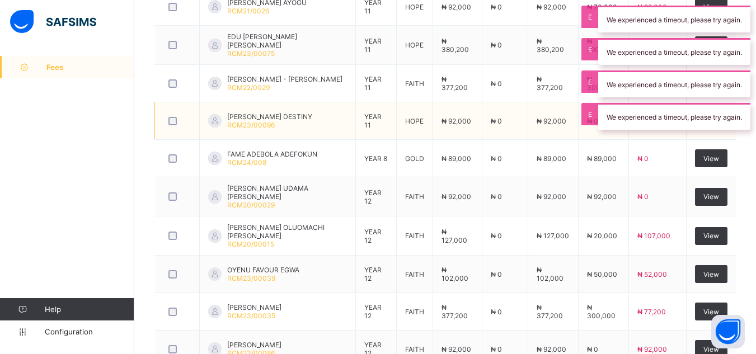
type input "******"
click at [717, 121] on div "We experienced a timeout, please try again." at bounding box center [675, 116] width 152 height 27
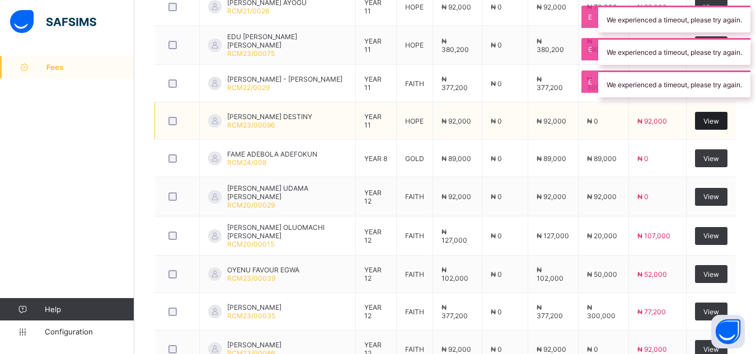
click at [717, 121] on span "View" at bounding box center [712, 121] width 16 height 8
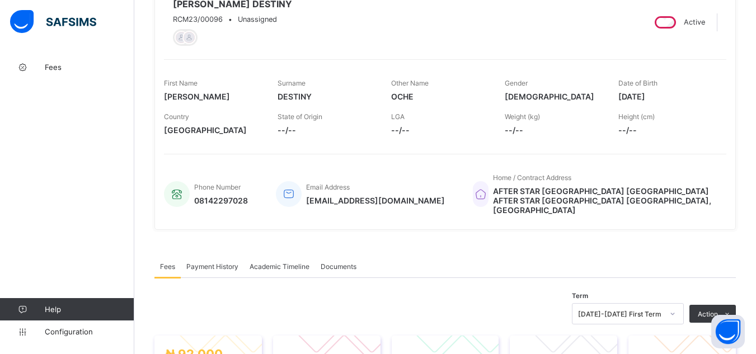
scroll to position [254, 0]
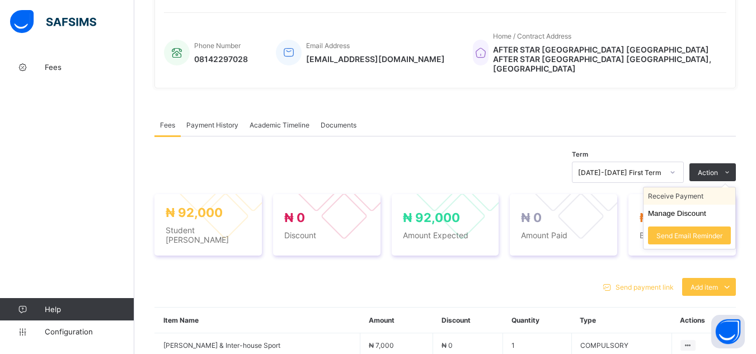
click at [704, 193] on li "Receive Payment" at bounding box center [690, 196] width 92 height 17
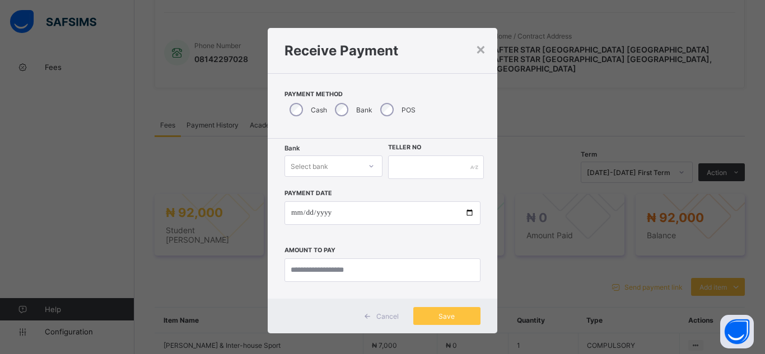
click at [299, 161] on div "Select bank" at bounding box center [310, 166] width 38 height 21
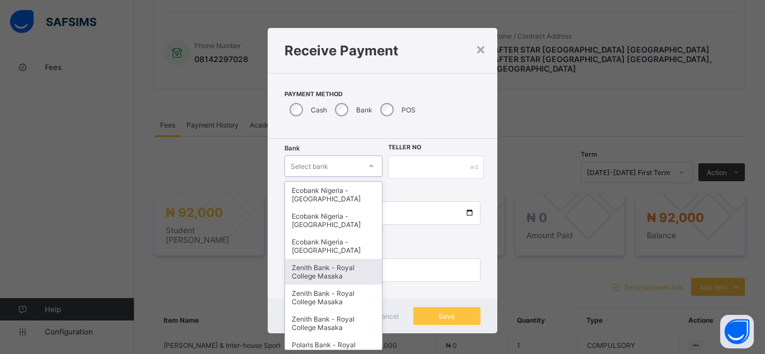
click at [323, 271] on div "Zenith Bank - Royal College Masaka" at bounding box center [333, 272] width 97 height 26
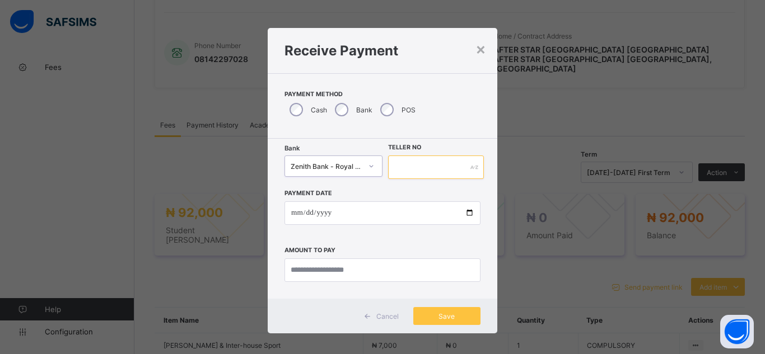
click at [393, 172] on input "text" at bounding box center [436, 168] width 96 height 24
type input "*******"
click at [466, 218] on input "date" at bounding box center [382, 214] width 196 height 24
type input "**********"
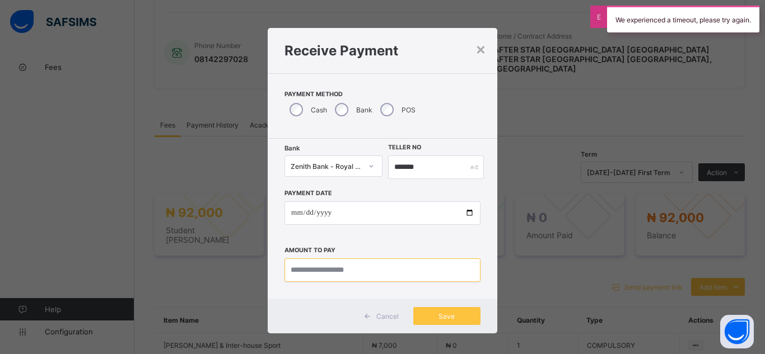
click at [312, 273] on input "currency" at bounding box center [382, 271] width 196 height 24
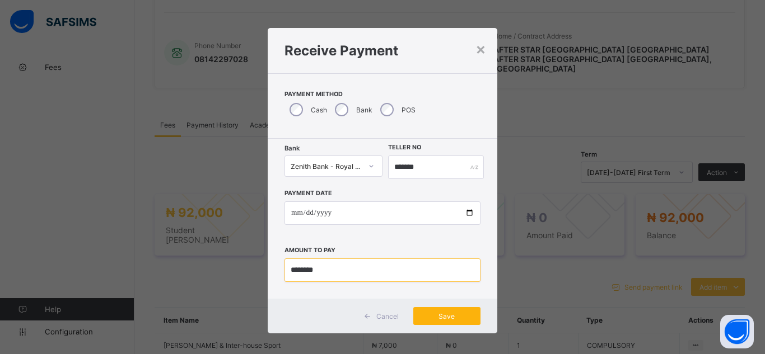
type input "********"
click at [437, 316] on span "Save" at bounding box center [447, 316] width 50 height 8
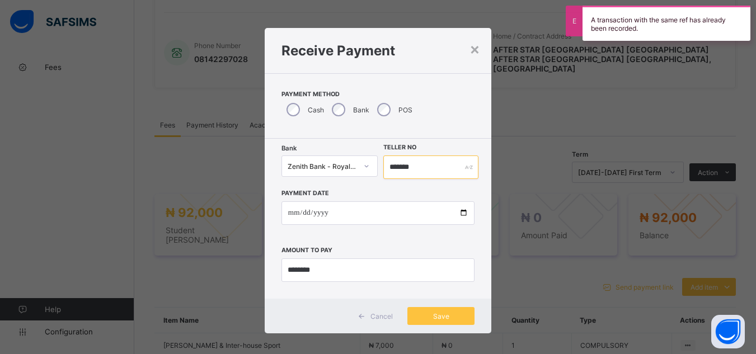
click at [414, 166] on input "*******" at bounding box center [431, 168] width 95 height 24
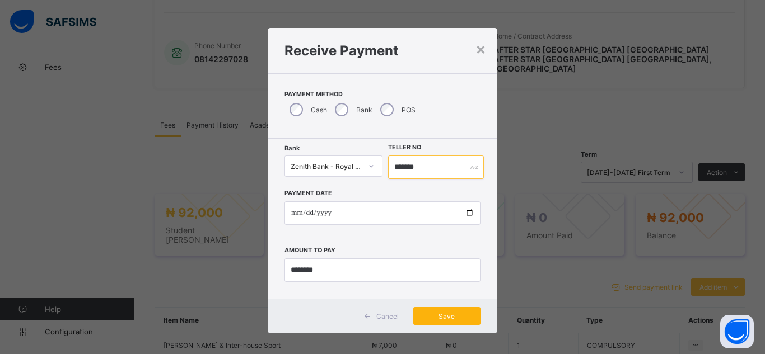
type input "*******"
click at [436, 315] on span "Save" at bounding box center [447, 316] width 50 height 8
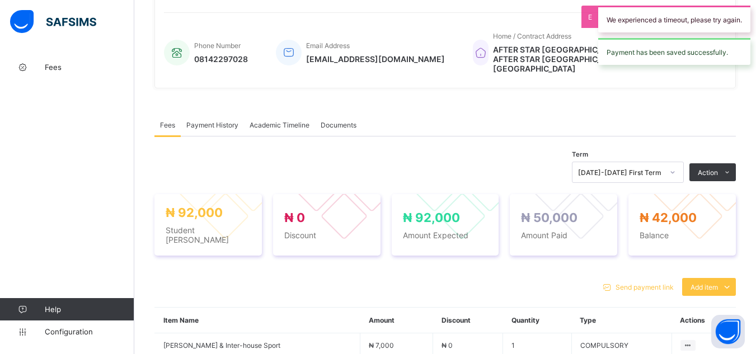
click at [217, 121] on span "Payment History" at bounding box center [212, 125] width 52 height 8
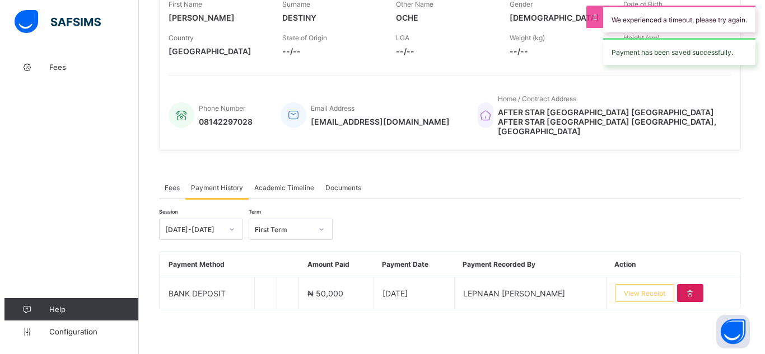
scroll to position [185, 0]
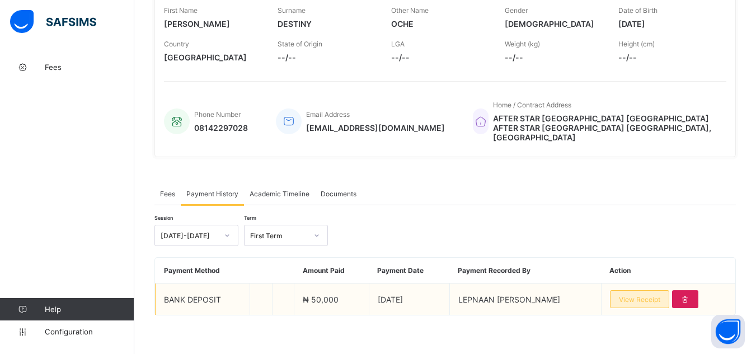
click at [629, 296] on span "View Receipt" at bounding box center [639, 300] width 41 height 8
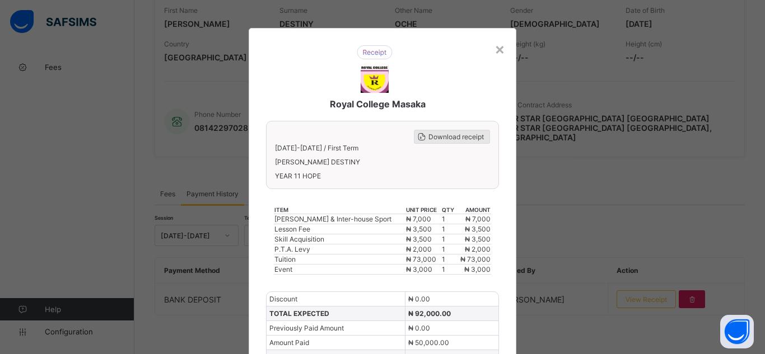
click at [459, 138] on span "Download receipt" at bounding box center [455, 137] width 55 height 8
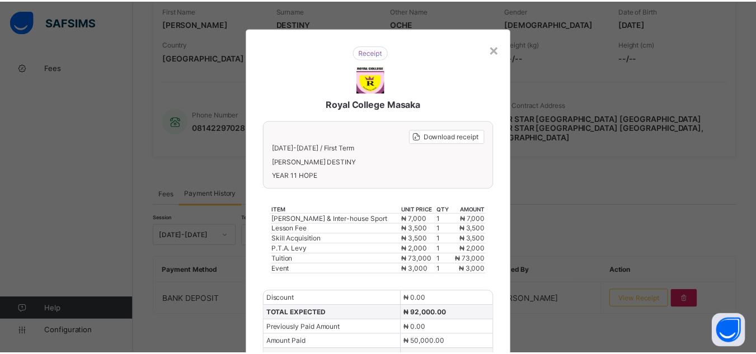
scroll to position [0, 0]
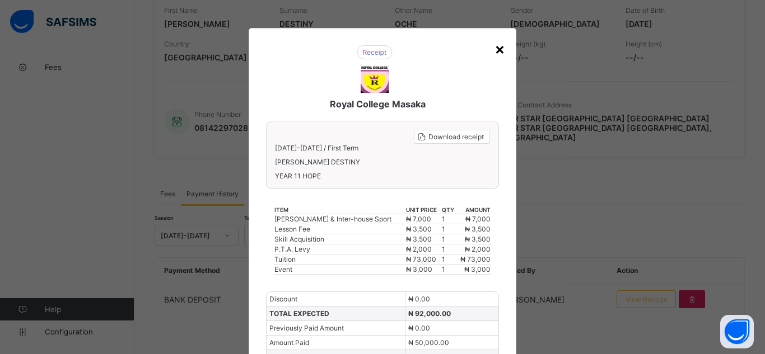
click at [497, 49] on div "×" at bounding box center [499, 48] width 11 height 19
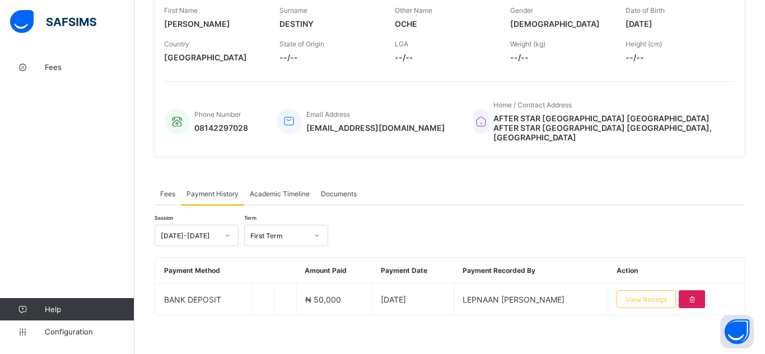
click at [140, 128] on div "× Delete Document This action would delete the document with name: from the sys…" at bounding box center [449, 115] width 630 height 489
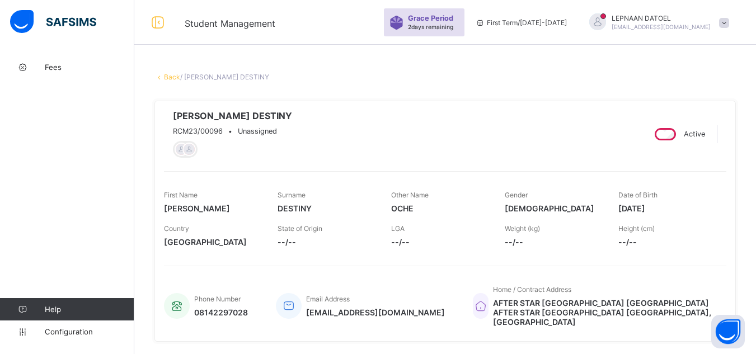
click at [173, 77] on link "Back" at bounding box center [172, 77] width 16 height 8
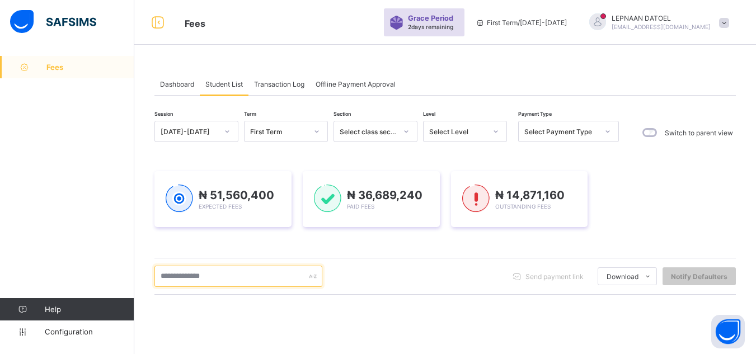
click at [202, 279] on input "text" at bounding box center [239, 276] width 168 height 21
type input "***"
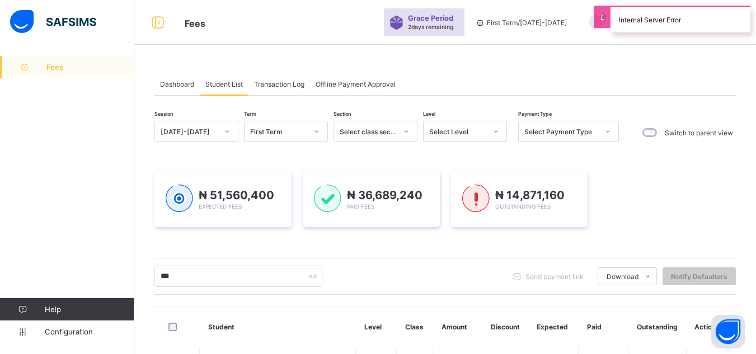
click at [699, 226] on div "₦ 51,560,400 Expected Fees ₦ 36,689,240 Paid Fees ₦ 14,871,160 Outstanding Fees" at bounding box center [446, 199] width 582 height 56
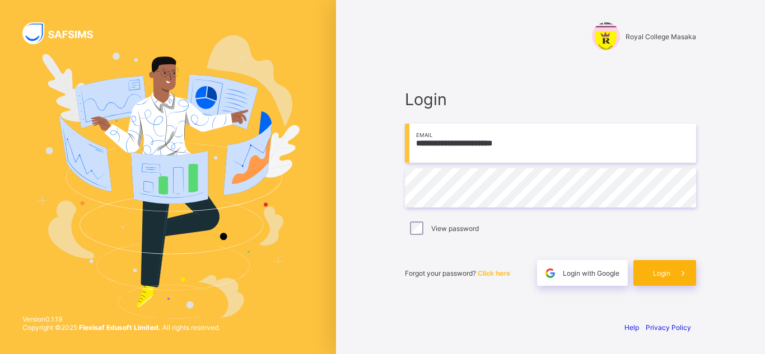
click at [664, 275] on span "Login" at bounding box center [661, 273] width 17 height 8
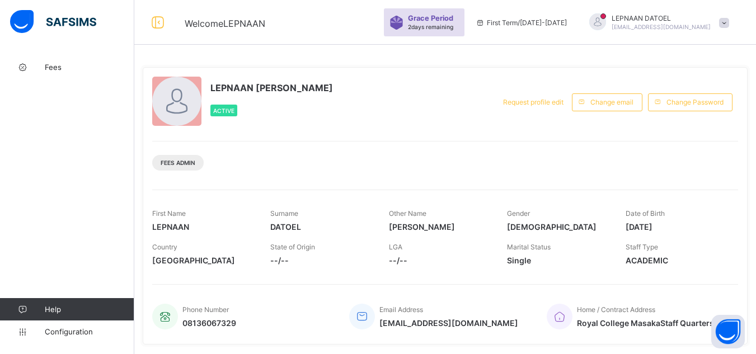
scroll to position [22, 0]
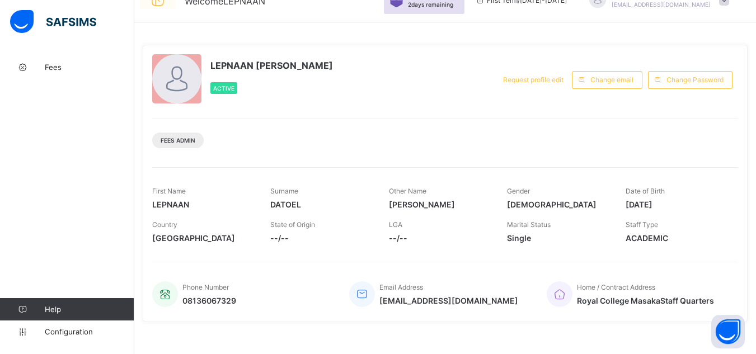
click at [160, 0] on icon at bounding box center [157, 0] width 19 height 16
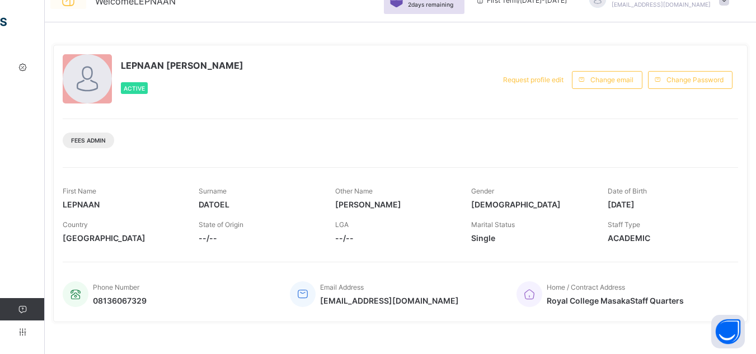
click at [65, 4] on icon at bounding box center [68, 0] width 19 height 16
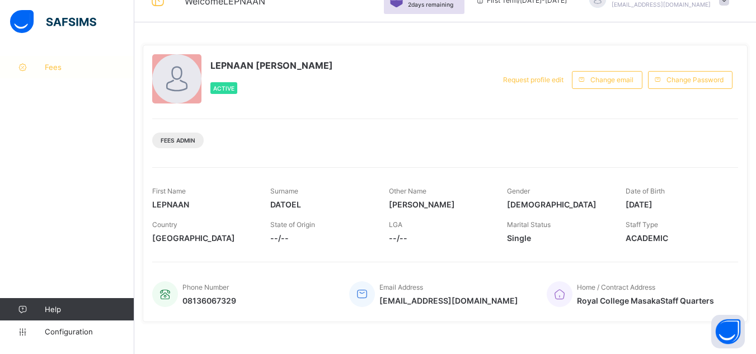
click at [52, 74] on link "Fees" at bounding box center [67, 67] width 134 height 22
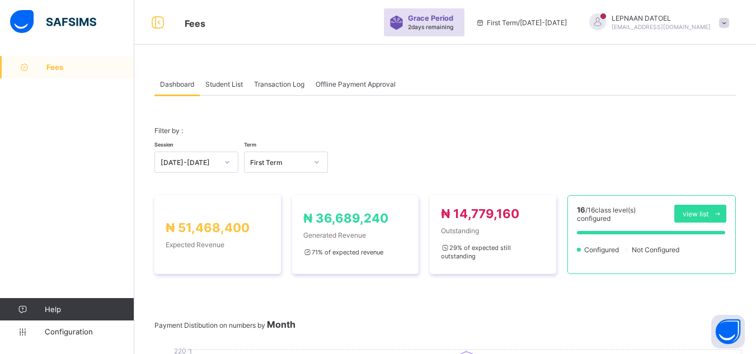
click at [228, 85] on span "Student List" at bounding box center [224, 84] width 38 height 8
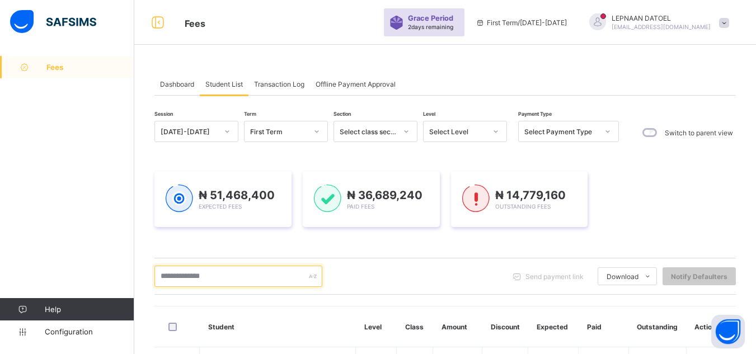
click at [193, 280] on input "text" at bounding box center [239, 276] width 168 height 21
click at [200, 278] on input "text" at bounding box center [239, 276] width 168 height 21
click at [275, 285] on input "*****" at bounding box center [239, 276] width 168 height 21
type input "*"
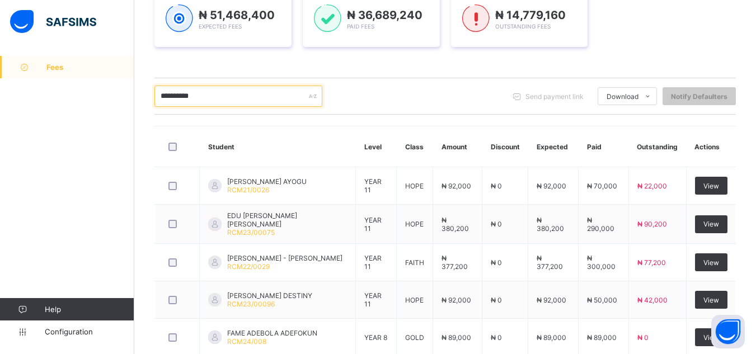
click at [221, 95] on input "*********" at bounding box center [239, 96] width 168 height 21
type input "*"
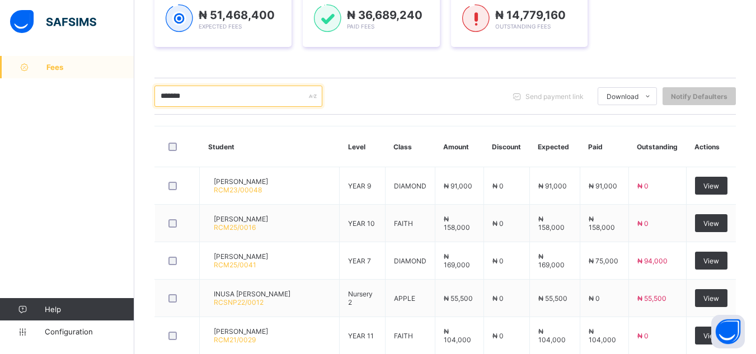
scroll to position [203, 0]
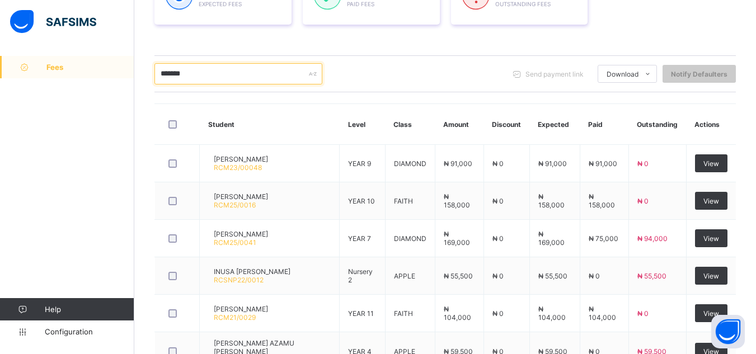
click at [186, 78] on input "*******" at bounding box center [239, 73] width 168 height 21
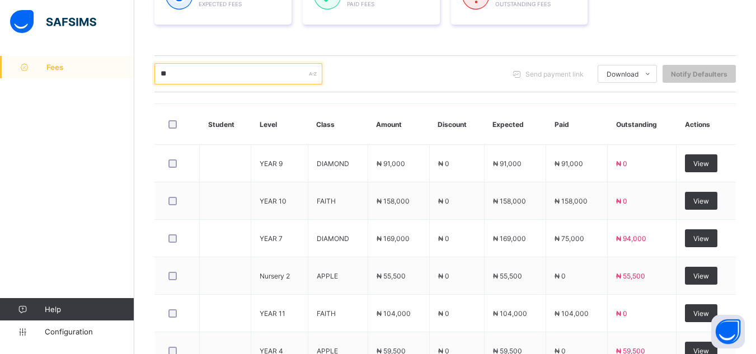
type input "*"
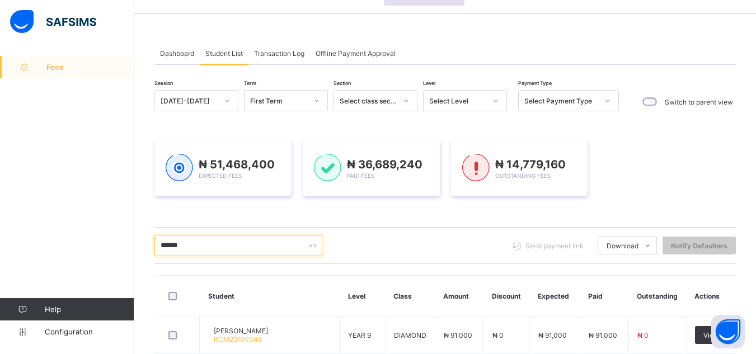
scroll to position [0, 0]
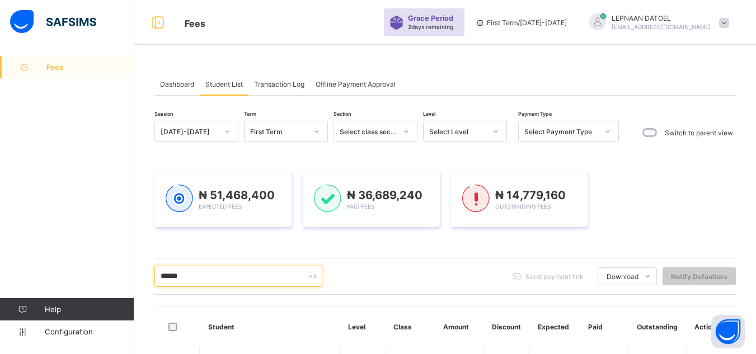
type input "******"
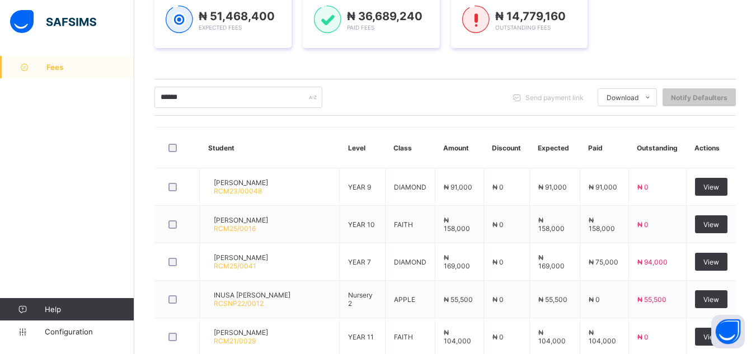
scroll to position [157, 0]
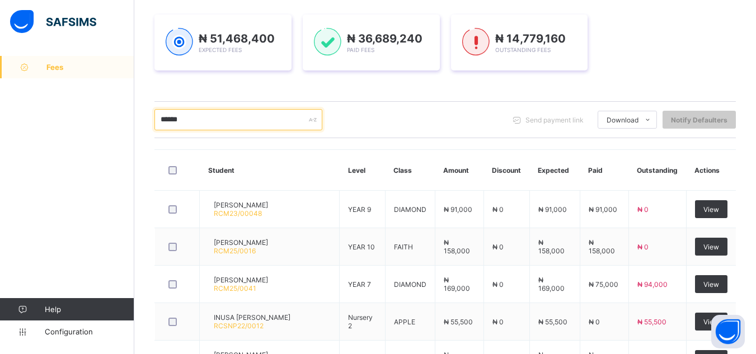
click at [237, 126] on input "******" at bounding box center [239, 119] width 168 height 21
